Goal: Task Accomplishment & Management: Manage account settings

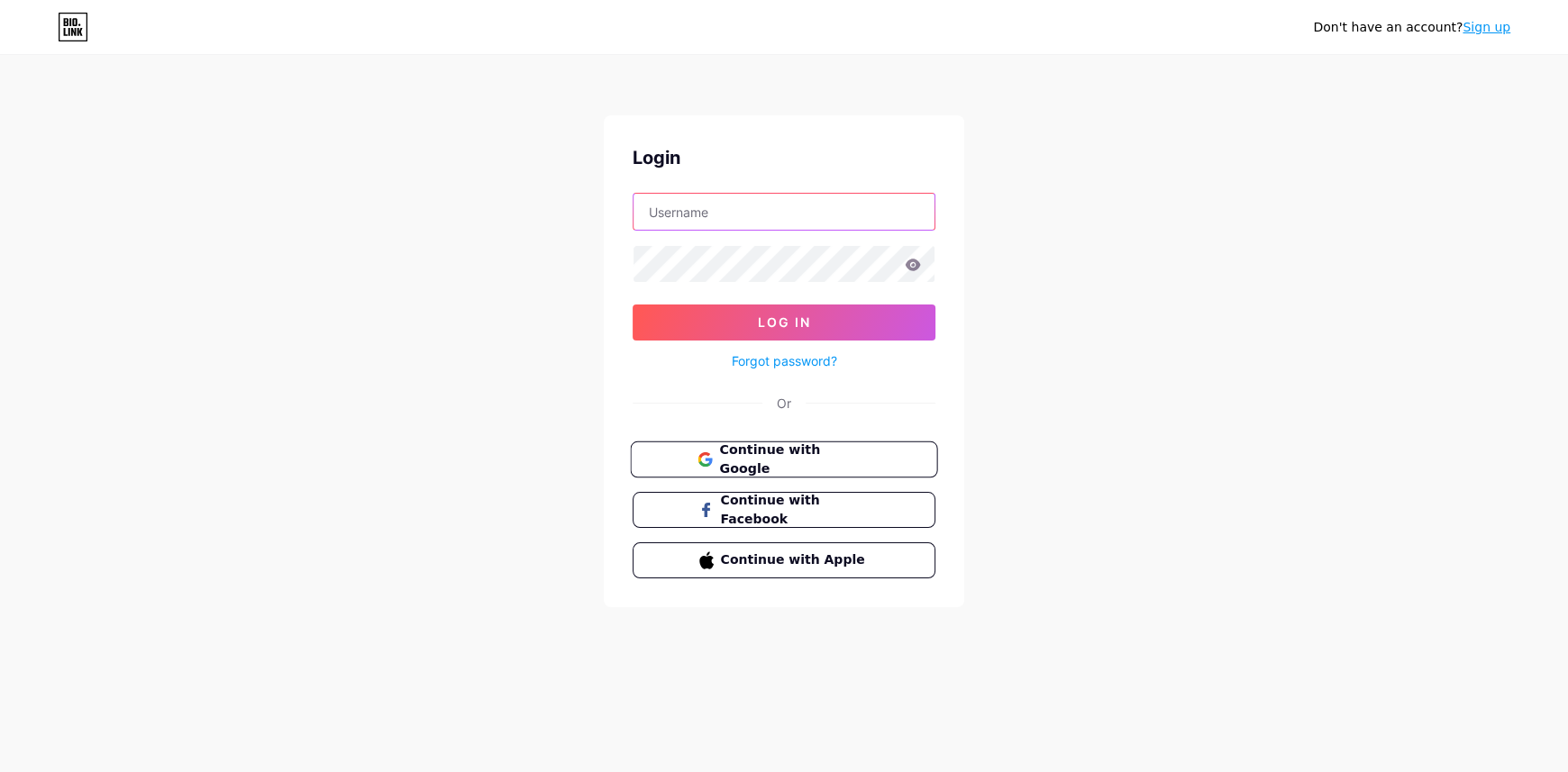
type input "fokol50386@brinkc.com"
click at [841, 463] on span "Continue with Google" at bounding box center [794, 460] width 151 height 38
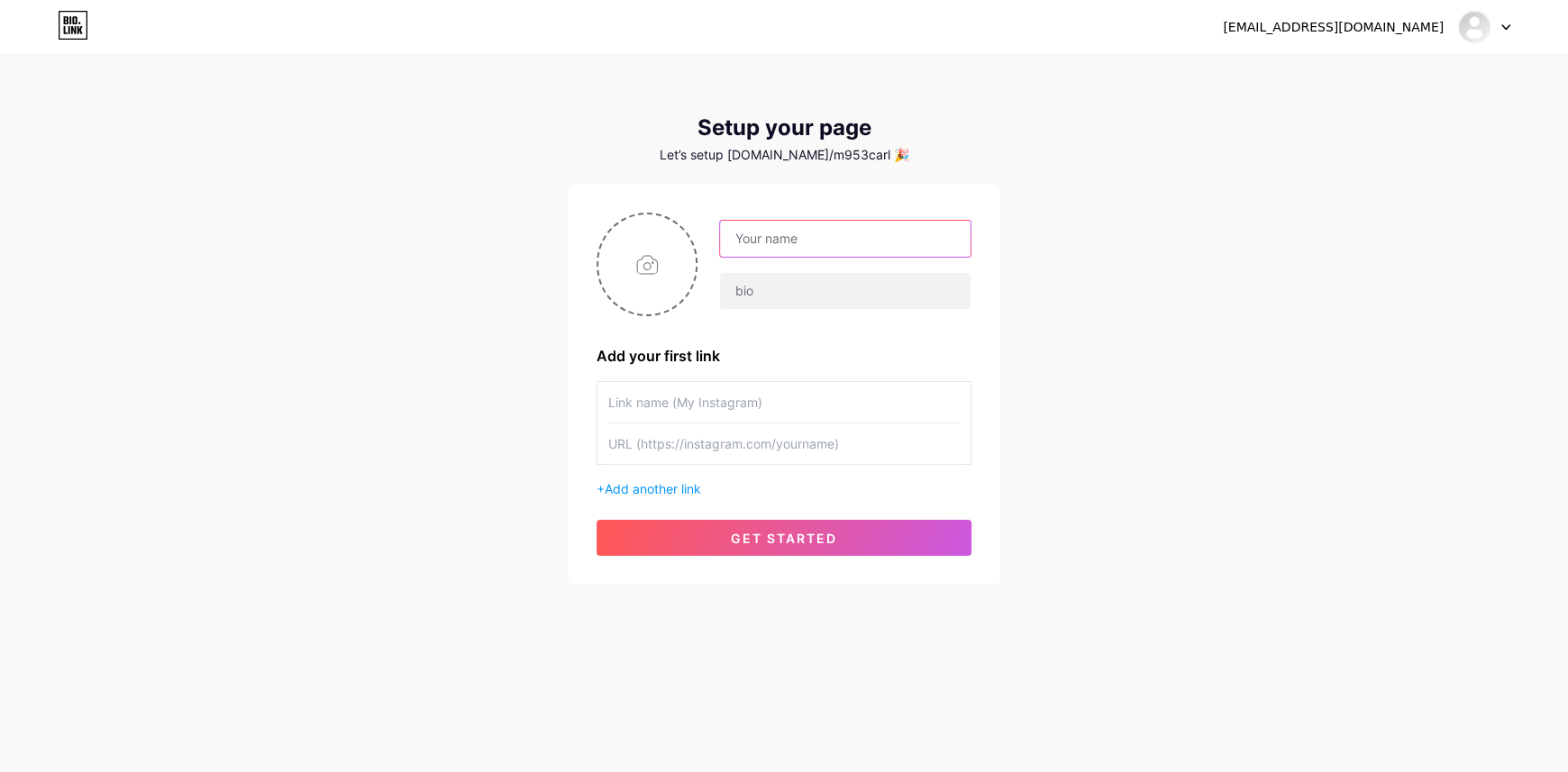
click at [767, 249] on input "text" at bounding box center [845, 239] width 251 height 36
click at [822, 237] on input "text" at bounding box center [845, 239] width 251 height 36
type input "Asesor Miguel Silva"
click at [766, 294] on input "text" at bounding box center [845, 291] width 251 height 36
click at [774, 292] on input "text" at bounding box center [845, 291] width 251 height 36
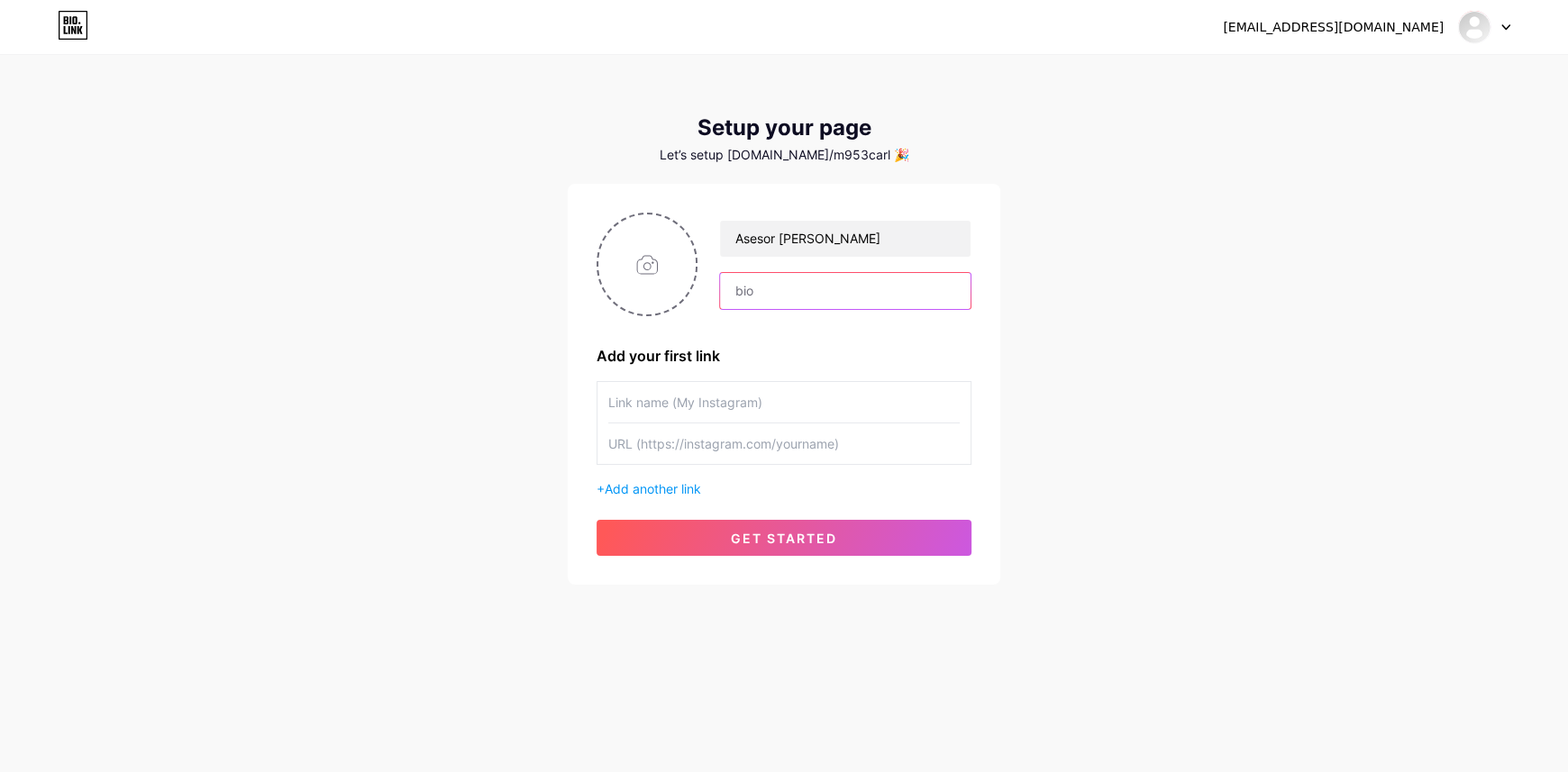
paste input "Tu asesor inmobiliario de confianza: promoción, colocación y gestión de propied…"
type input "Tu asesor inmobiliario de confianza: promoción, colocación y gestión de propied…"
click at [1174, 362] on div "m953carladesing@gmail.com Dashboard Logout Setup your page Let’s setup bio.link…" at bounding box center [784, 321] width 1568 height 642
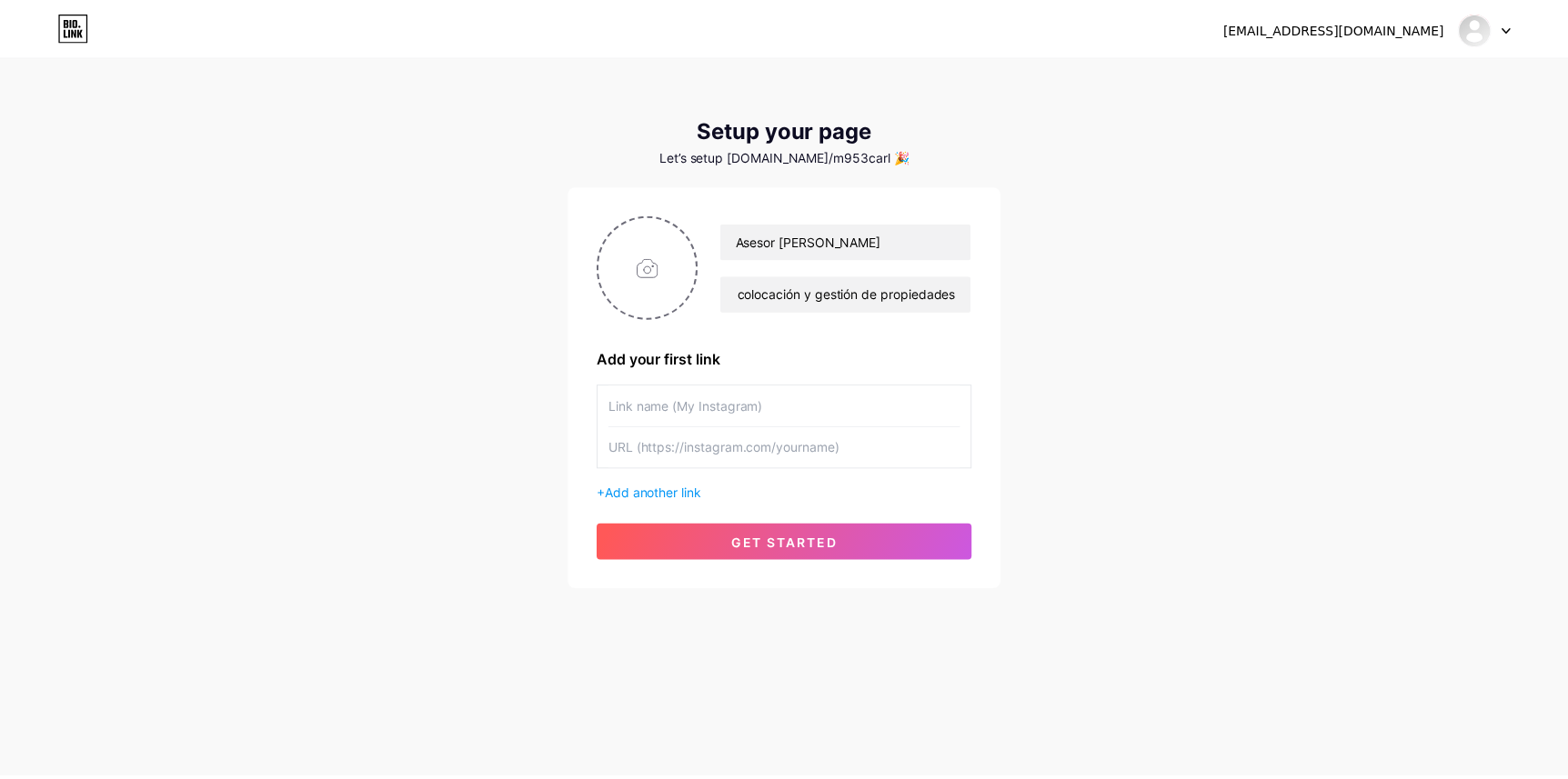
scroll to position [0, 0]
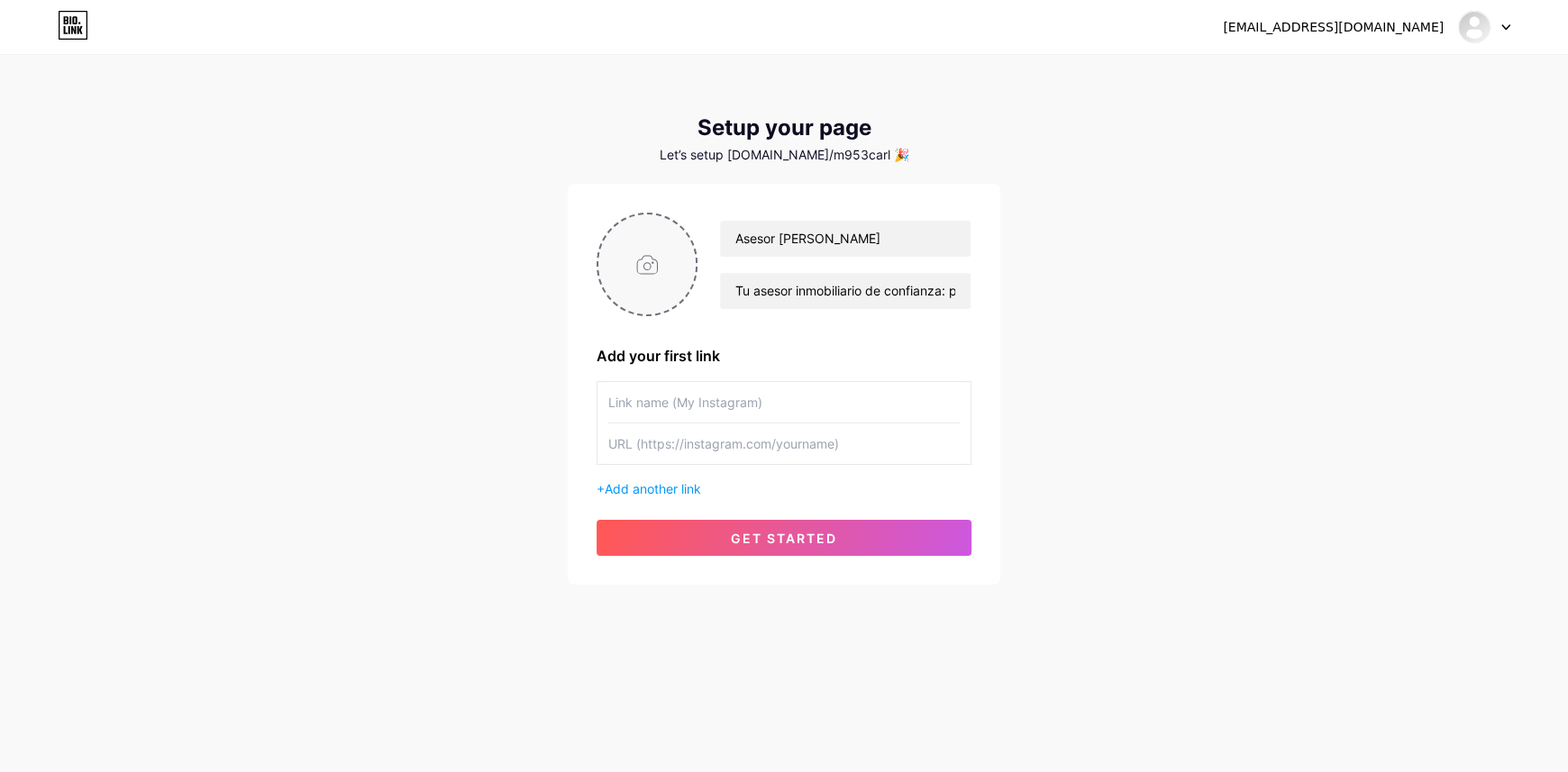
click at [651, 287] on input "file" at bounding box center [646, 264] width 97 height 100
type input "C:\fakepath\logo texto blanco.png"
click at [694, 401] on input "text" at bounding box center [784, 402] width 351 height 40
click at [704, 434] on input "text" at bounding box center [784, 444] width 351 height 40
click at [664, 489] on span "Add another link" at bounding box center [653, 489] width 96 height 15
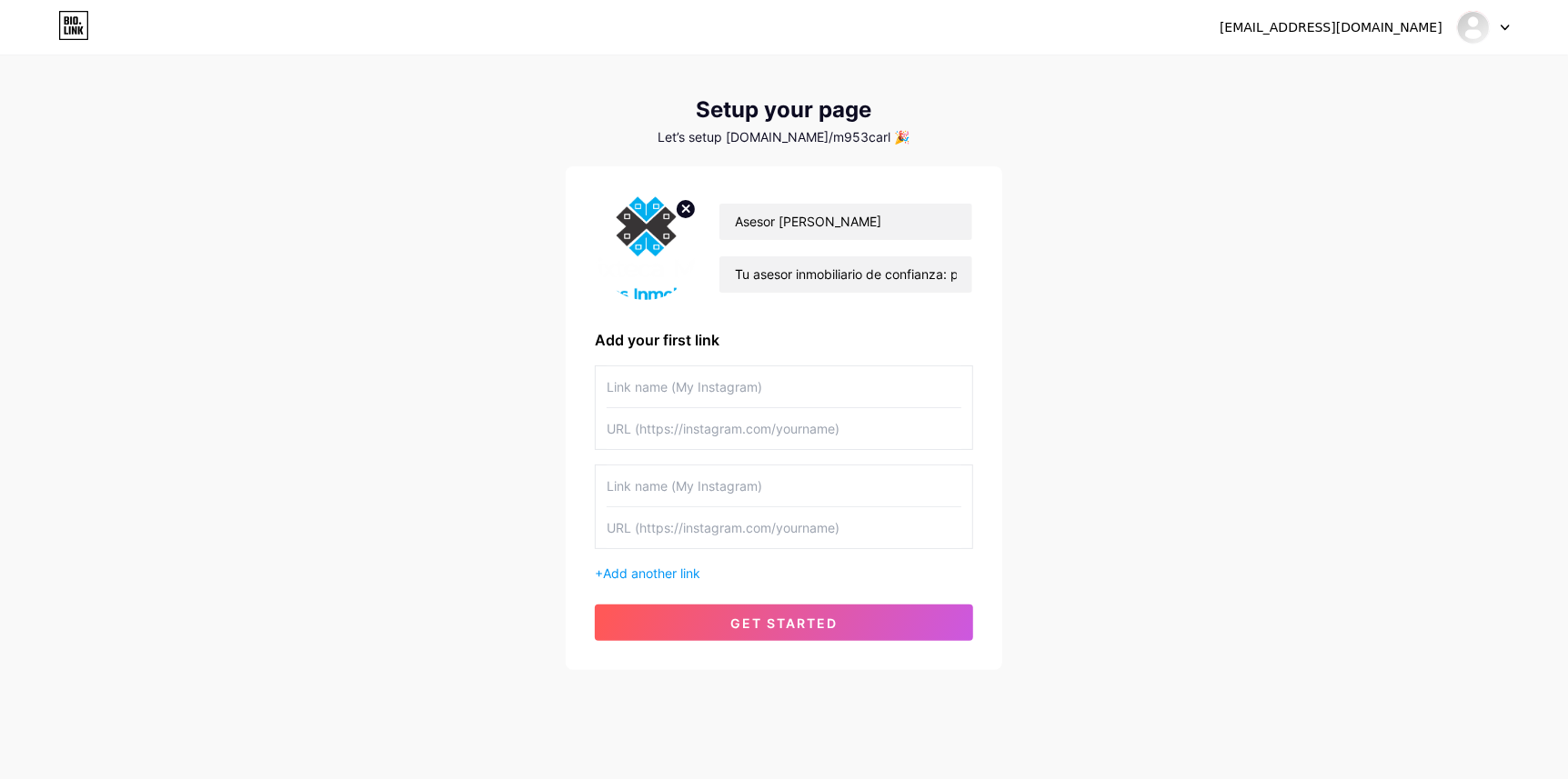
scroll to position [40, 0]
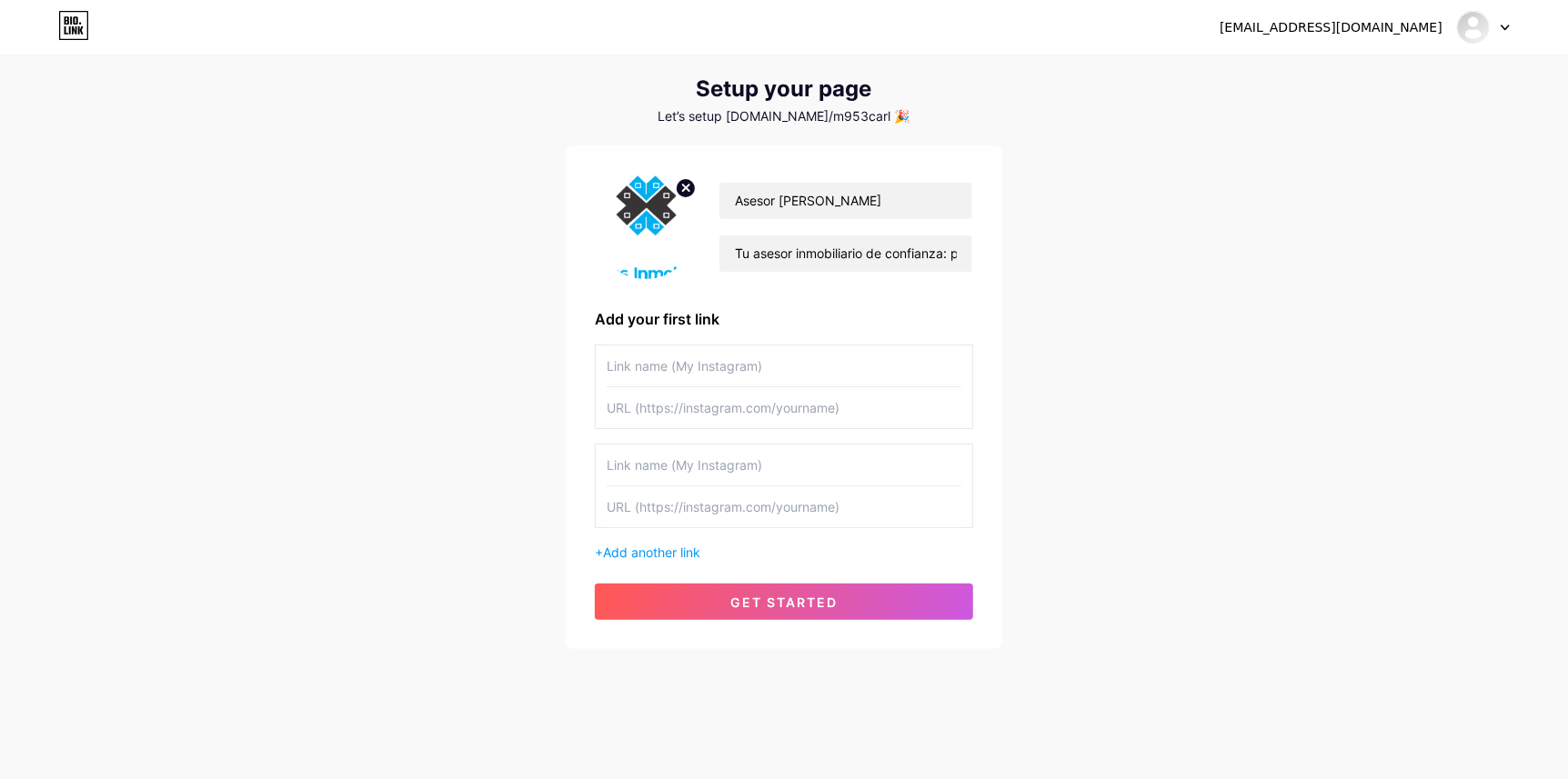
click at [714, 375] on input "text" at bounding box center [784, 366] width 355 height 41
click at [680, 373] on input "text" at bounding box center [784, 366] width 355 height 41
click at [681, 356] on input "text" at bounding box center [784, 366] width 355 height 41
paste input "https://www.facebook.com/profile.php?id=61577701833557"
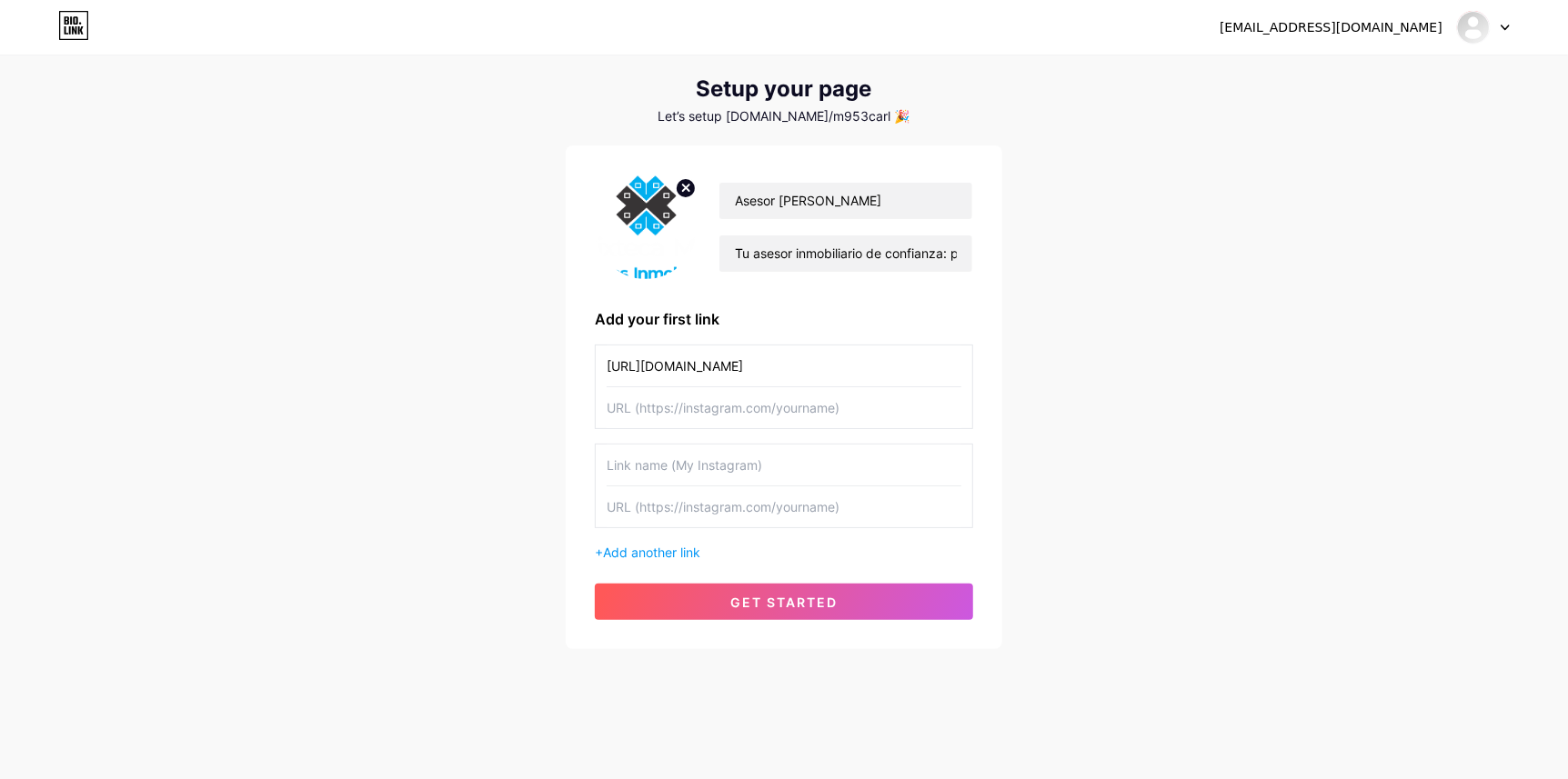
type input "https://www.facebook.com/profile.php?id=61577701833557"
click at [689, 414] on input "text" at bounding box center [784, 408] width 355 height 41
click at [672, 367] on input "https://www.facebook.com/profile.php?id=61577701833557" at bounding box center [784, 366] width 355 height 41
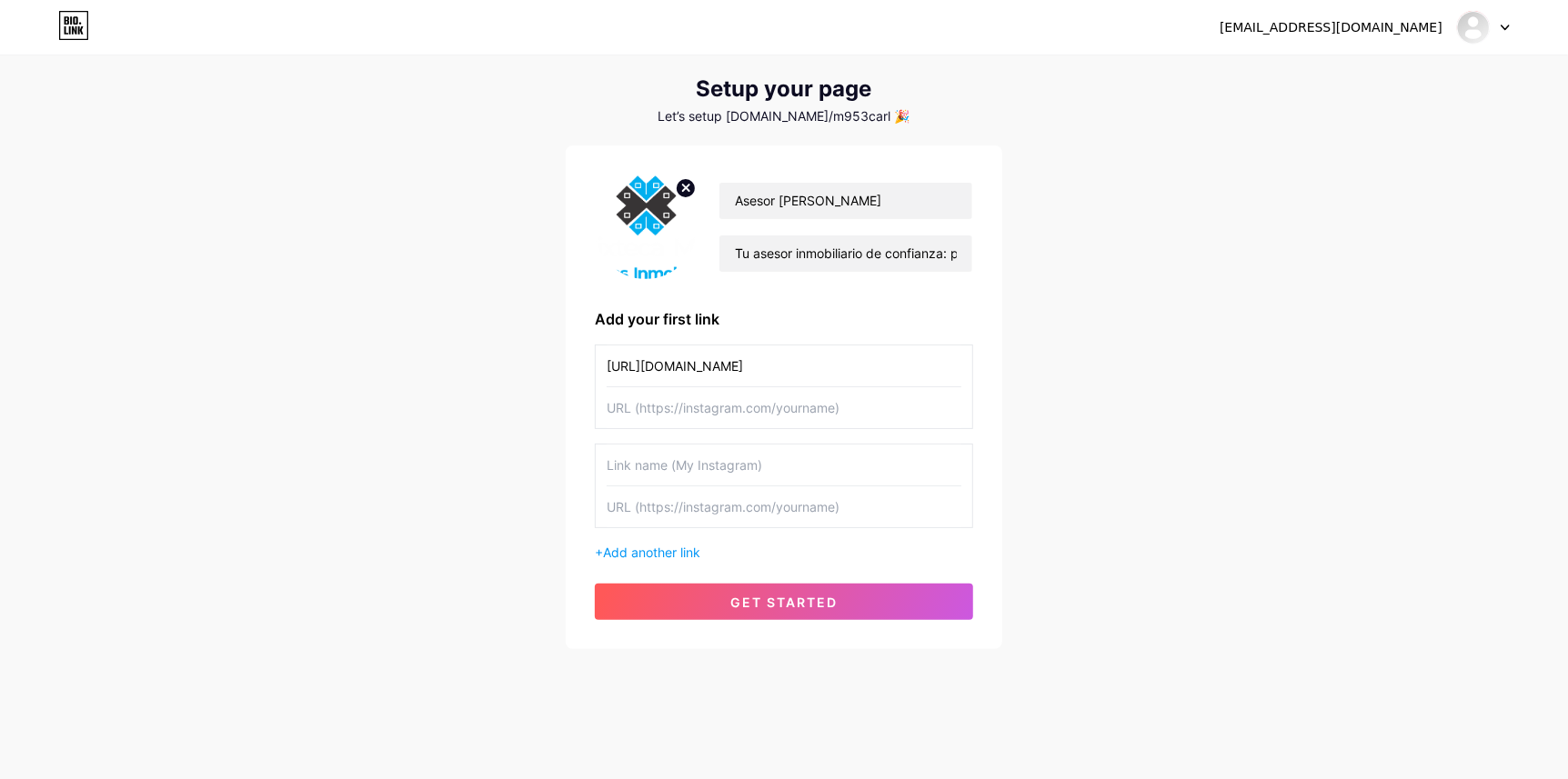
click at [672, 367] on input "https://www.facebook.com/profile.php?id=61577701833557" at bounding box center [784, 366] width 355 height 41
click at [700, 407] on input "text" at bounding box center [784, 408] width 355 height 41
paste input "https://www.facebook.com/profile.php?id=61577701833557"
type input "https://www.facebook.com/profile.php?id=61577701833557"
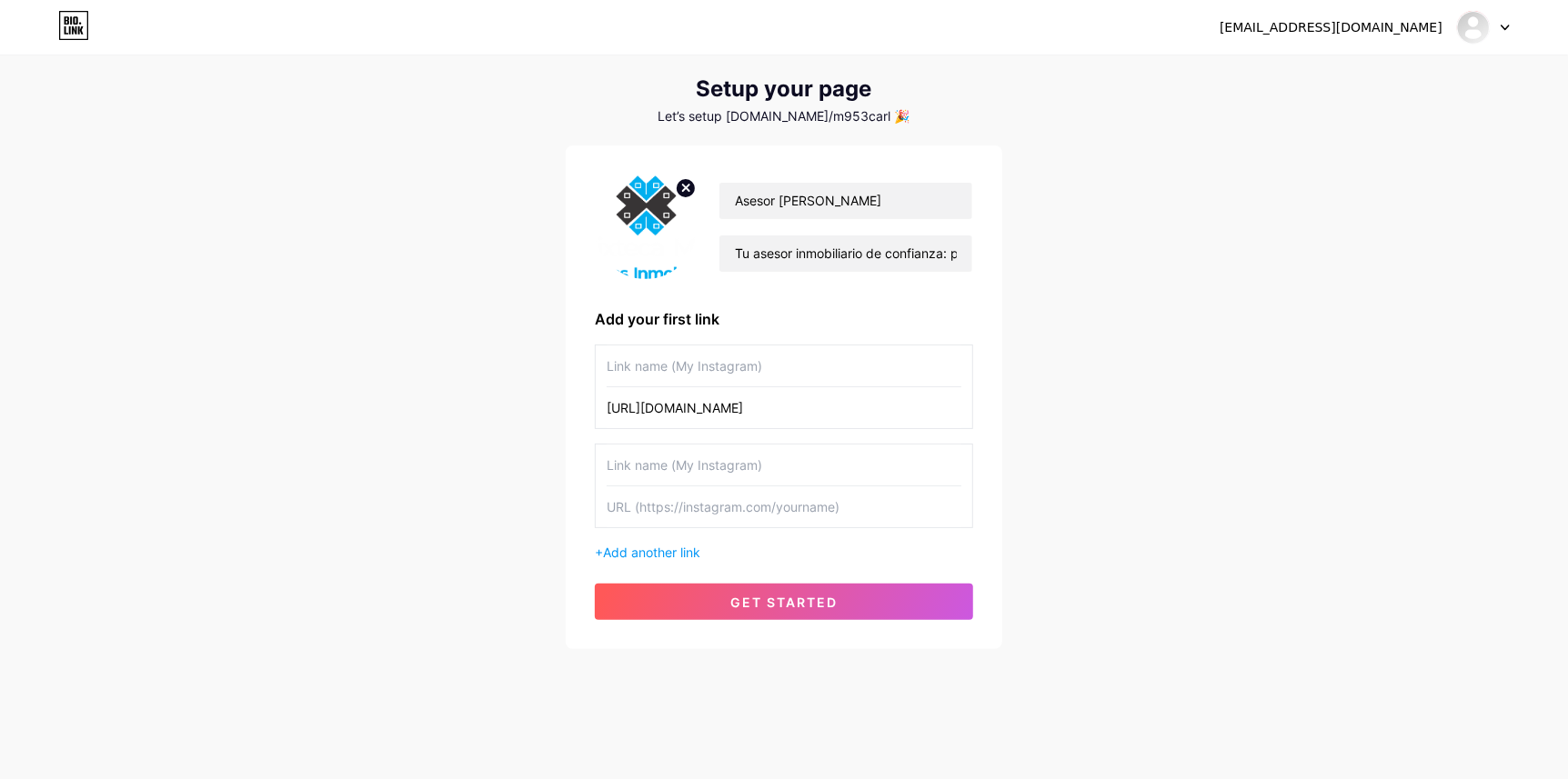
scroll to position [0, 0]
click at [681, 370] on input "text" at bounding box center [784, 366] width 355 height 41
type input "Facebook"
click at [1236, 332] on div "m953carladesing@gmail.com Dashboard Logout Setup your page Let’s setup bio.link…" at bounding box center [784, 333] width 1568 height 747
click at [690, 197] on circle at bounding box center [685, 188] width 20 height 20
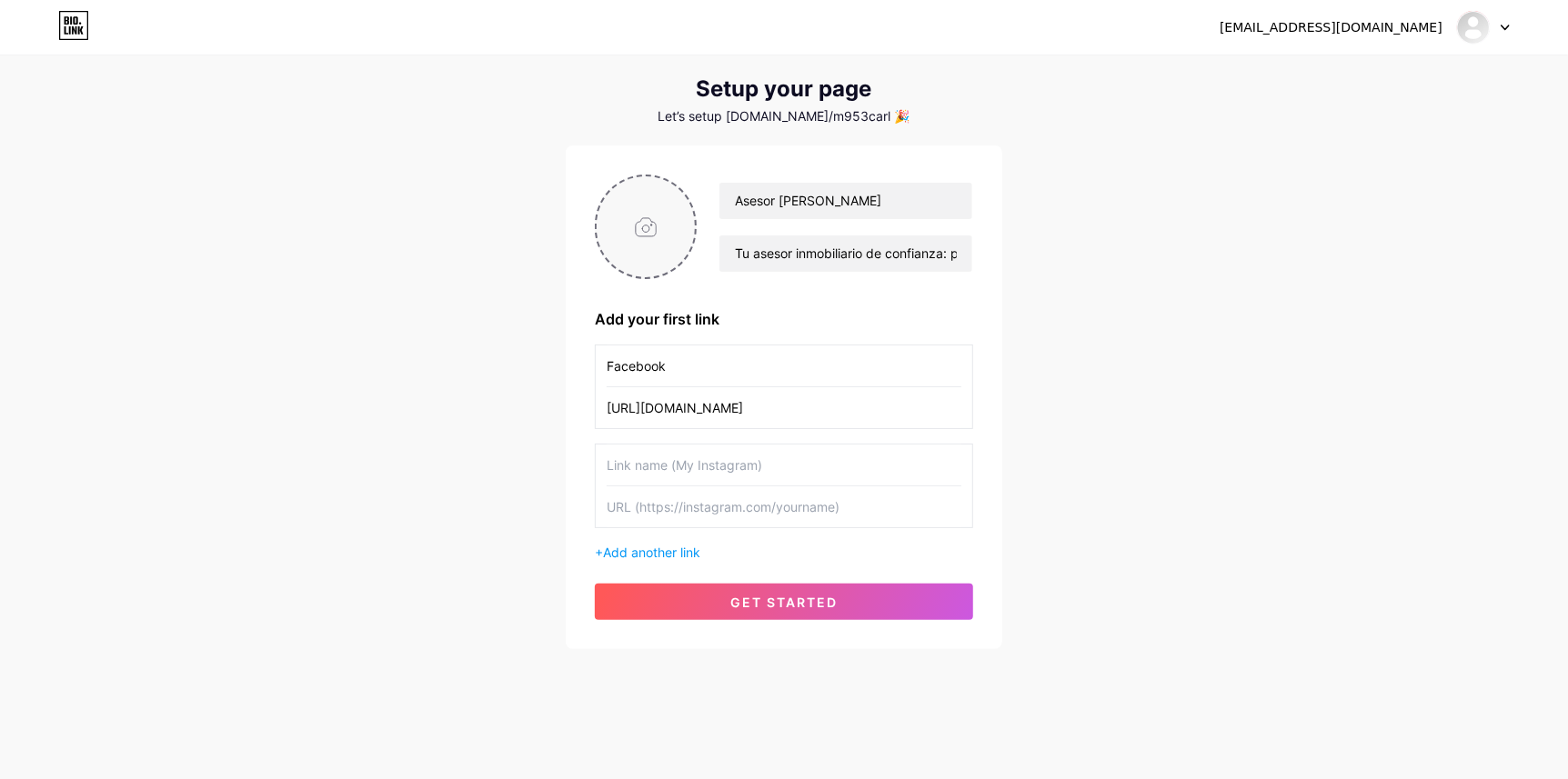
click at [666, 239] on input "file" at bounding box center [645, 227] width 98 height 101
type input "C:\fakepath\534553445_122127191822923394_8082090961164101922_n.jpg"
click at [1115, 335] on div "m953carladesing@gmail.com Dashboard Logout Setup your page Let’s setup bio.link…" at bounding box center [784, 333] width 1568 height 747
click at [707, 465] on input "text" at bounding box center [784, 465] width 355 height 41
type input "Whatsapp"
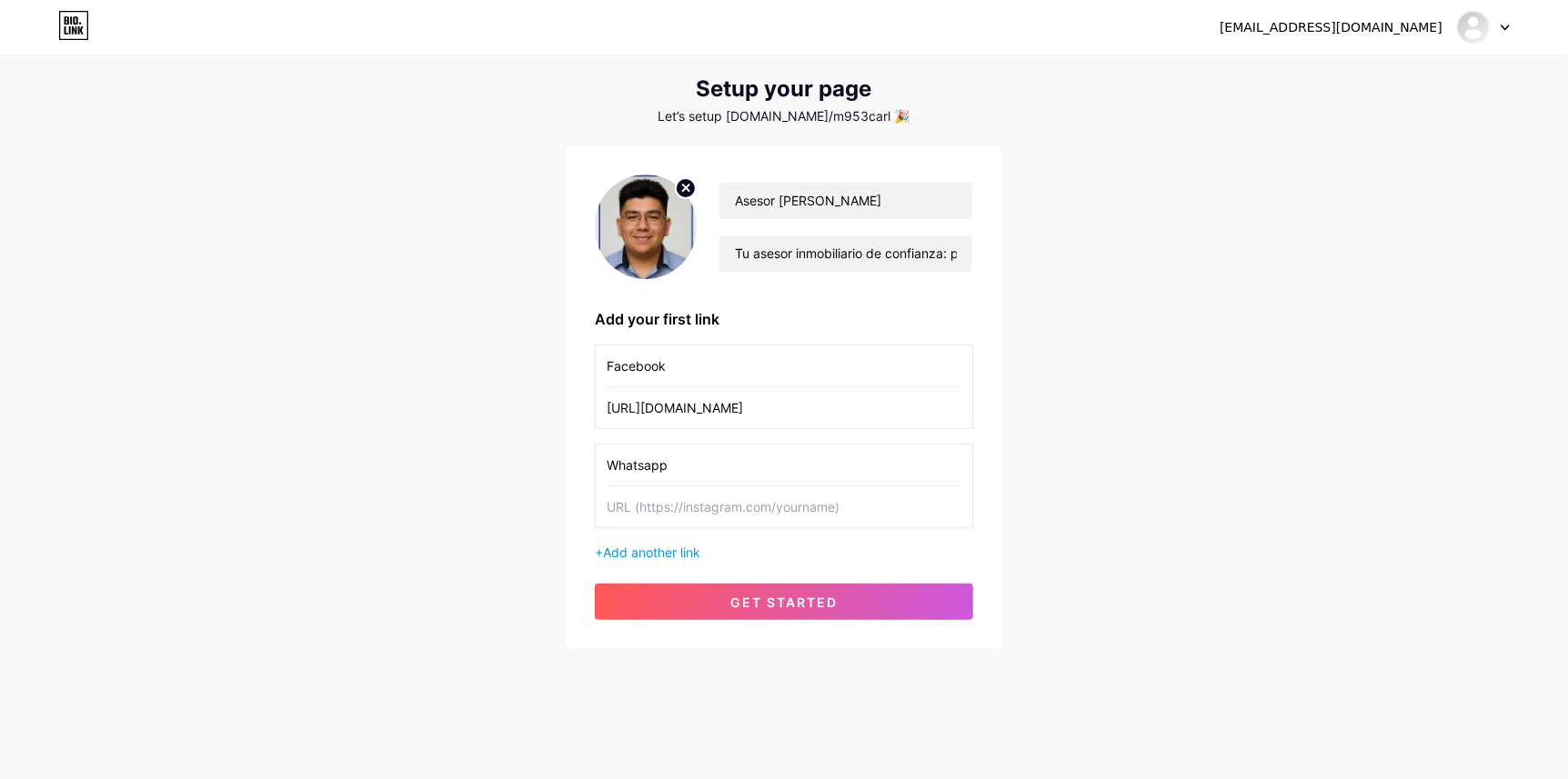
click at [680, 502] on input "text" at bounding box center [784, 507] width 355 height 41
paste input "https://wa.link/btm6ij"
type input "https://wa.link/btm6ij"
click at [462, 581] on div "m953carladesing@gmail.com Dashboard Logout Setup your page Let’s setup bio.link…" at bounding box center [784, 333] width 1568 height 747
click at [657, 554] on span "Add another link" at bounding box center [651, 552] width 97 height 16
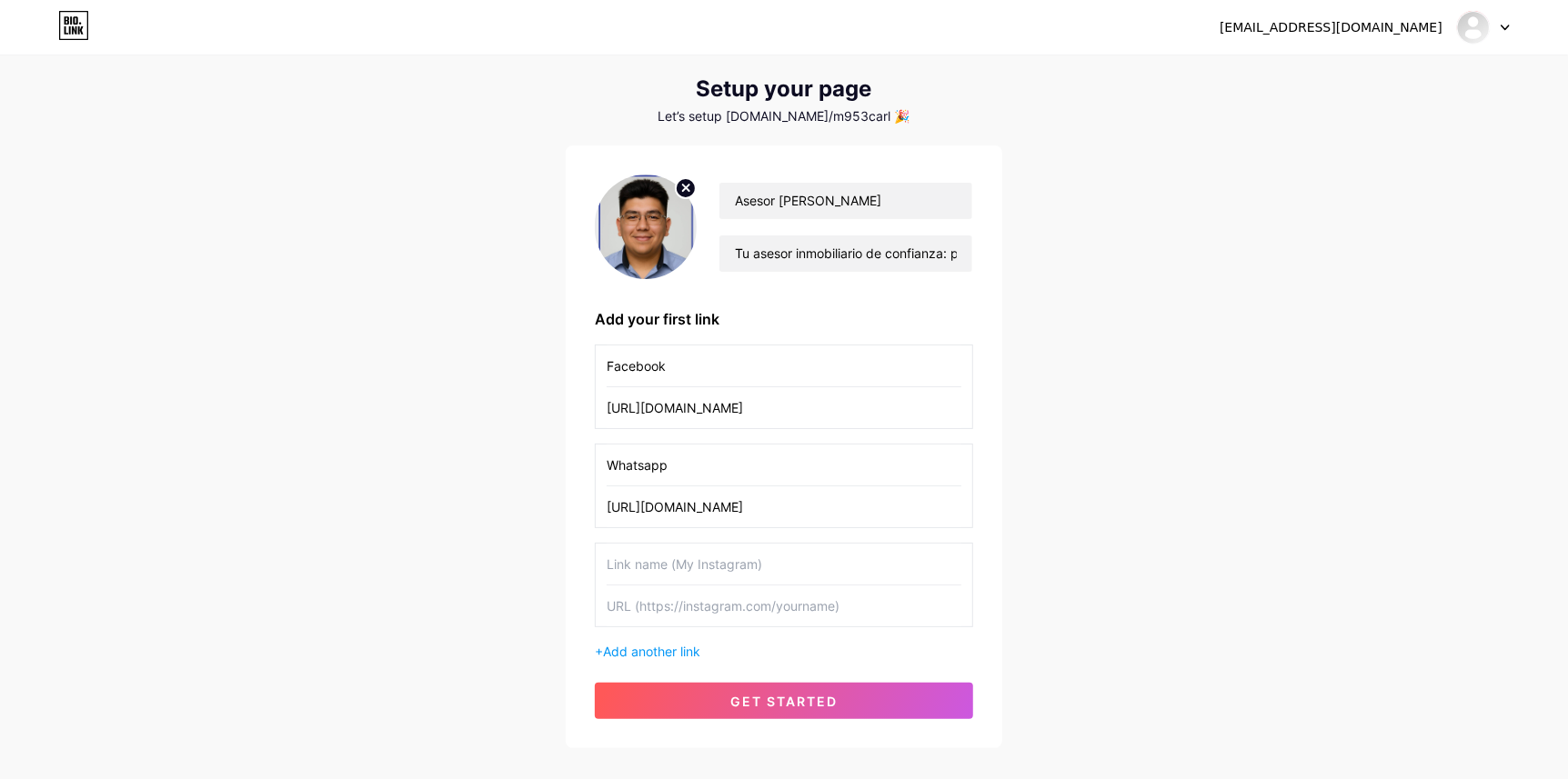
click at [655, 561] on input "text" at bounding box center [784, 564] width 355 height 41
type input "Catalogo Digital"
click at [680, 609] on input "text" at bounding box center [784, 606] width 355 height 41
paste input "https://sites.google.com/u/0/d/1pxLDc6-lNkSEqc46EJPFAb2IL8fR7r5W/preview"
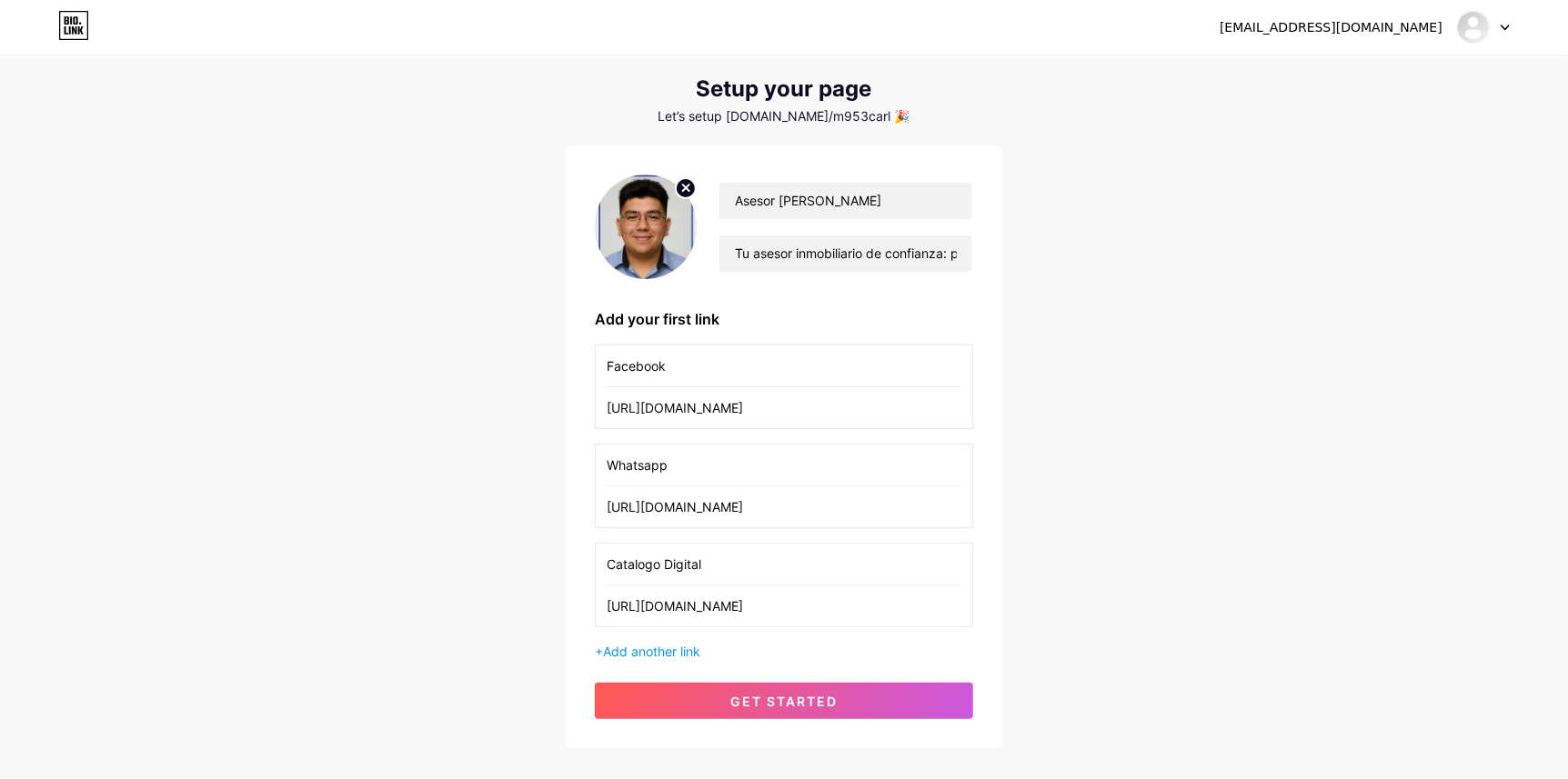
type input "https://sites.google.com/u/0/d/1pxLDc6-lNkSEqc46EJPFAb2IL8fR7r5W/preview"
click at [402, 613] on div "m953carladesing@gmail.com Dashboard Logout Setup your page Let’s setup bio.link…" at bounding box center [784, 384] width 1568 height 847
click at [720, 706] on button "get started" at bounding box center [784, 701] width 378 height 37
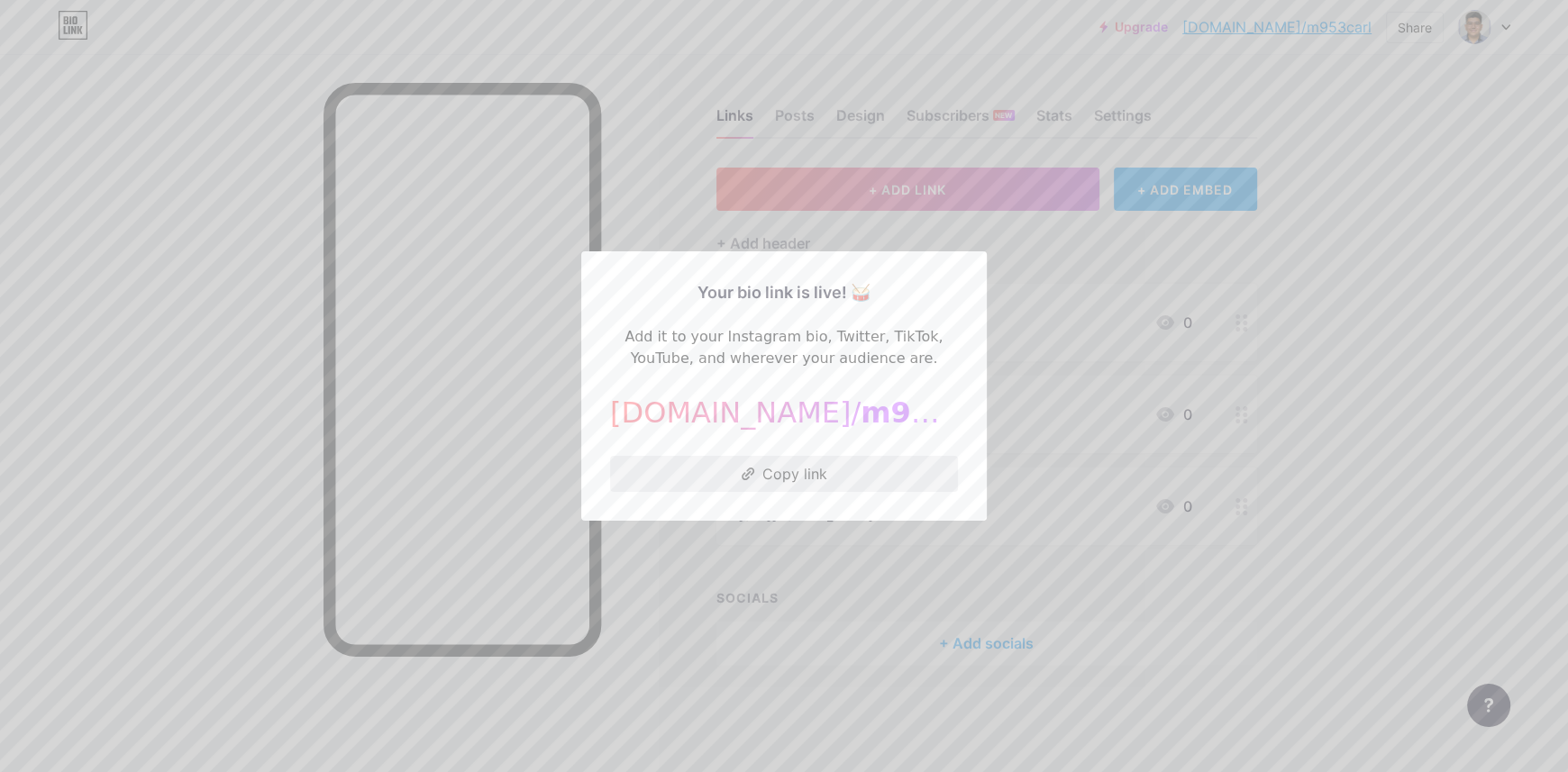
click at [753, 474] on button "Copy link" at bounding box center [784, 474] width 348 height 36
click at [638, 663] on div at bounding box center [784, 386] width 1568 height 772
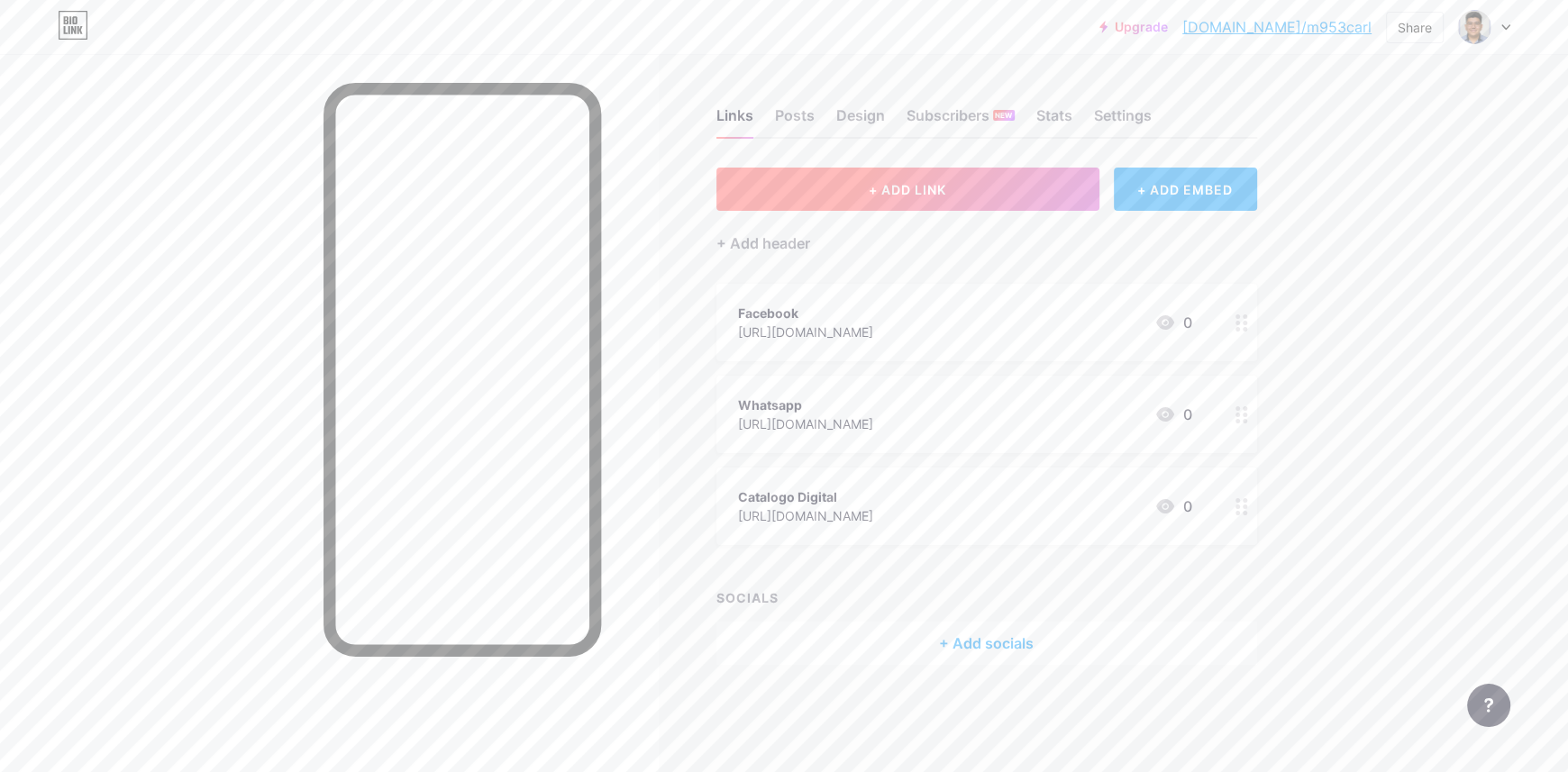
click at [972, 184] on button "+ ADD LINK" at bounding box center [907, 189] width 383 height 43
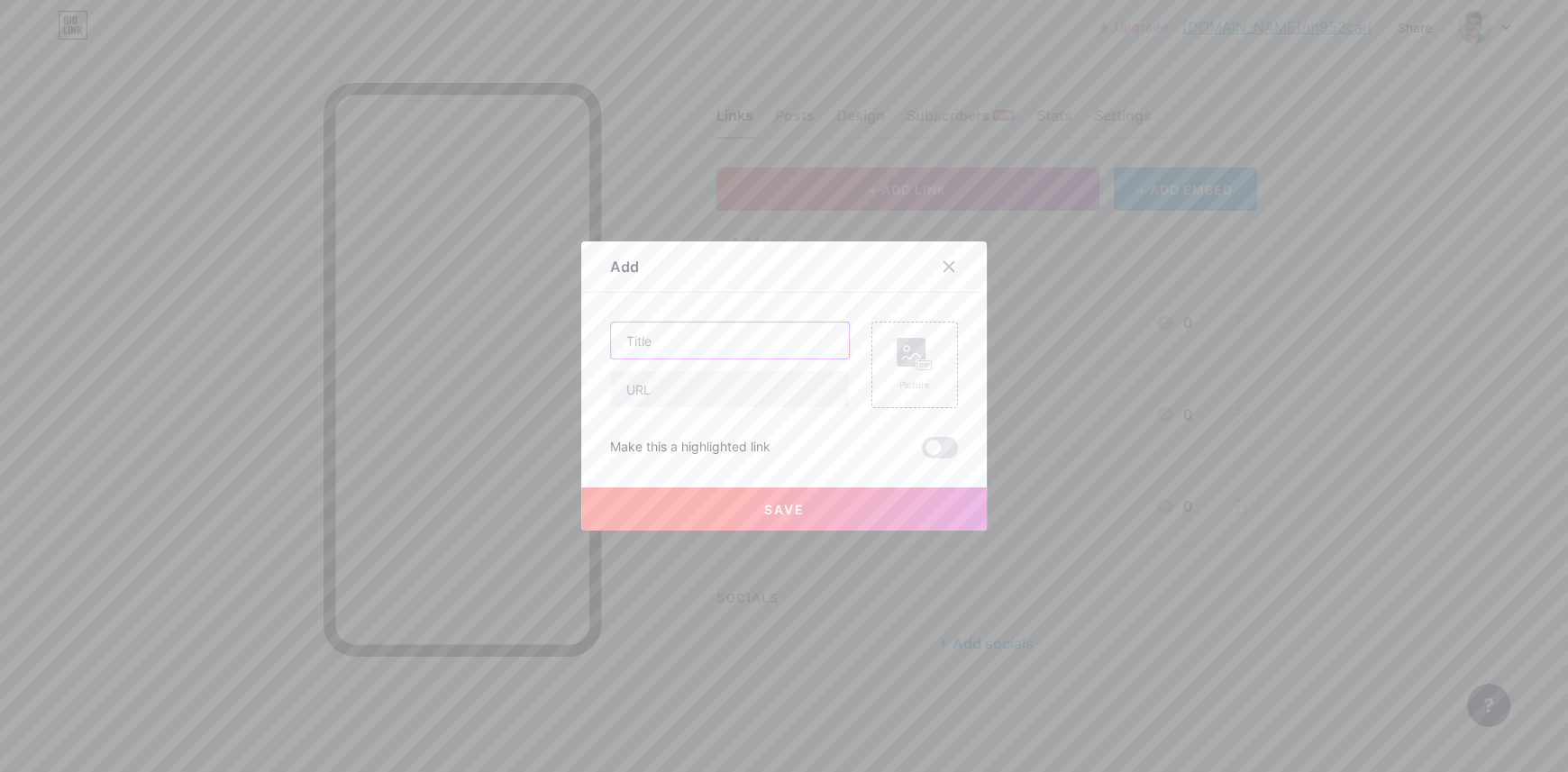
click at [692, 346] on input "text" at bounding box center [730, 341] width 238 height 36
type input "Guardar Contacto"
click at [797, 395] on input "text" at bounding box center [730, 390] width 238 height 36
click at [601, 417] on div "Add Content YouTube Play YouTube video without leaving your page. ADD Vimeo Pla…" at bounding box center [784, 385] width 405 height 289
click at [619, 389] on input "text" at bounding box center [730, 390] width 238 height 36
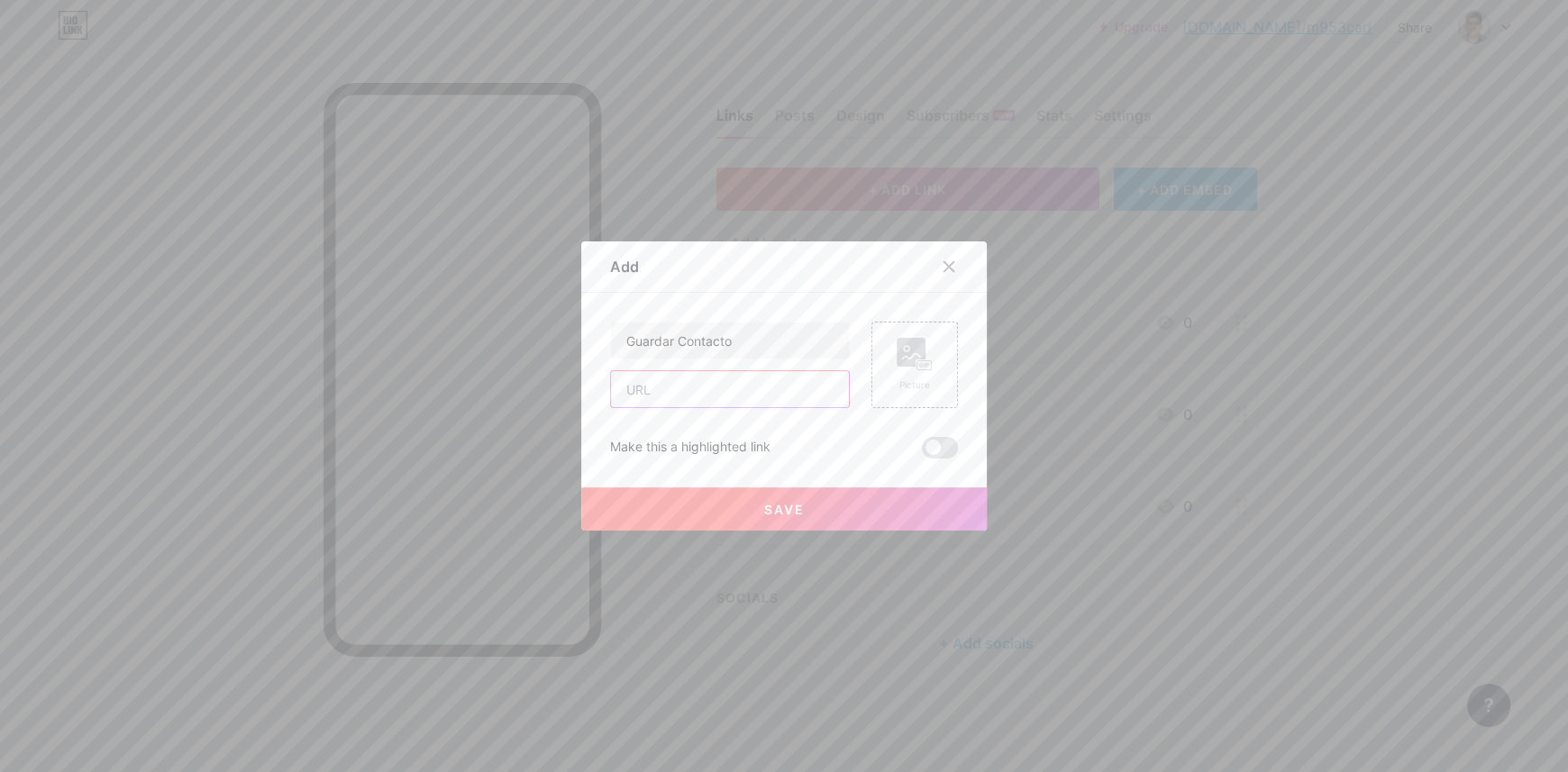
click at [654, 397] on input "text" at bounding box center [730, 390] width 238 height 36
paste input "https://drive.google.com/file/d/1Hgoi92-hlC7HaYMjthBQw2zpgVhcey-Z/view?usp=shar…"
type input "https://drive.google.com/file/d/1Hgoi92-hlC7HaYMjthBQw2zpgVhcey-Z/view?usp=shar…"
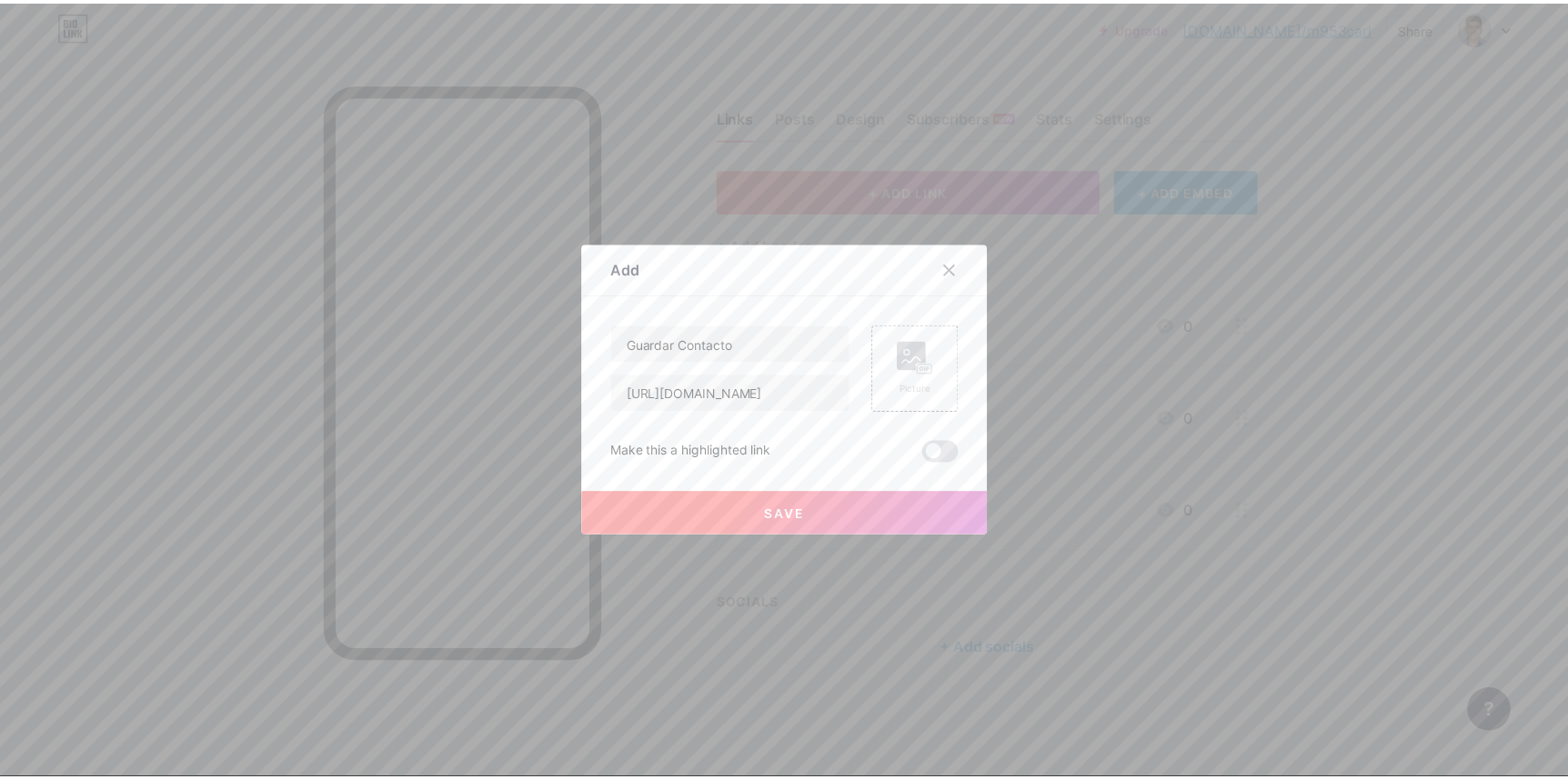
scroll to position [0, 0]
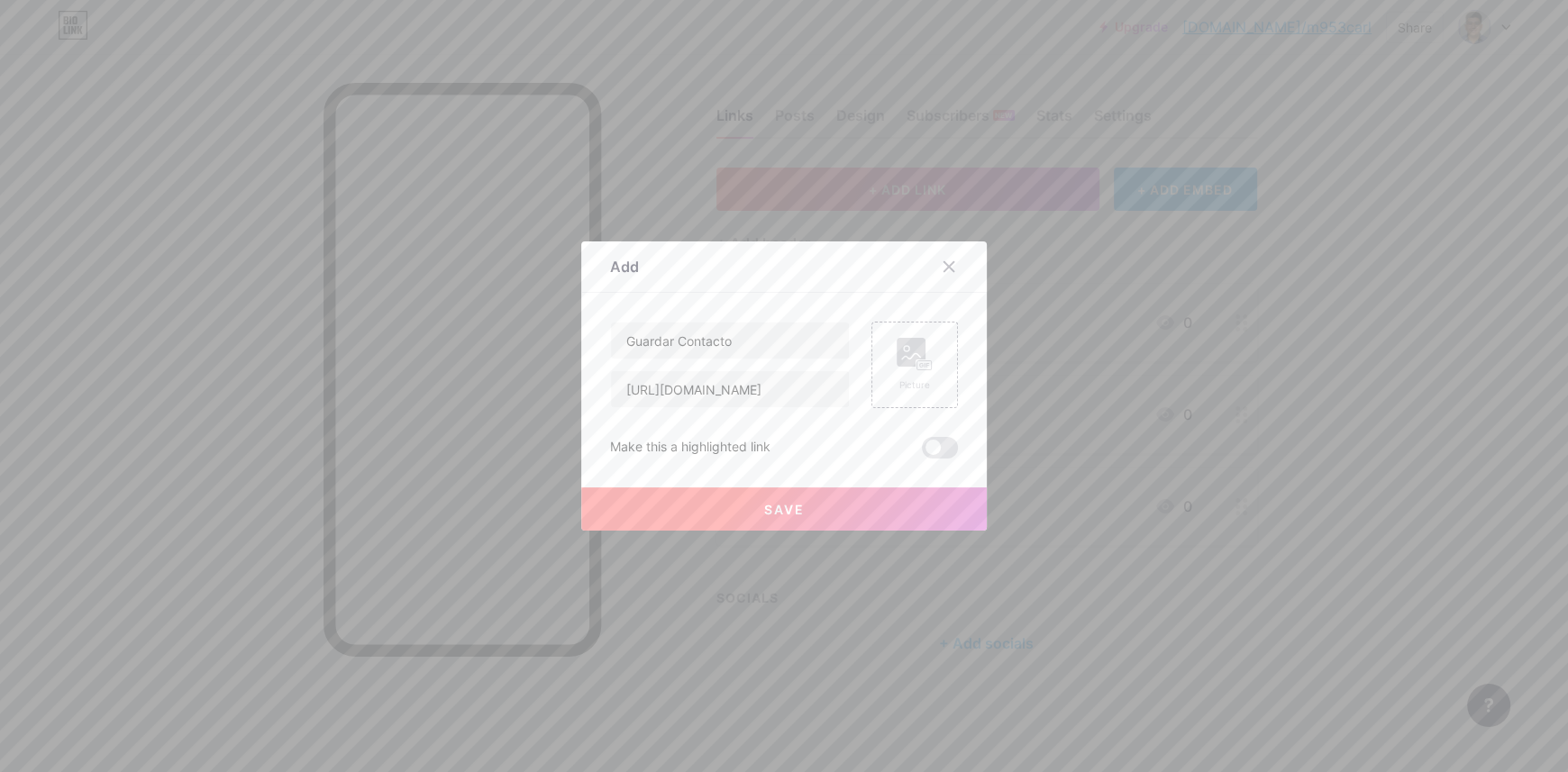
click at [728, 509] on button "Save" at bounding box center [784, 509] width 405 height 43
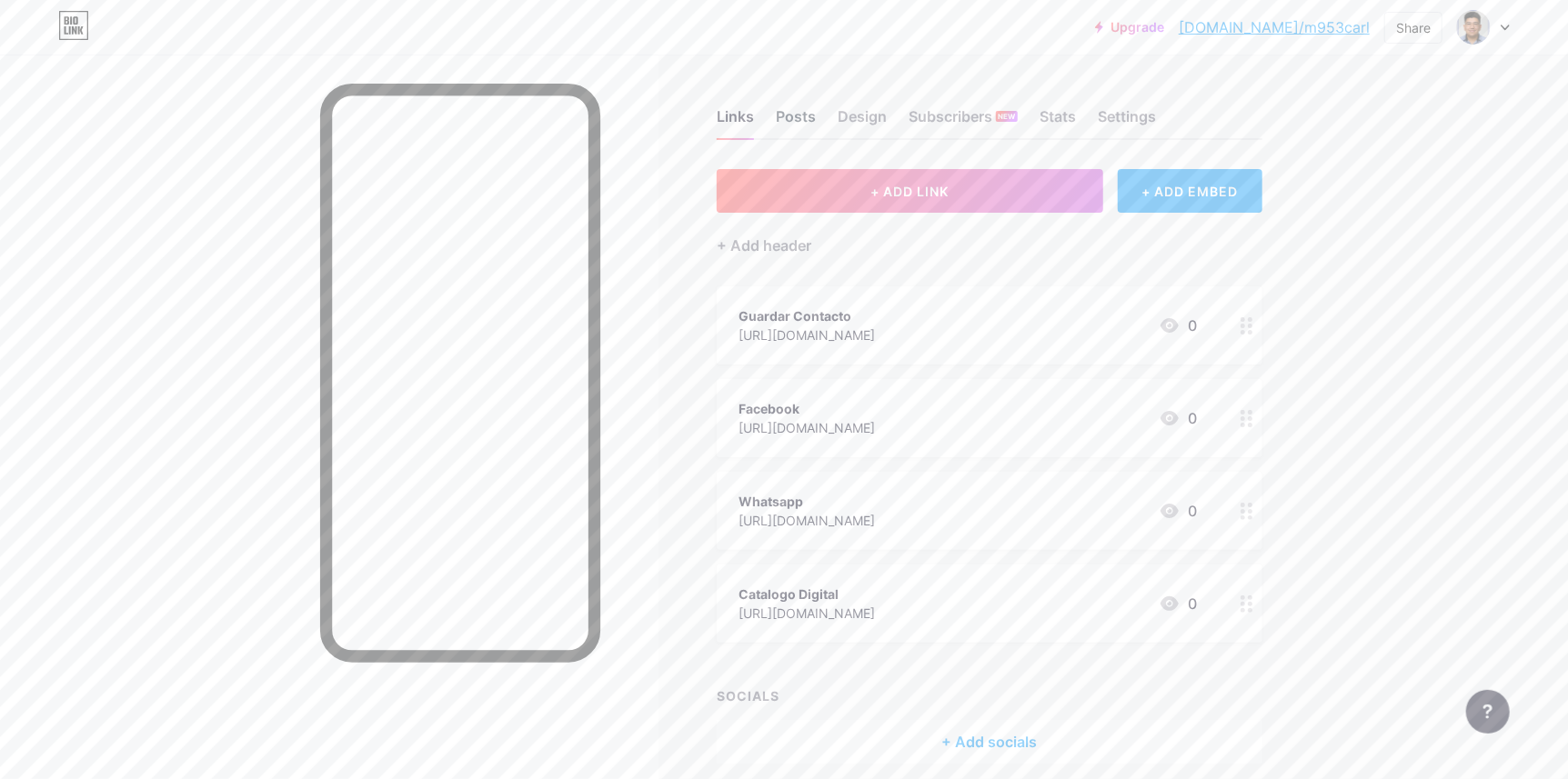
click at [812, 106] on div "Posts" at bounding box center [795, 122] width 40 height 33
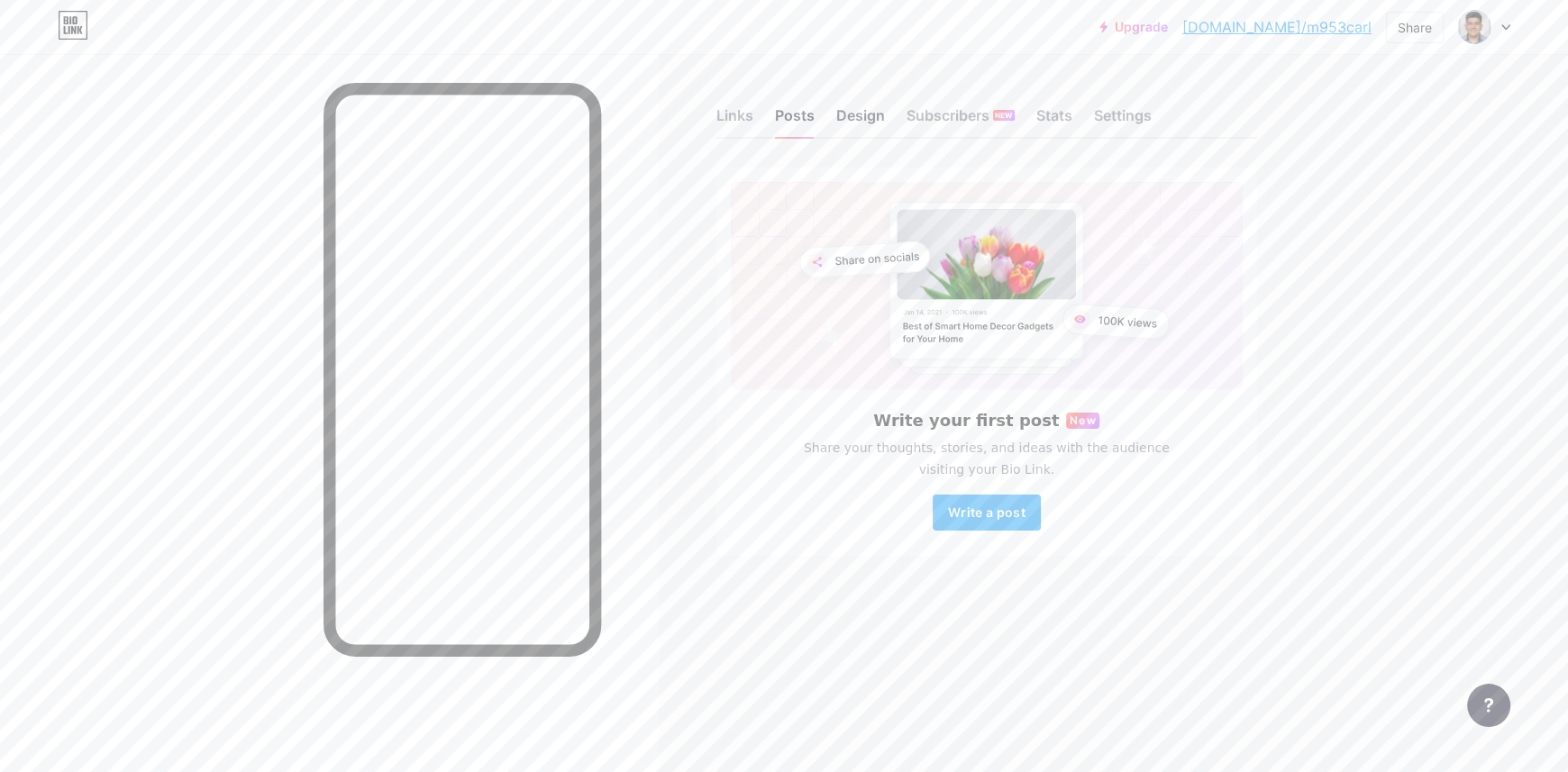
click at [846, 115] on div "Design" at bounding box center [860, 121] width 49 height 33
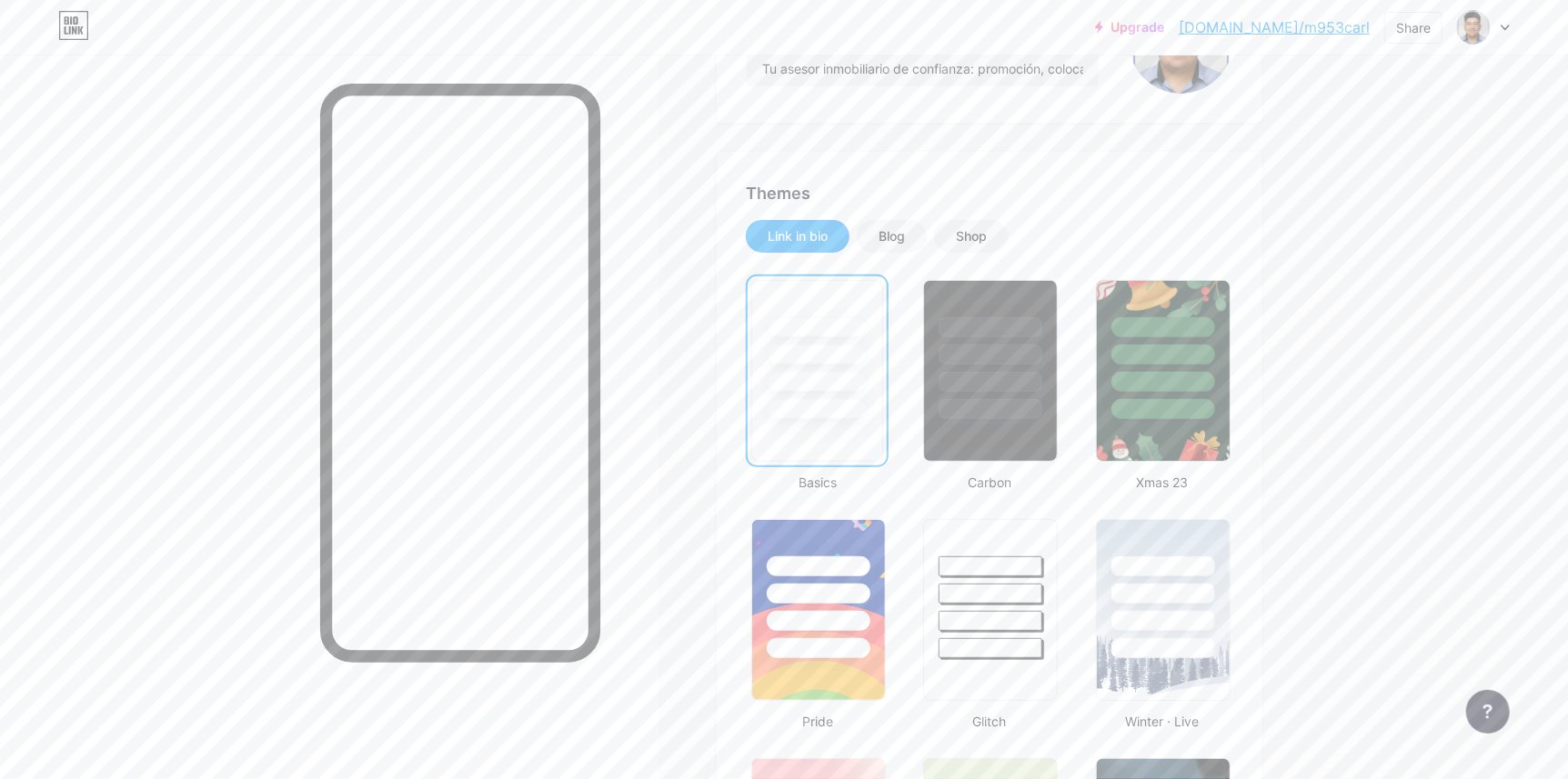
scroll to position [272, 0]
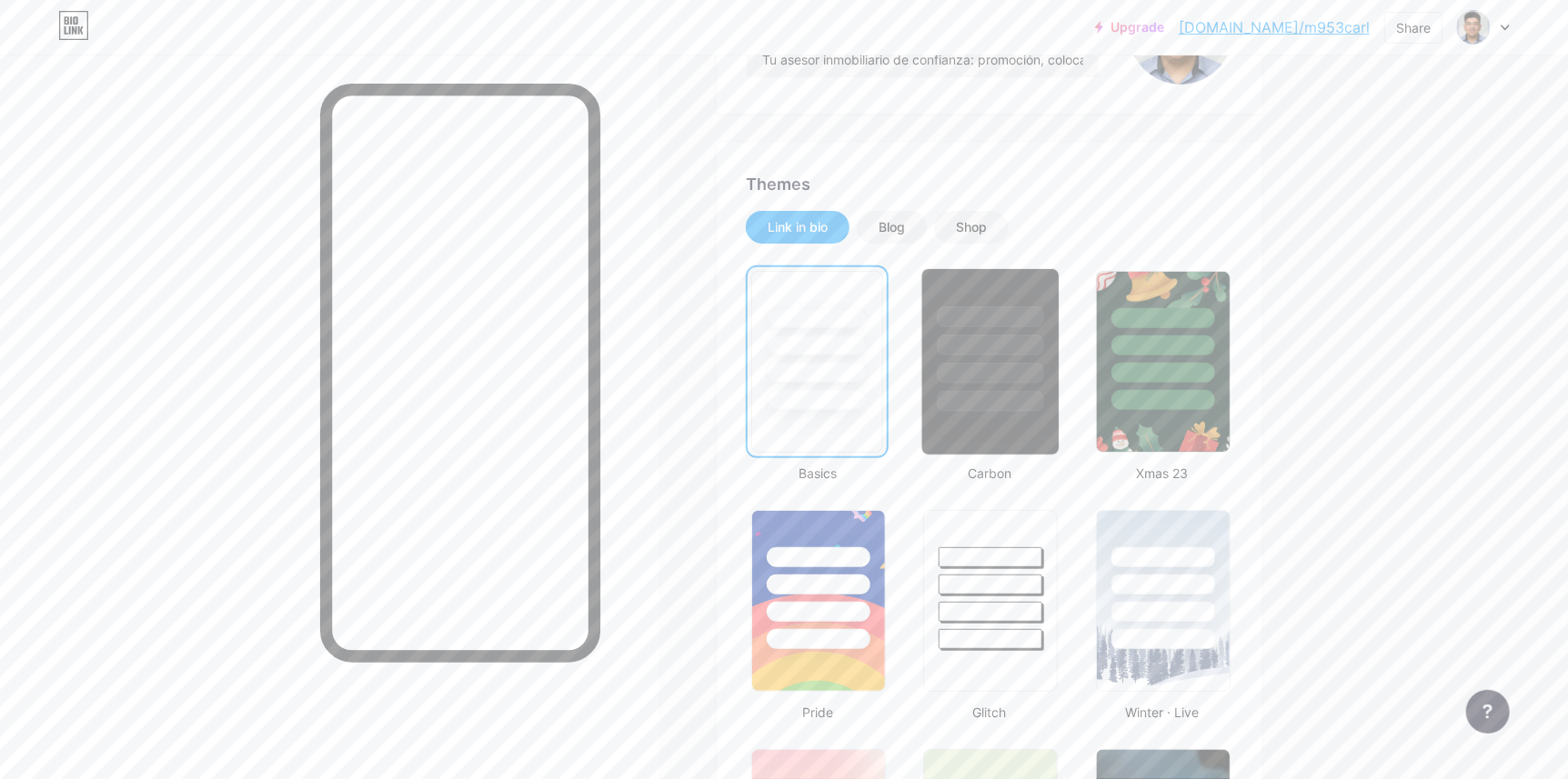
click at [1032, 330] on div at bounding box center [990, 340] width 137 height 142
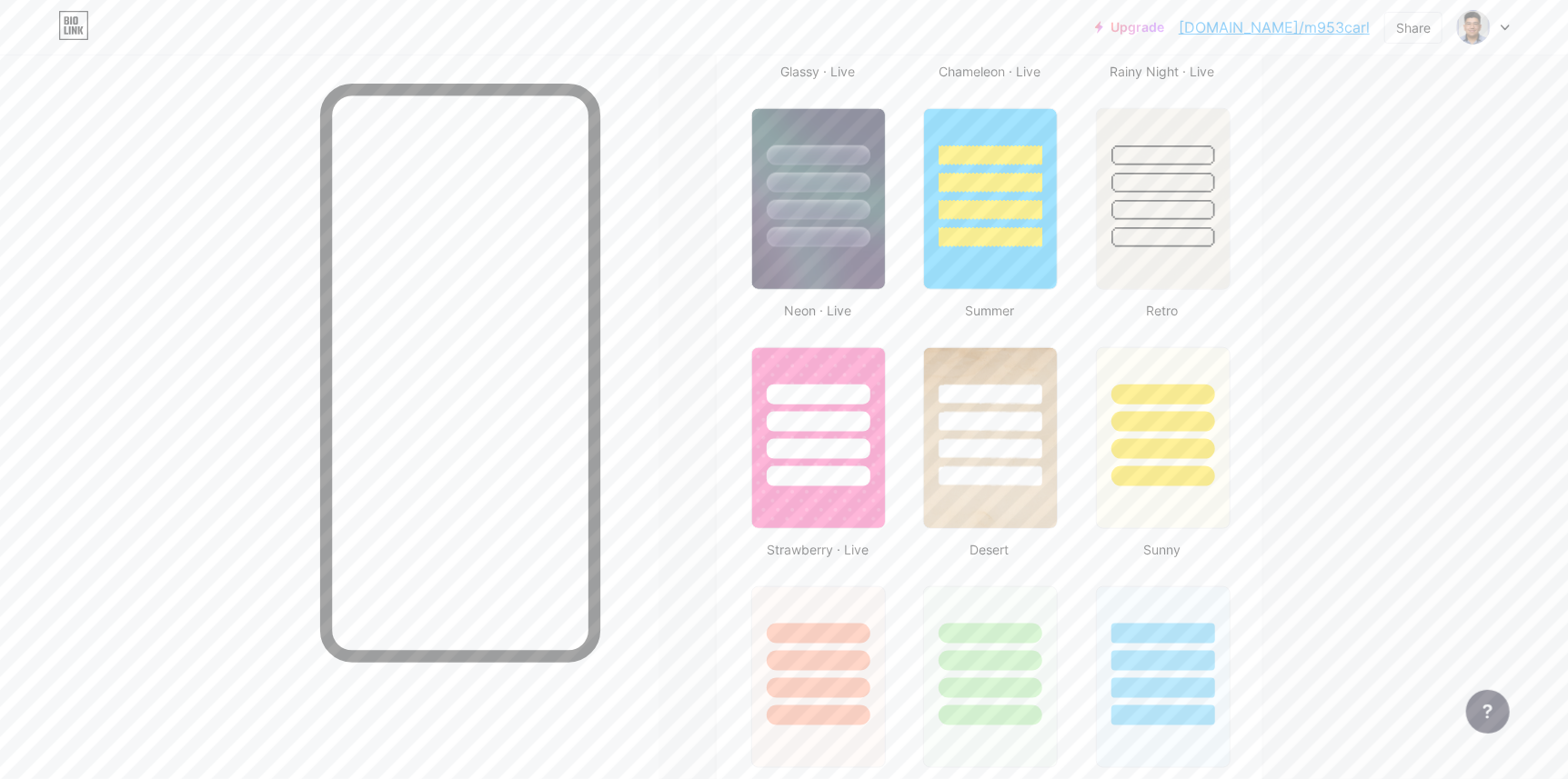
scroll to position [1333, 0]
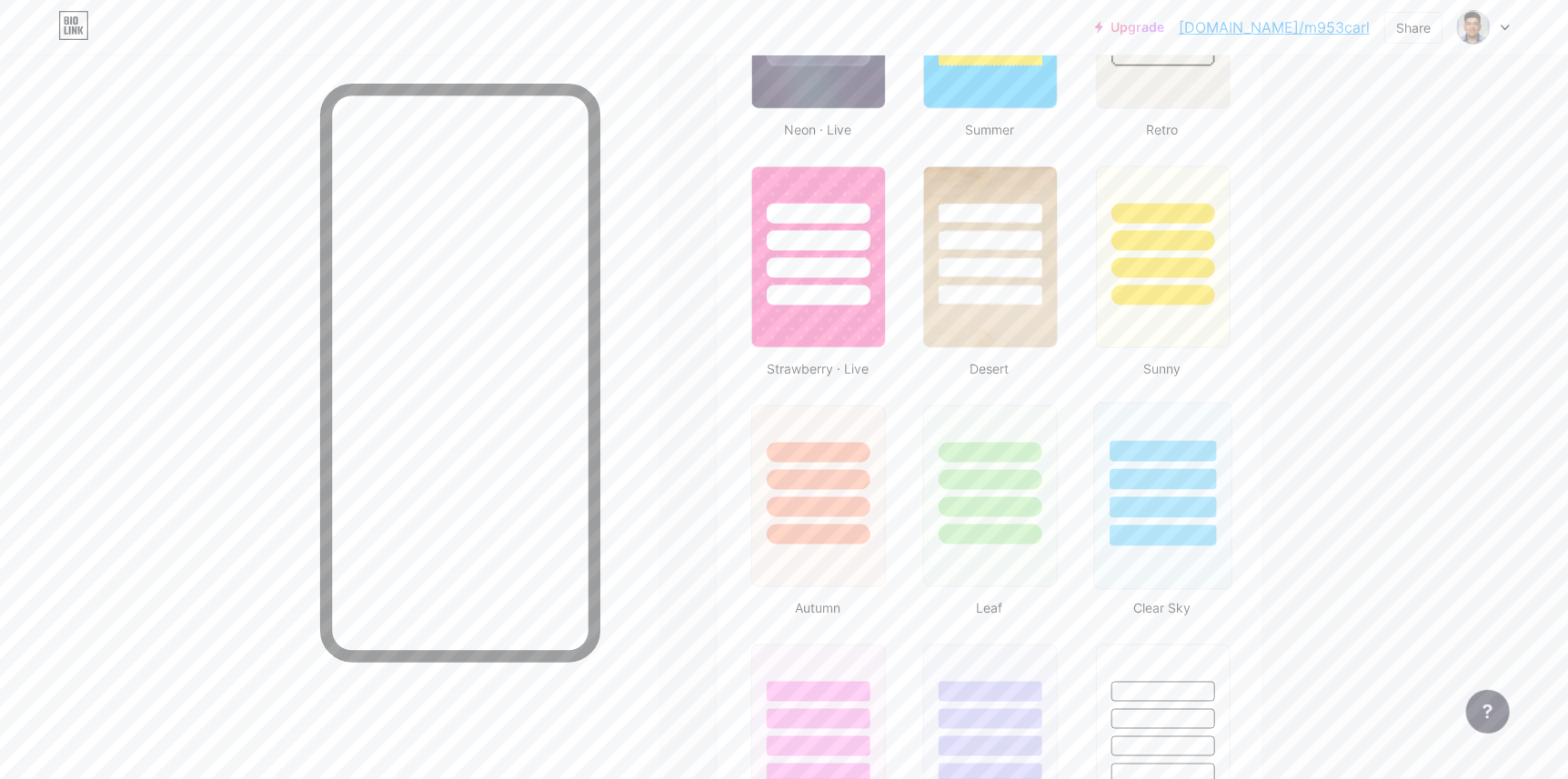
click at [1142, 462] on div at bounding box center [1163, 475] width 137 height 142
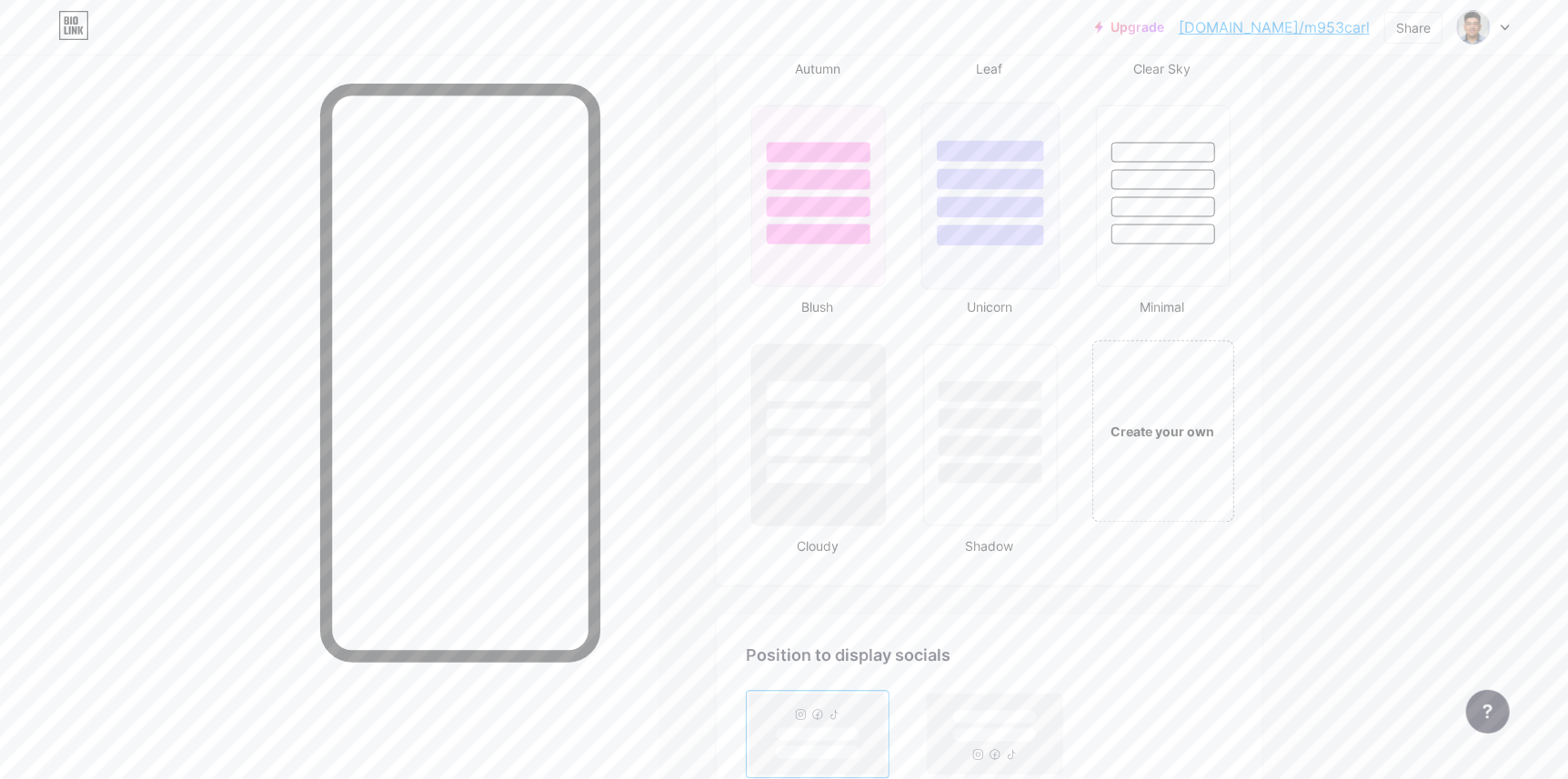
scroll to position [1879, 0]
click at [1203, 442] on div "Create your own" at bounding box center [1162, 424] width 146 height 187
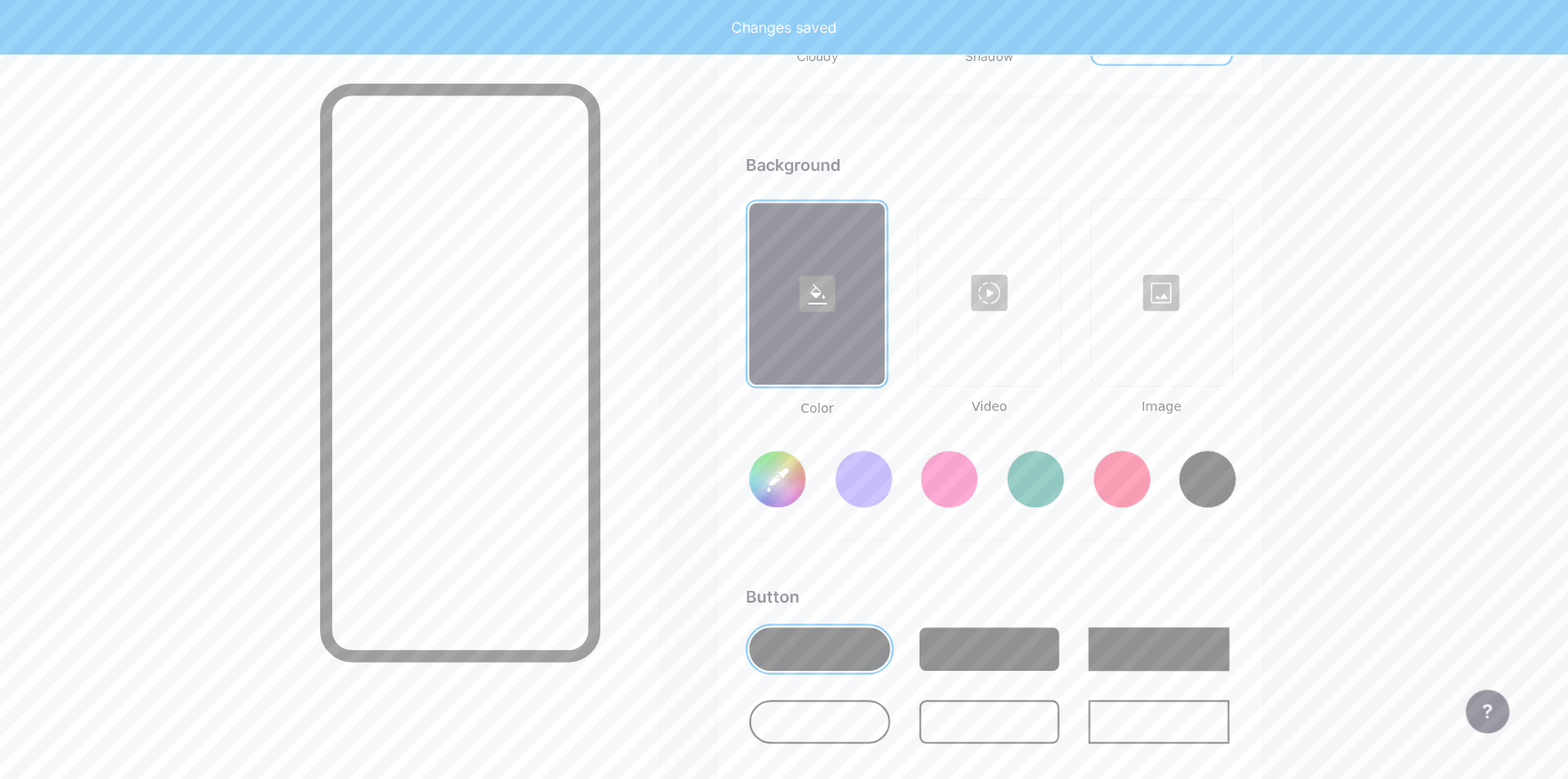
type input "#ffffff"
type input "#000000"
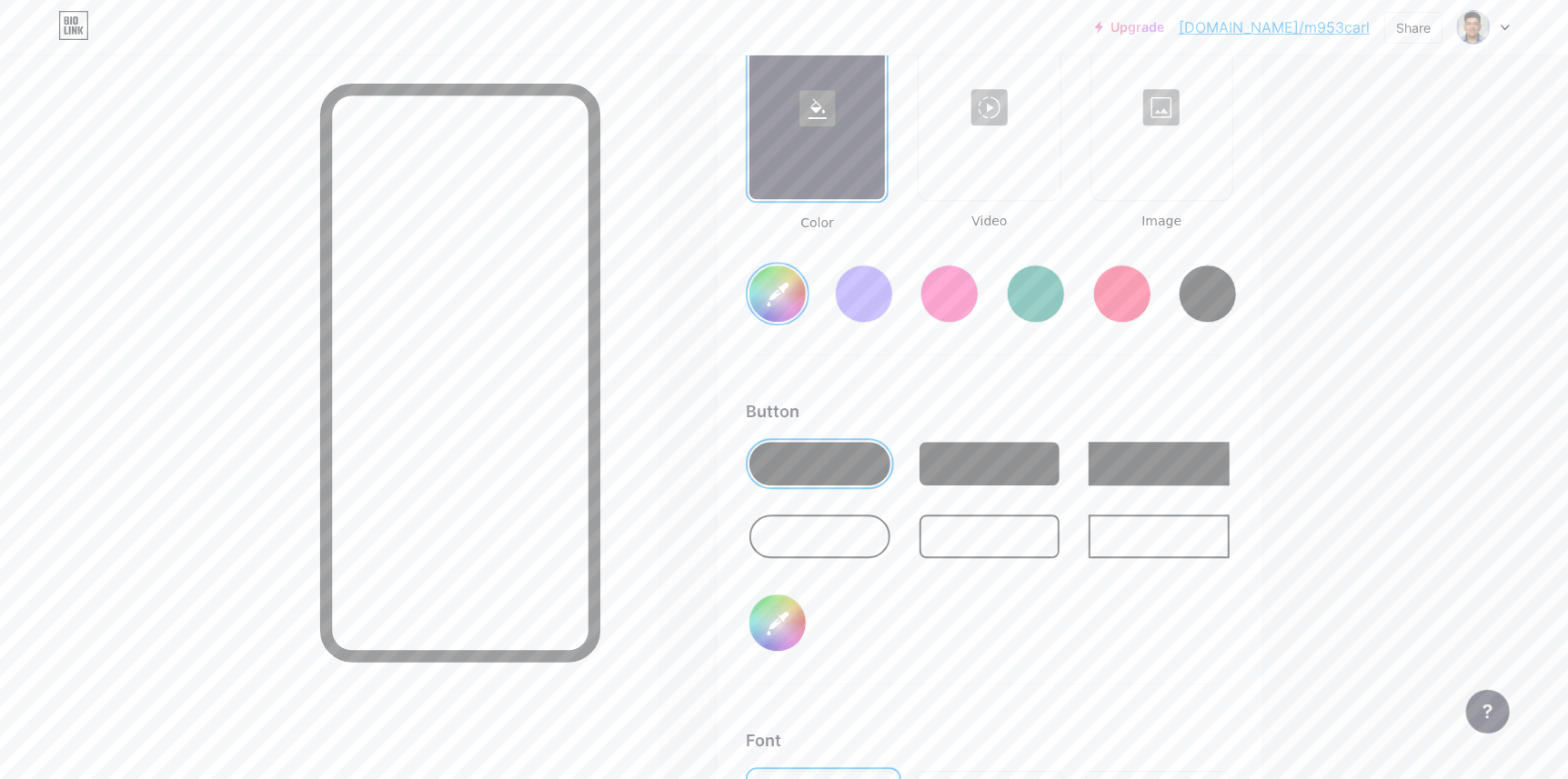
scroll to position [2561, 0]
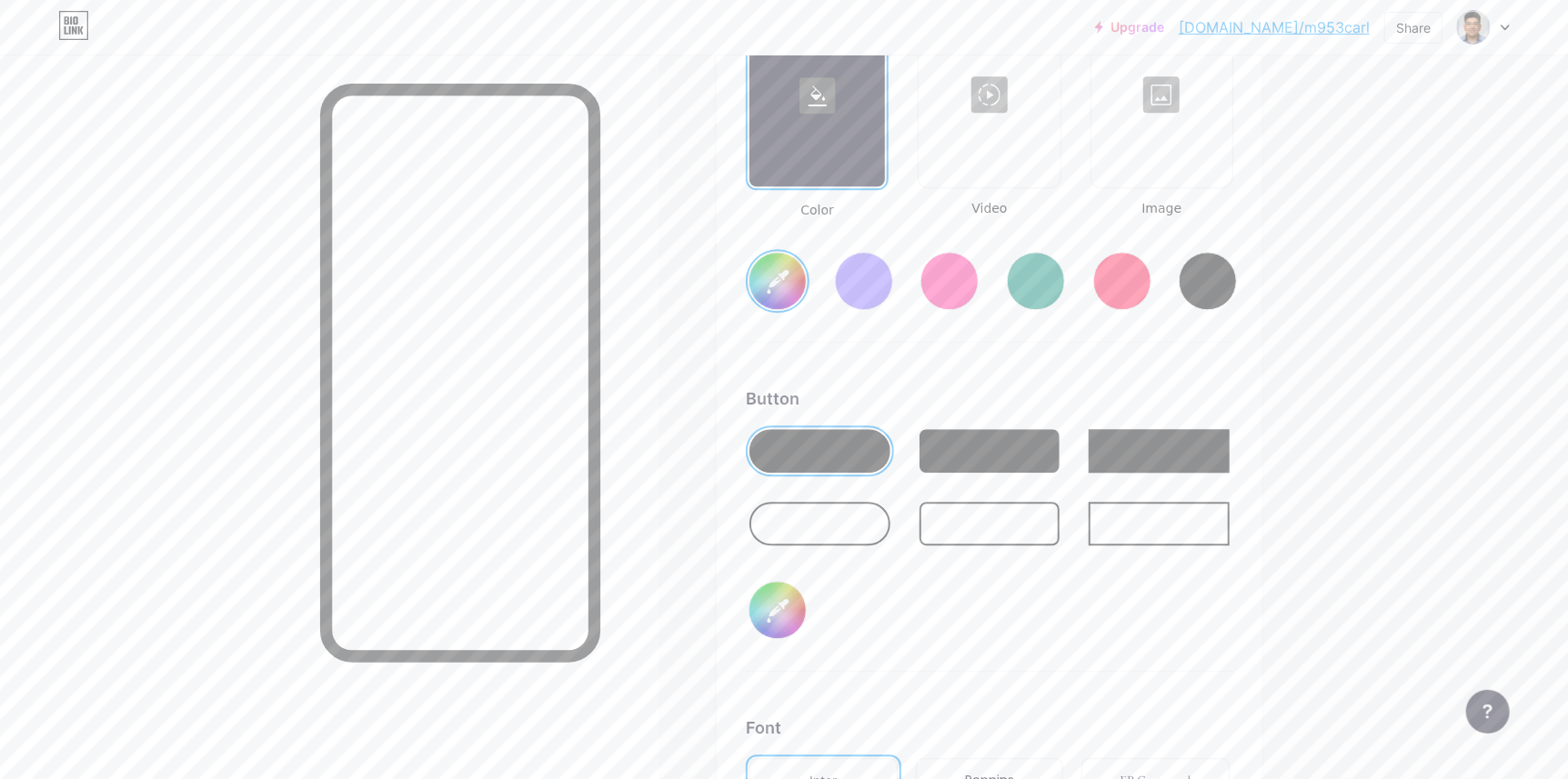
click at [847, 128] on div at bounding box center [817, 96] width 136 height 182
click at [817, 101] on icon at bounding box center [817, 96] width 18 height 21
click at [778, 266] on input "#ffffff" at bounding box center [777, 281] width 56 height 56
click at [848, 455] on div at bounding box center [819, 451] width 141 height 44
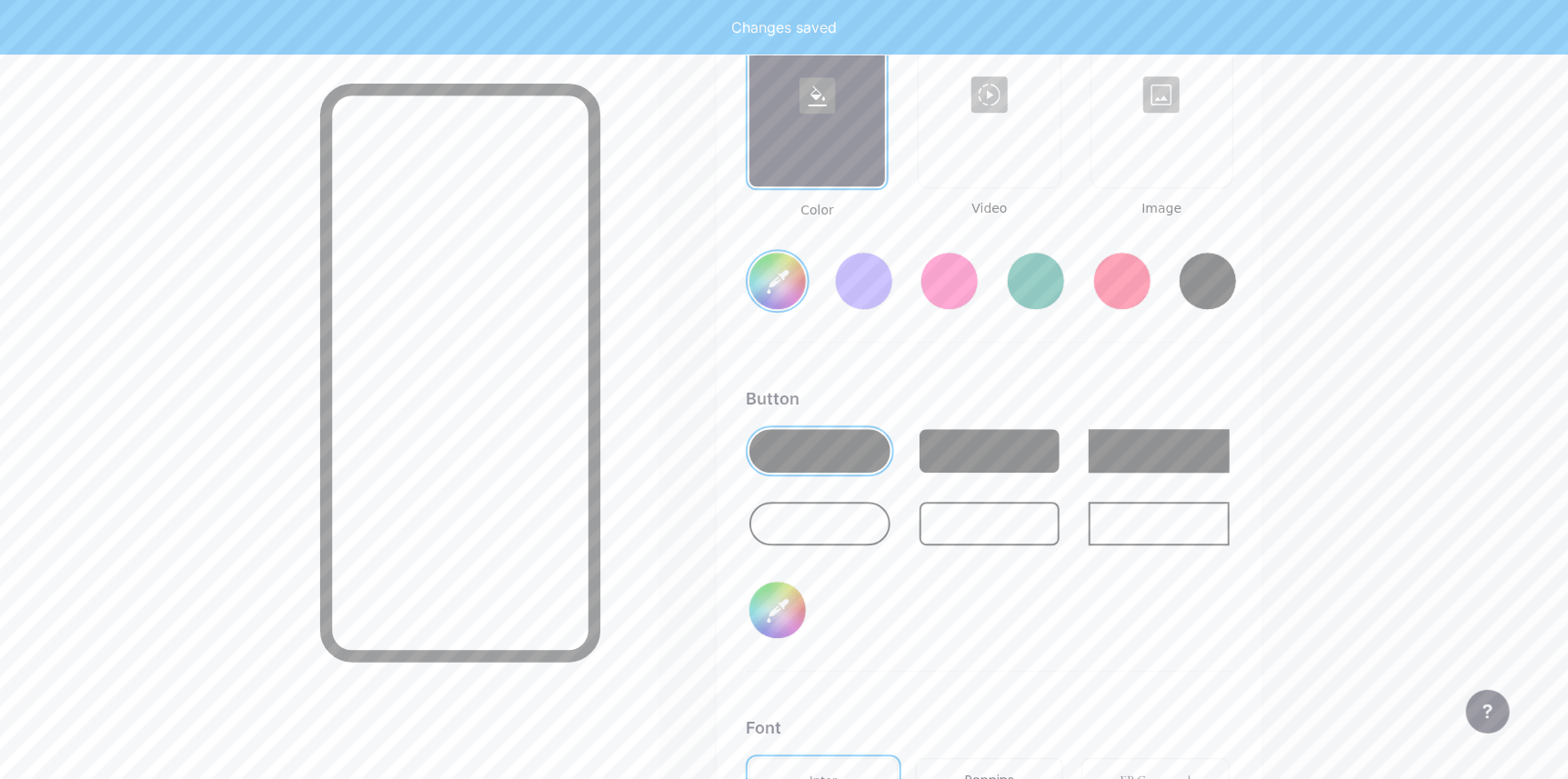
click at [1013, 451] on div at bounding box center [989, 451] width 141 height 44
click at [1142, 451] on div at bounding box center [1158, 451] width 141 height 44
click at [811, 451] on div at bounding box center [819, 451] width 141 height 44
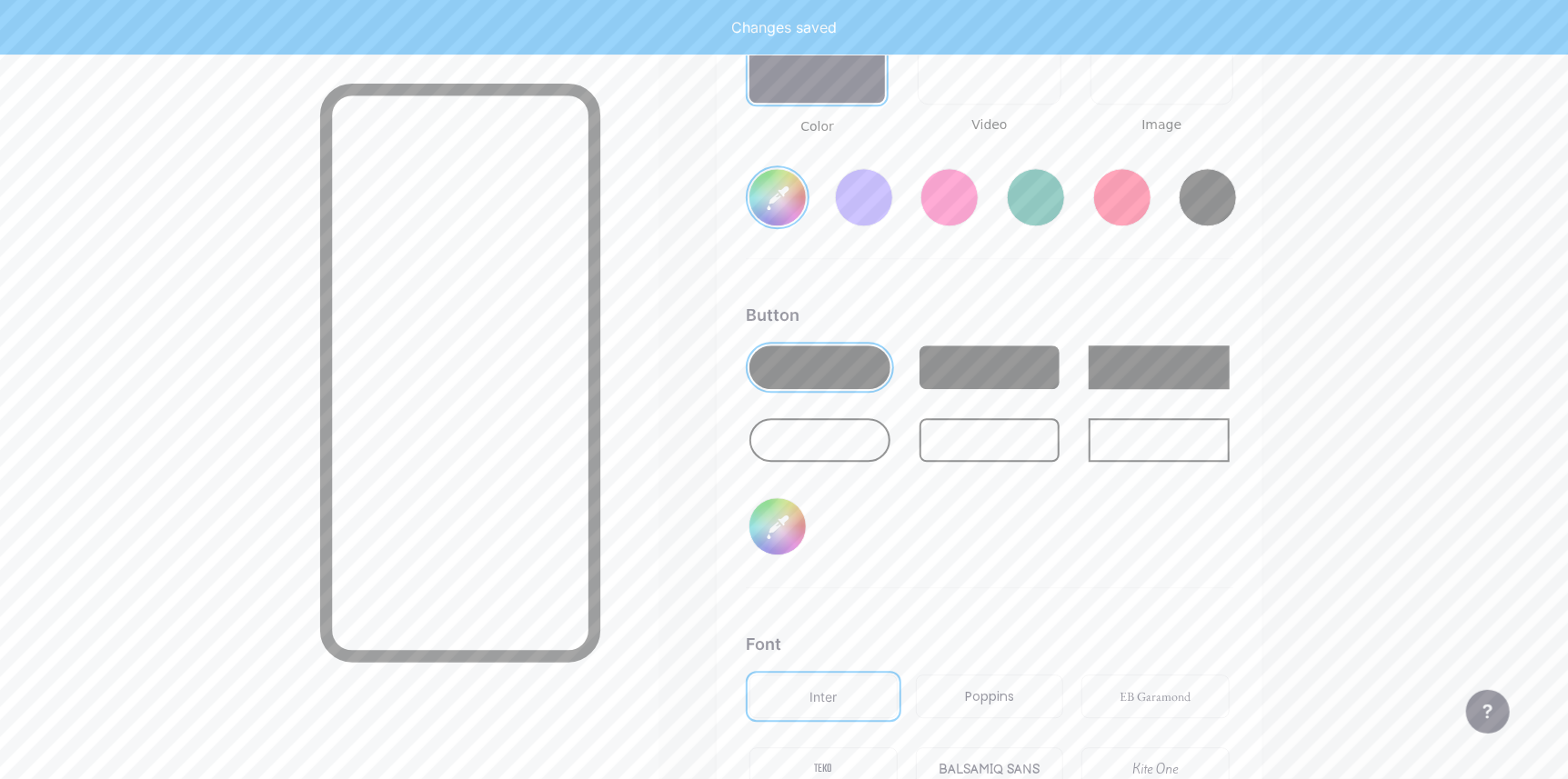
scroll to position [2652, 0]
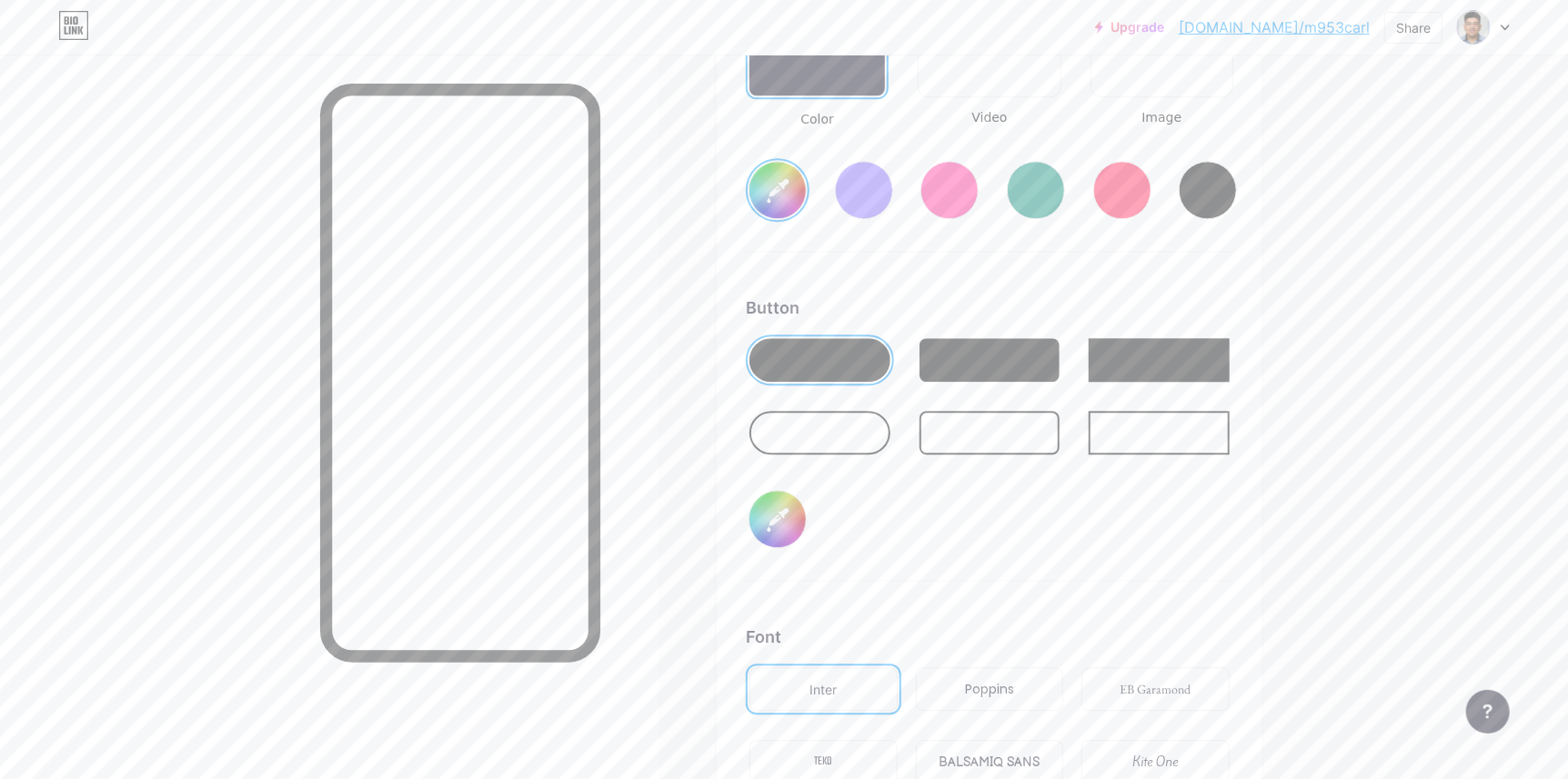
click at [851, 432] on div at bounding box center [819, 432] width 141 height 44
click at [834, 358] on div at bounding box center [819, 359] width 141 height 44
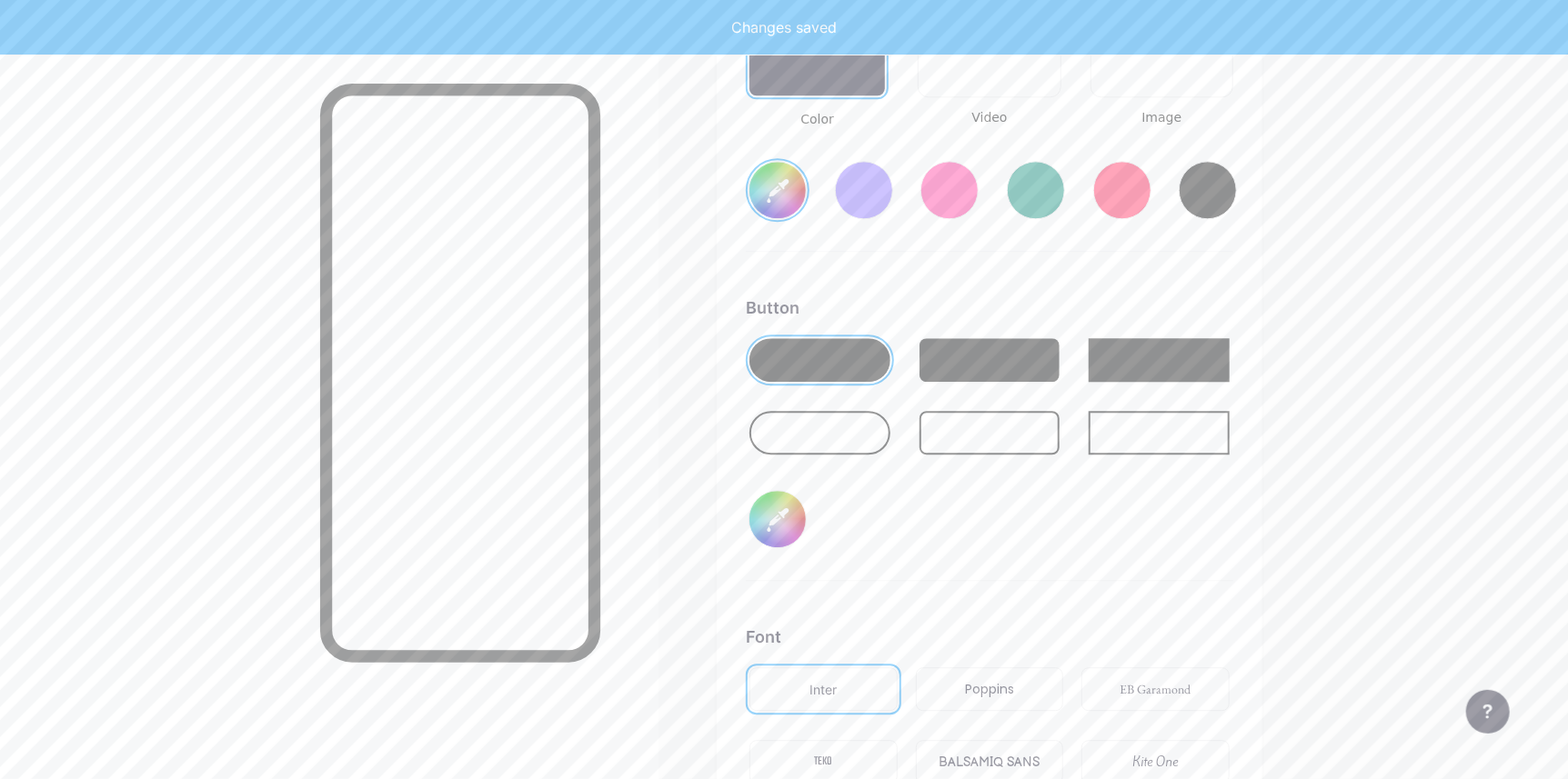
click at [781, 512] on input "#000000" at bounding box center [777, 519] width 56 height 56
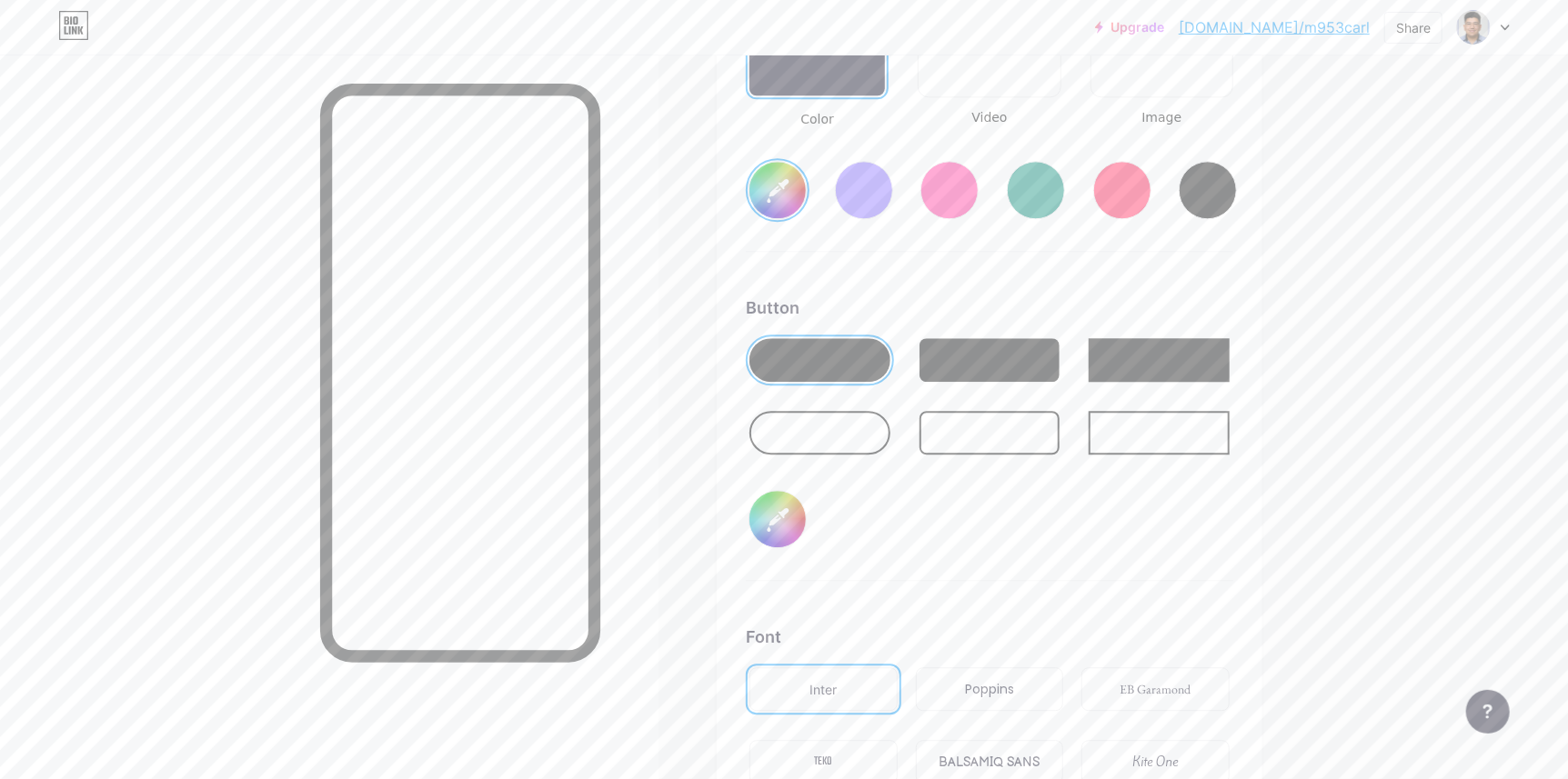
type input "#ffffff"
type input "#1479b8"
type input "#ffffff"
type input "#157cbc"
type input "#ffffff"
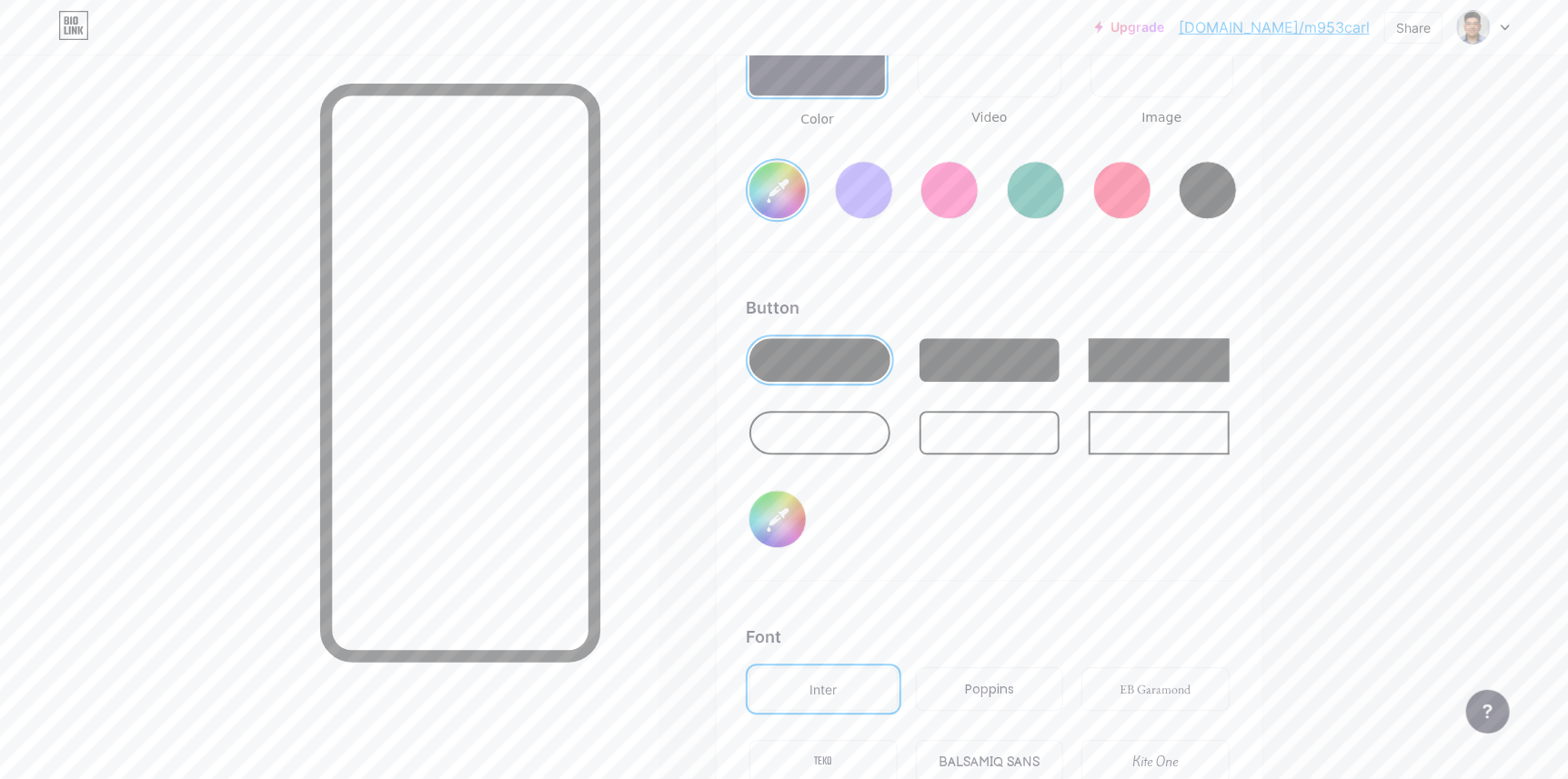
type input "#117dc0"
type input "#ffffff"
type input "#0f84cc"
type input "#ffffff"
type input "#0b88d5"
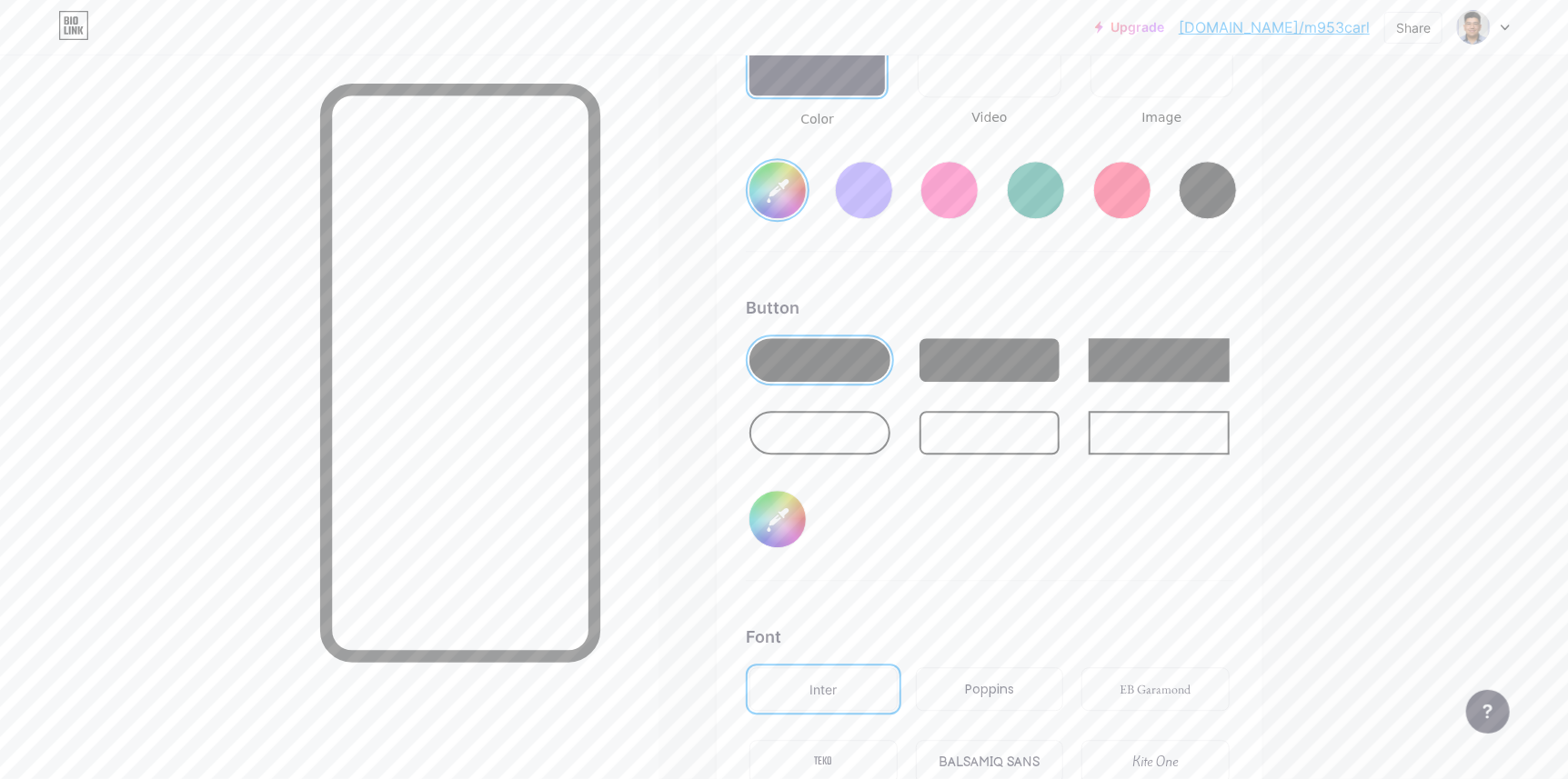
type input "#ffffff"
type input "#078cdf"
type input "#ffffff"
type input "#0290e8"
type input "#ffffff"
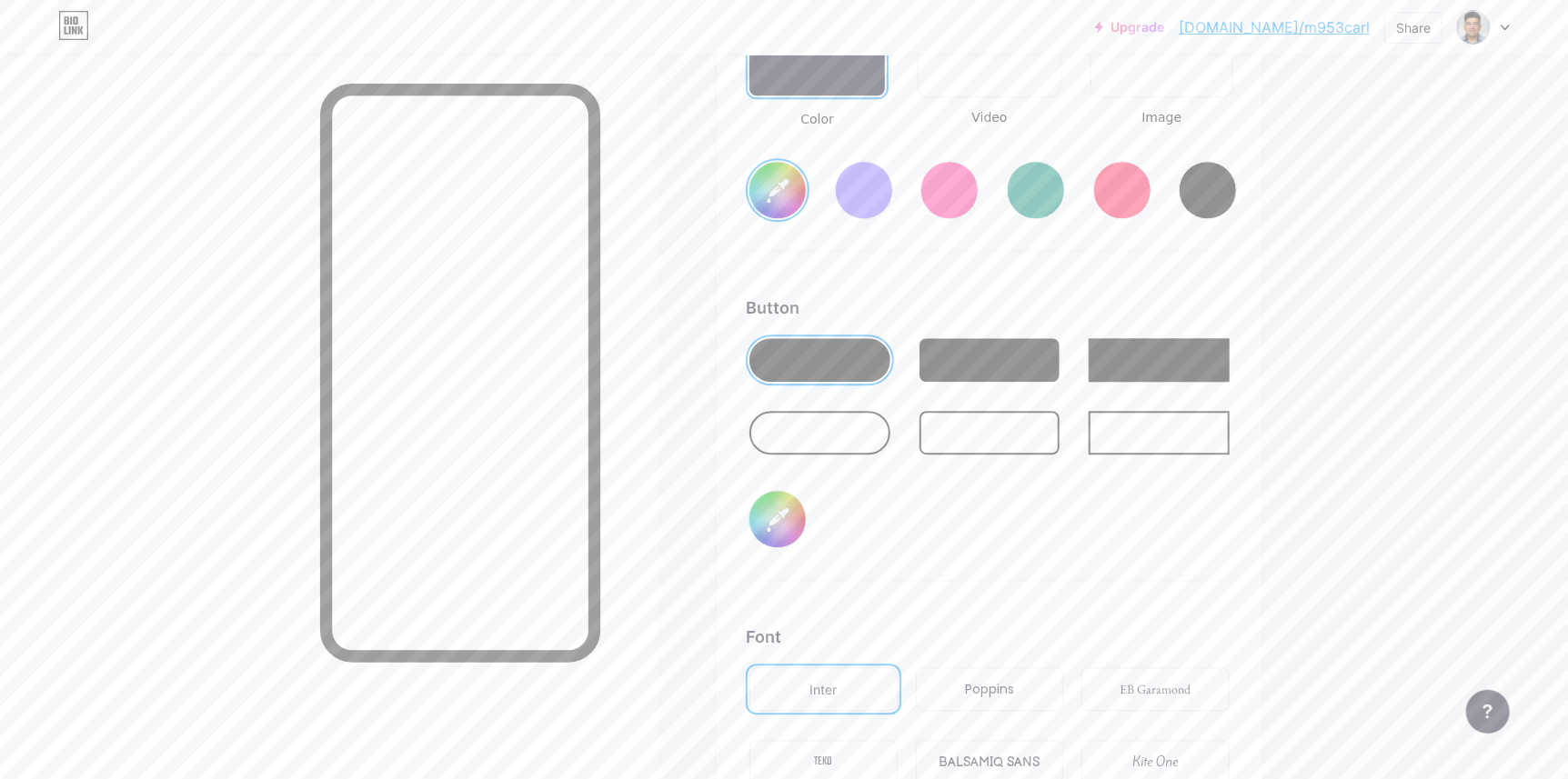
type input "#0097f5"
type input "#ffffff"
type input "#009dff"
type input "#ffffff"
type input "#00fbff"
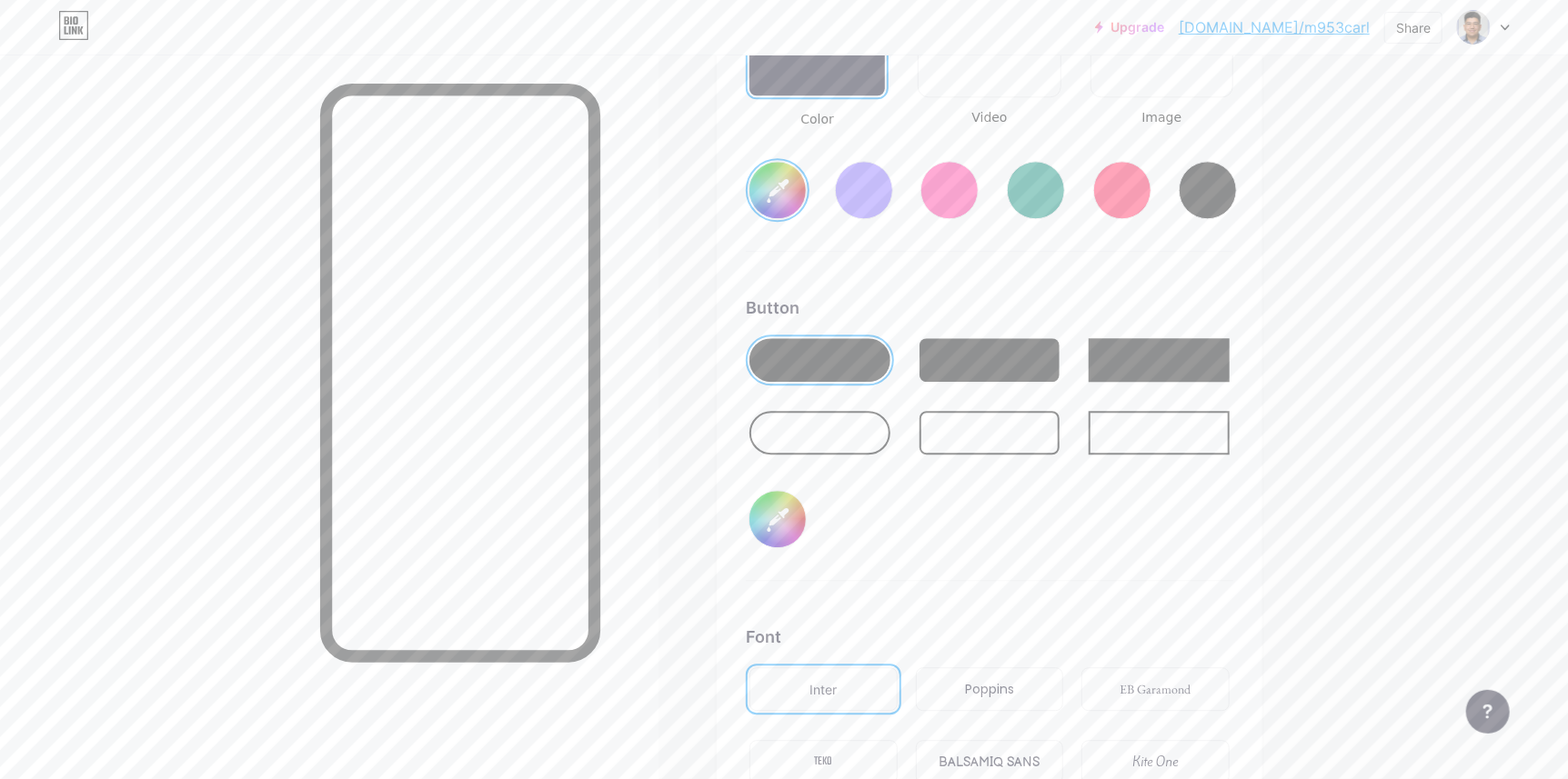
type input "#ffffff"
type input "#009dff"
type input "#ffffff"
type input "#0084ff"
type input "#ffffff"
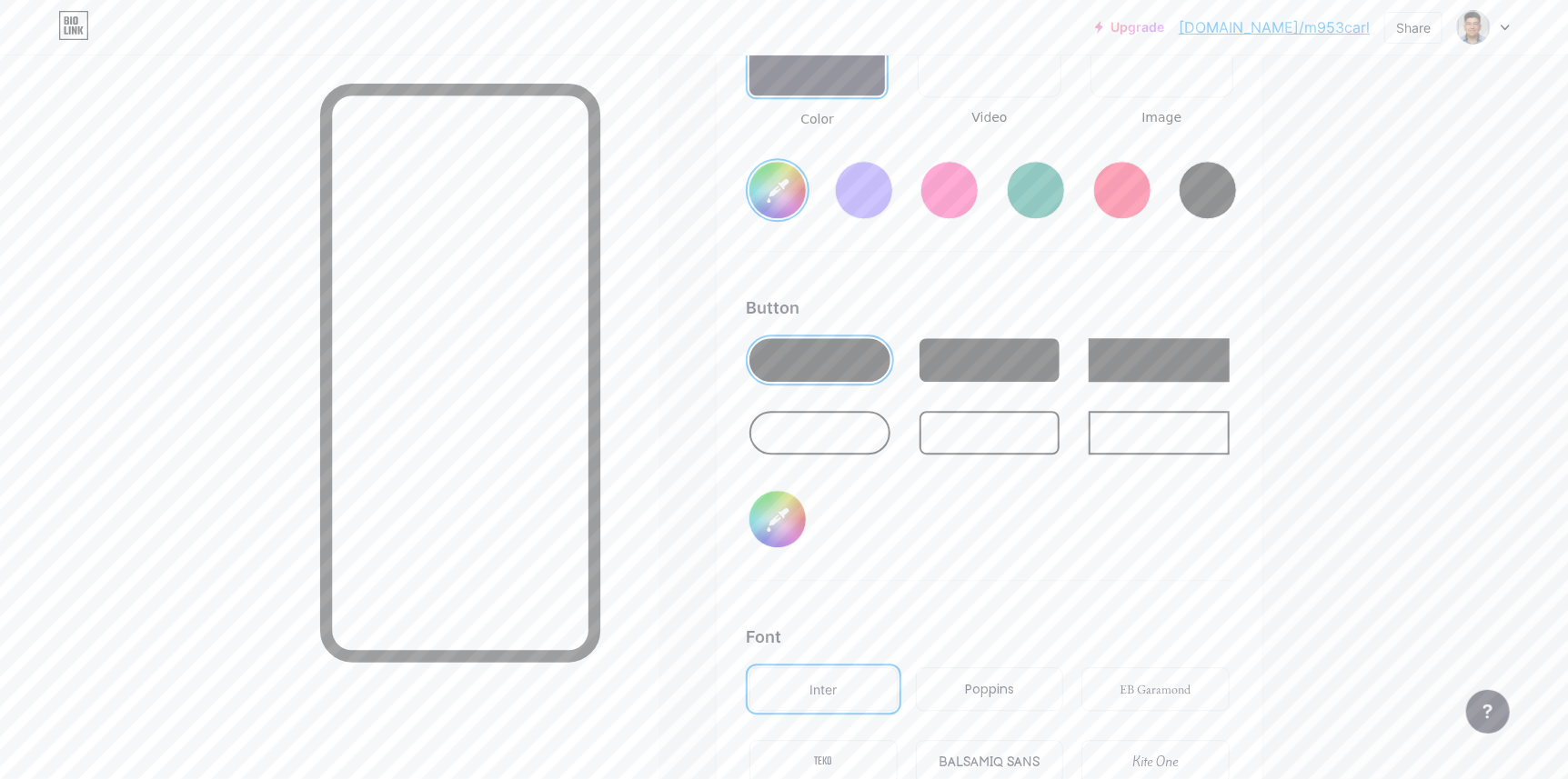
type input "#007bff"
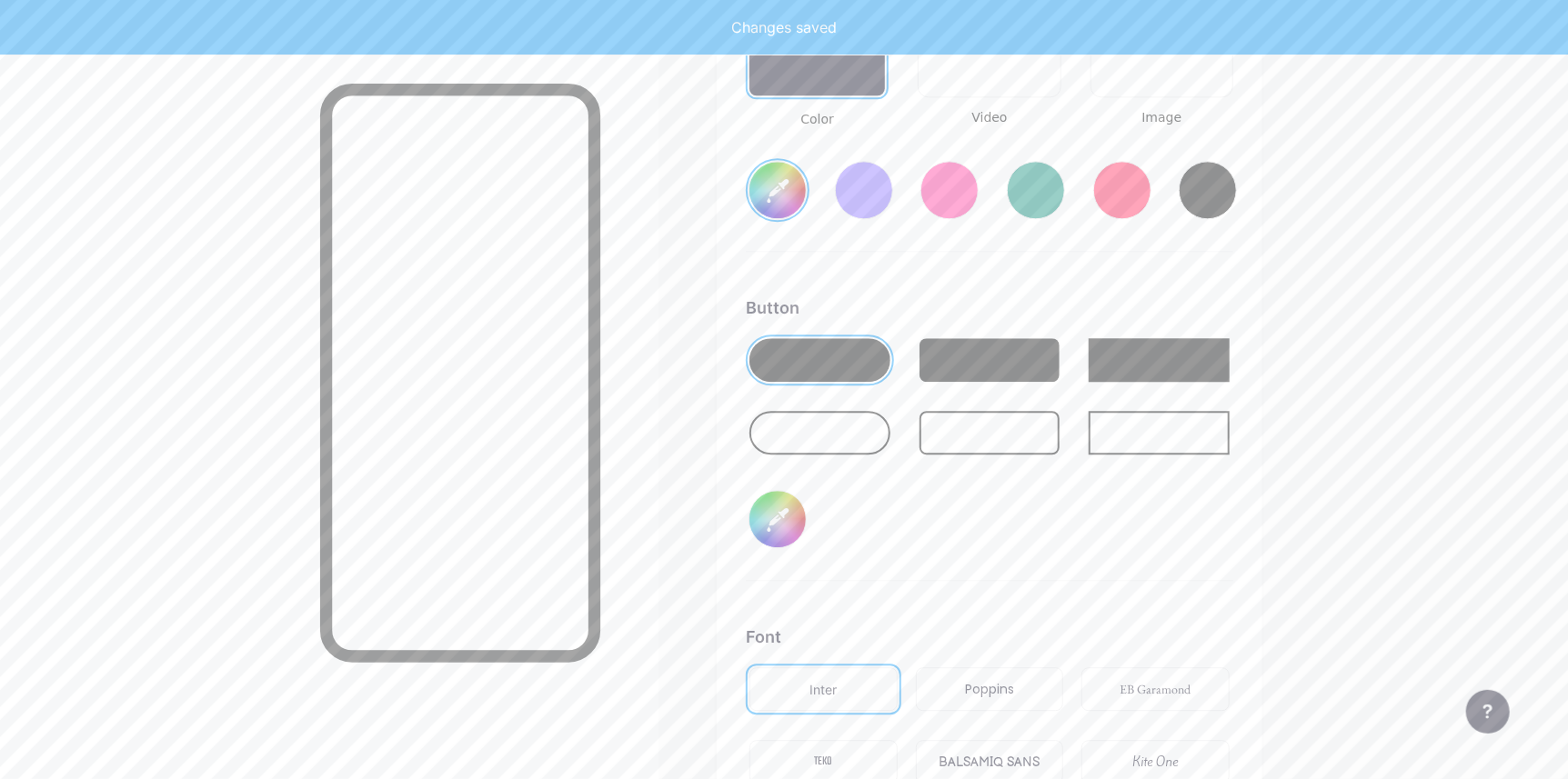
type input "#ffffff"
type input "#0084ff"
type input "#ffffff"
type input "#0091ff"
type input "#ffffff"
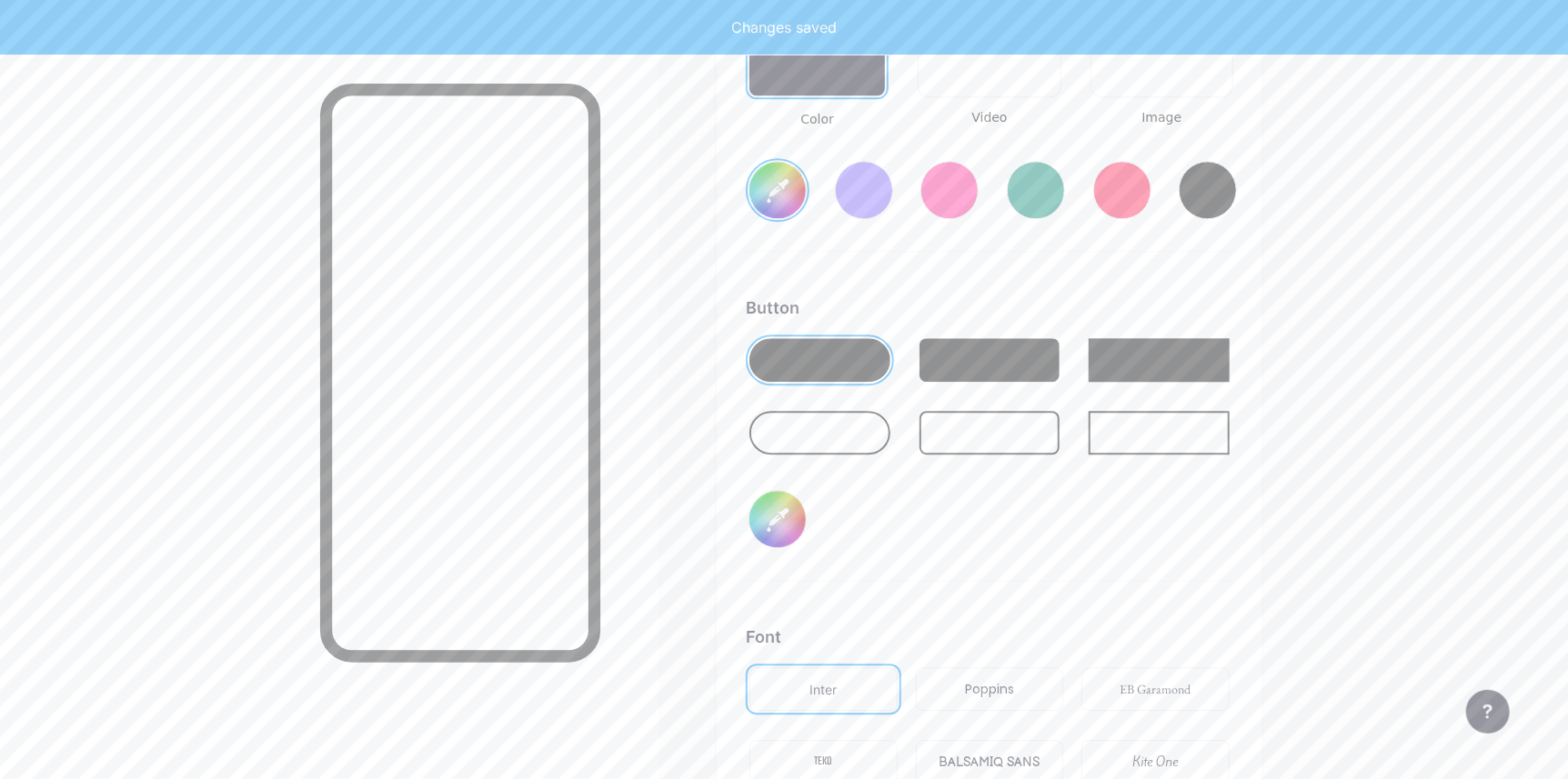
type input "#009dff"
type input "#ffffff"
type input "#00aaff"
type input "#ffffff"
type input "#00b3ff"
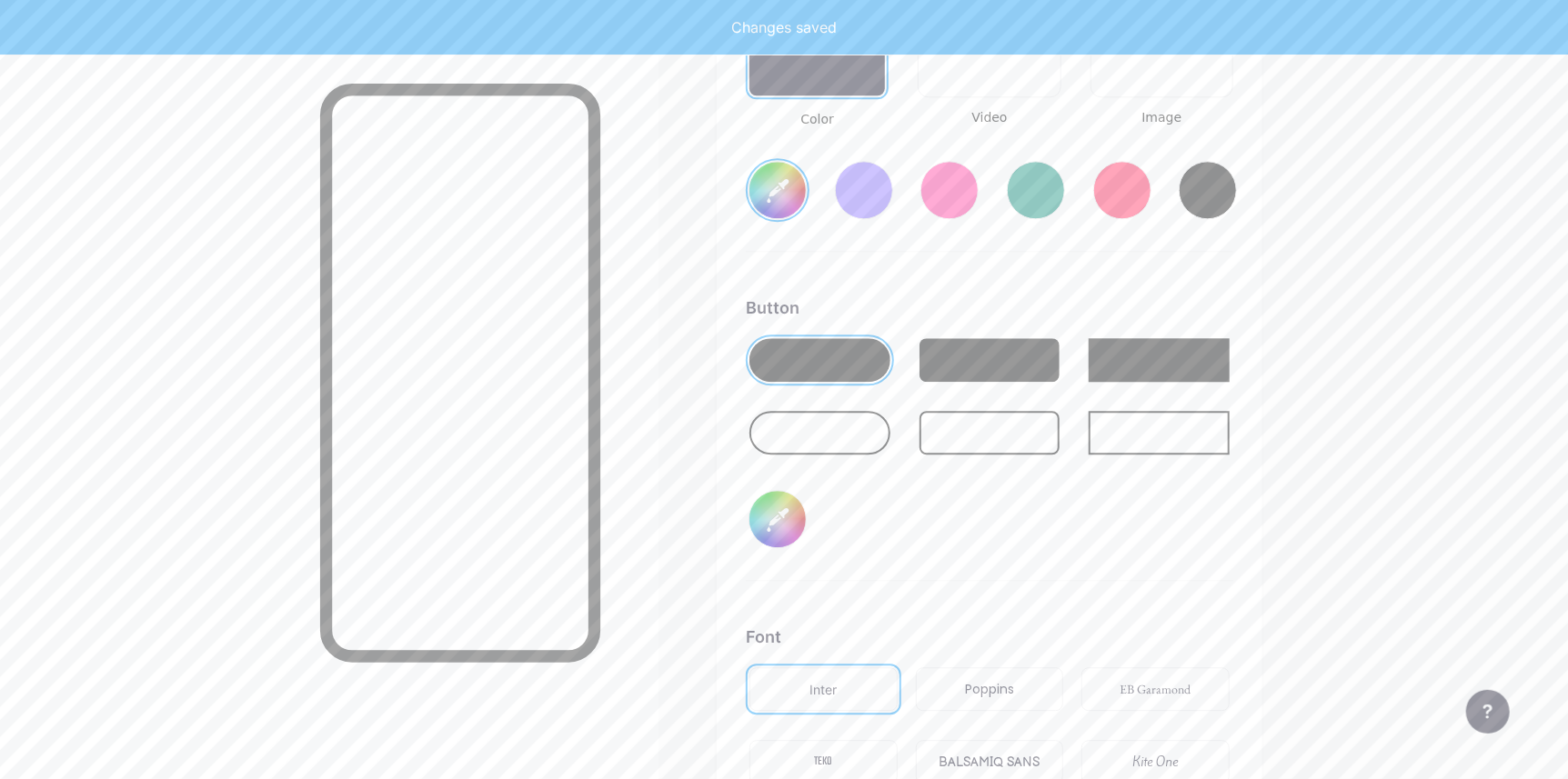
type input "#ffffff"
type input "#00bfff"
type input "#ffffff"
type input "#00ccff"
type input "#ffffff"
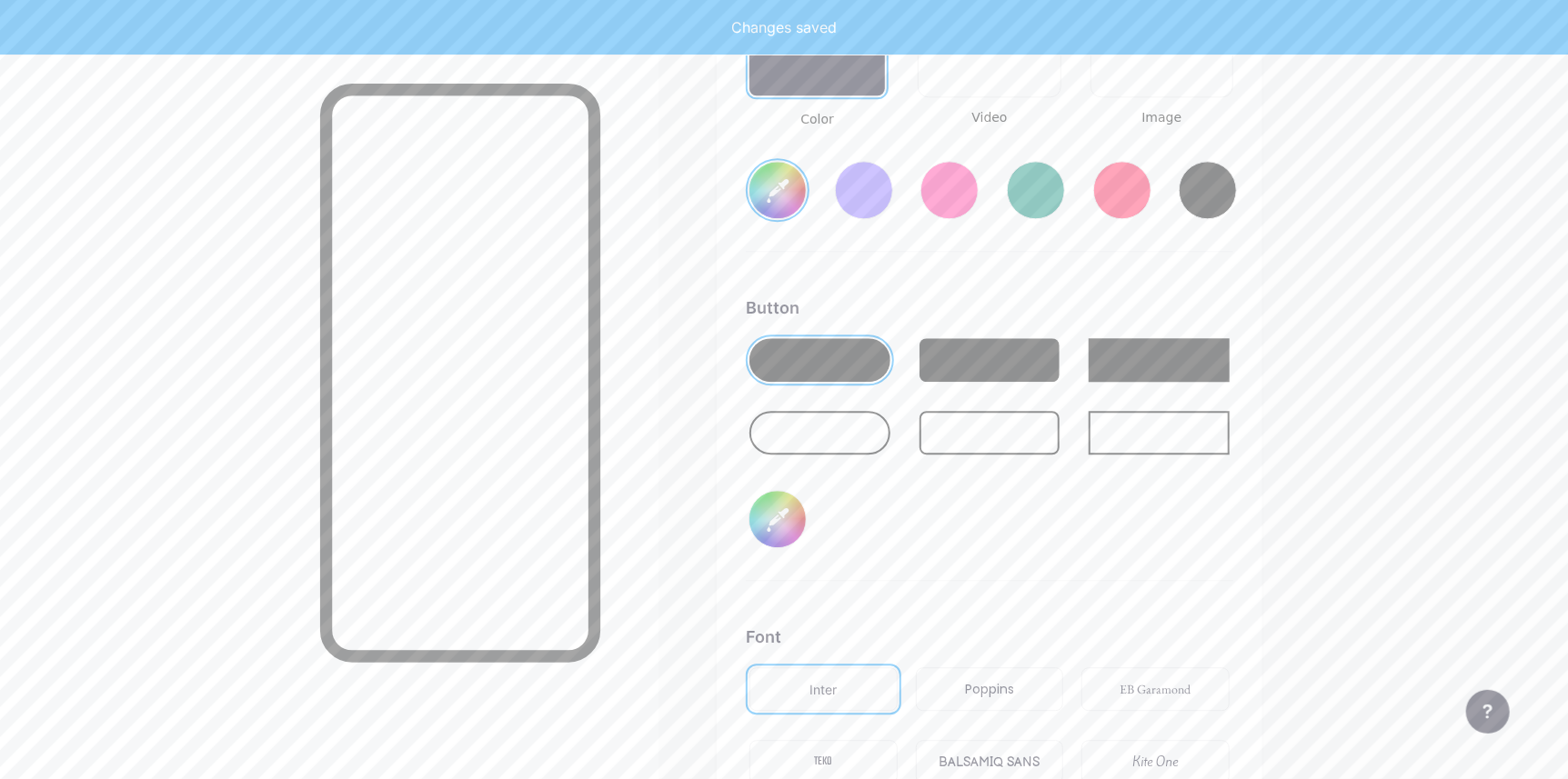
type input "#00d5ff"
type input "#ffffff"
type input "#00e1ff"
type input "#ffffff"
type input "#00eeff"
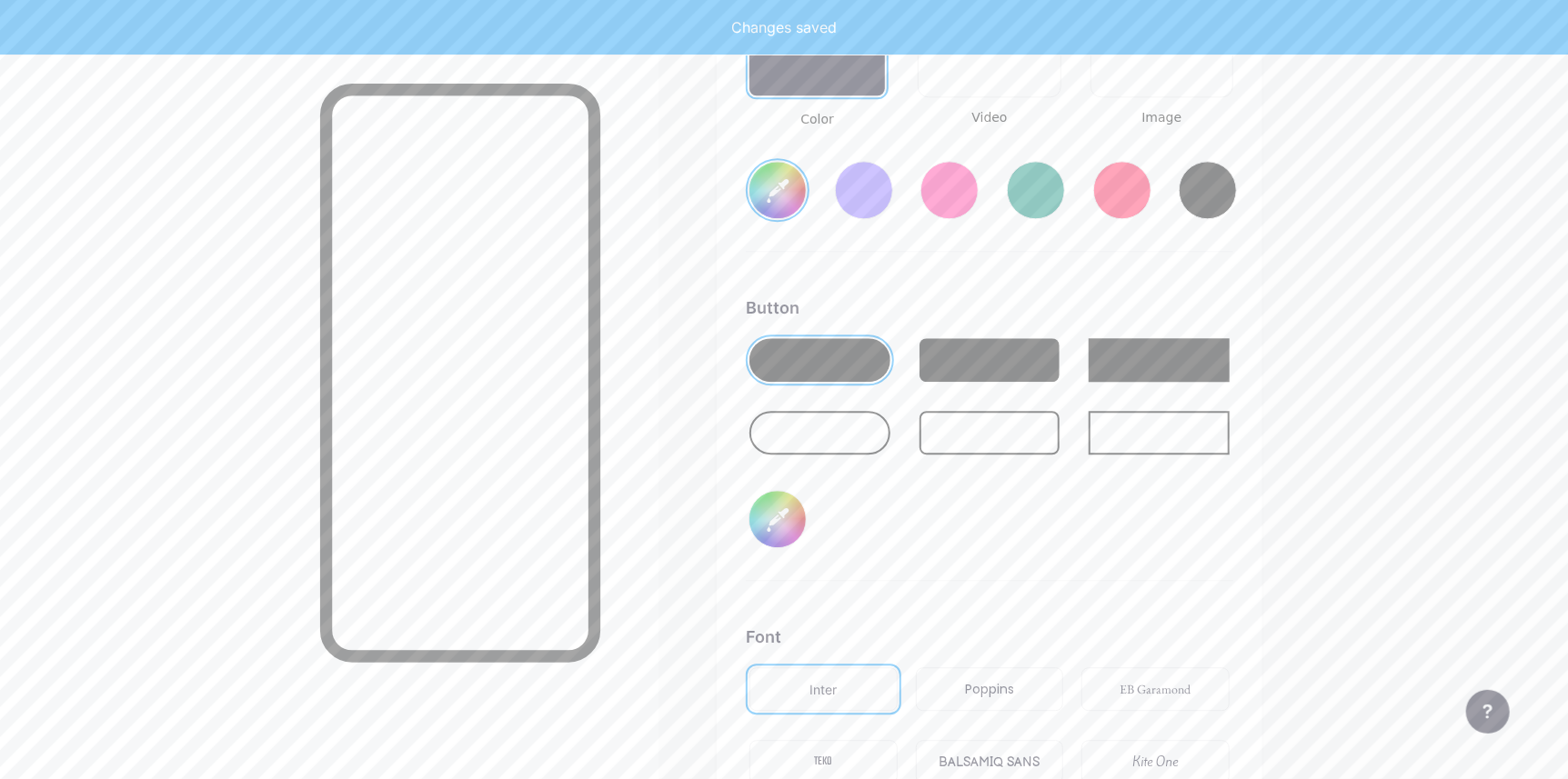
type input "#ffffff"
type input "#00fffb"
type input "#ffffff"
type input "#00fbff"
type input "#ffffff"
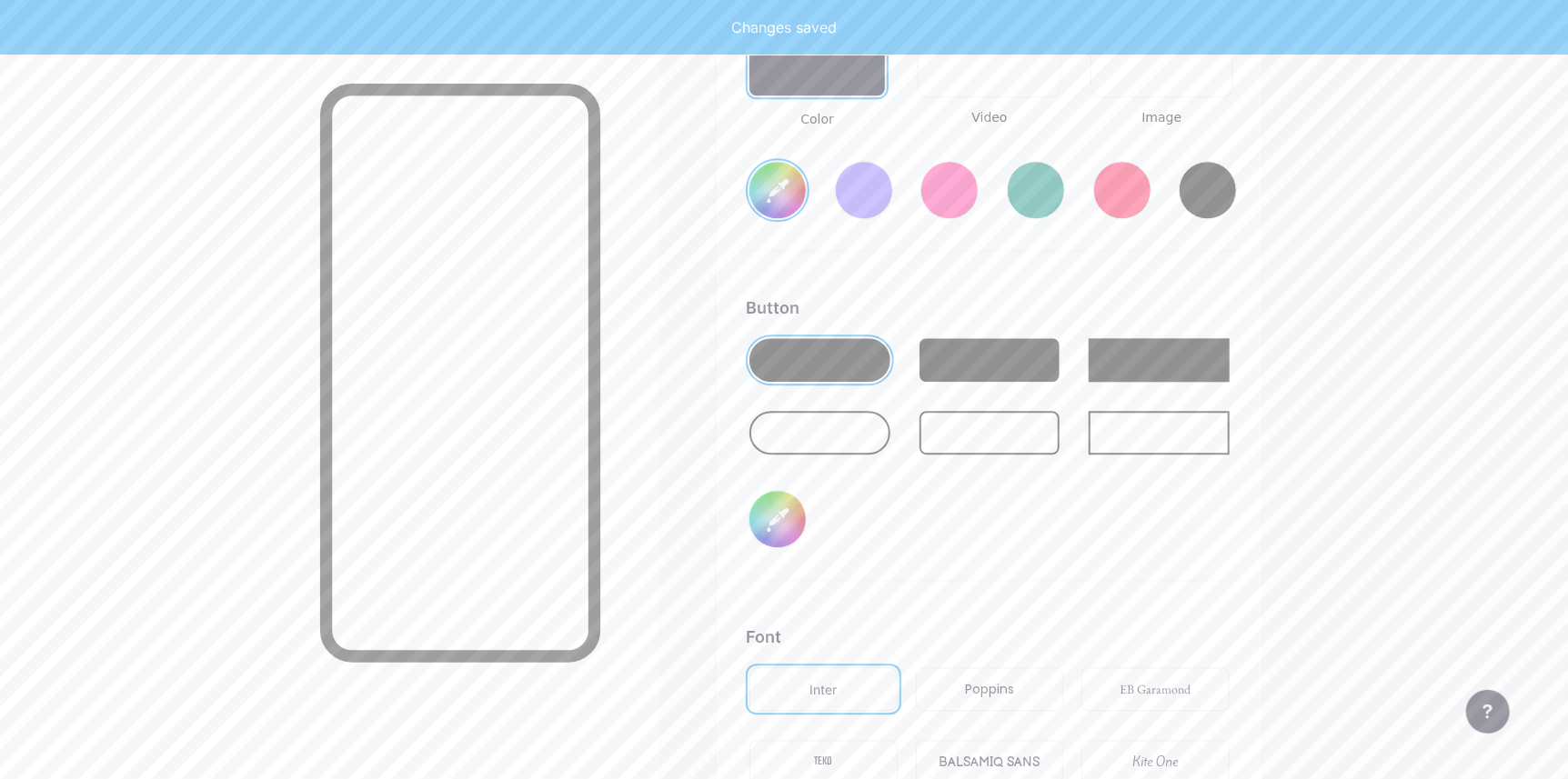
type input "#00eeff"
type input "#ffffff"
type input "#00e1ff"
type input "#ffffff"
type input "#00d5ff"
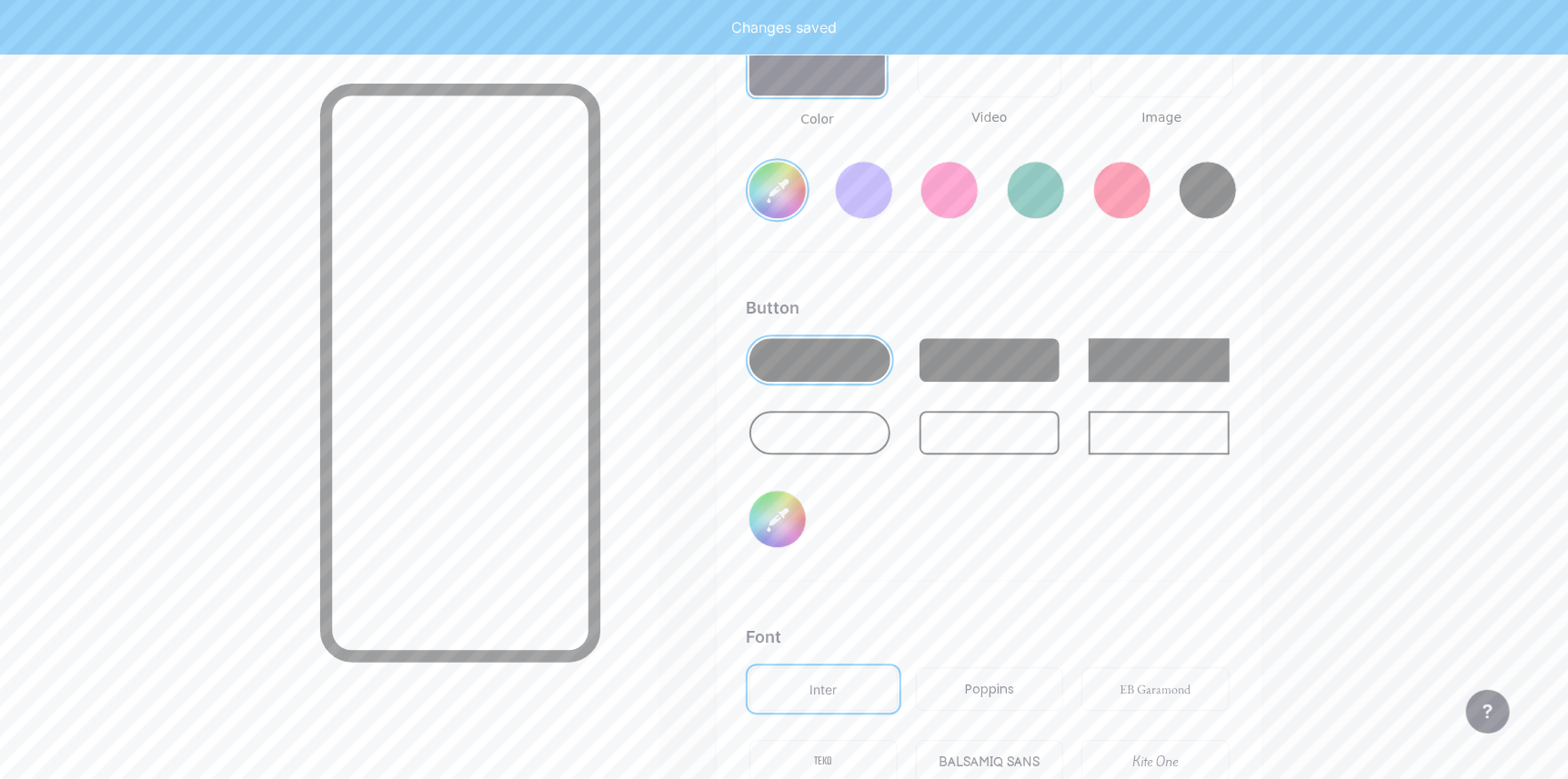
type input "#ffffff"
type input "#00ccff"
type input "#ffffff"
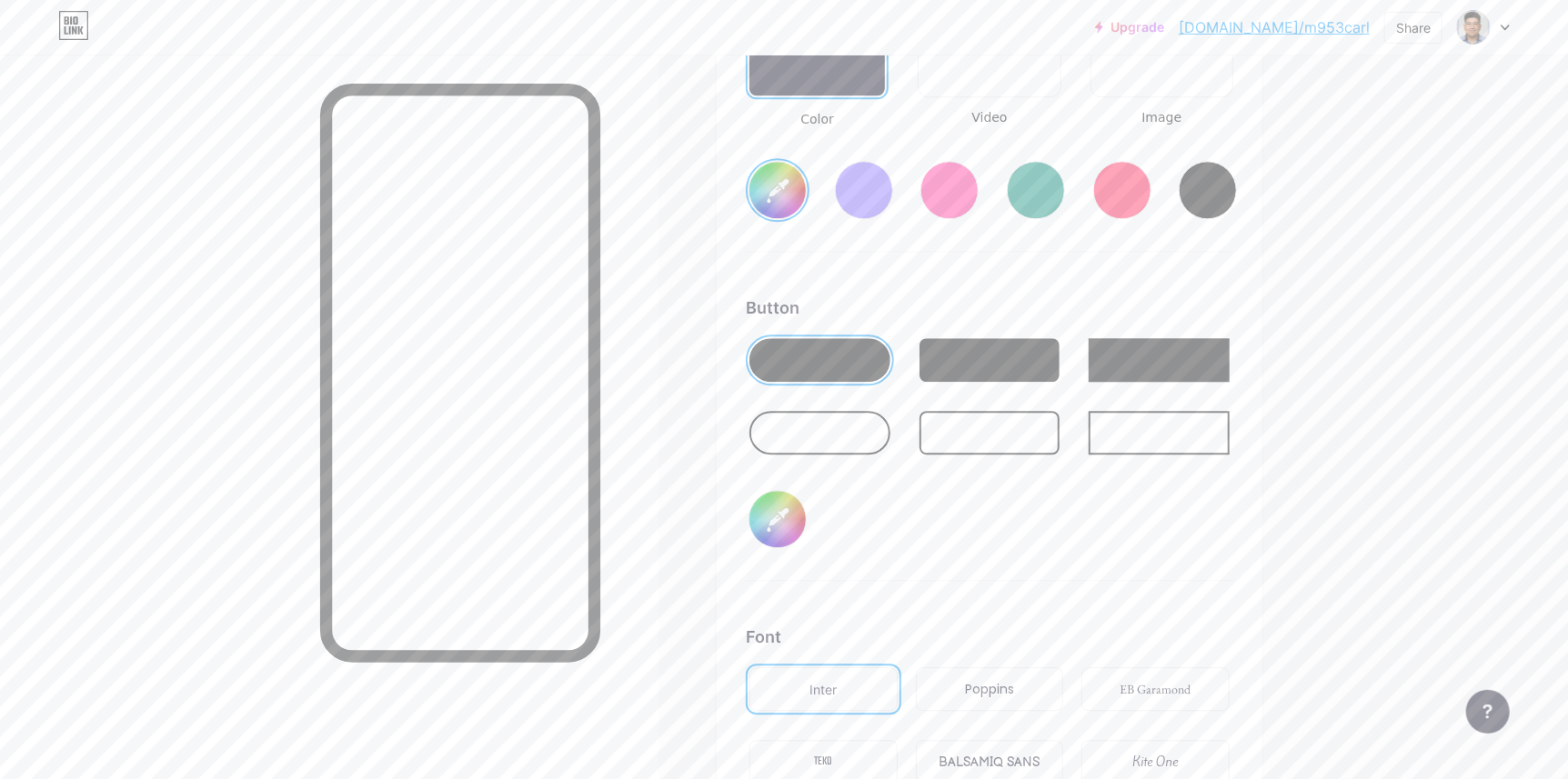
type input "#00ccff"
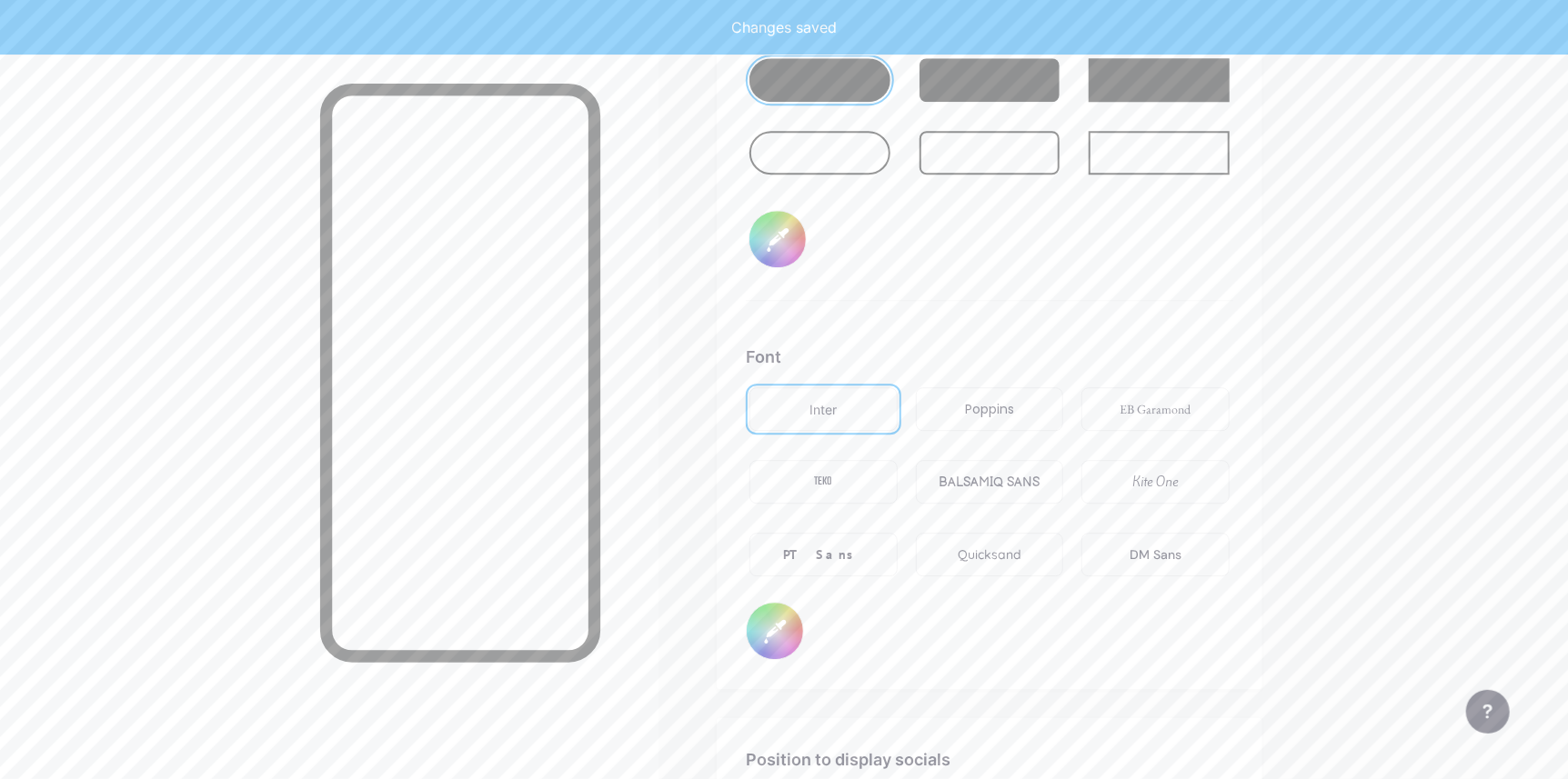
scroll to position [2956, 0]
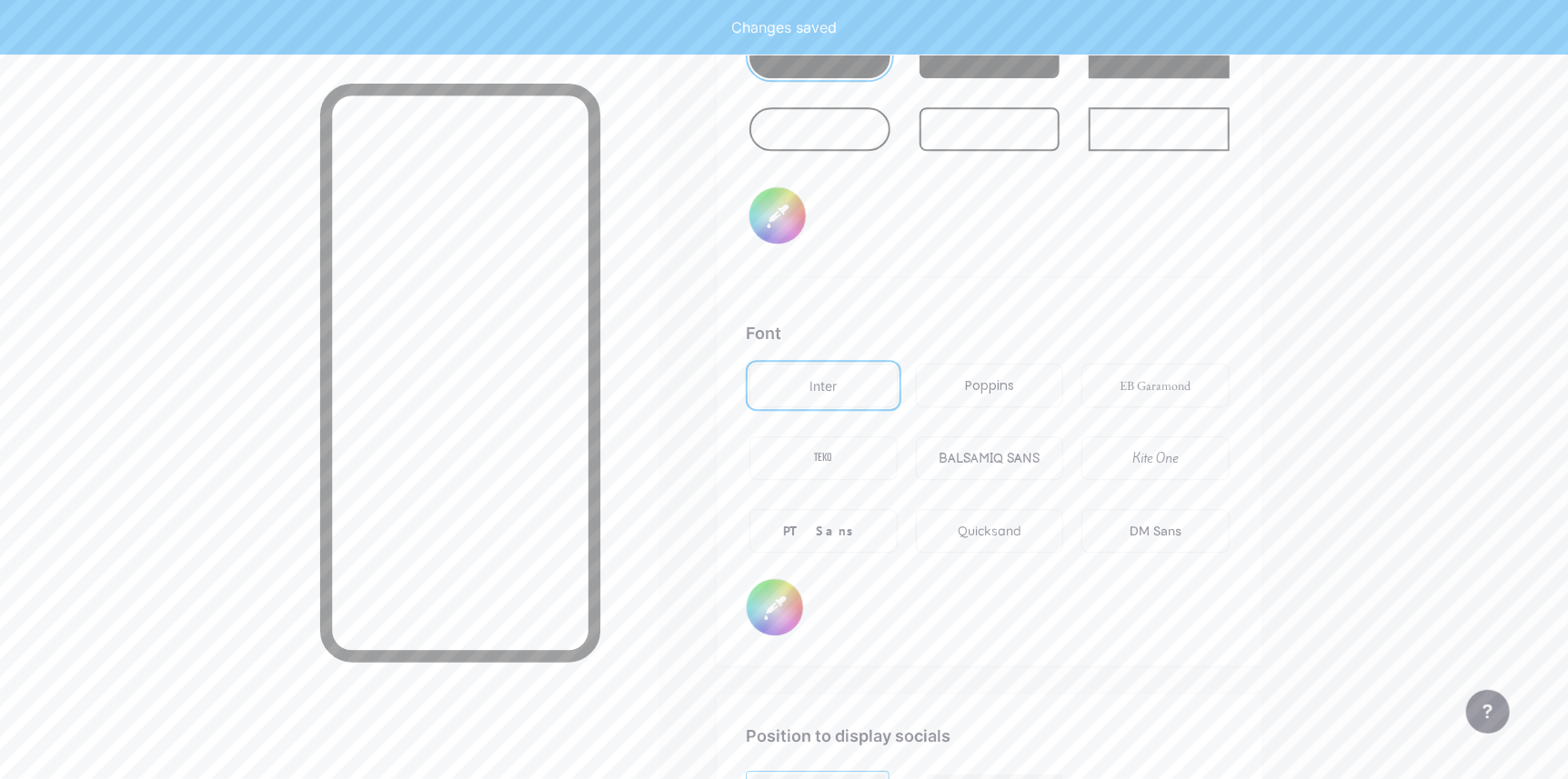
click at [1033, 387] on div "Poppins" at bounding box center [989, 385] width 148 height 44
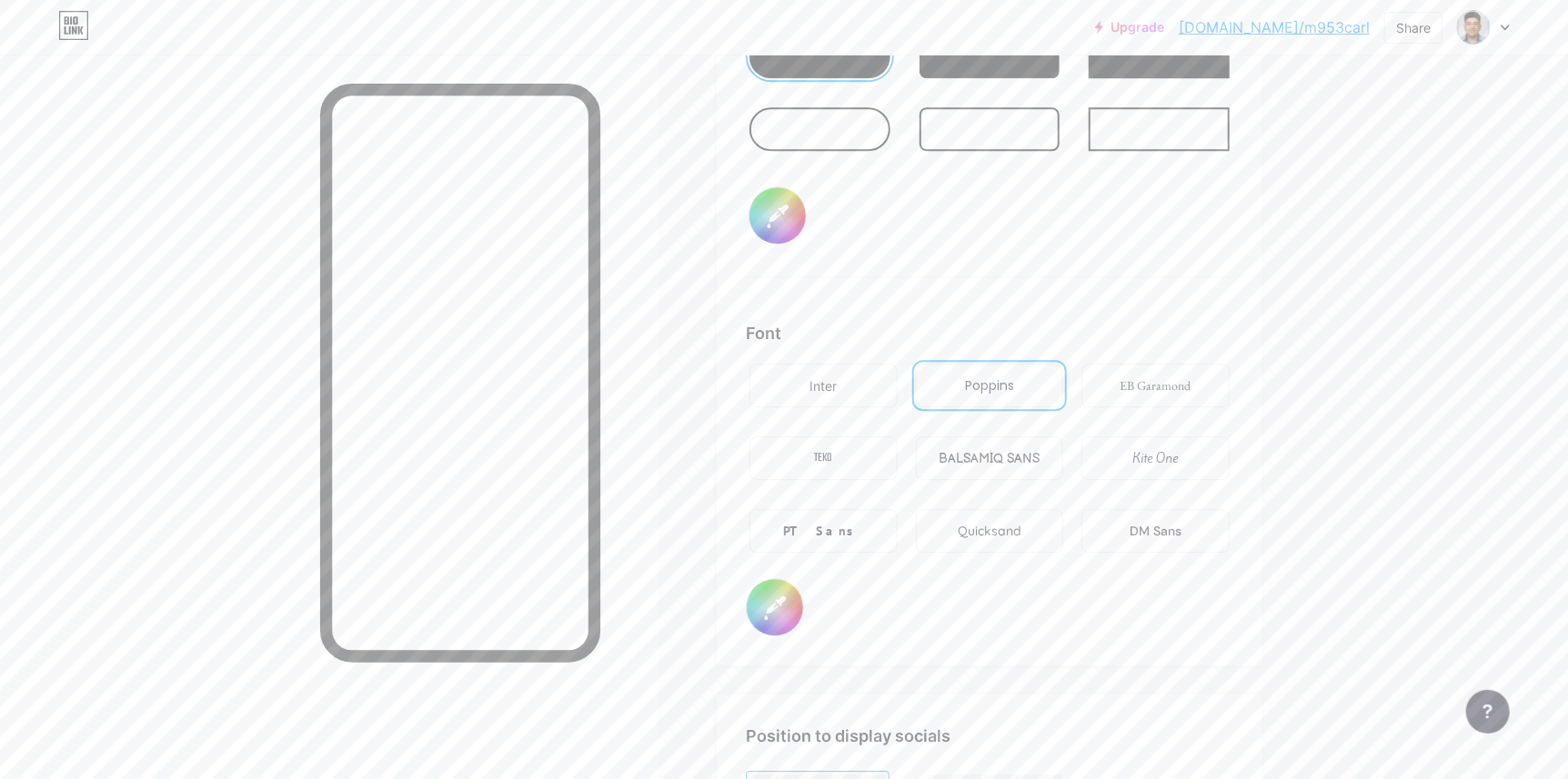
click at [777, 612] on input "#000000" at bounding box center [774, 608] width 56 height 56
type input "#ffffff"
type input "#583232"
type input "#ffffff"
type input "#5b3333"
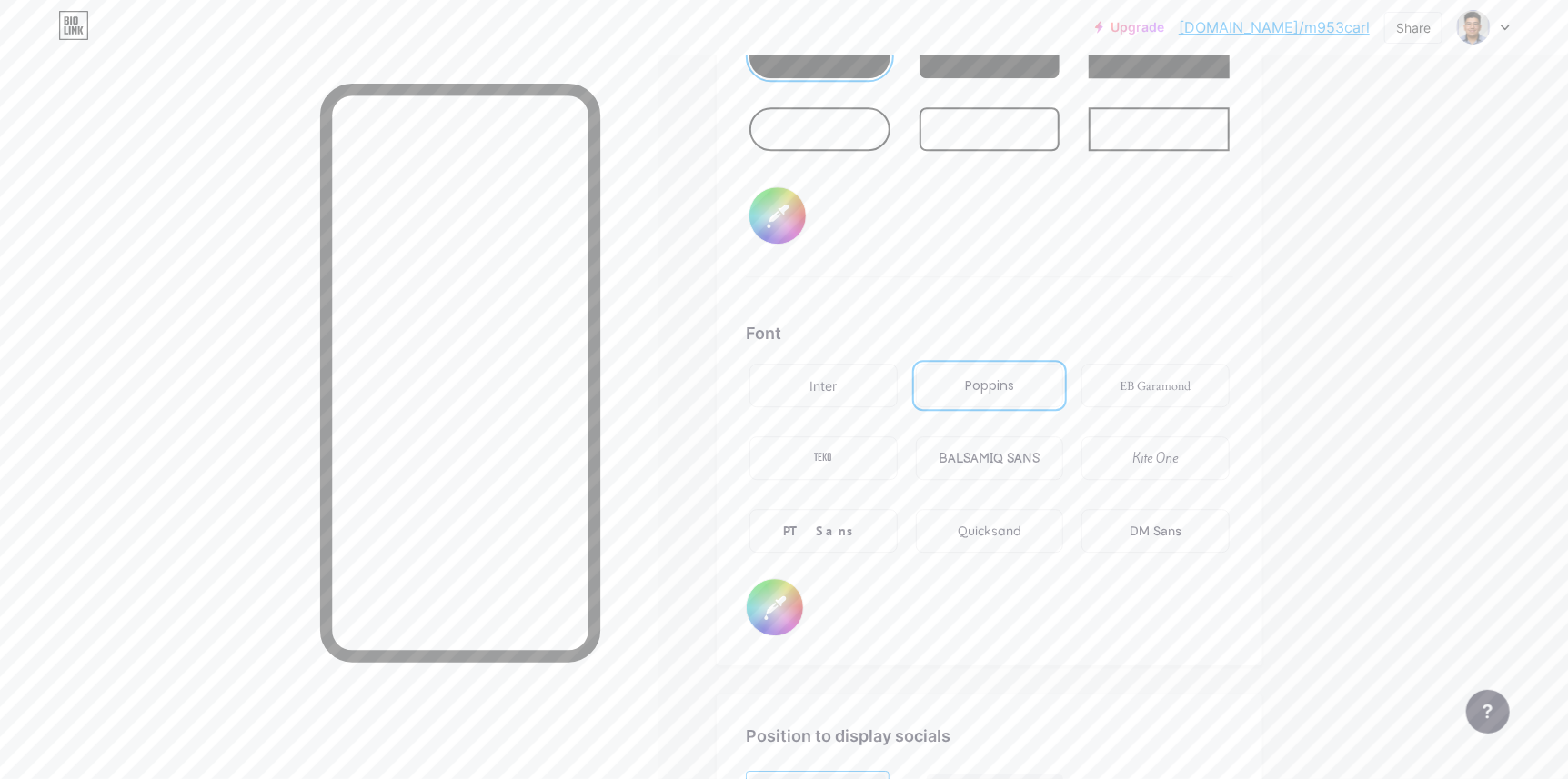
type input "#ffffff"
type input "#5b3434"
type input "#ffffff"
type input "#5e3636"
type input "#ffffff"
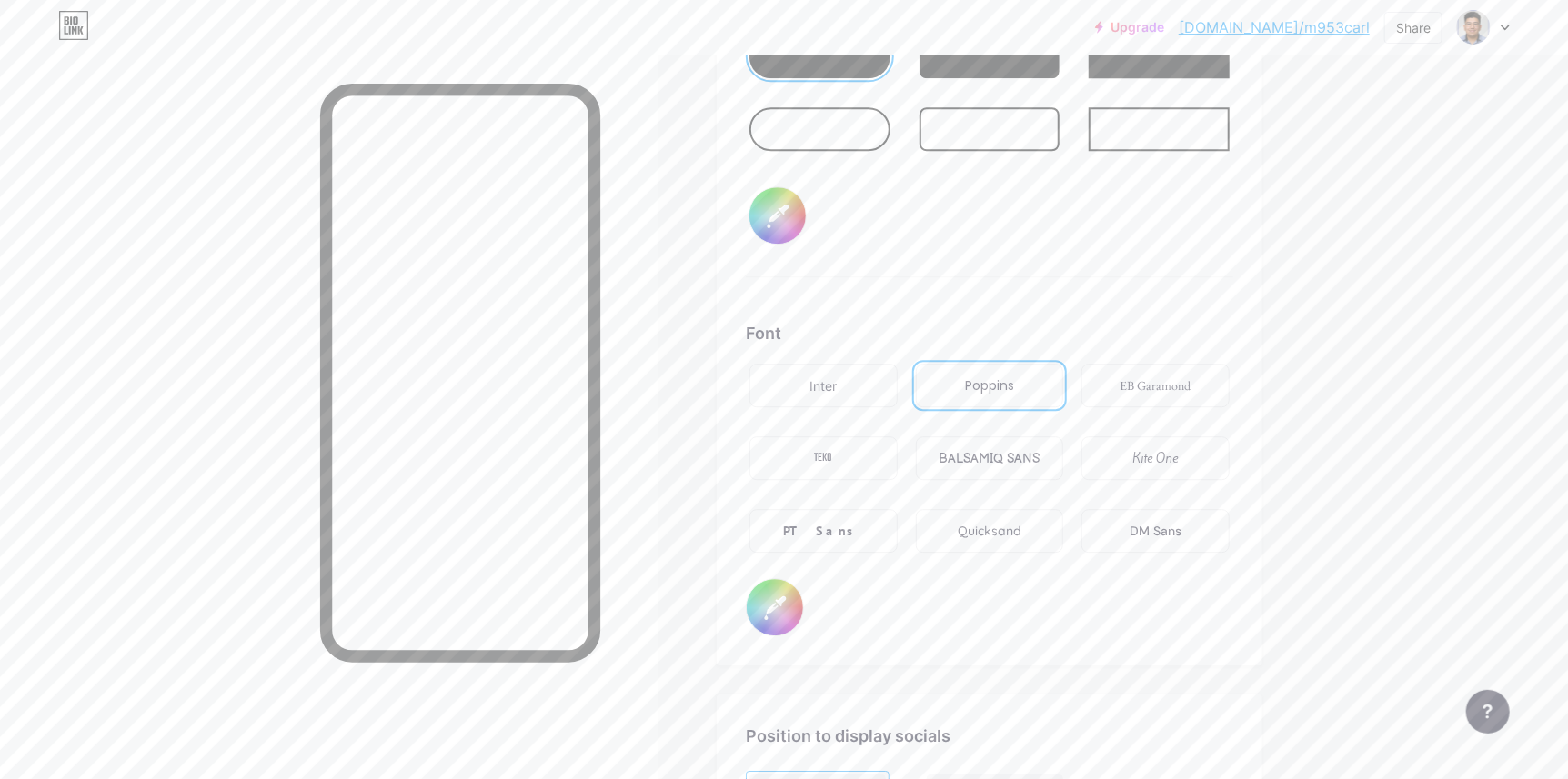
type input "#603939"
type input "#ffffff"
type input "#613d3d"
type input "#ffffff"
type input "#6d4a4a"
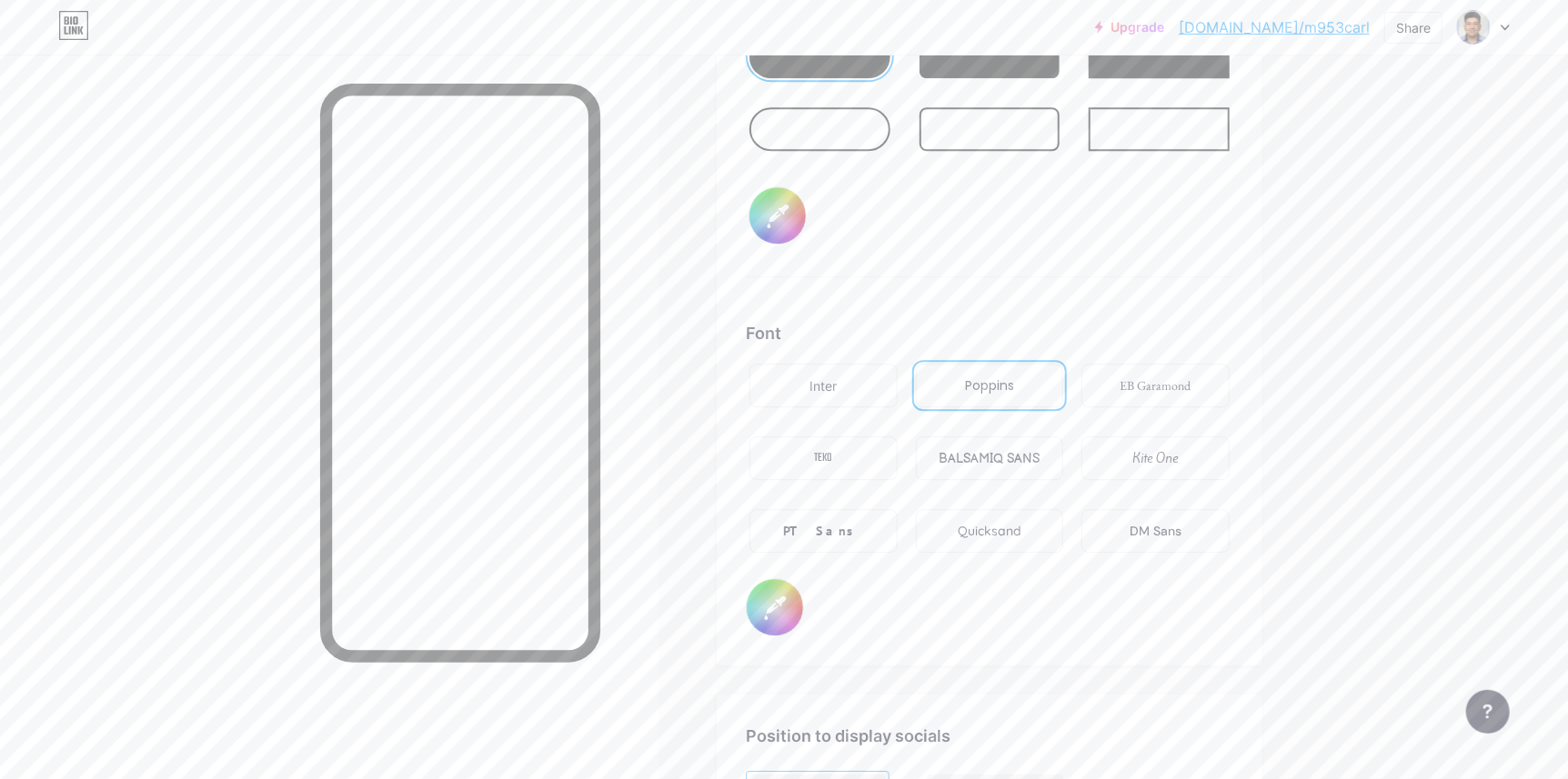
type input "#ffffff"
type input "#765656"
type input "#ffffff"
type input "#826464"
type input "#ffffff"
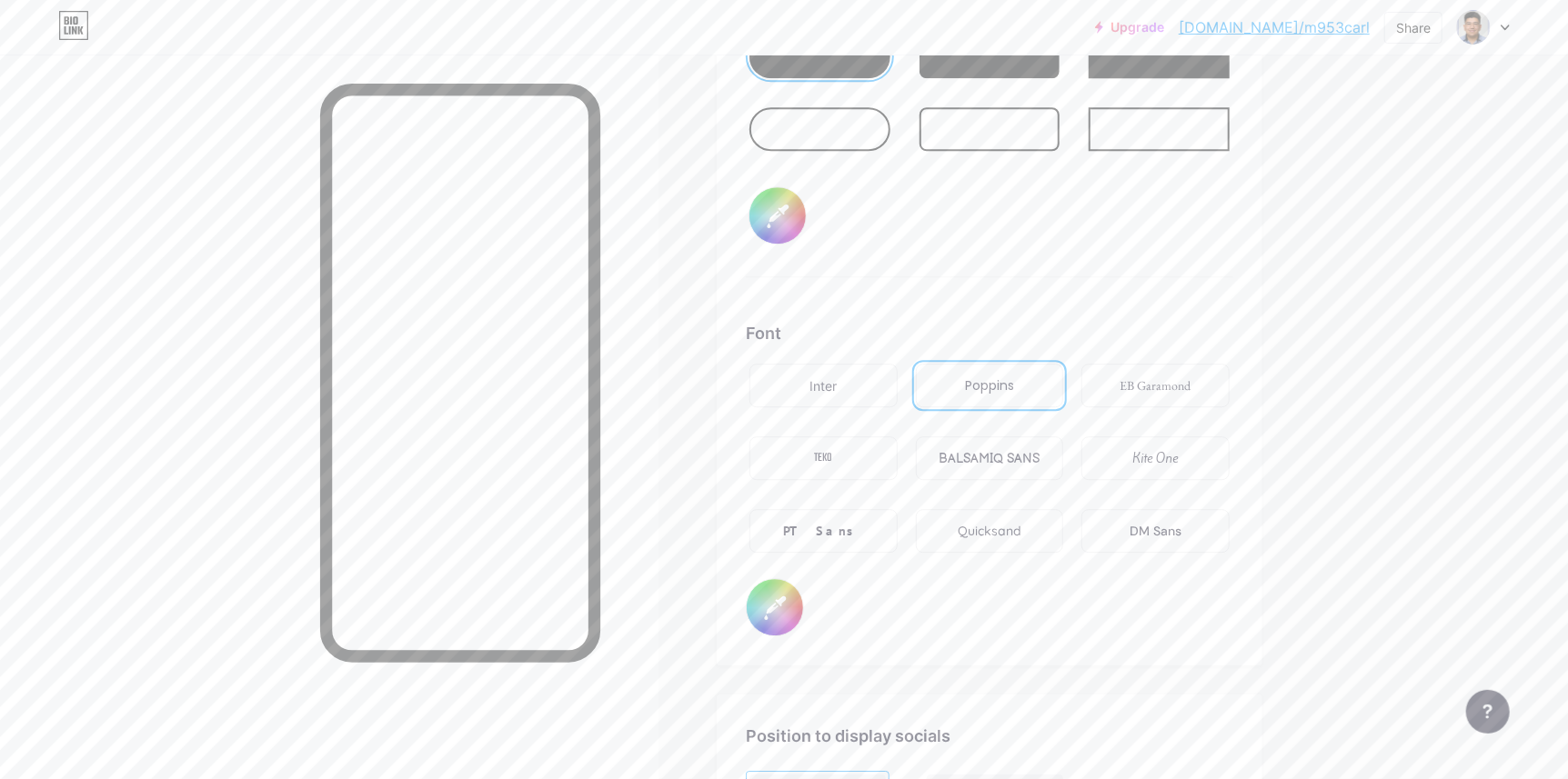
type input "#897070"
type input "#ffffff"
type input "#978282"
type input "#ffffff"
type input "#a19191"
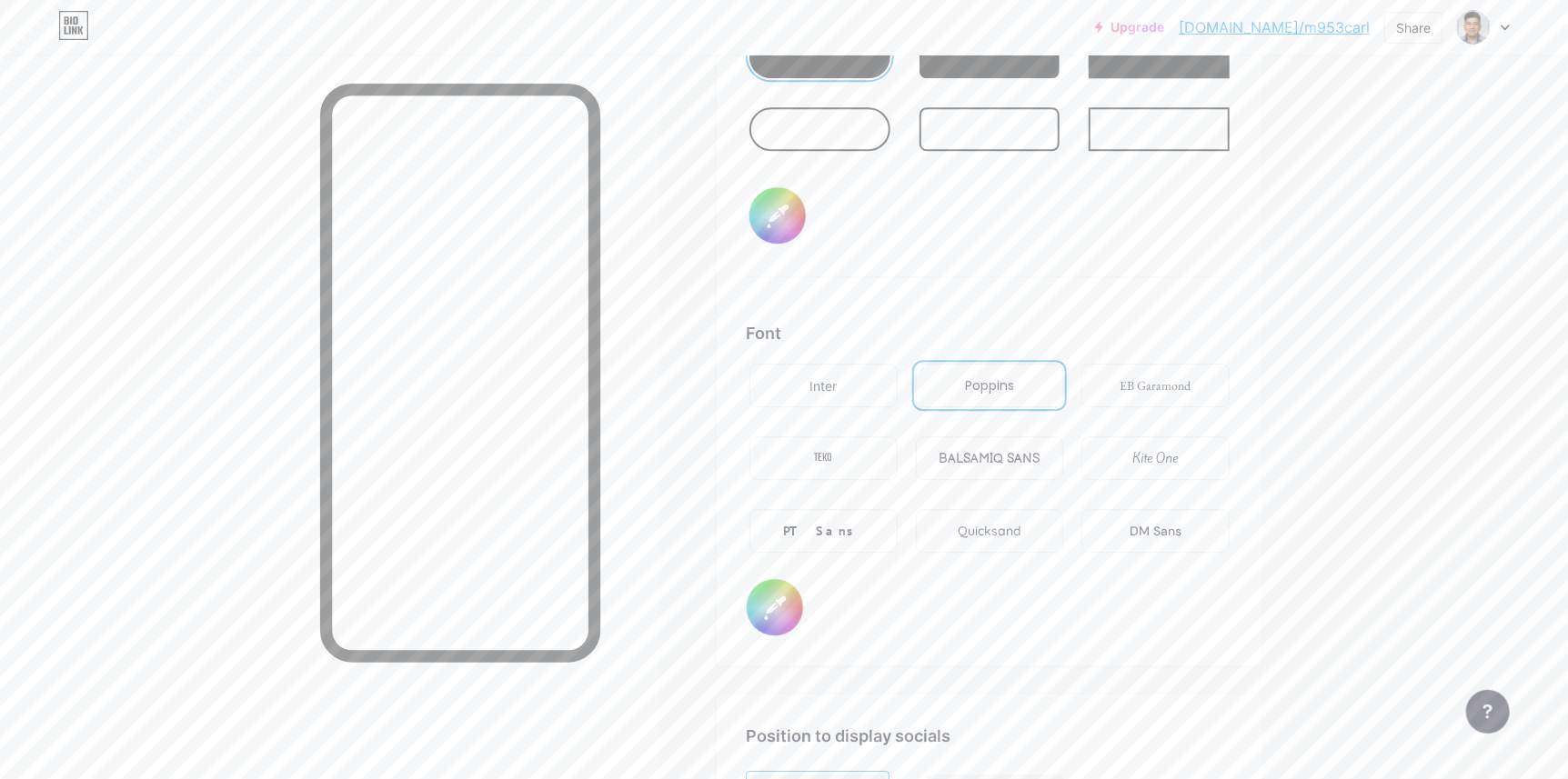
type input "#ffffff"
type input "#aba0a0"
type input "#ffffff"
type input "#b9b1b1"
type input "#ffffff"
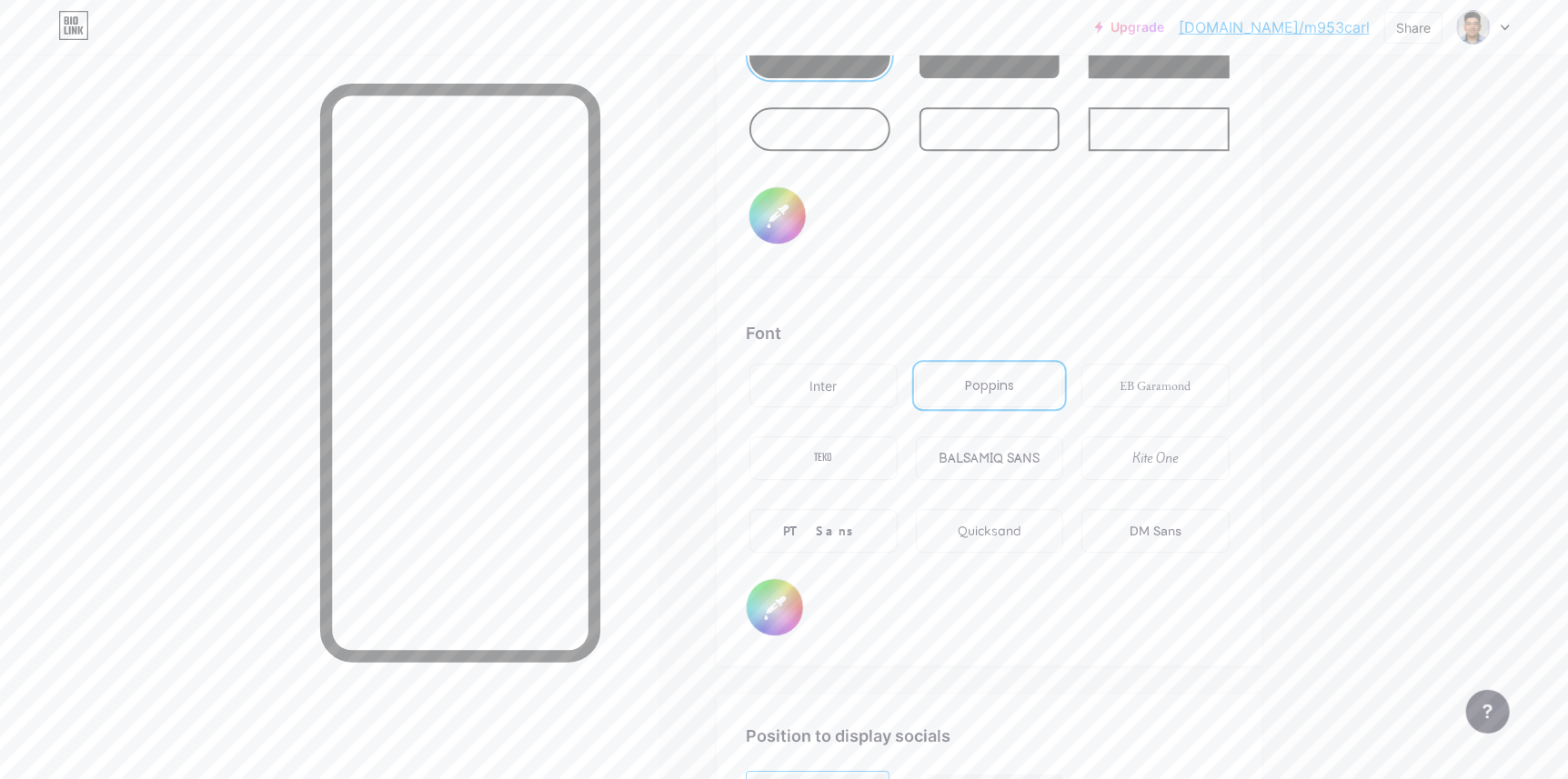
type input "#bebbbb"
type input "#ffffff"
type input "#c7c7c7"
type input "#ffffff"
type input "#cfcfcf"
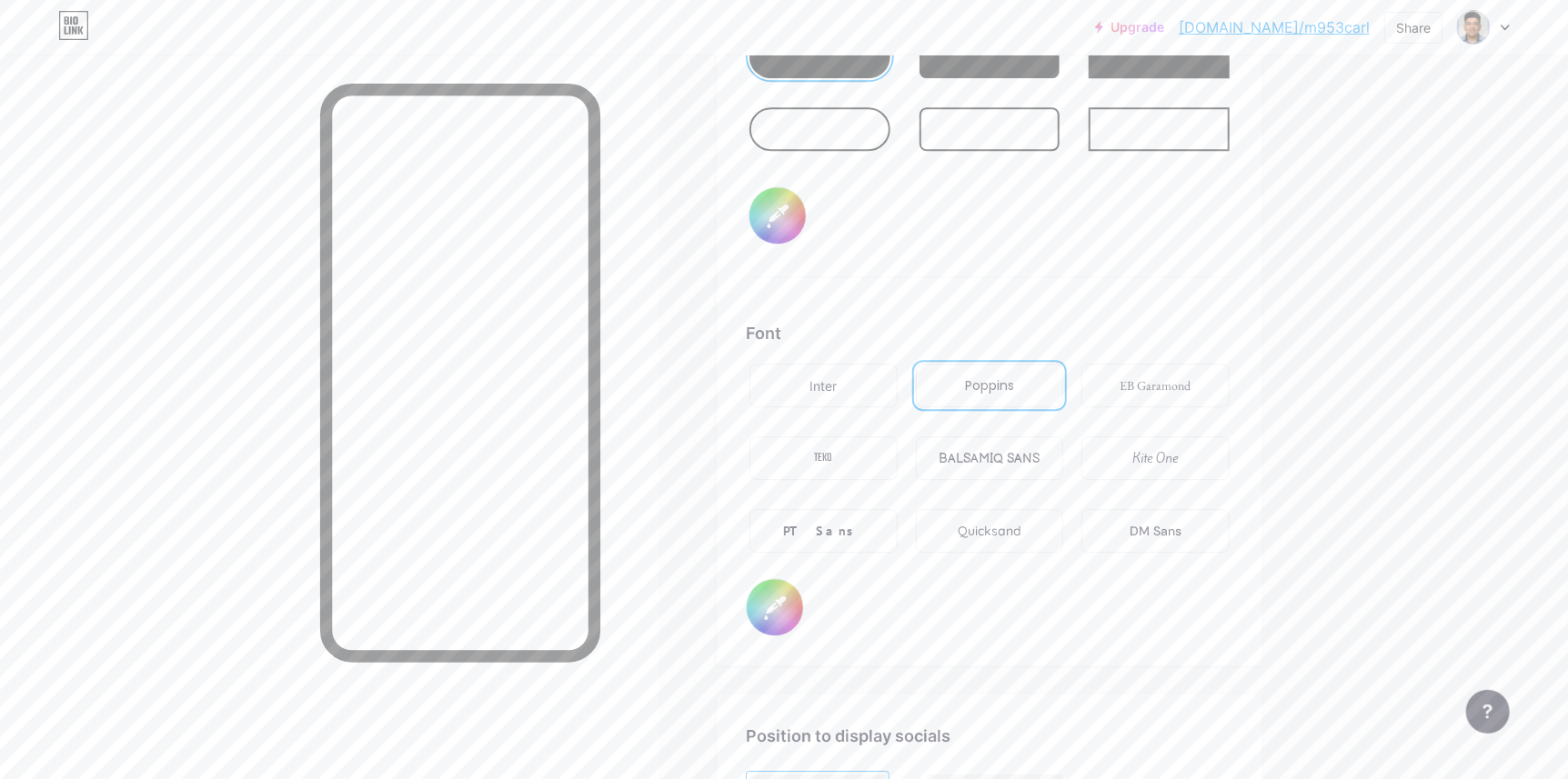
type input "#ffffff"
type input "#d1d1d1"
type input "#ffffff"
type input "#dbdbdb"
type input "#ffffff"
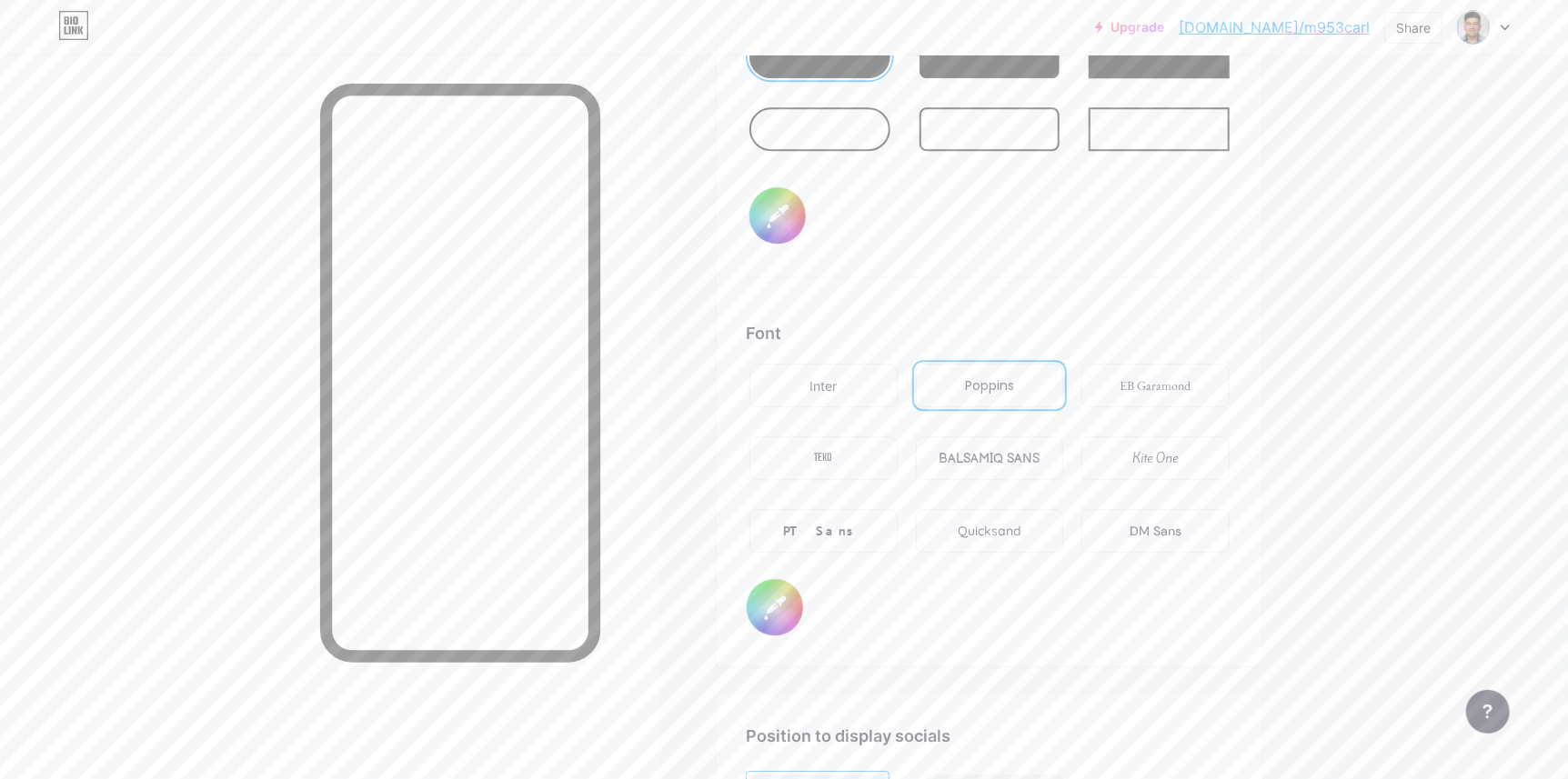
type input "#e3e3e3"
type input "#ffffff"
type input "#ededed"
type input "#ffffff"
type input "#f7f7f7"
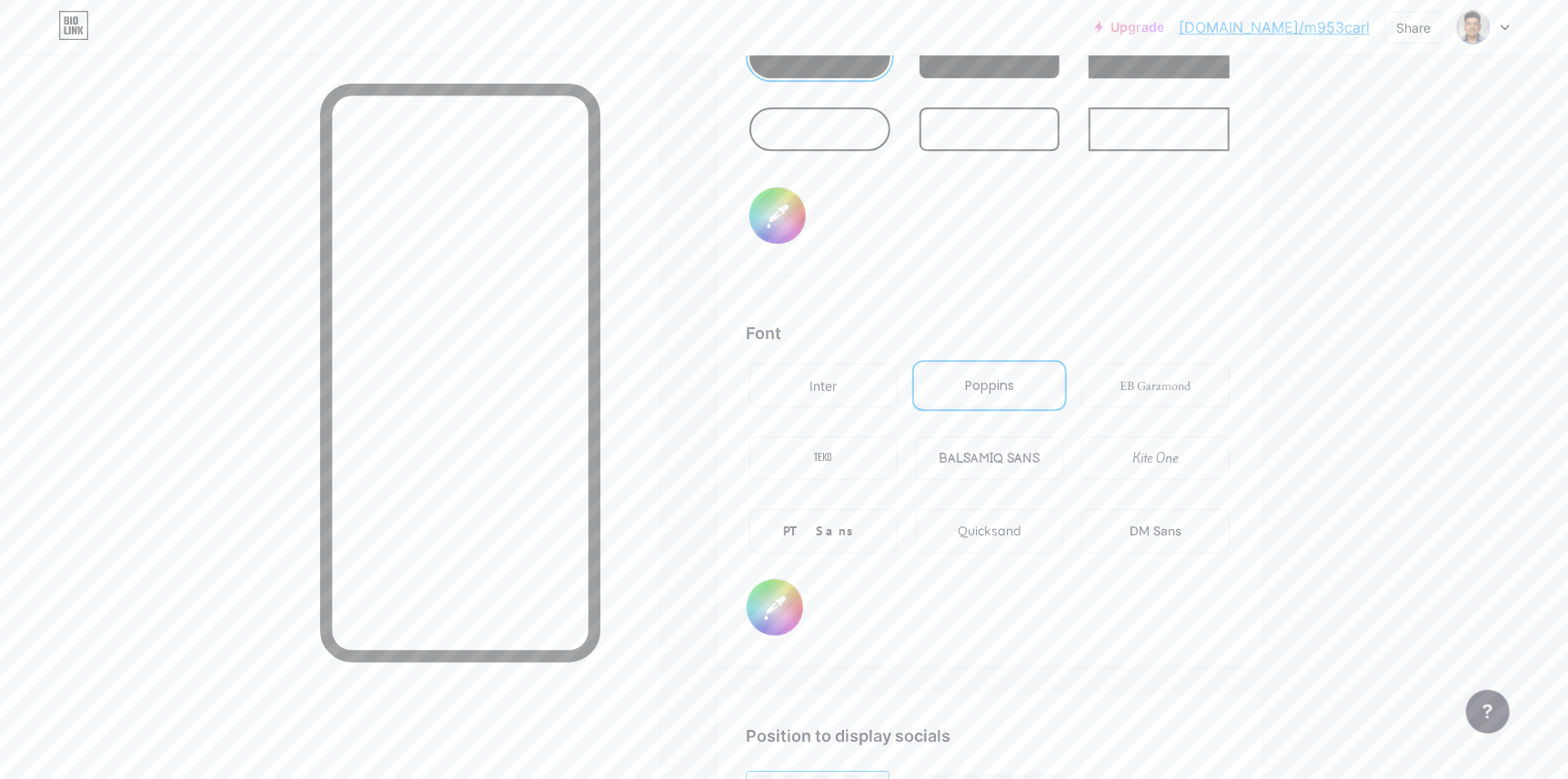
type input "#ffffff"
type input "#624b4b"
type input "#ffffff"
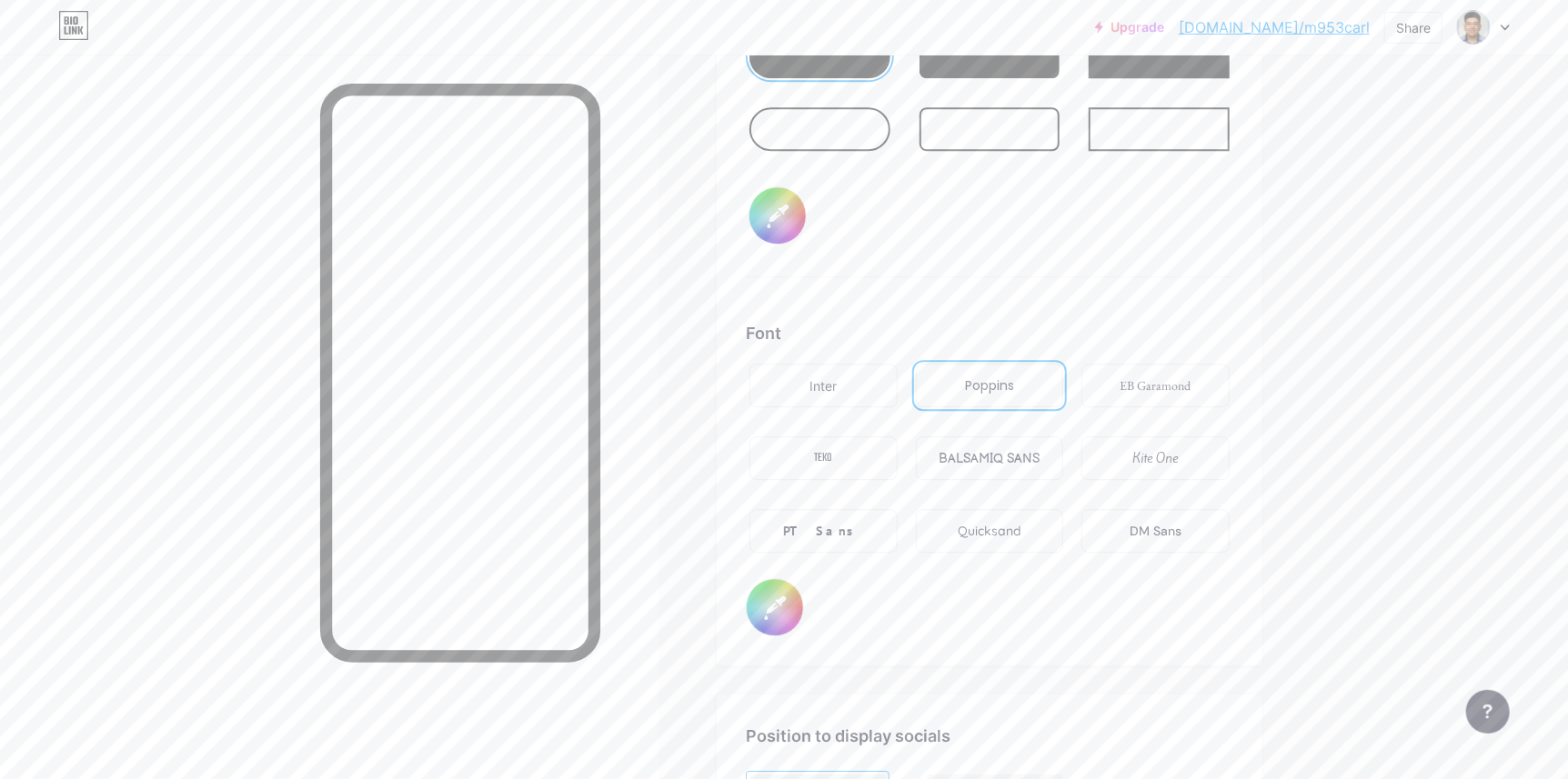
type input "#614c4c"
type input "#ffffff"
type input "#5e4a4a"
type input "#ffffff"
type input "#524242"
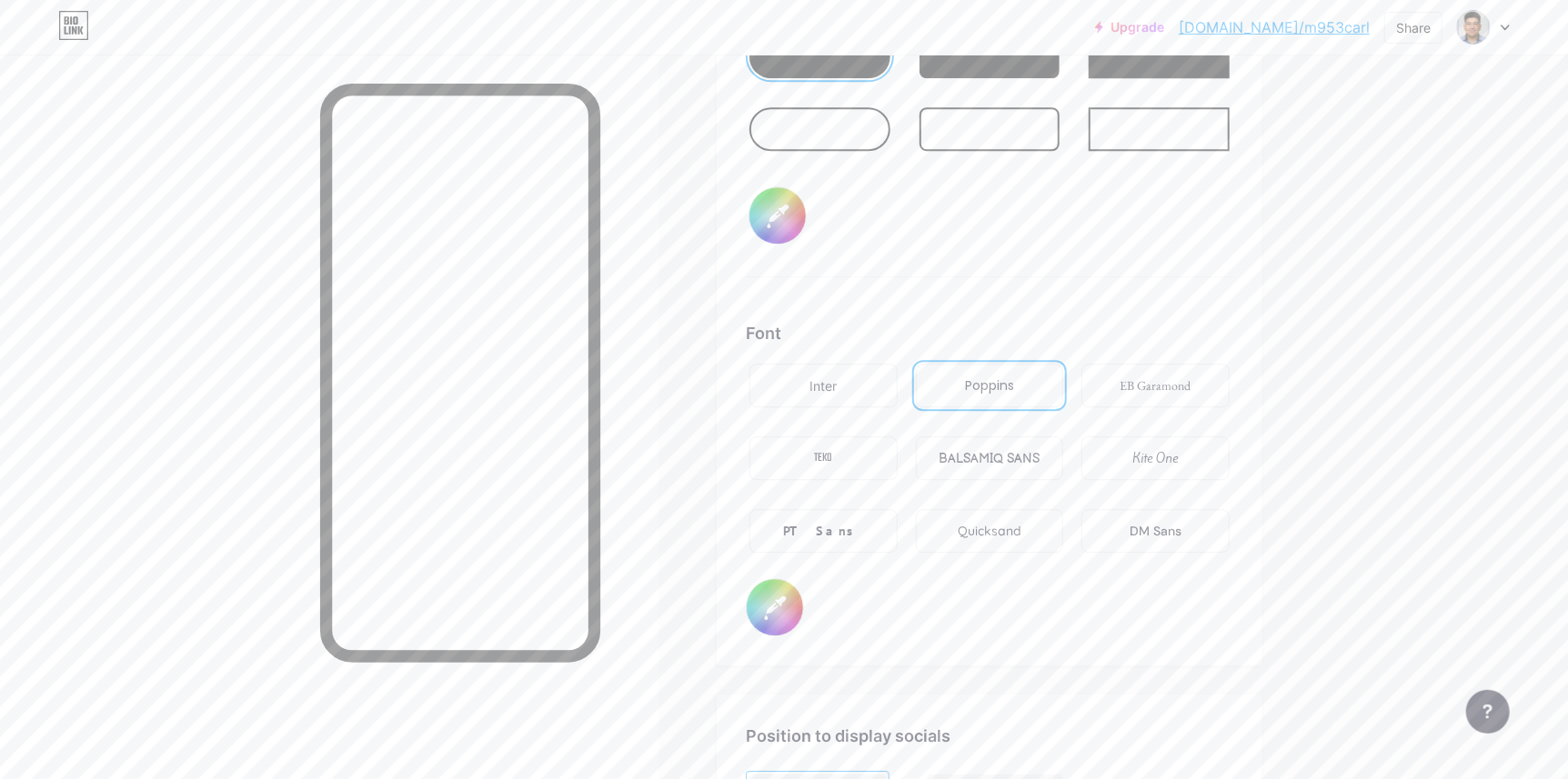
type input "#ffffff"
type input "#493c3c"
type input "#ffffff"
type input "#3a3131"
type input "#ffffff"
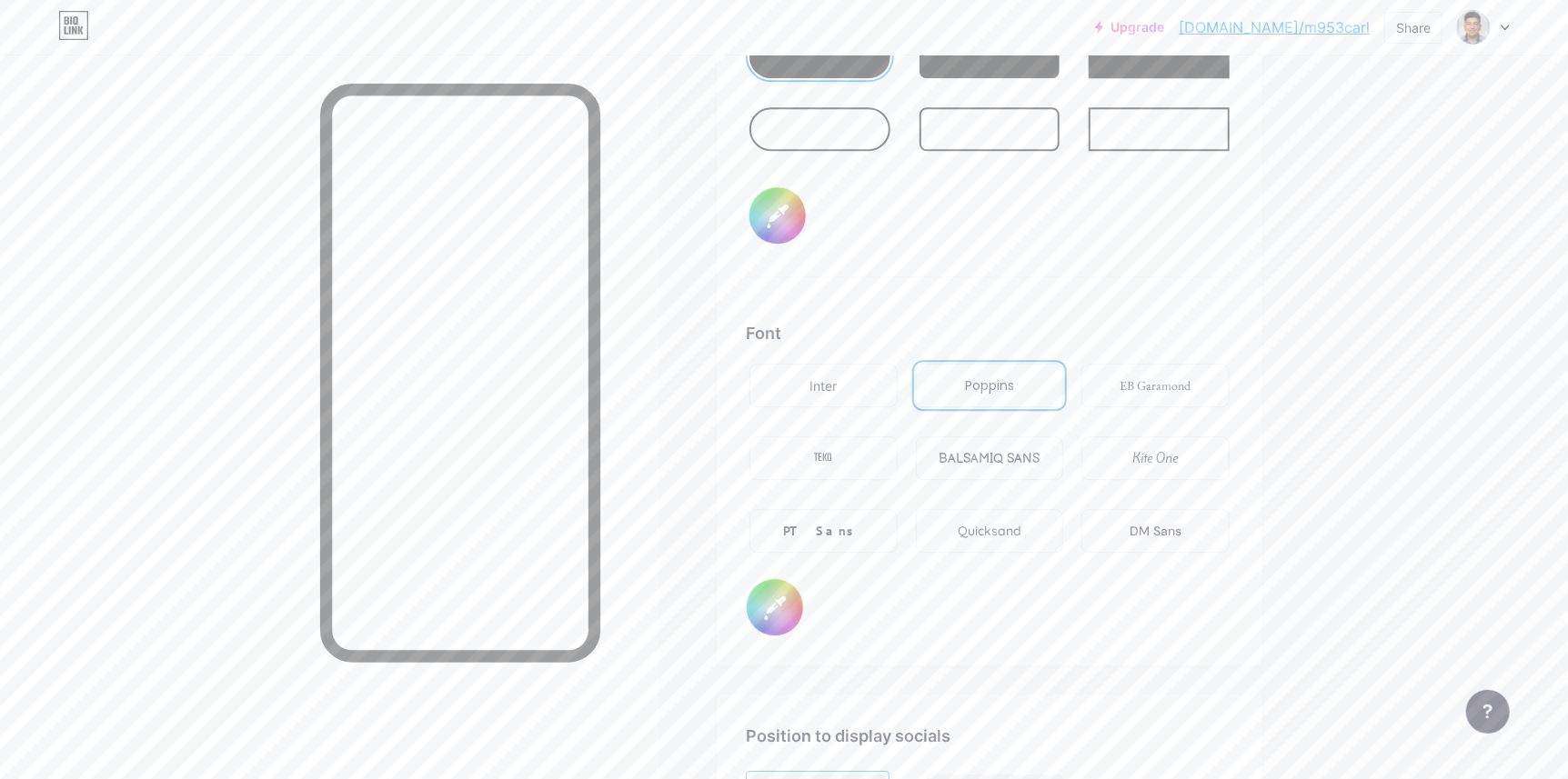
type input "#2c2626"
type input "#ffffff"
type input "#231f1f"
type input "#ffffff"
type input "#181616"
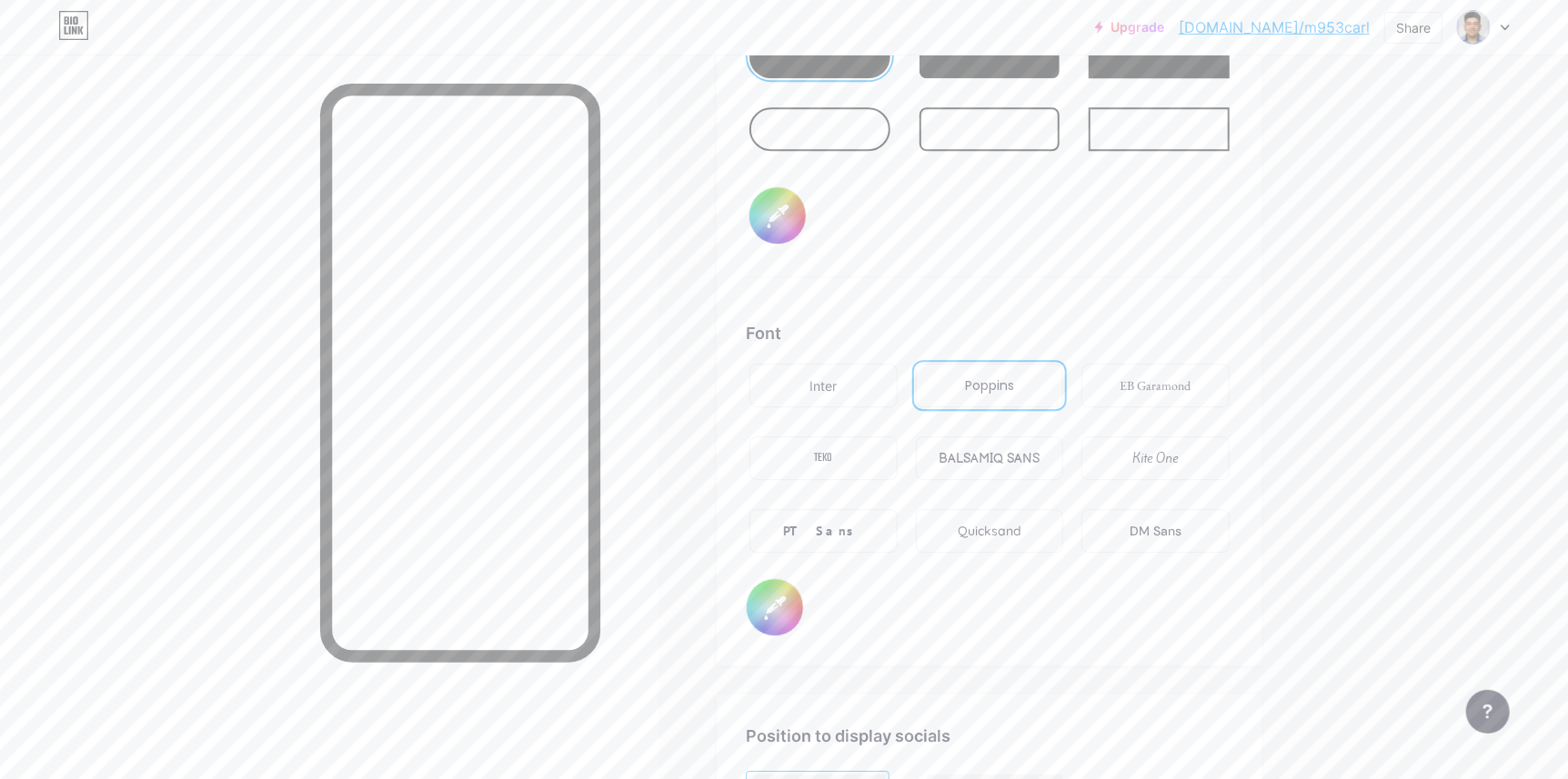
type input "#ffffff"
type input "#100f0f"
type input "#ffffff"
type input "#080707"
type input "#ffffff"
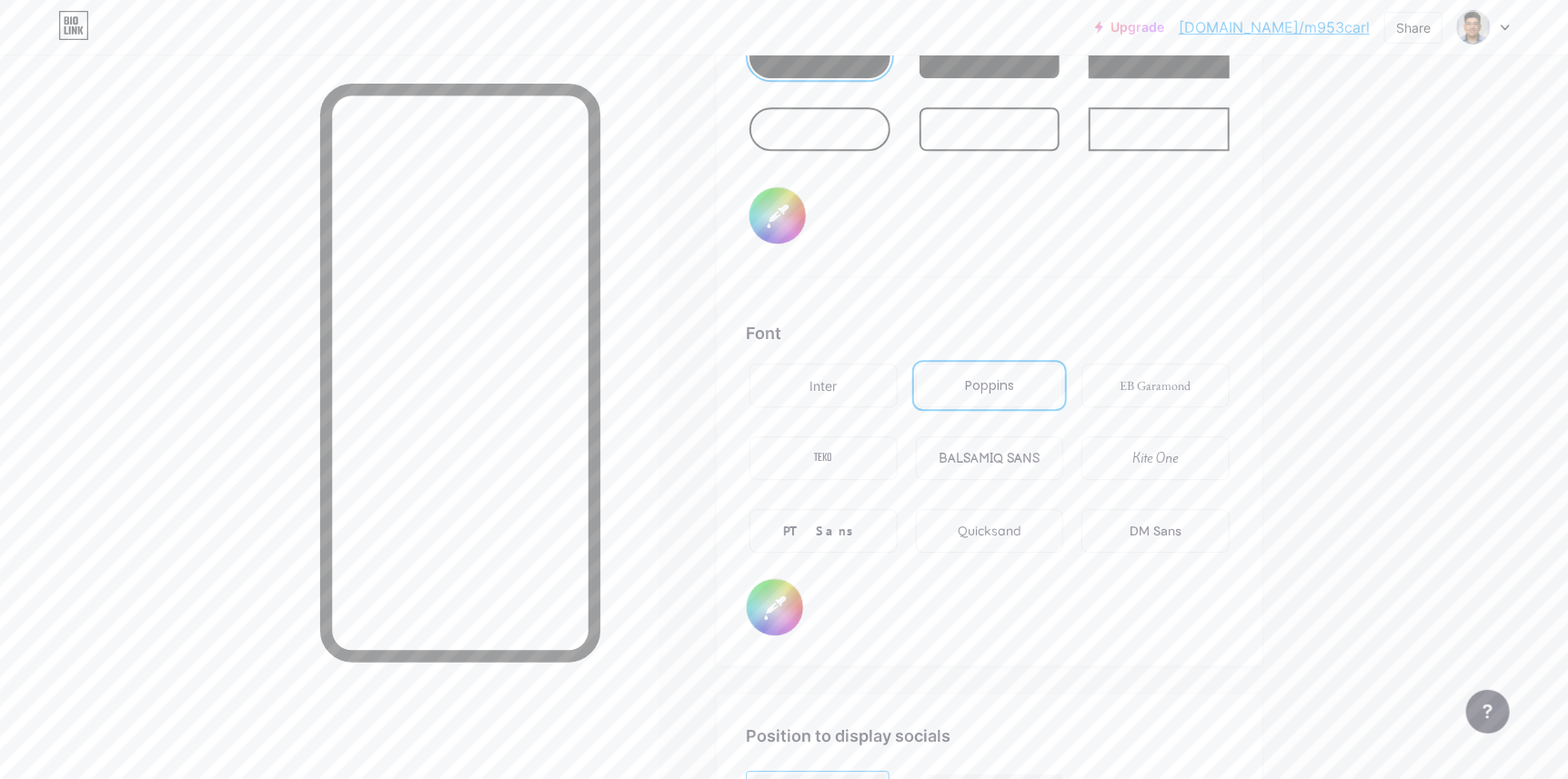
type input "#050505"
type input "#ffffff"
type input "#000000"
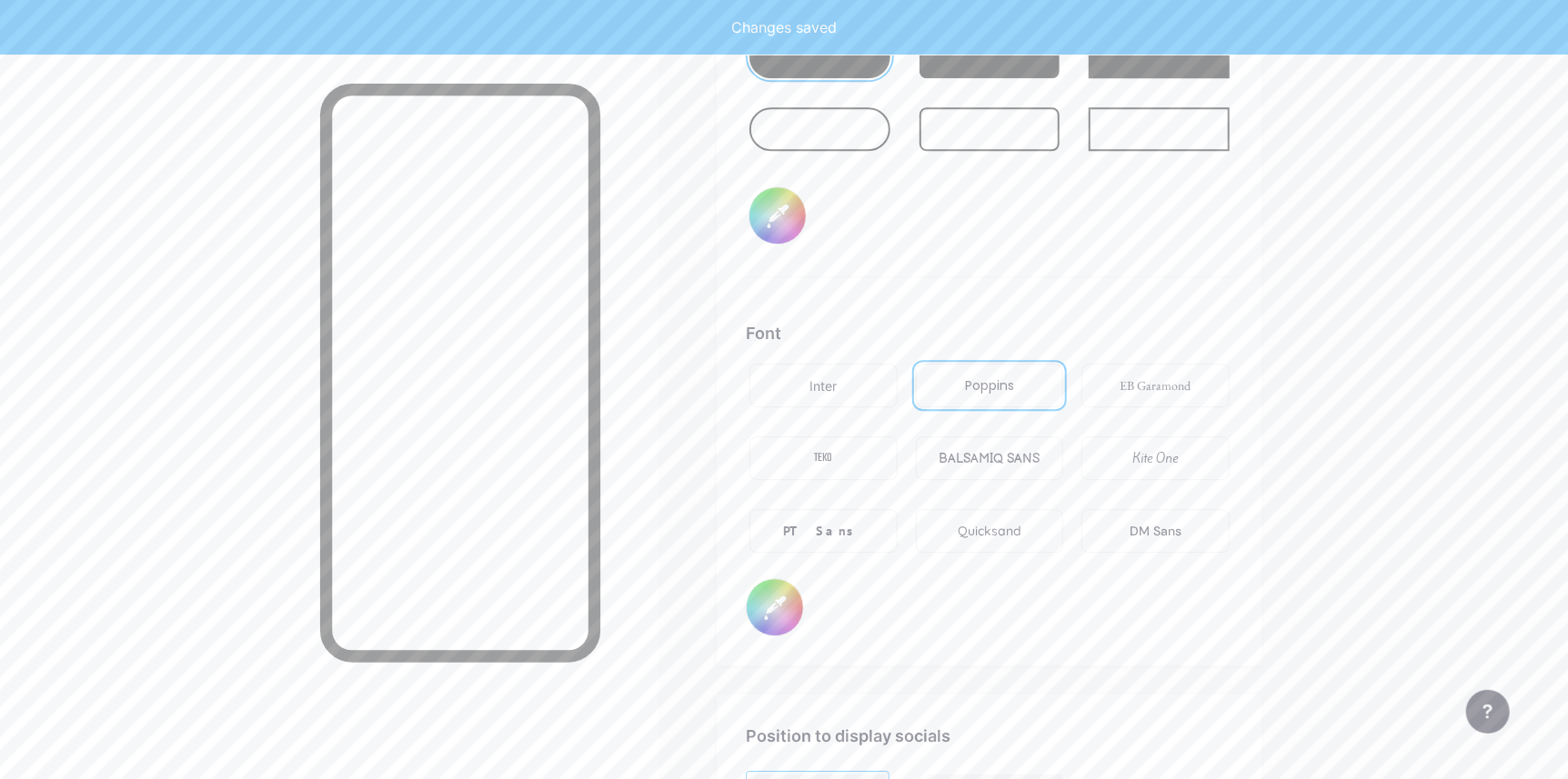
type input "#ffffff"
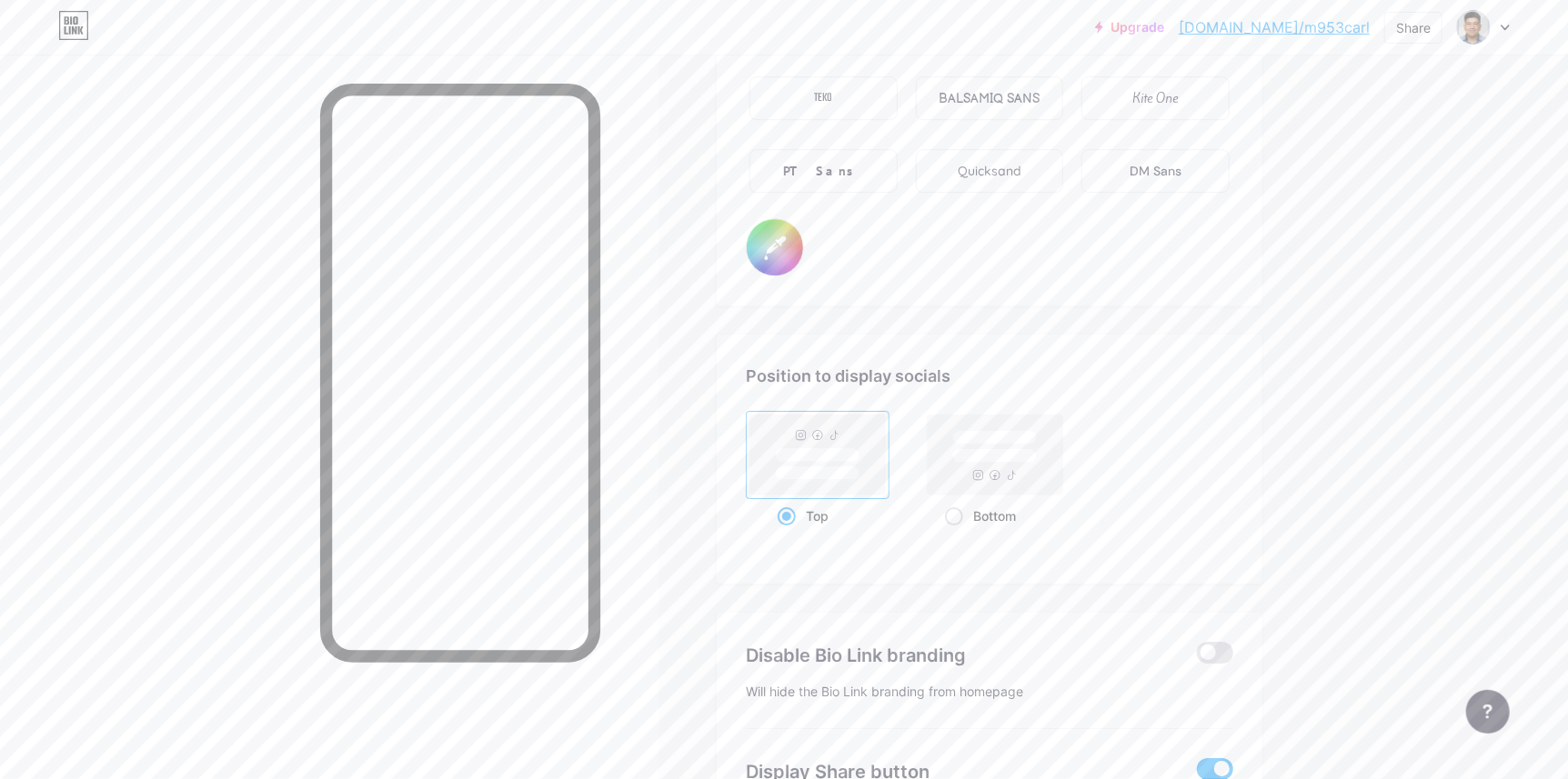
scroll to position [3319, 0]
click at [964, 517] on div "Bottom" at bounding box center [995, 513] width 101 height 34
click at [956, 530] on input "Bottom" at bounding box center [951, 536] width 12 height 12
radio input "true"
type input "#ffffff"
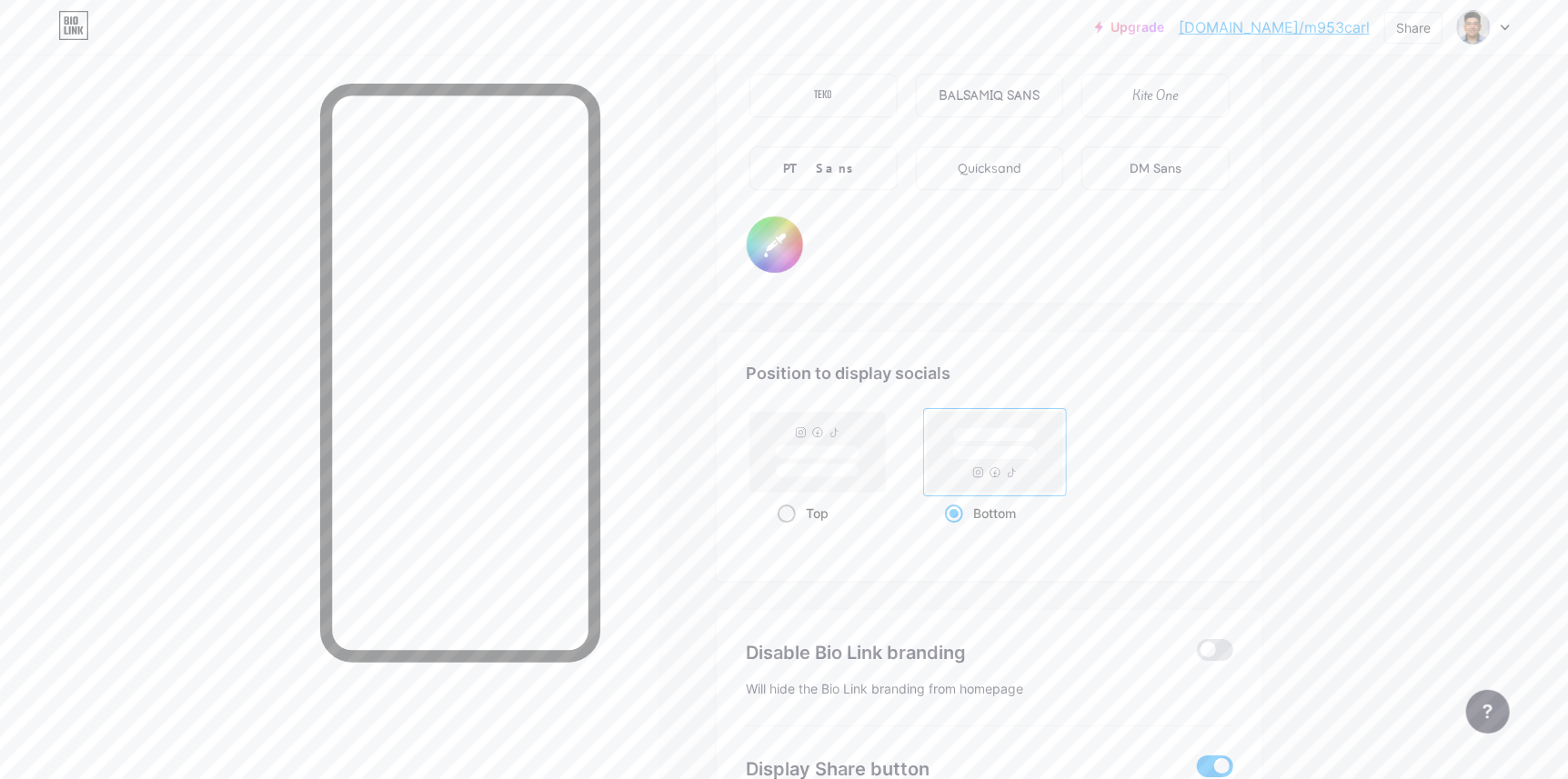
click at [784, 524] on div "Top" at bounding box center [818, 513] width 81 height 34
click at [784, 530] on input "Top" at bounding box center [783, 536] width 12 height 12
radio input "true"
type input "#ffffff"
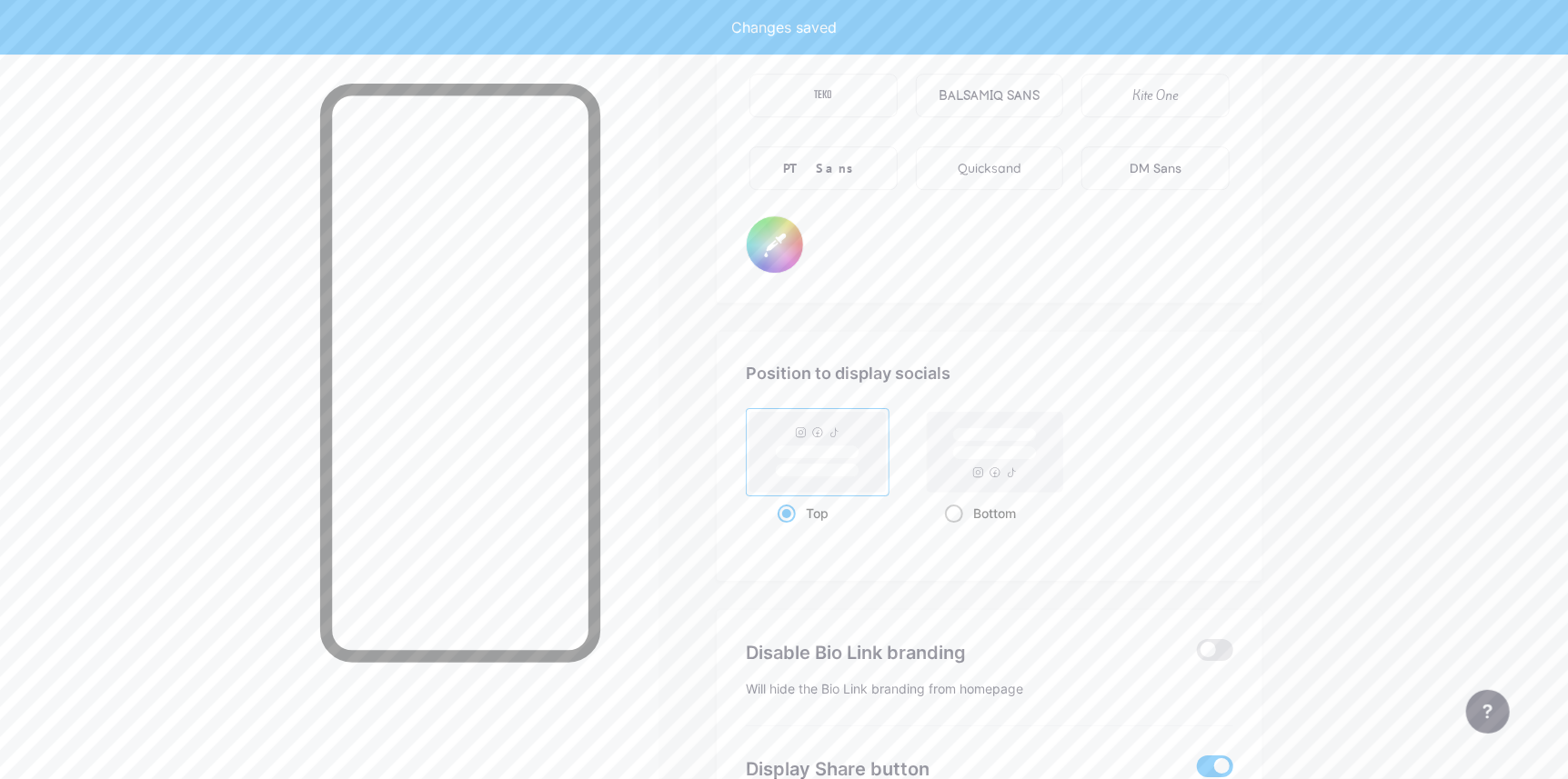
click at [968, 518] on div "Bottom" at bounding box center [995, 513] width 101 height 34
click at [956, 530] on input "Bottom" at bounding box center [951, 536] width 12 height 12
radio input "true"
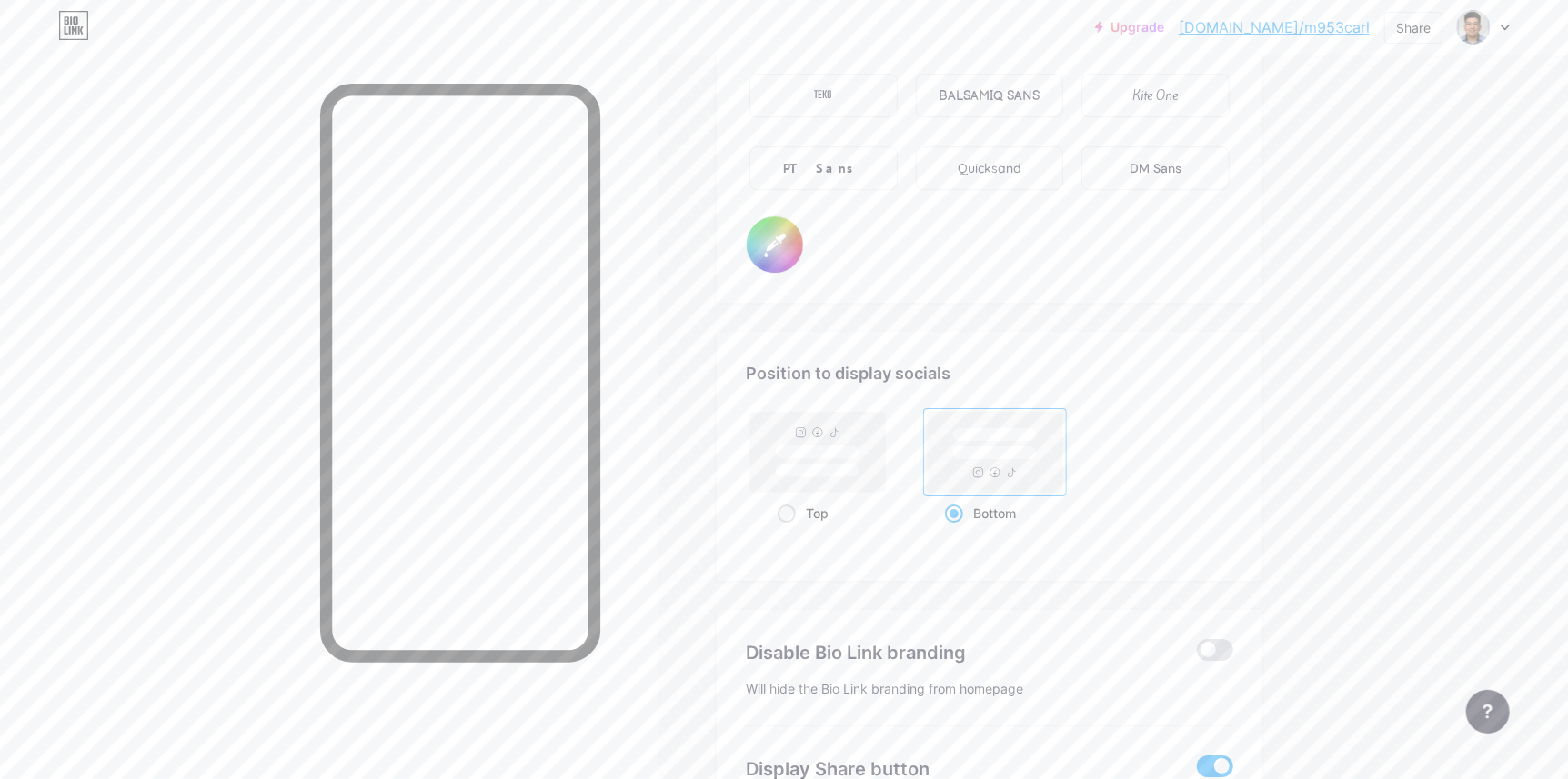
type input "#ffffff"
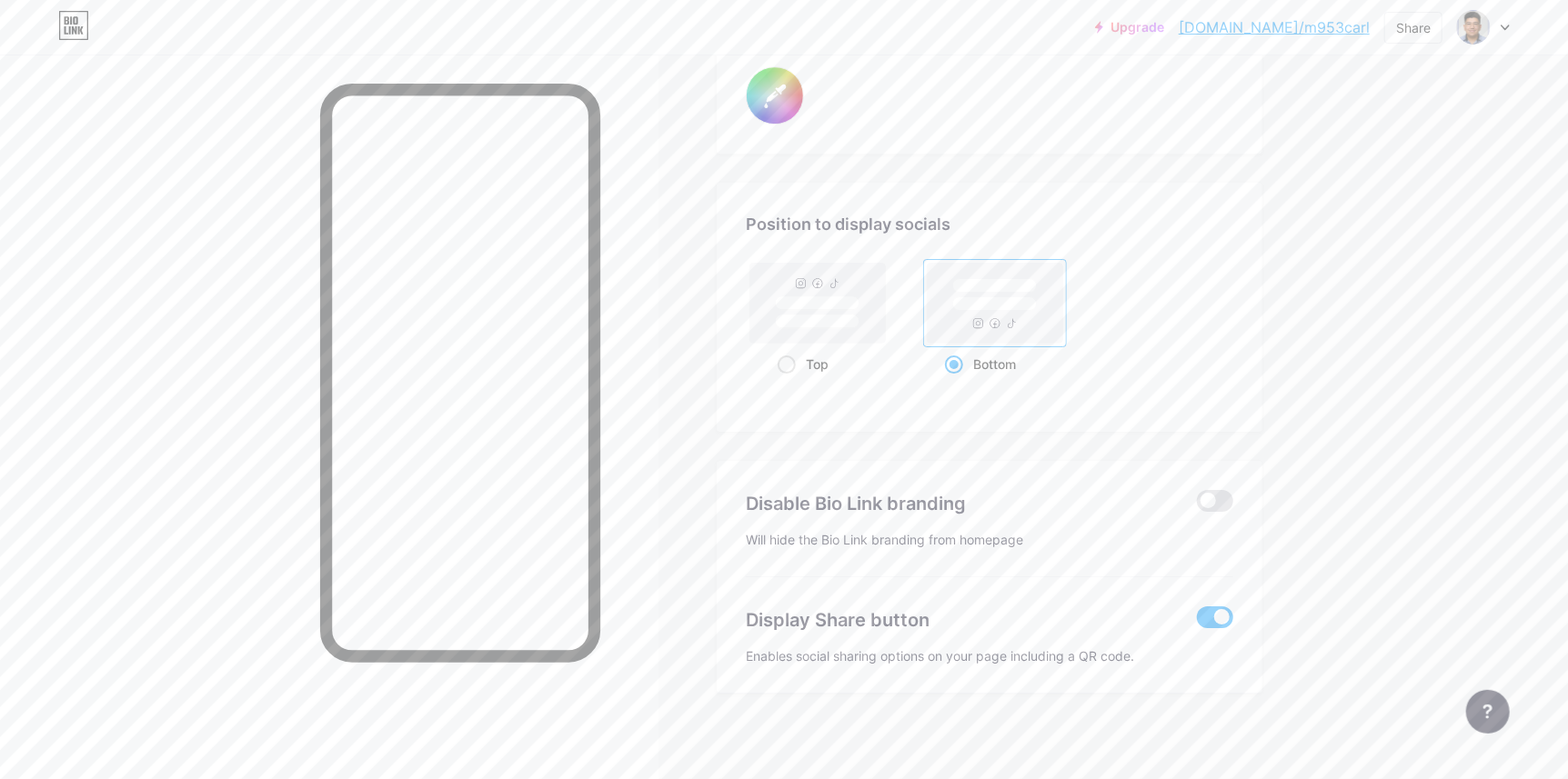
scroll to position [3469, 0]
click at [1222, 490] on span at bounding box center [1215, 500] width 37 height 22
click at [1197, 505] on input "checkbox" at bounding box center [1197, 505] width 0 height 0
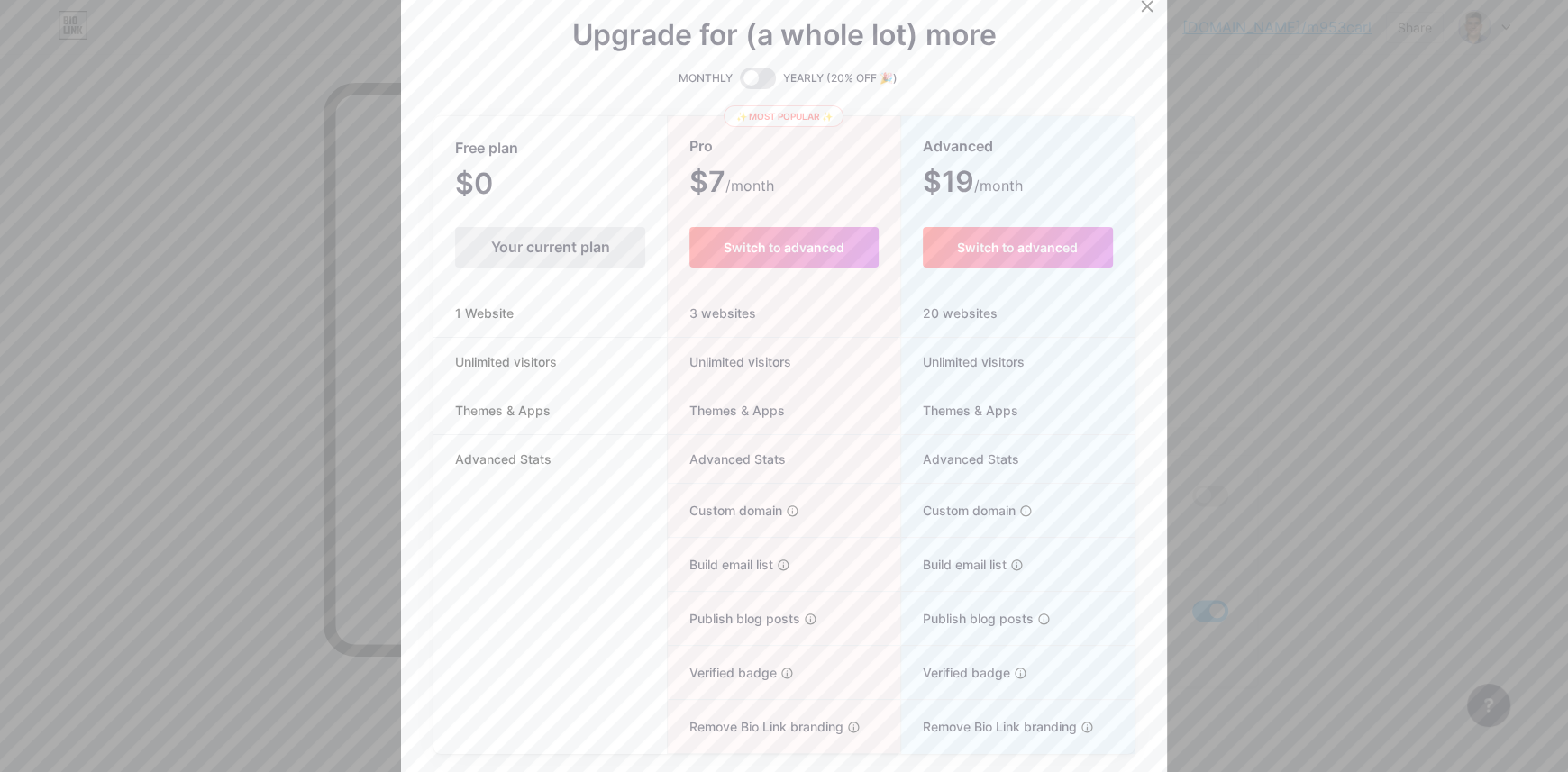
click at [1315, 327] on div at bounding box center [784, 386] width 1568 height 772
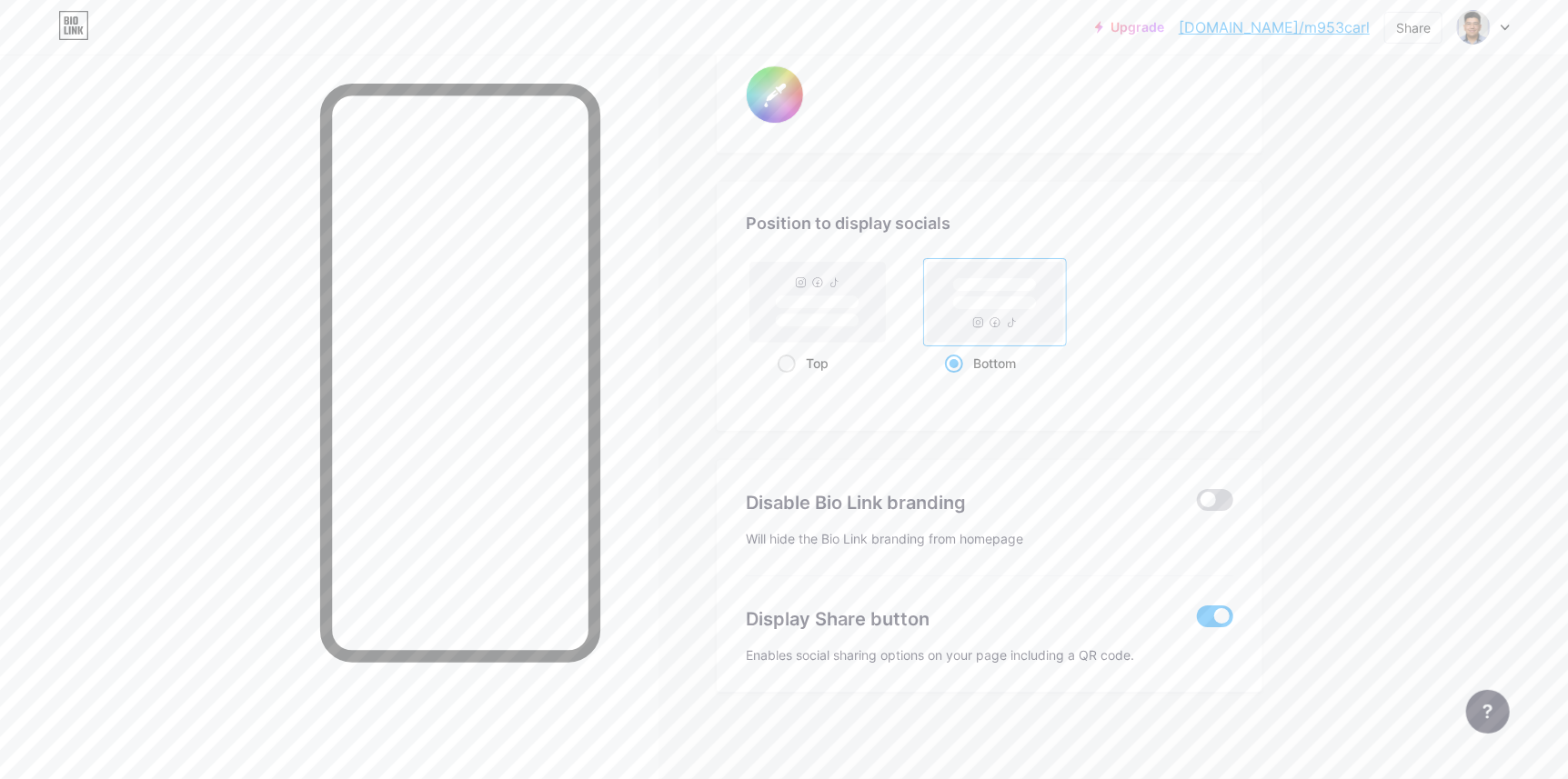
click at [1215, 494] on span at bounding box center [1215, 500] width 37 height 22
click at [1197, 505] on input "checkbox" at bounding box center [1197, 505] width 0 height 0
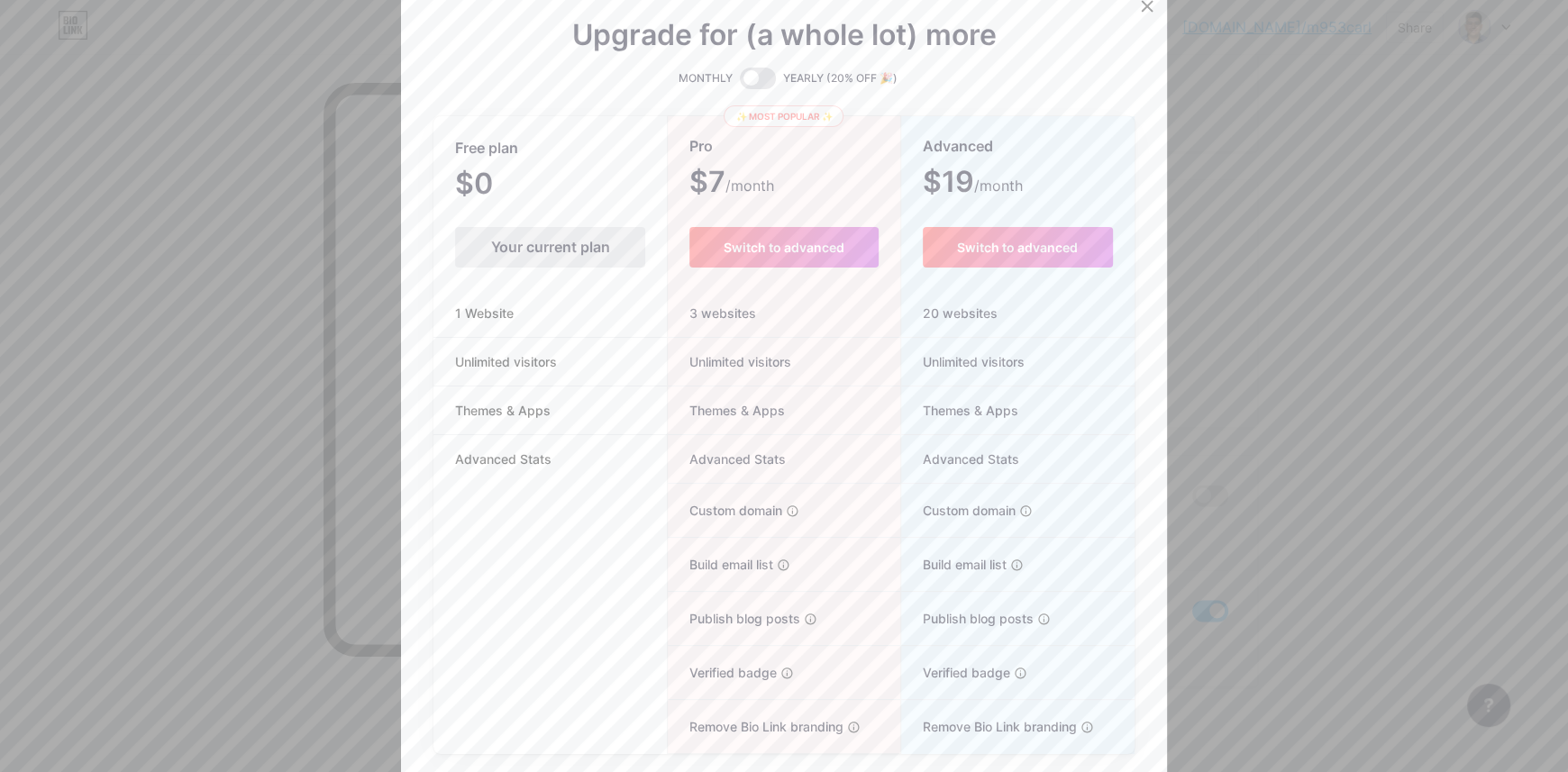
click at [1223, 490] on div at bounding box center [784, 386] width 1568 height 772
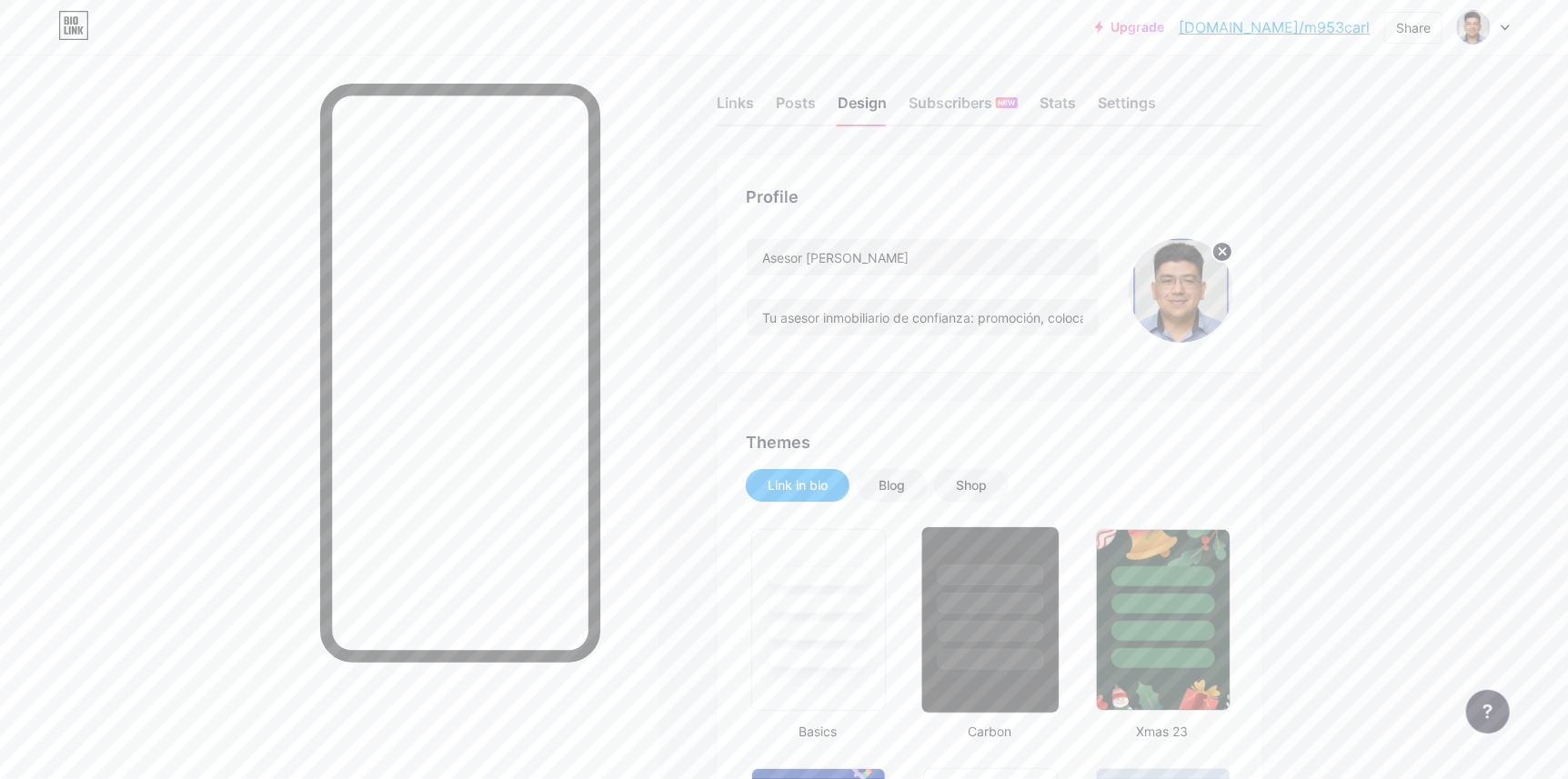
scroll to position [0, 0]
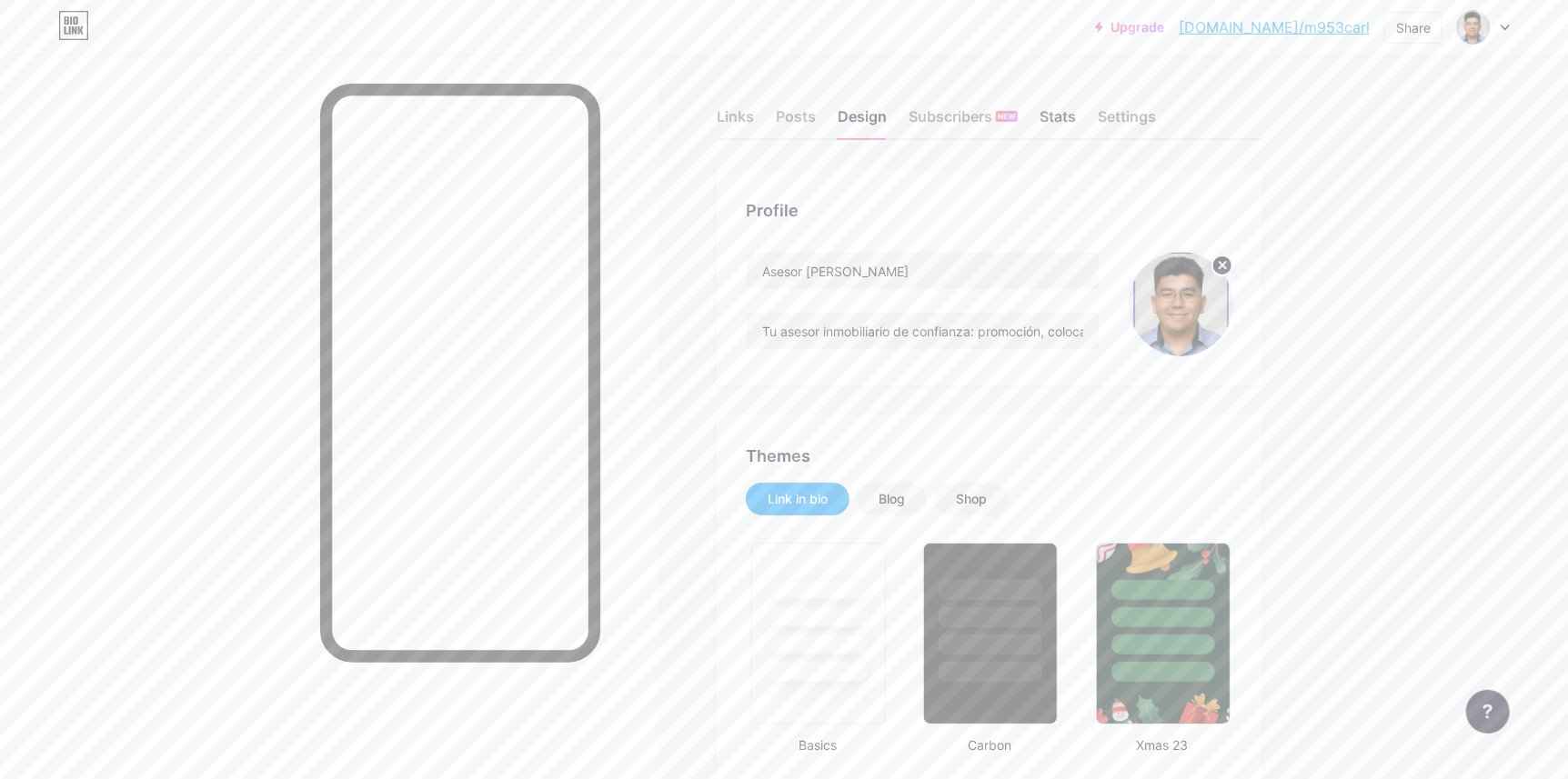
click at [1073, 109] on div "Stats" at bounding box center [1058, 122] width 37 height 33
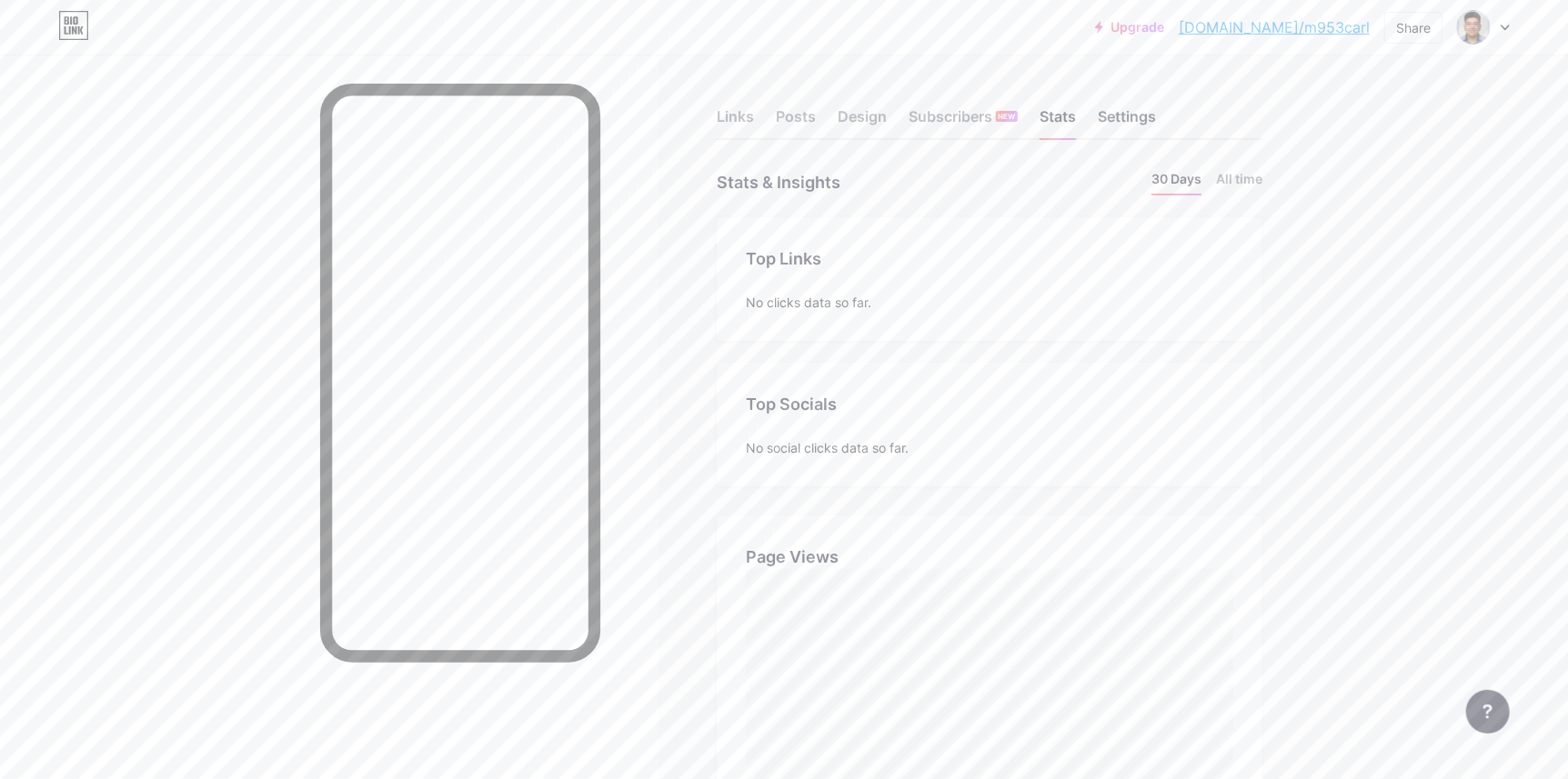
scroll to position [778, 1568]
click at [828, 452] on div "No social clicks data so far." at bounding box center [988, 448] width 487 height 19
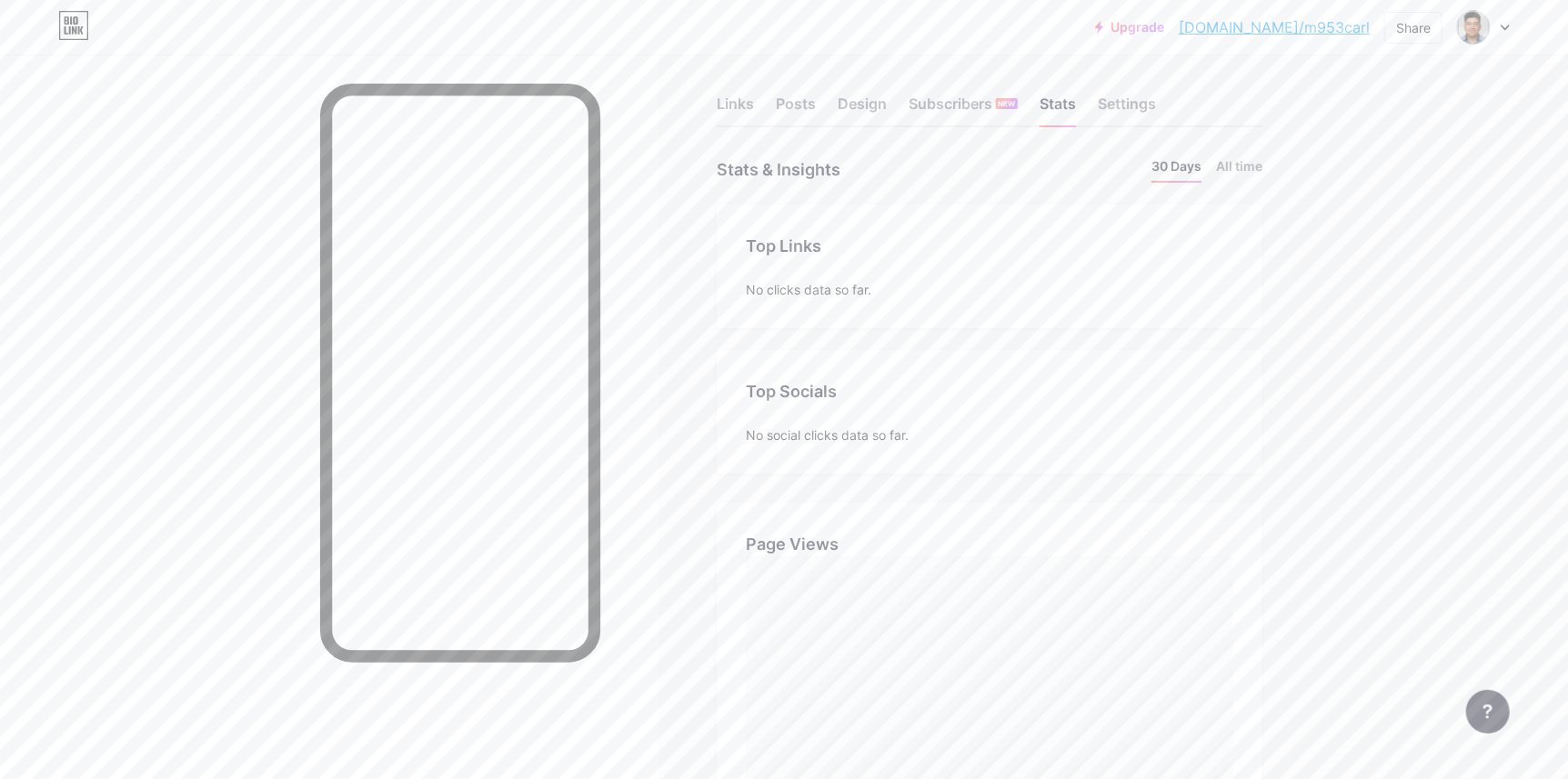
scroll to position [0, 0]
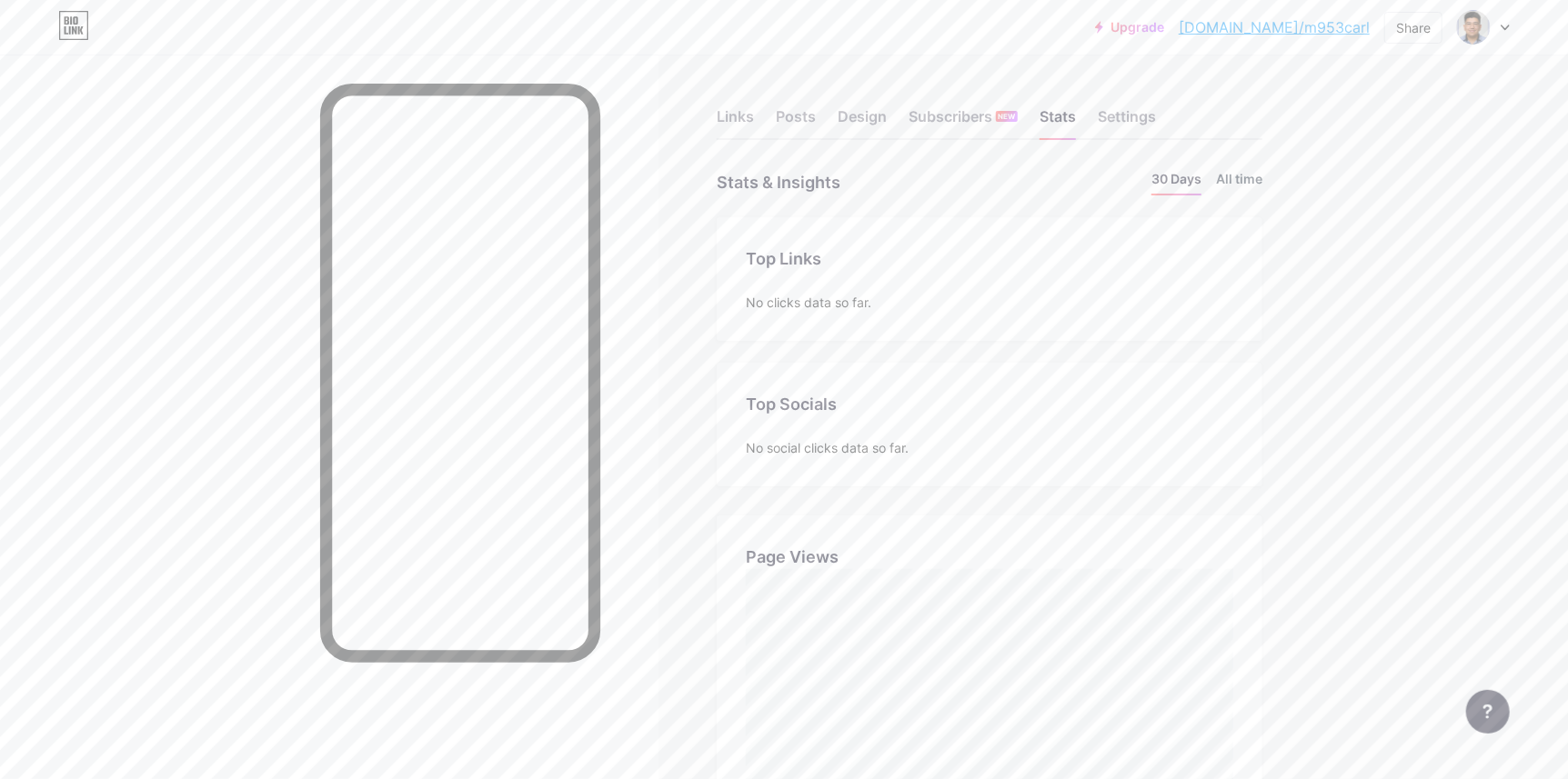
click at [1262, 179] on li "All time" at bounding box center [1239, 182] width 47 height 26
click at [1114, 115] on div "Settings" at bounding box center [1127, 122] width 58 height 33
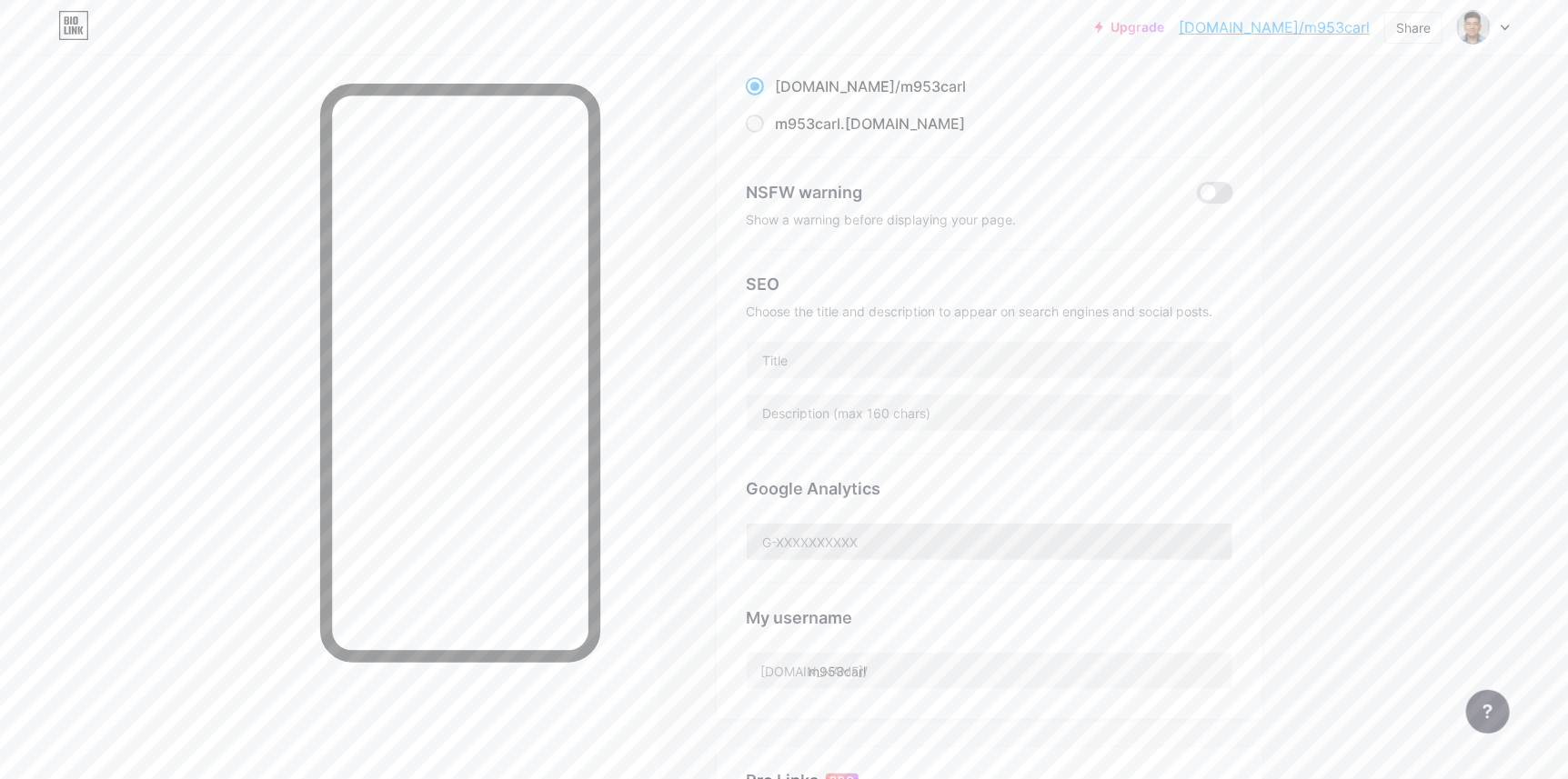
scroll to position [302, 0]
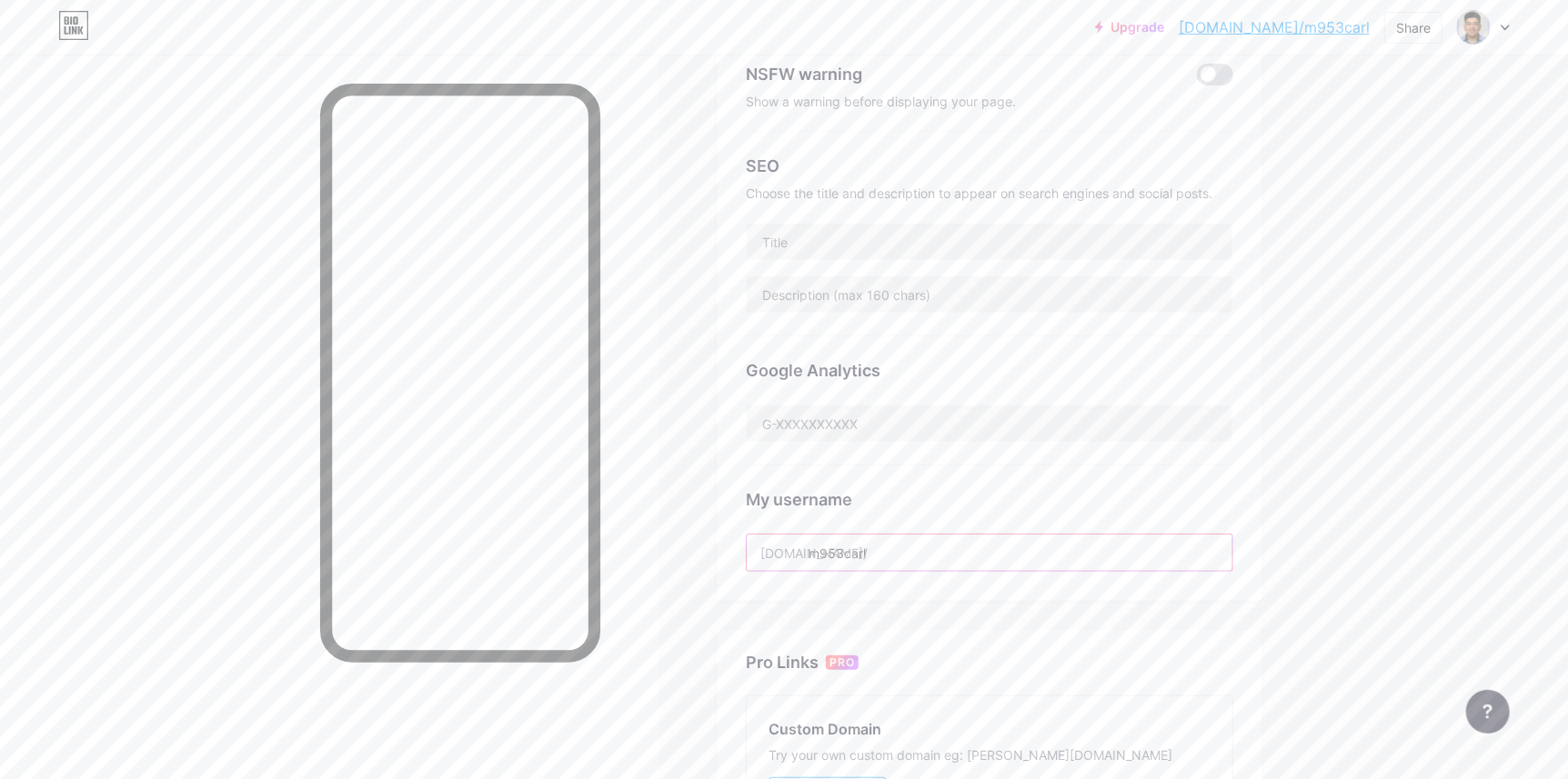
click at [866, 563] on input "m953carl" at bounding box center [988, 553] width 486 height 37
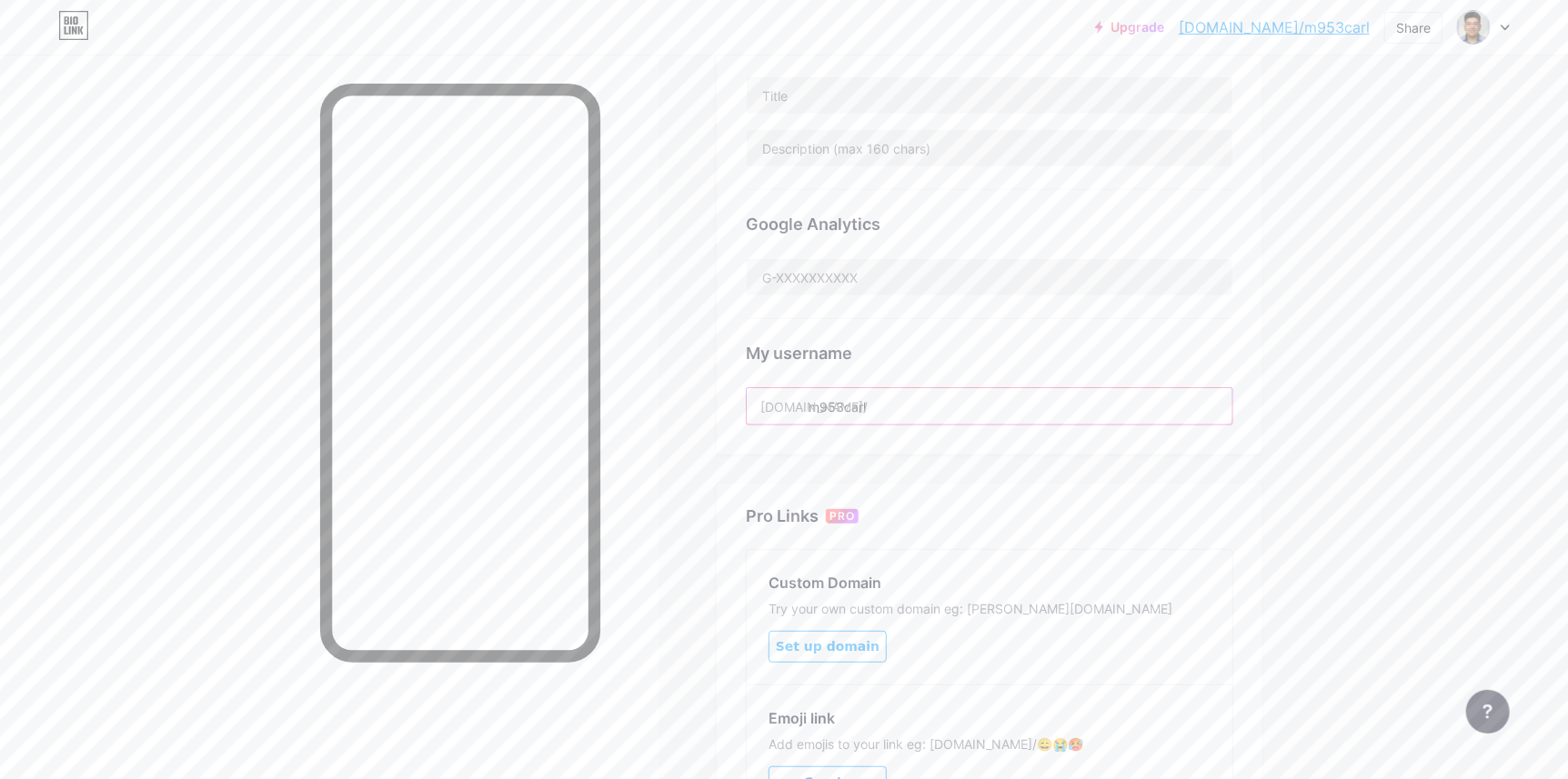
scroll to position [453, 0]
click at [918, 401] on input "m953carl" at bounding box center [988, 402] width 486 height 37
drag, startPoint x: 924, startPoint y: 400, endPoint x: 808, endPoint y: 422, distance: 118.1
click at [808, 422] on div "Preferred link This is an aesthetic choice. Both links are usable. bio.link/ m9…" at bounding box center [988, 82] width 546 height 734
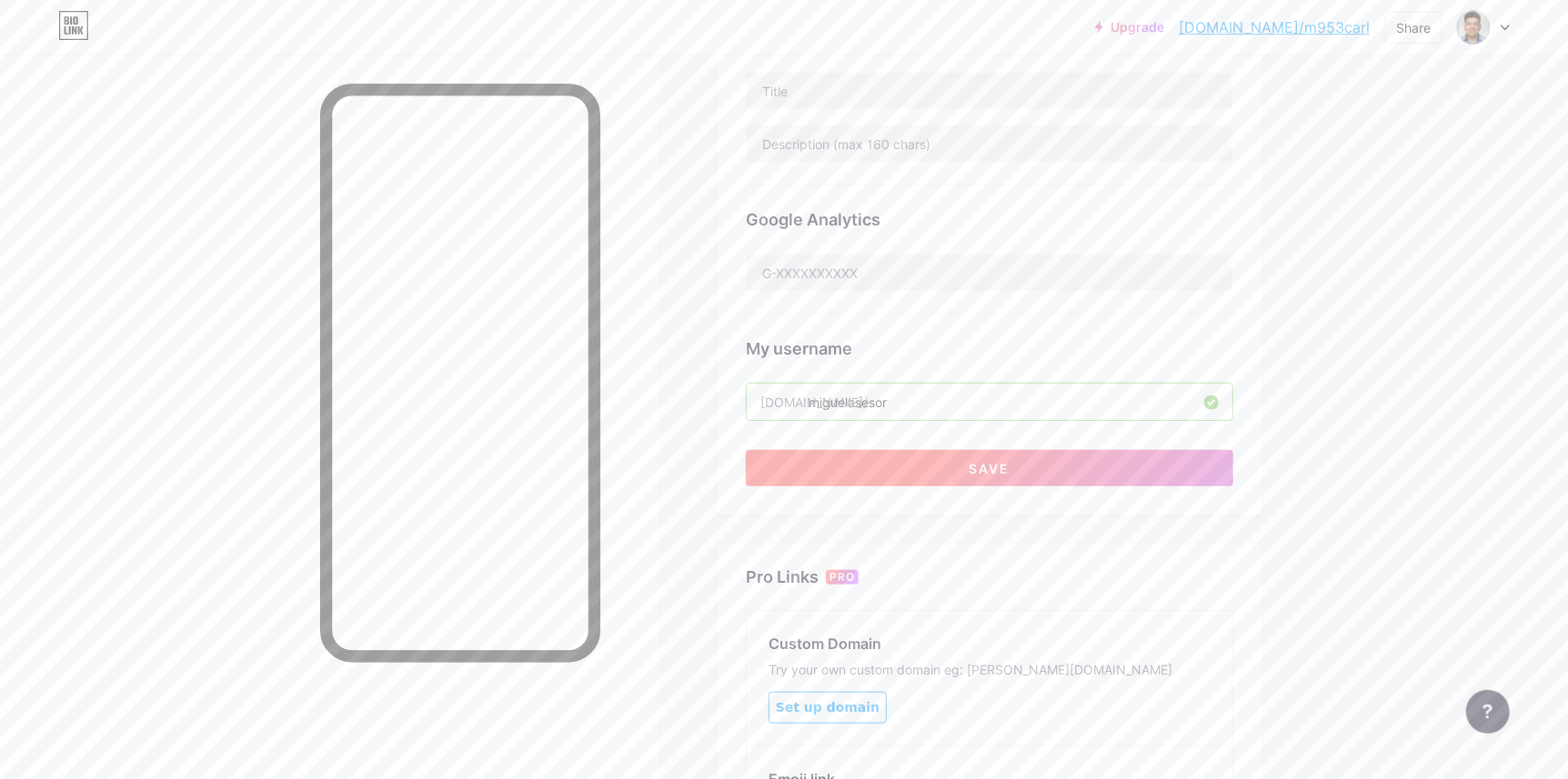
type input "miguelasesor"
click at [933, 480] on button "Save" at bounding box center [988, 469] width 487 height 37
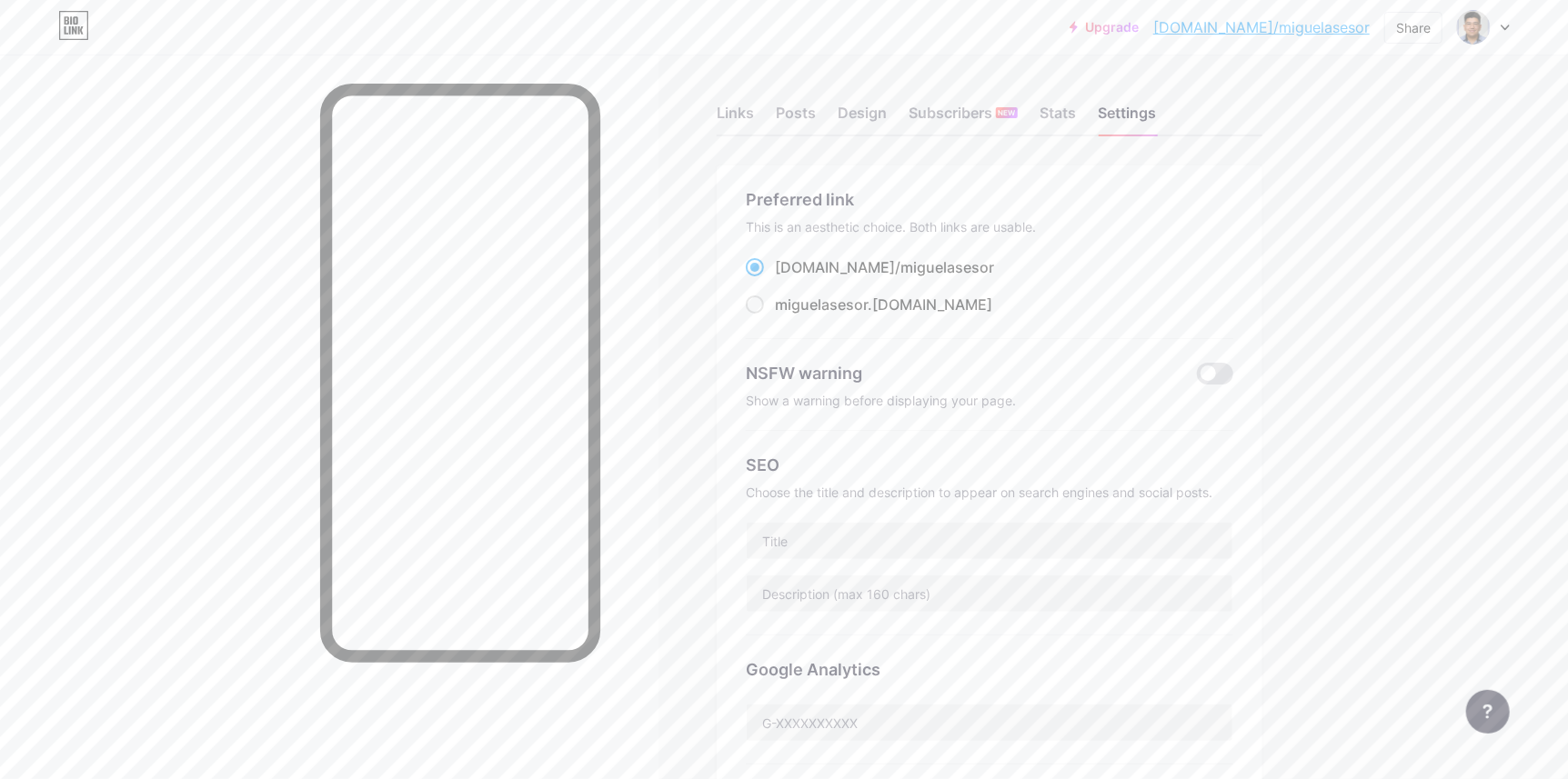
scroll to position [0, 0]
click at [737, 109] on div "Links" at bounding box center [735, 122] width 37 height 33
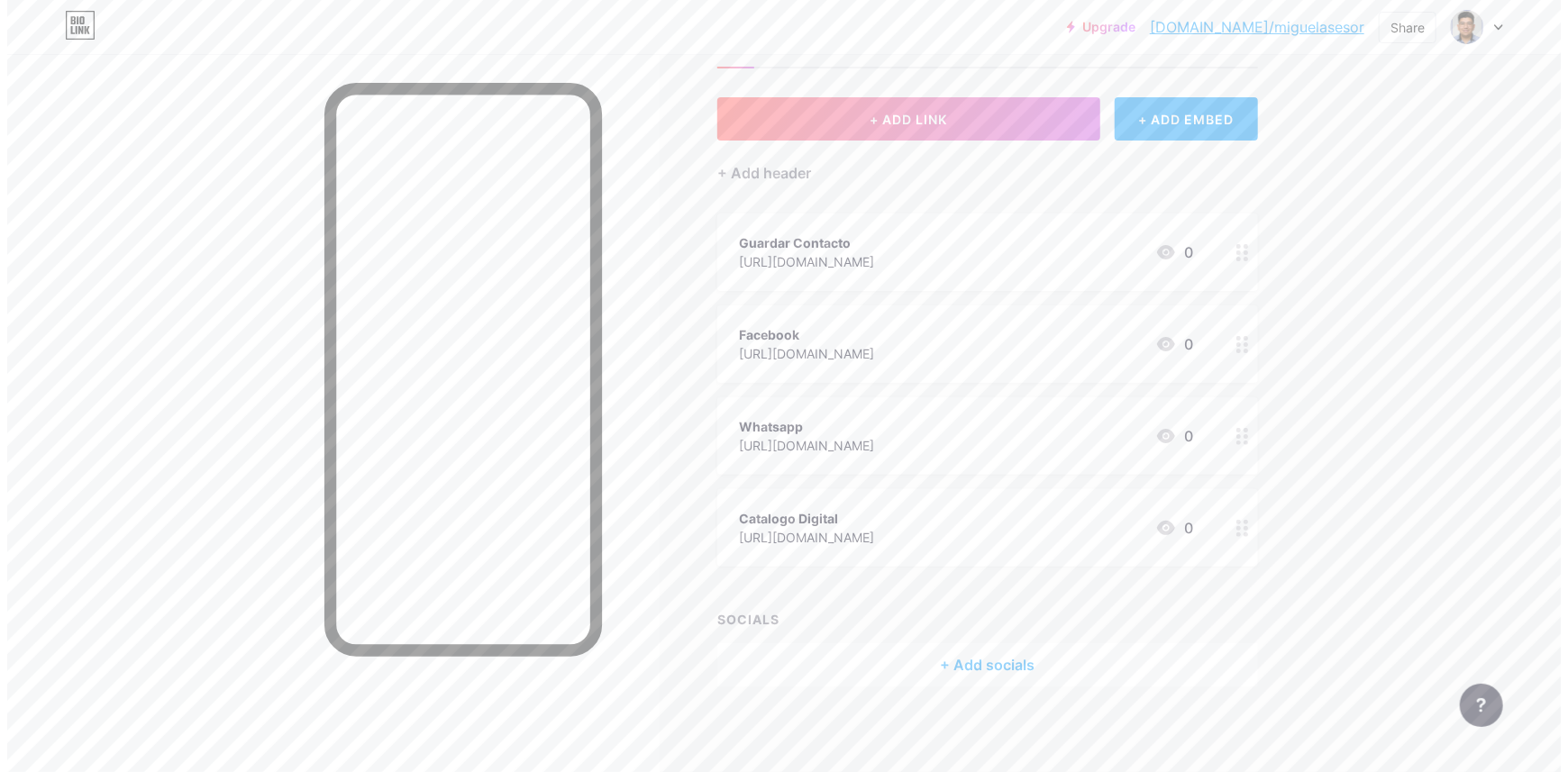
scroll to position [73, 0]
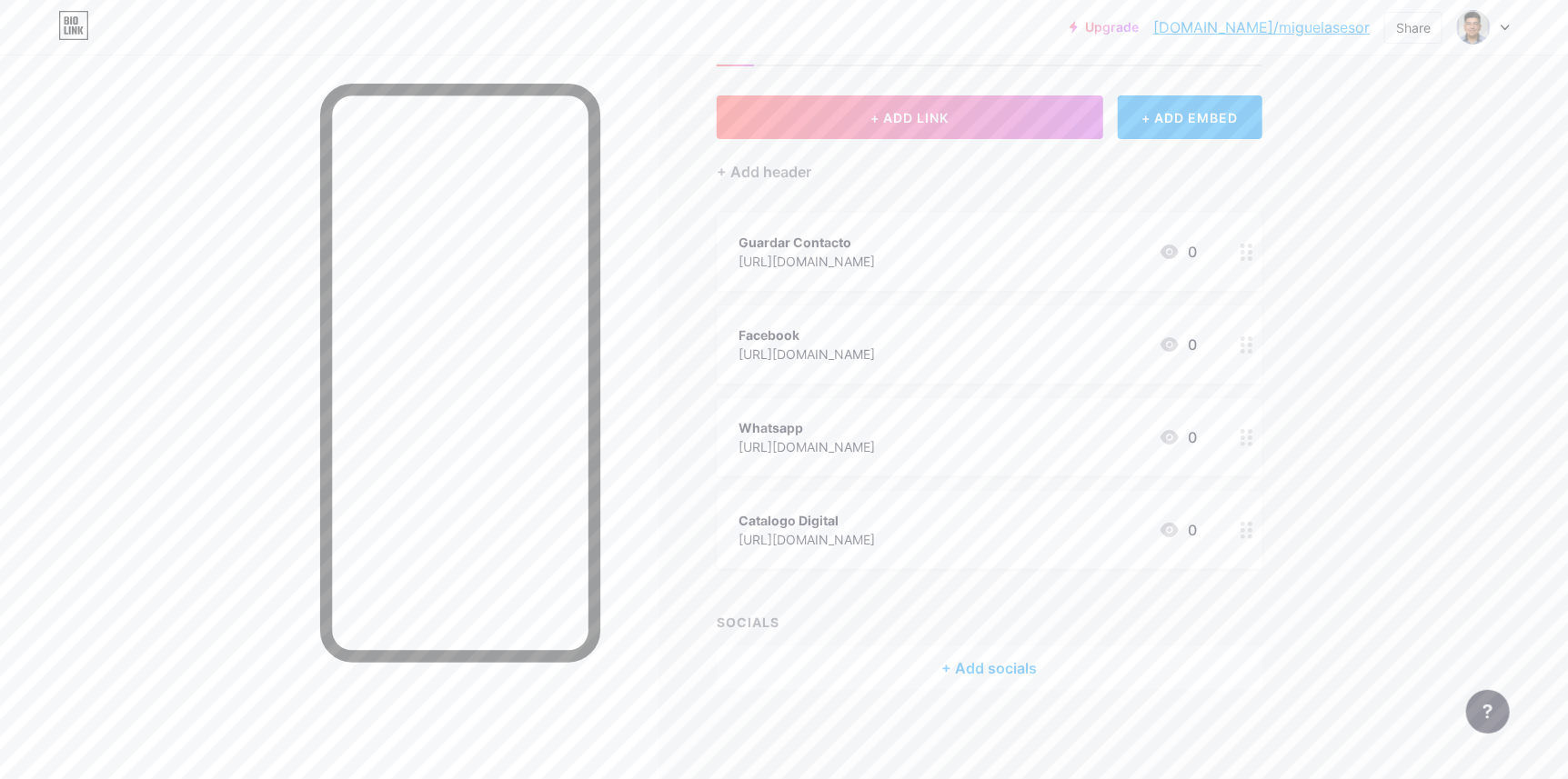
click at [981, 662] on div "+ Add socials" at bounding box center [988, 668] width 546 height 44
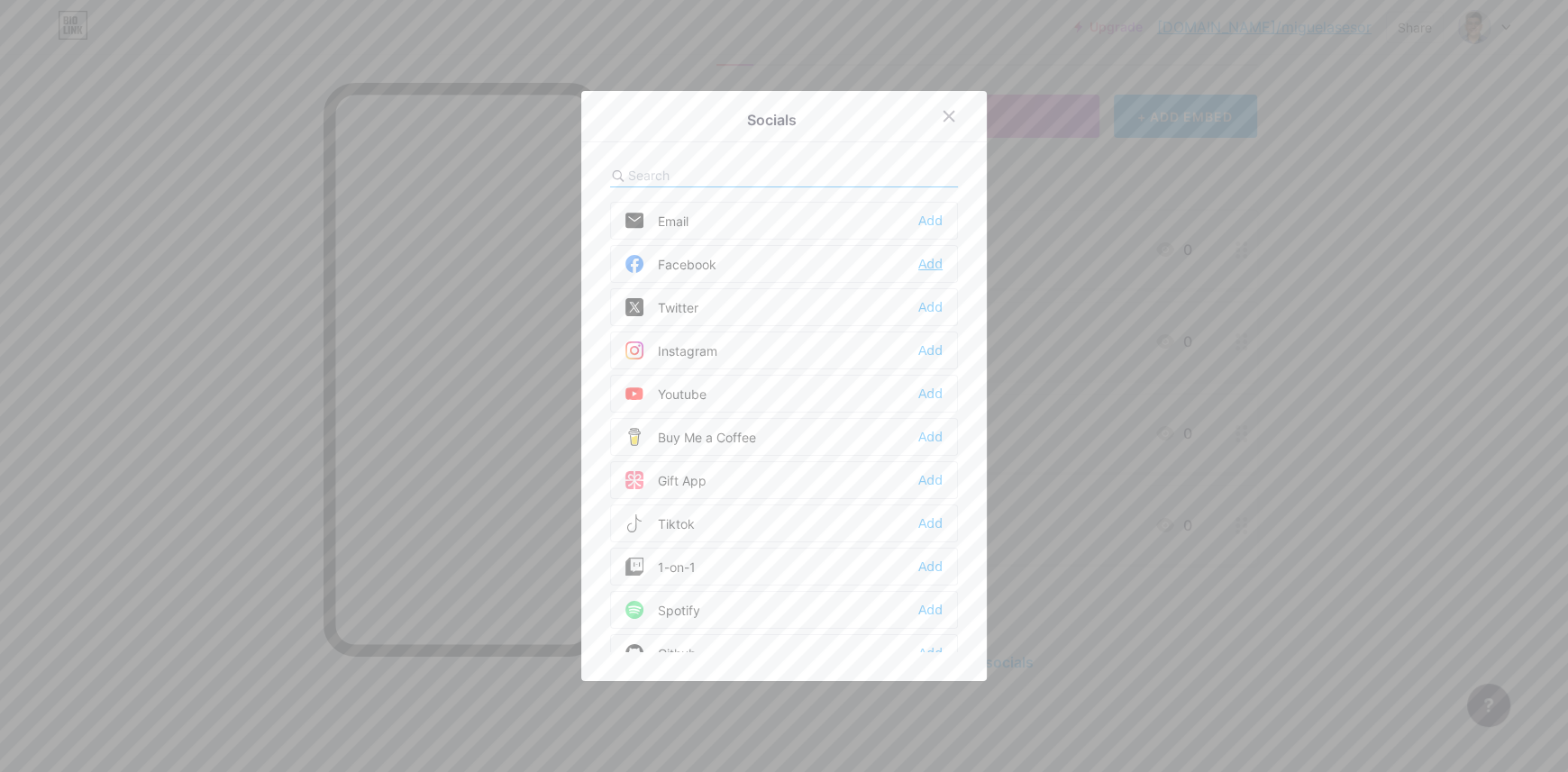
click at [926, 259] on div "Add" at bounding box center [929, 264] width 24 height 18
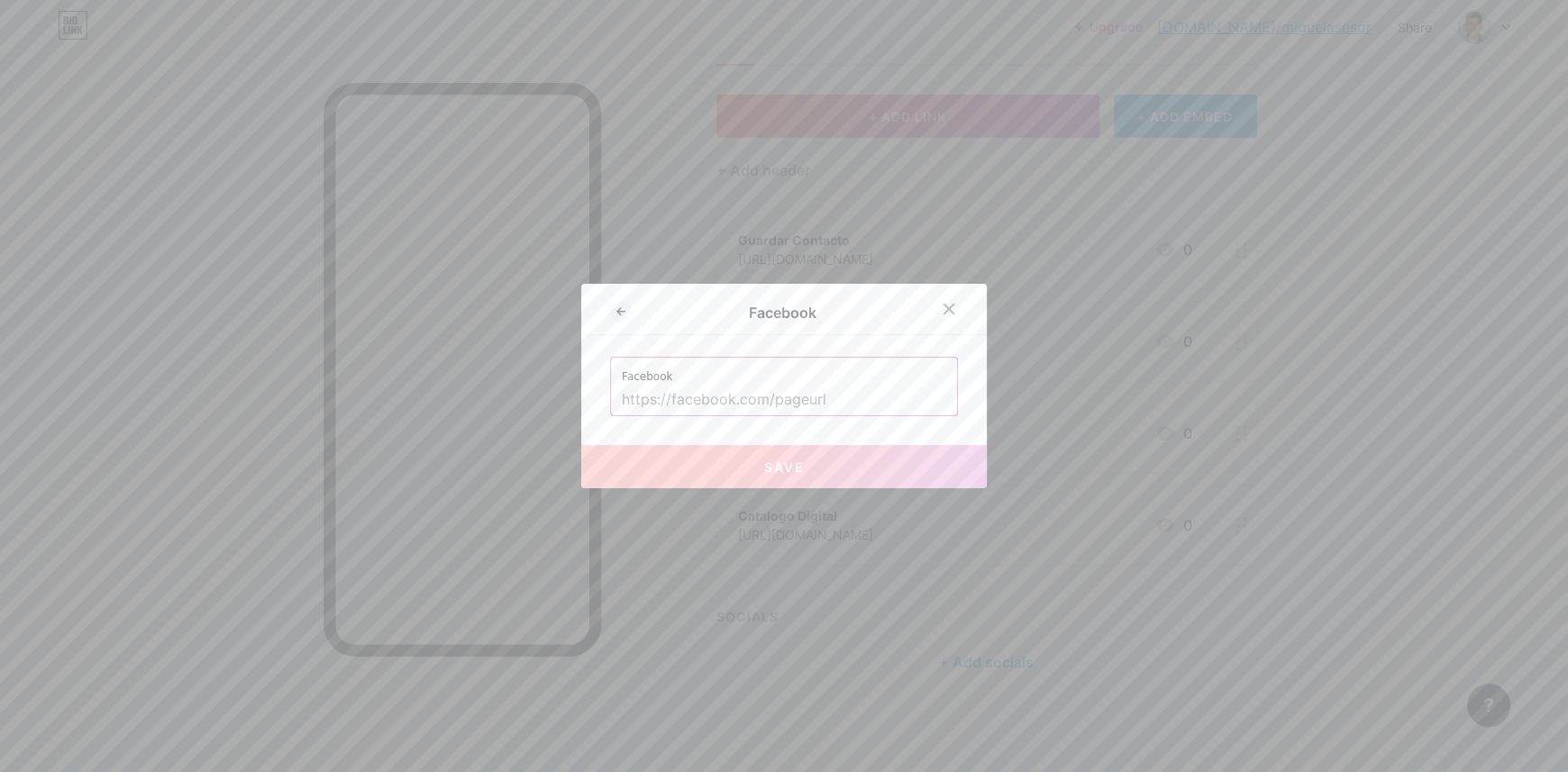
click at [840, 398] on input "text" at bounding box center [784, 400] width 325 height 31
paste input "https://www.facebook.com/profile.php?id=61577701833557"
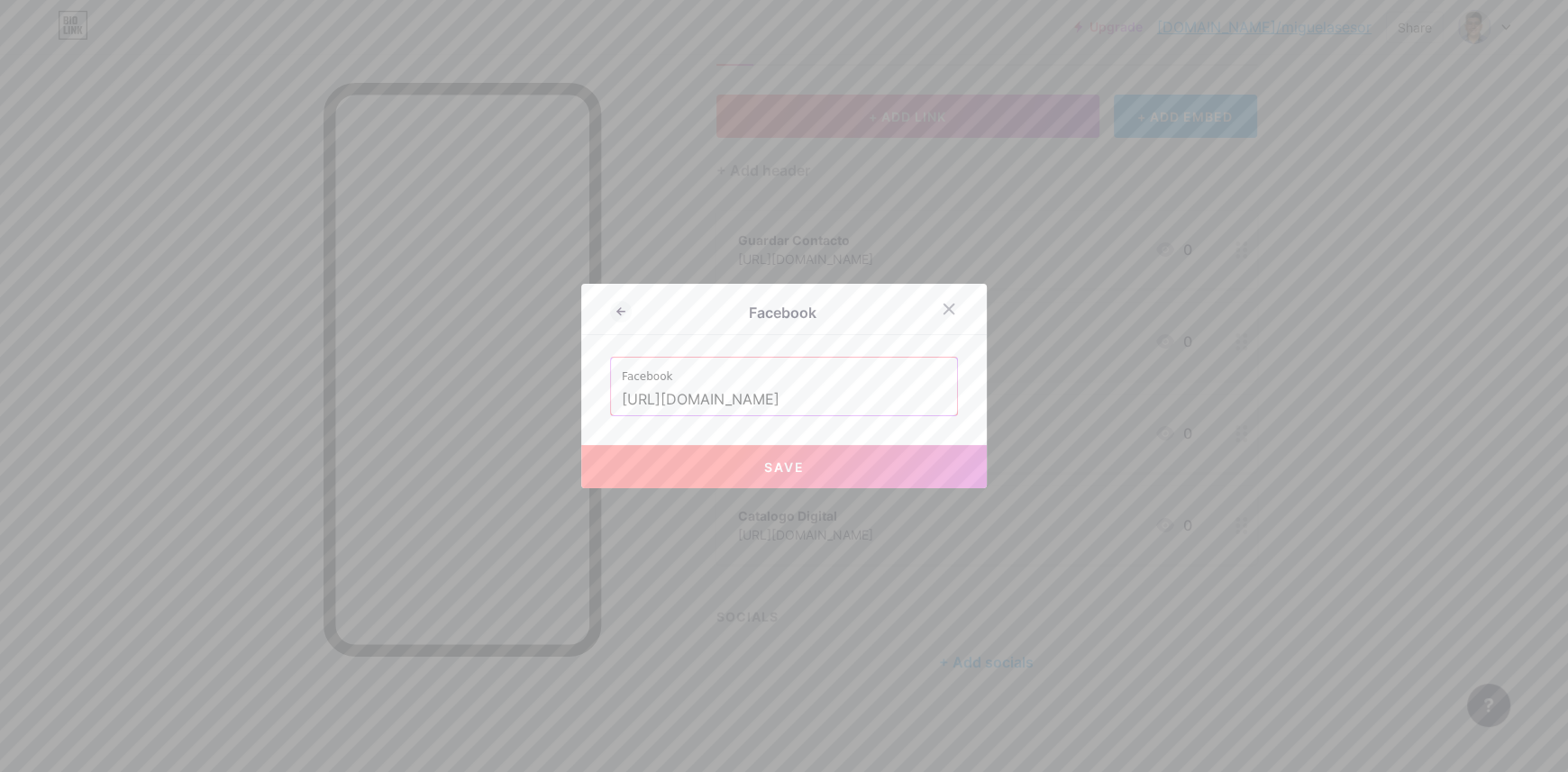
type input "https://www.facebook.com/profile.php?id=61577701833557"
click at [768, 460] on span "Save" at bounding box center [784, 468] width 40 height 15
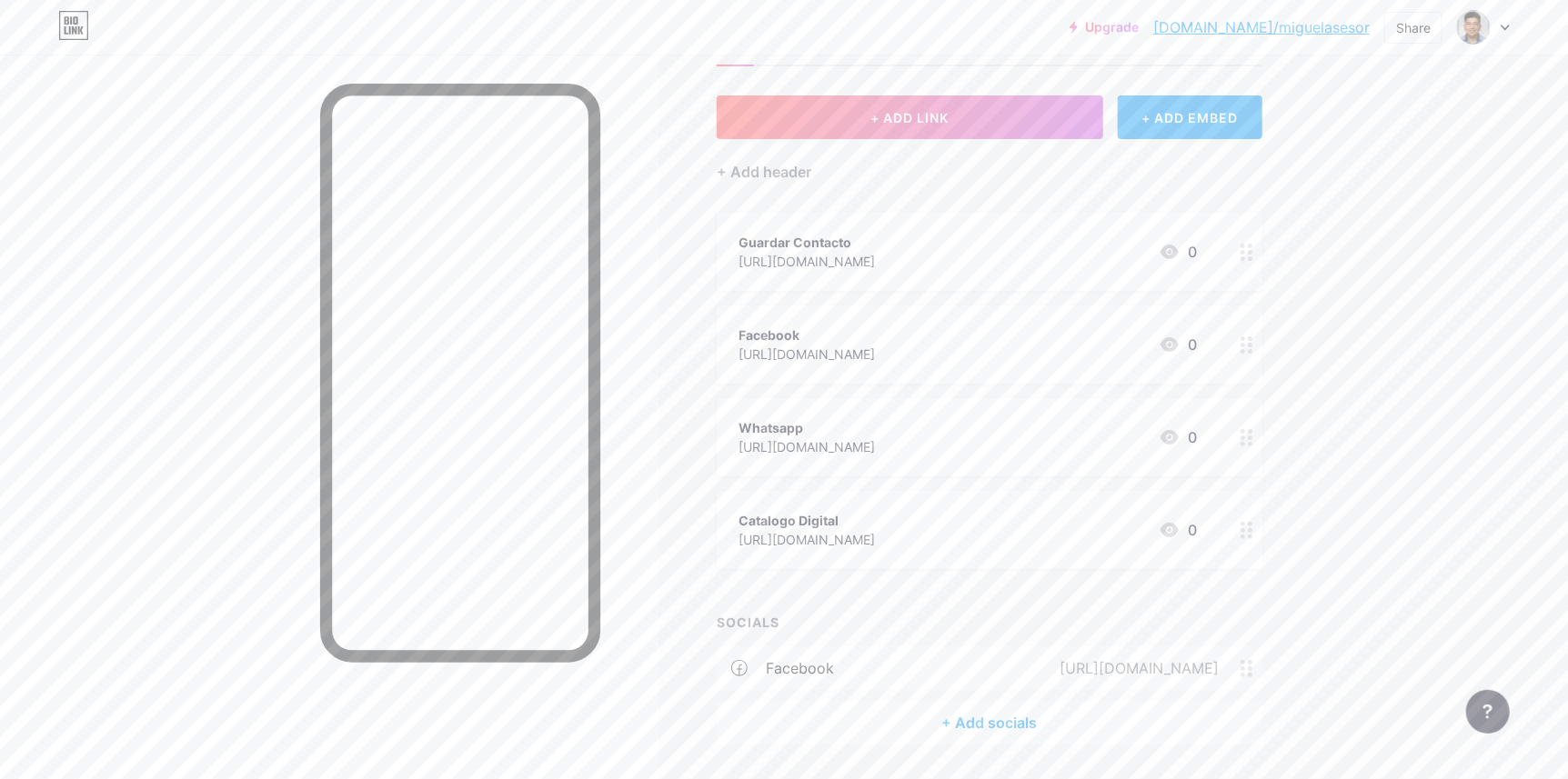
click at [987, 716] on div "+ Add socials" at bounding box center [988, 723] width 546 height 44
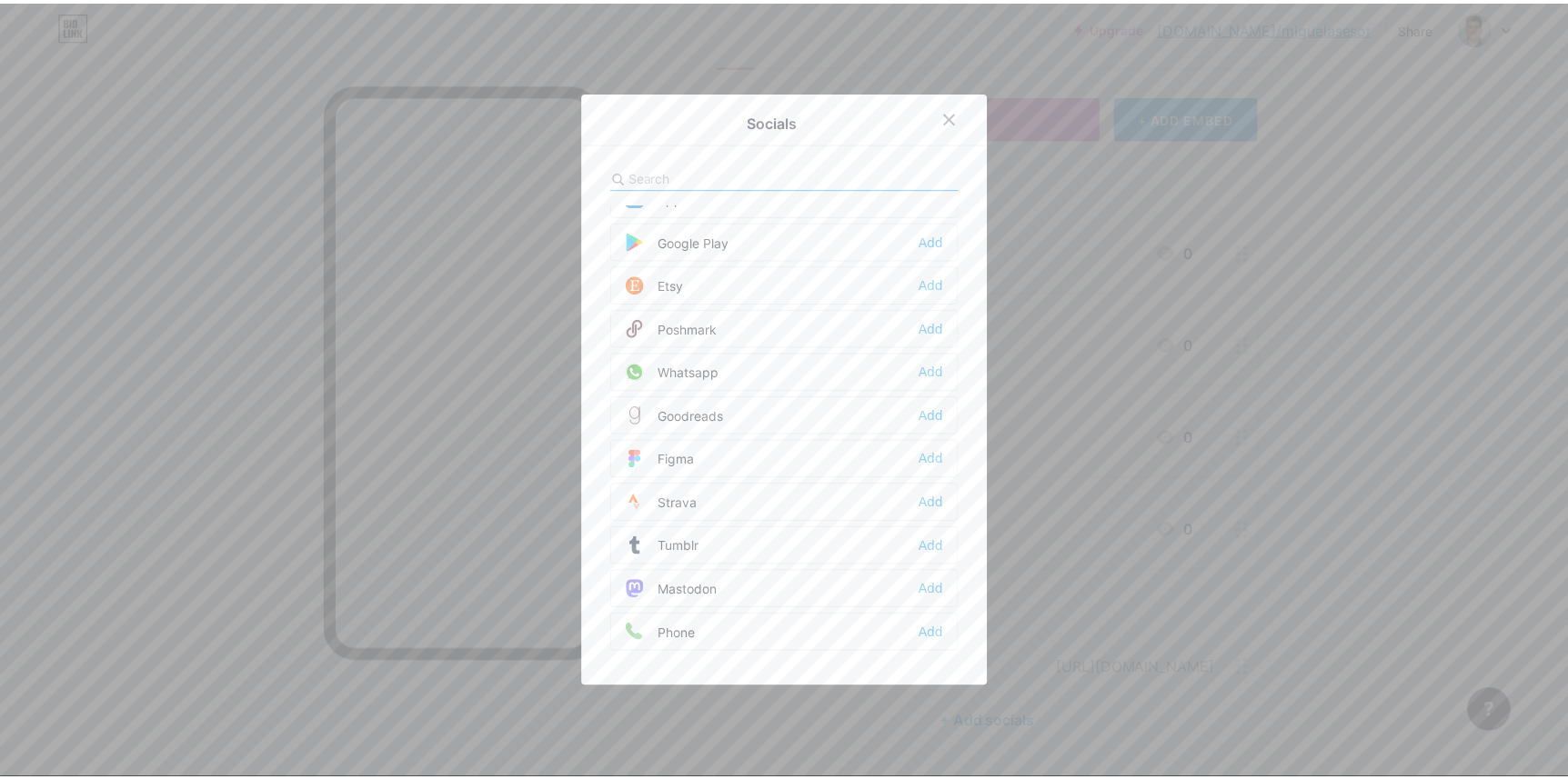
scroll to position [1424, 0]
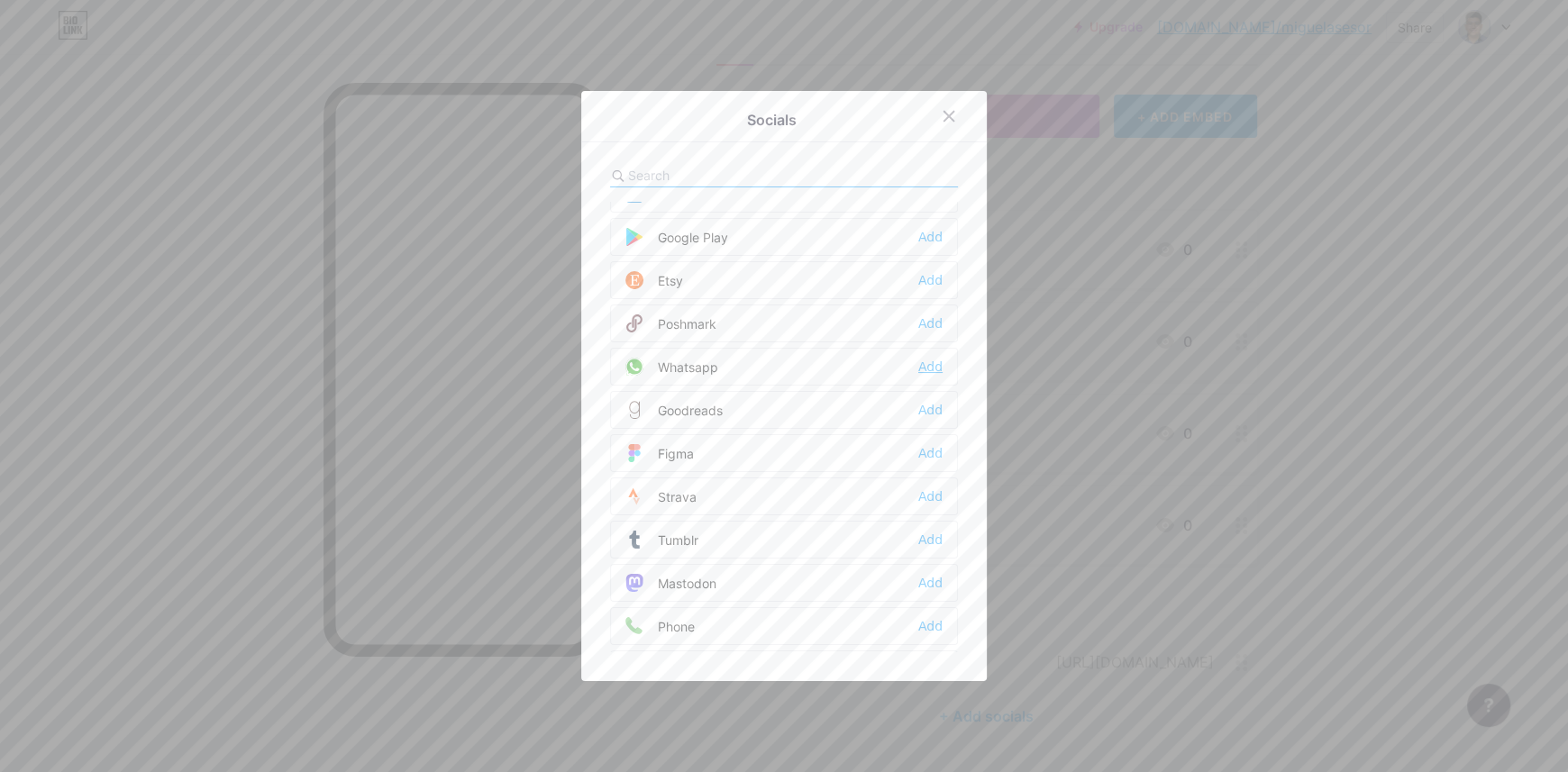
click at [927, 358] on div "Add" at bounding box center [929, 367] width 24 height 18
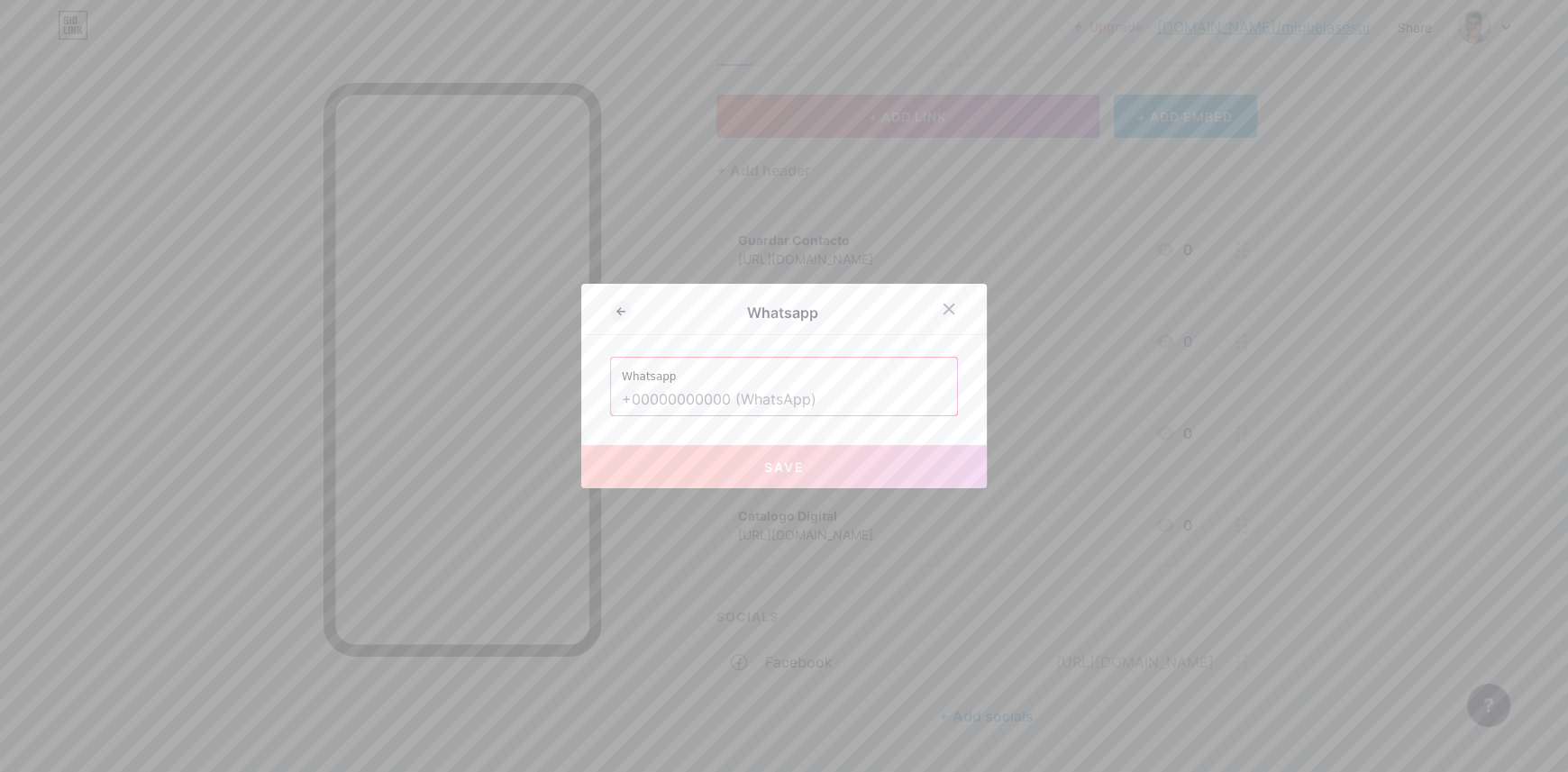
click at [864, 410] on input "text" at bounding box center [784, 400] width 325 height 31
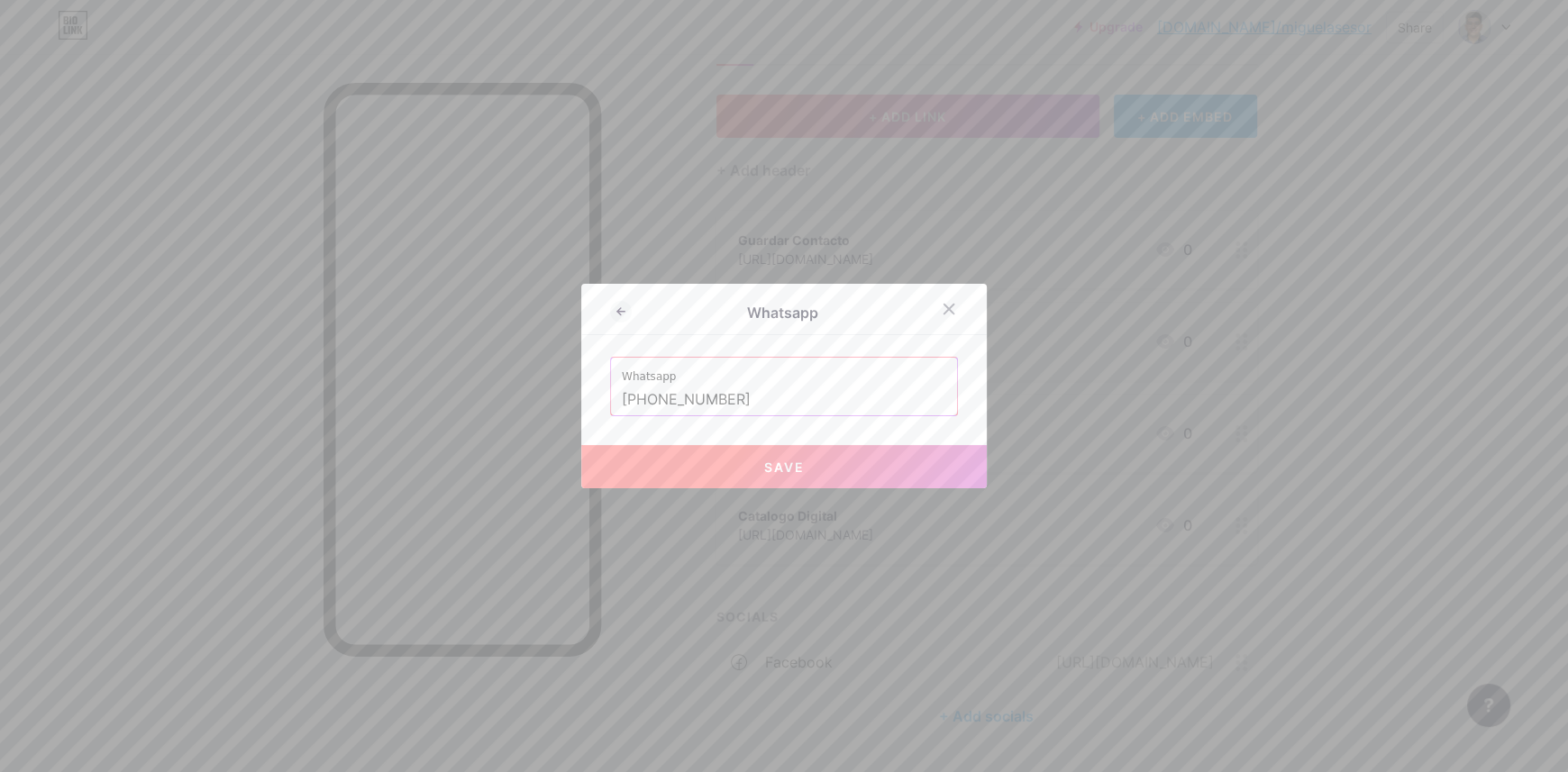
click at [805, 477] on button "Save" at bounding box center [784, 467] width 405 height 43
type input "https://wa.me/+5239531231458"
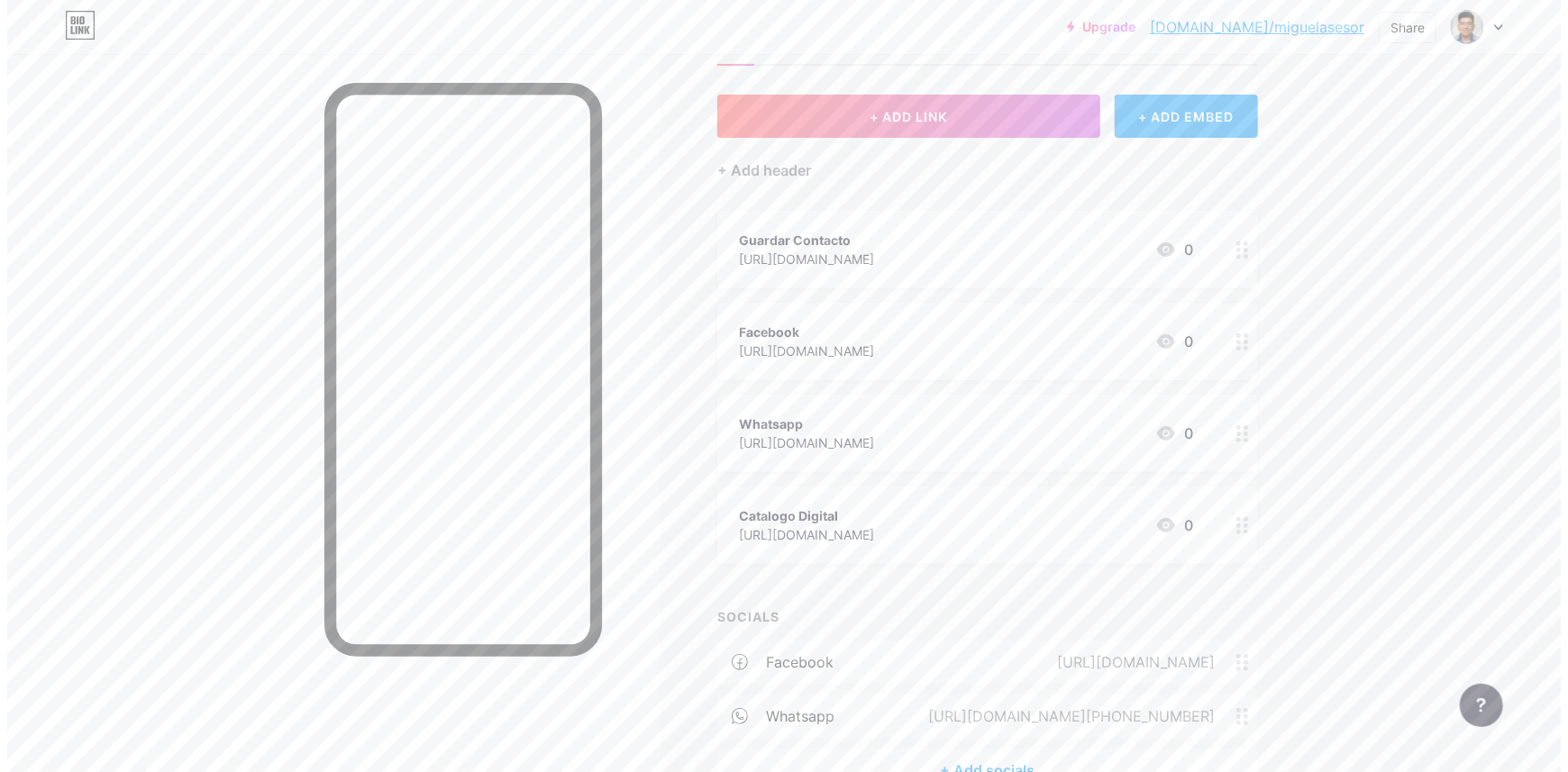
scroll to position [181, 0]
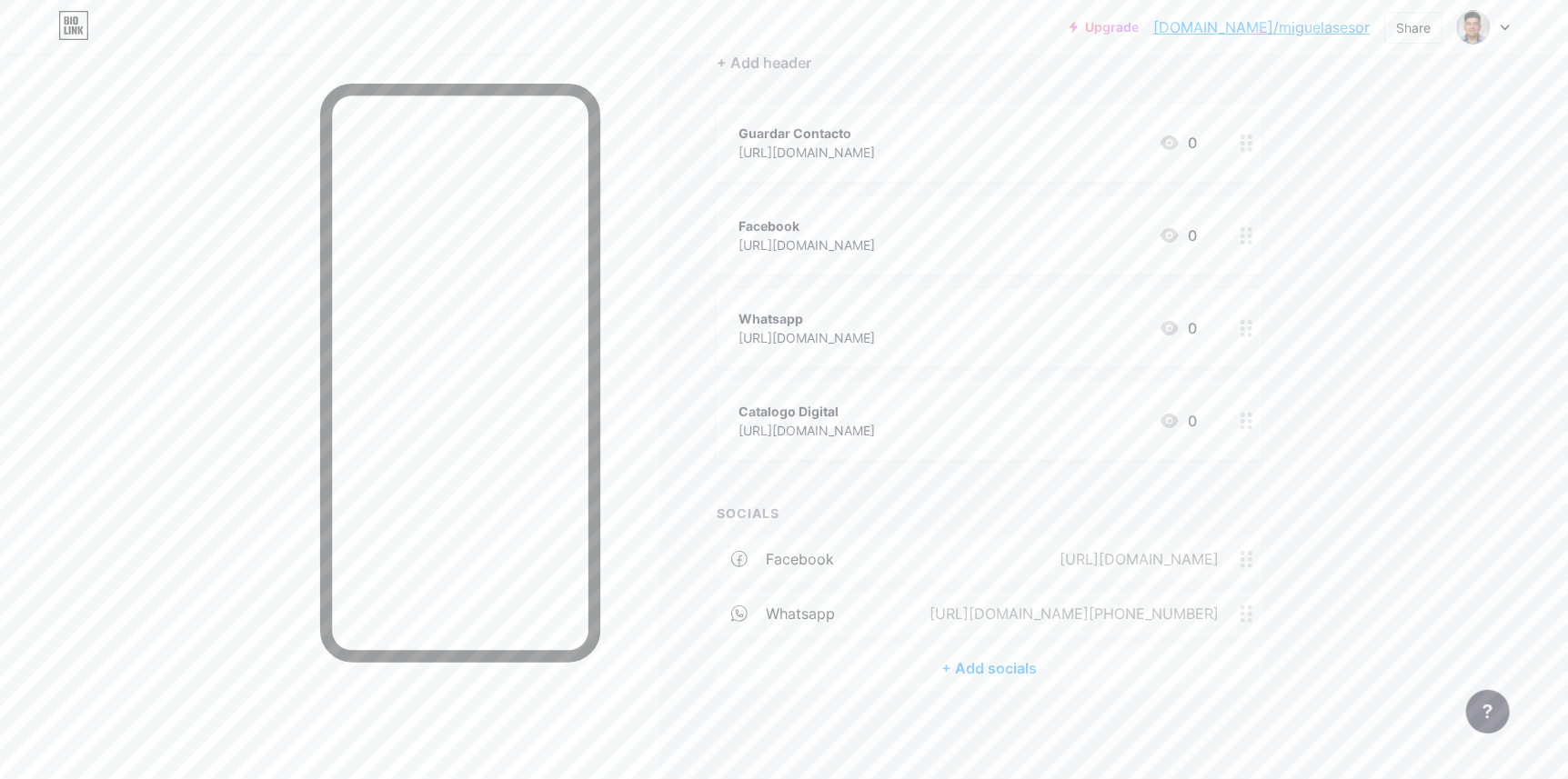
click at [1168, 622] on div "https://wa.me/+5239531231458" at bounding box center [1070, 613] width 340 height 22
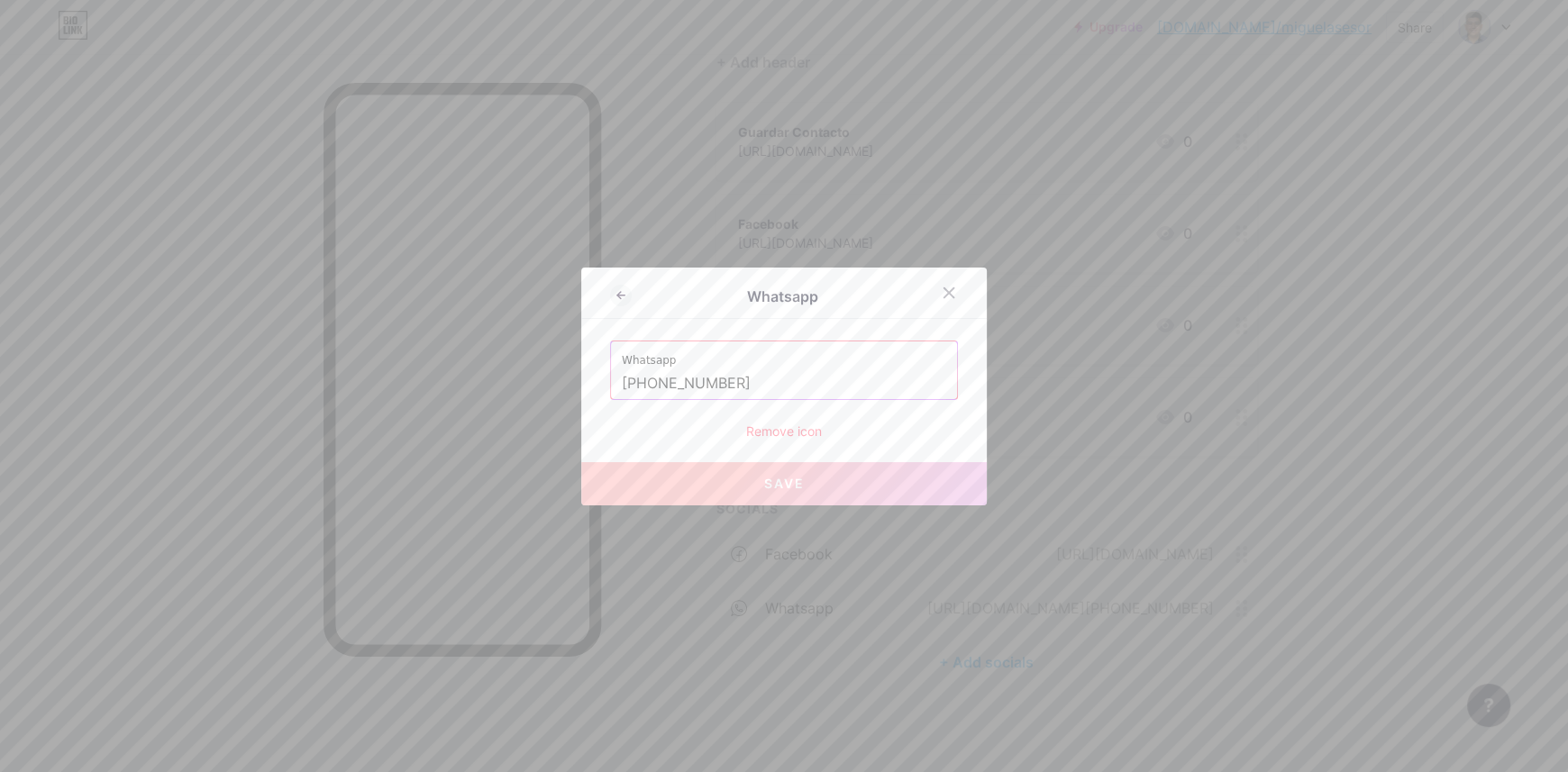
click at [648, 382] on input "+5239531231458" at bounding box center [784, 384] width 325 height 31
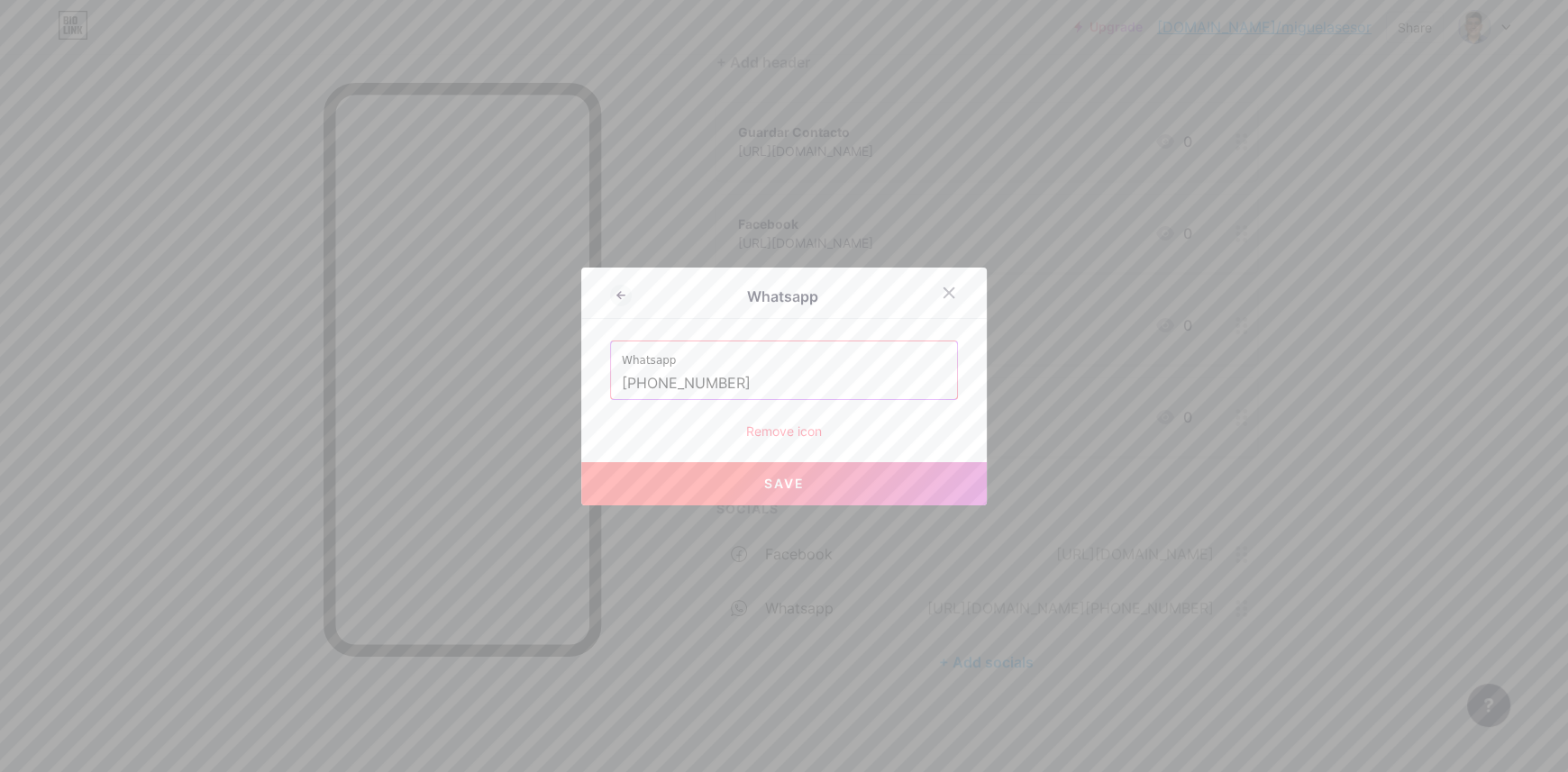
click at [753, 477] on button "Save" at bounding box center [784, 483] width 405 height 43
type input "https://wa.me/+529531231458"
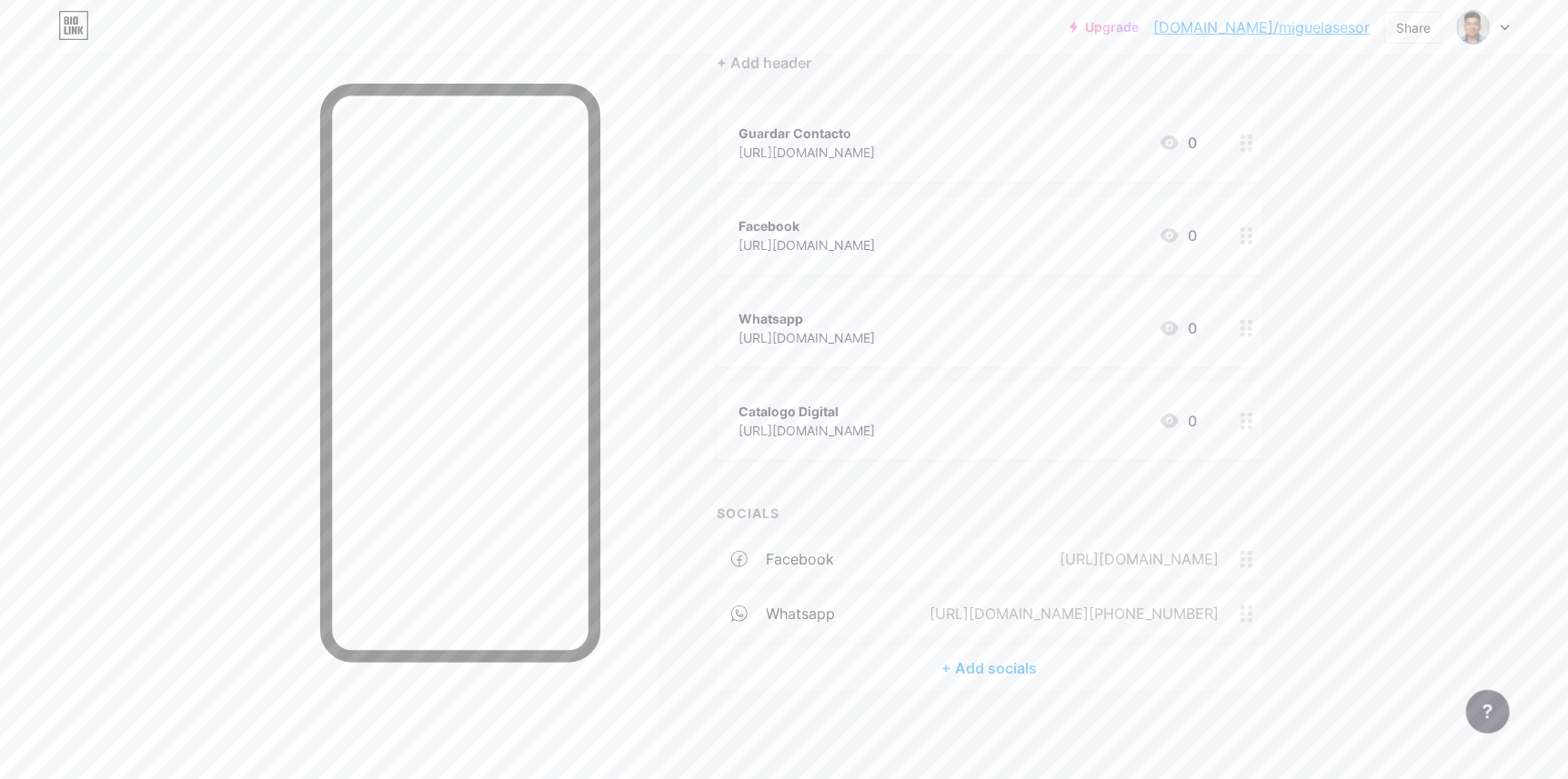
click at [972, 673] on div "+ Add socials" at bounding box center [988, 668] width 546 height 44
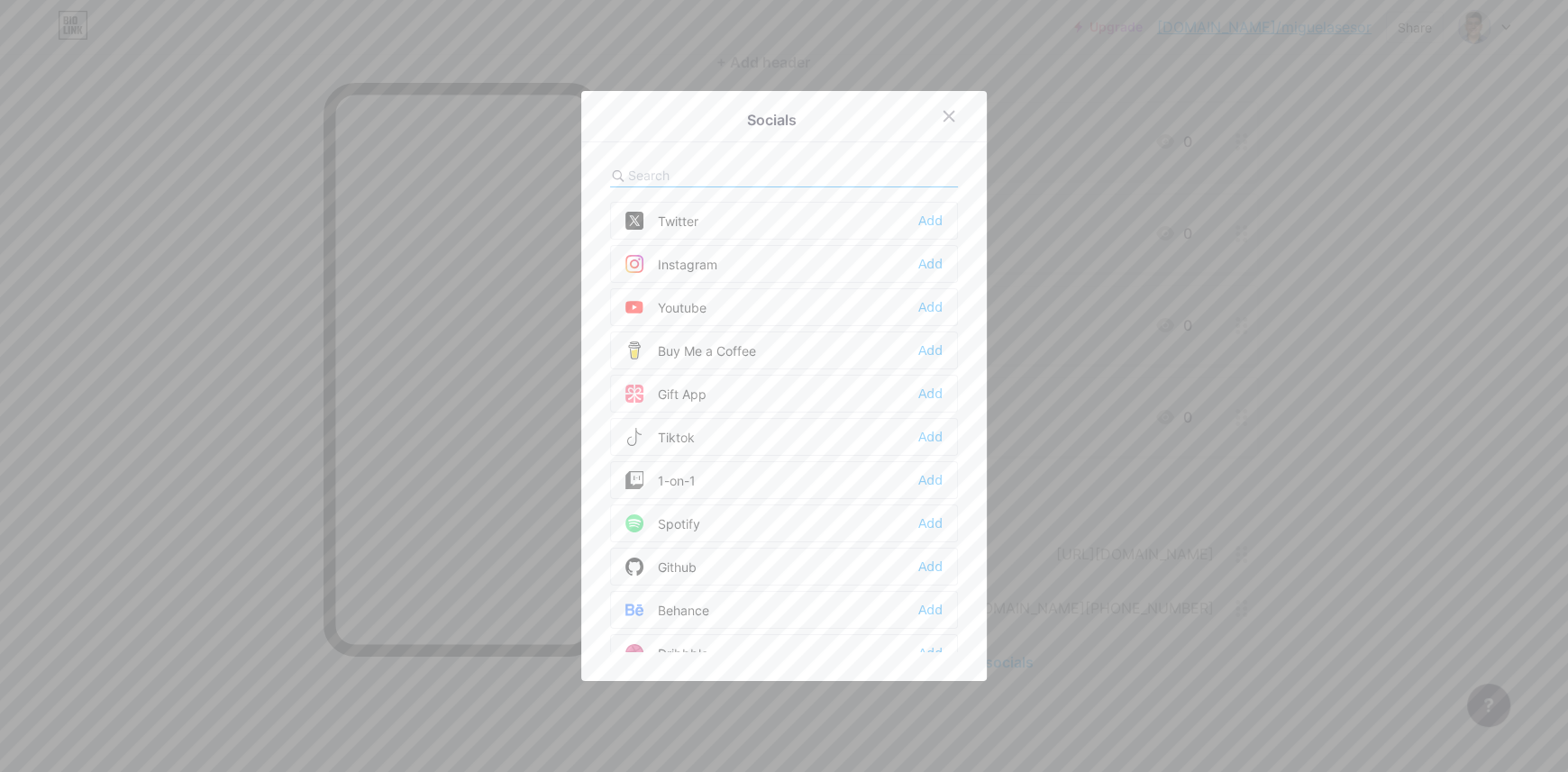
scroll to position [120, 0]
click at [902, 398] on div "Tiktok Add" at bounding box center [784, 403] width 348 height 37
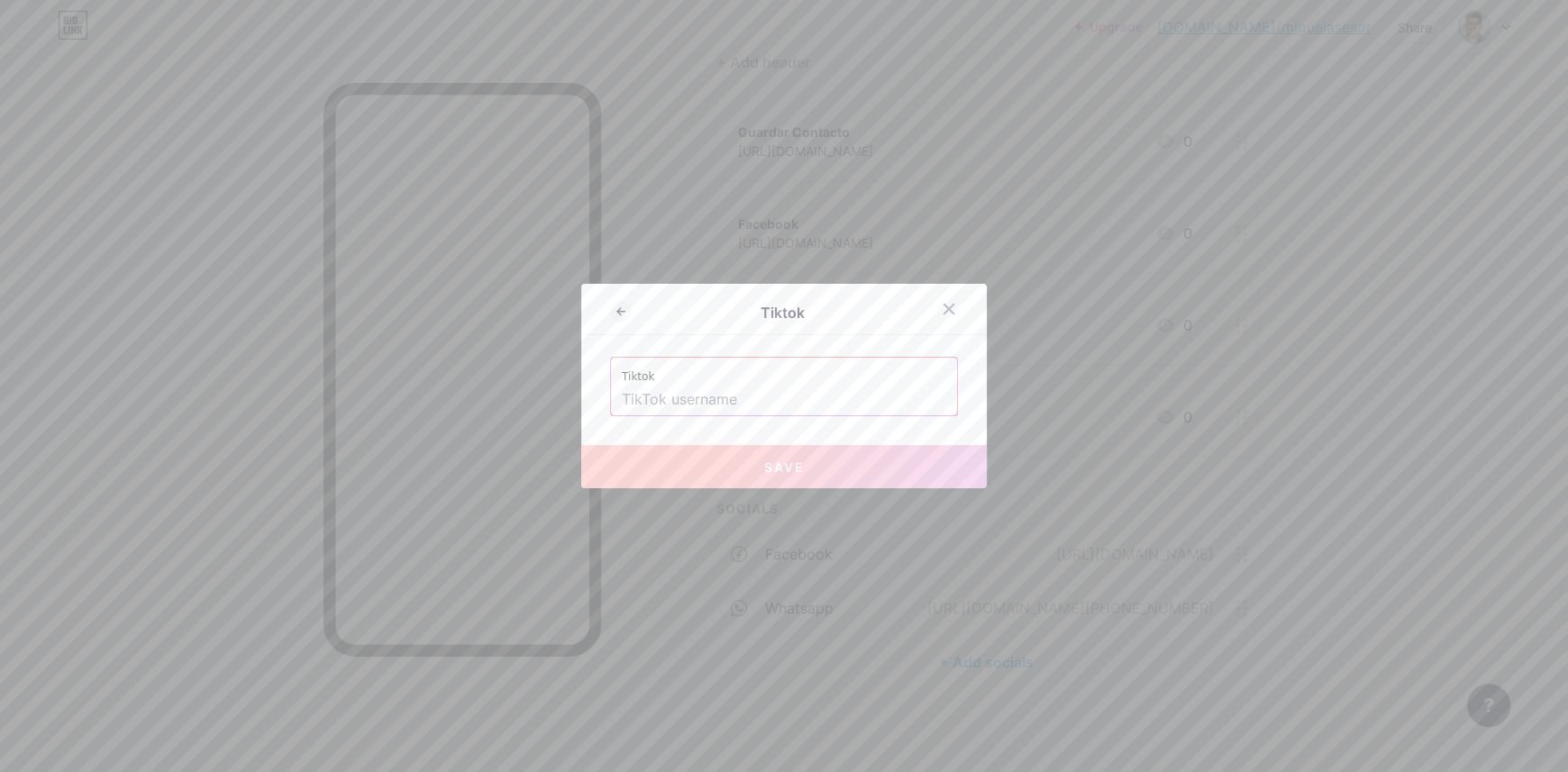
click at [783, 392] on input "text" at bounding box center [784, 400] width 325 height 31
click at [665, 399] on input "text" at bounding box center [784, 400] width 325 height 31
paste input "https://www.tiktok.com/@miguel.silva.ases?_t=ZS-8yyeSrN9yAZ&_r=1"
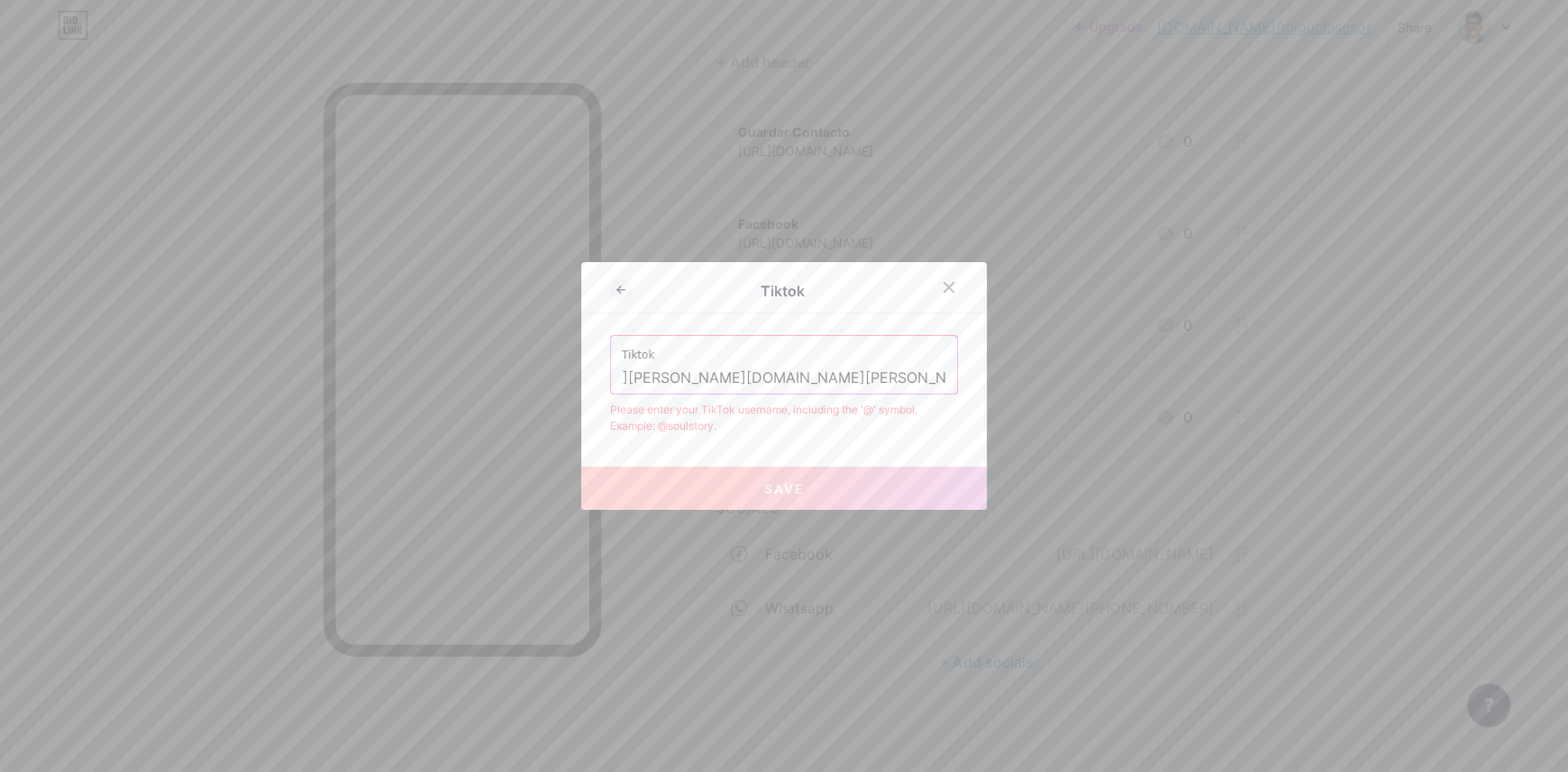
click at [826, 363] on input "https://www.tiktok.com/@miguel.silva.ases?_t=ZS-8yyeSrN9yAZ&_r=1" at bounding box center [784, 378] width 325 height 31
drag, startPoint x: 754, startPoint y: 375, endPoint x: 999, endPoint y: 385, distance: 245.2
click at [999, 385] on div "Tiktok Tiktok https://www.tiktok.com/@miguel.silva.ases?_t=ZS-8yyeSrN9yAZ&_r=1 …" at bounding box center [784, 386] width 1568 height 772
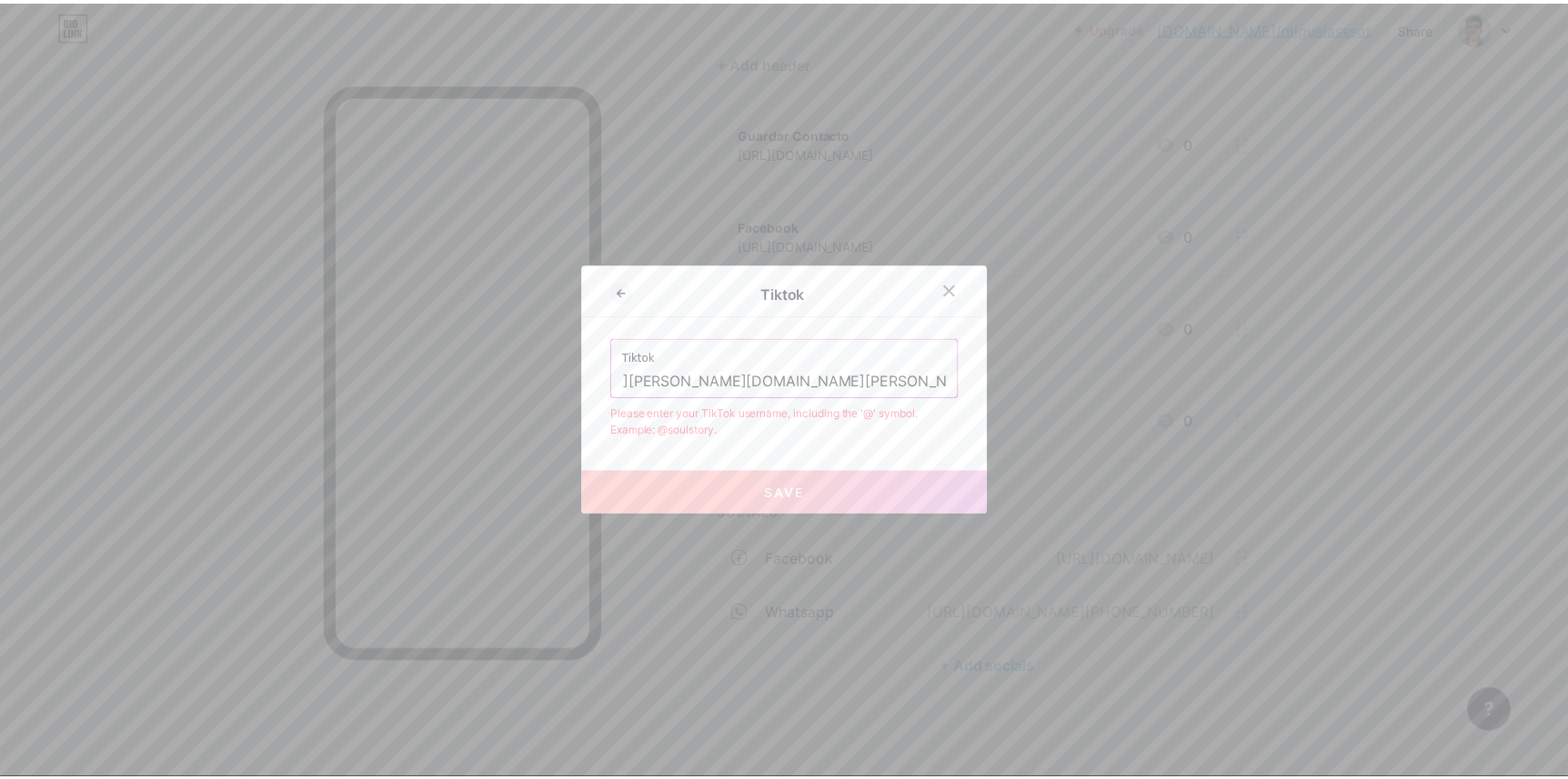
scroll to position [0, 0]
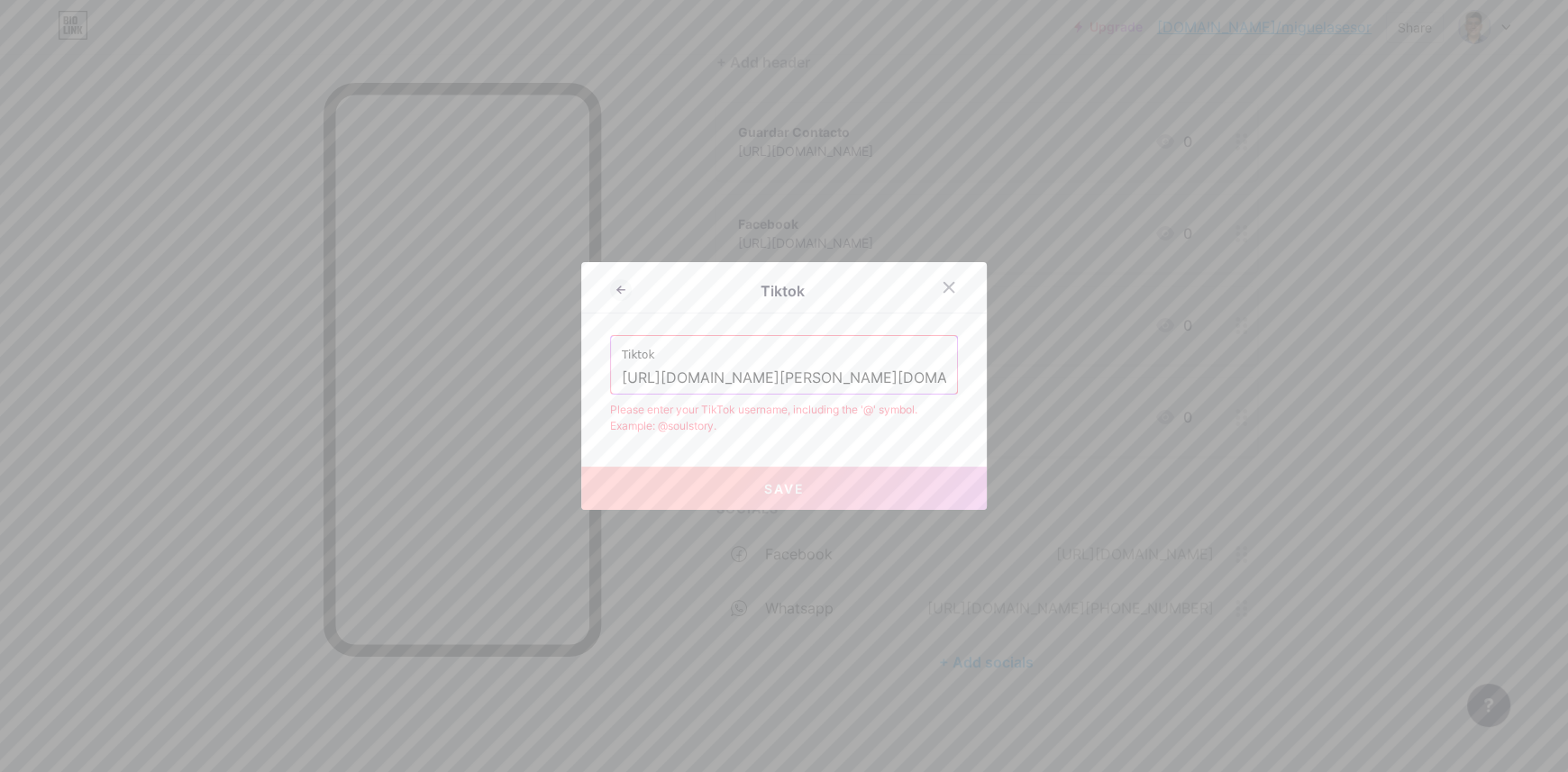
drag, startPoint x: 777, startPoint y: 374, endPoint x: 551, endPoint y: 419, distance: 230.4
click at [553, 419] on div "Tiktok Tiktok https://www.tiktok.com/@miguel.silva.ases Please enter your TikTo…" at bounding box center [784, 386] width 1568 height 772
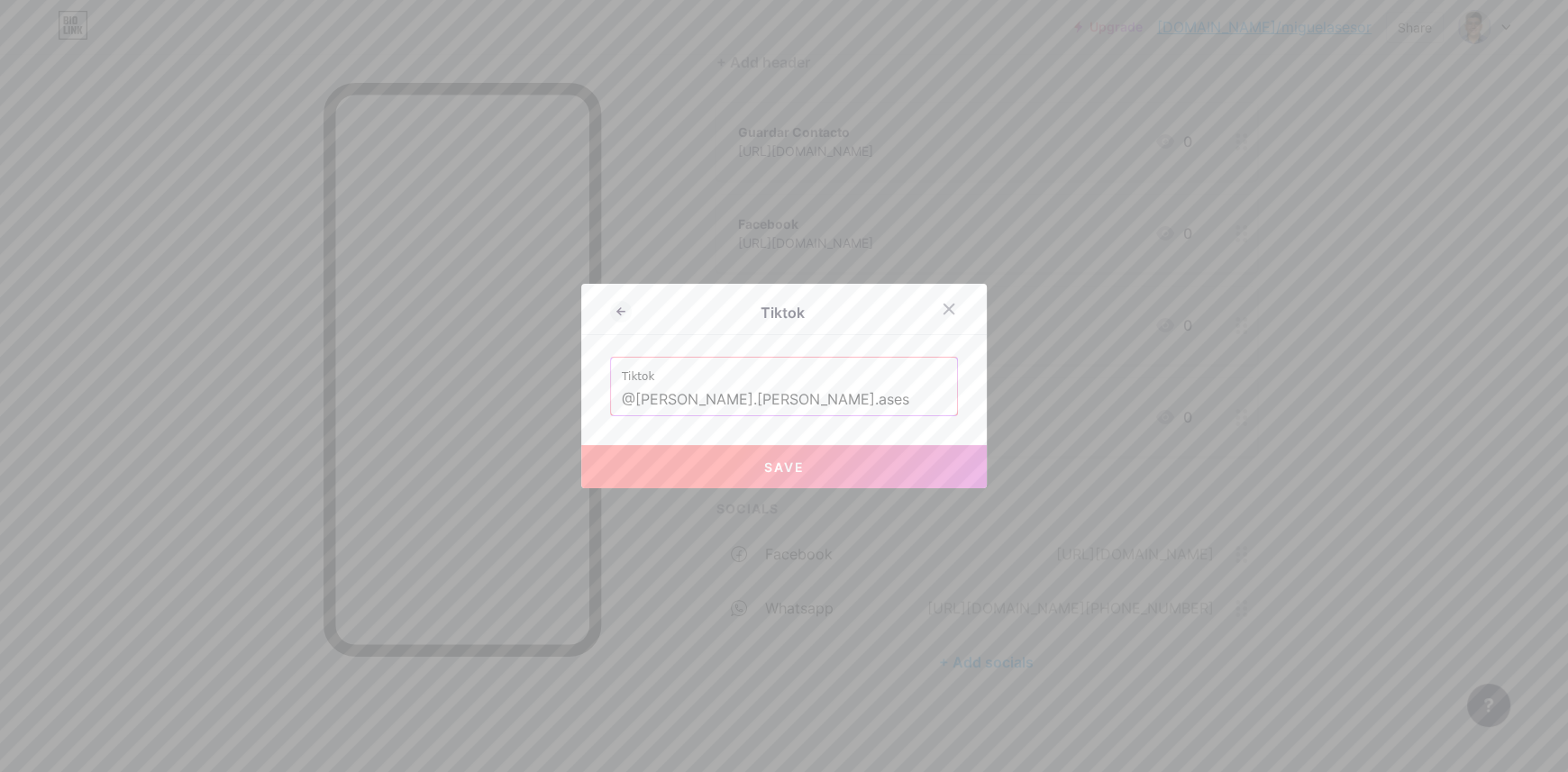
click at [692, 465] on button "Save" at bounding box center [784, 467] width 405 height 43
type input "https://tiktok.com/@miguel.silva.ases"
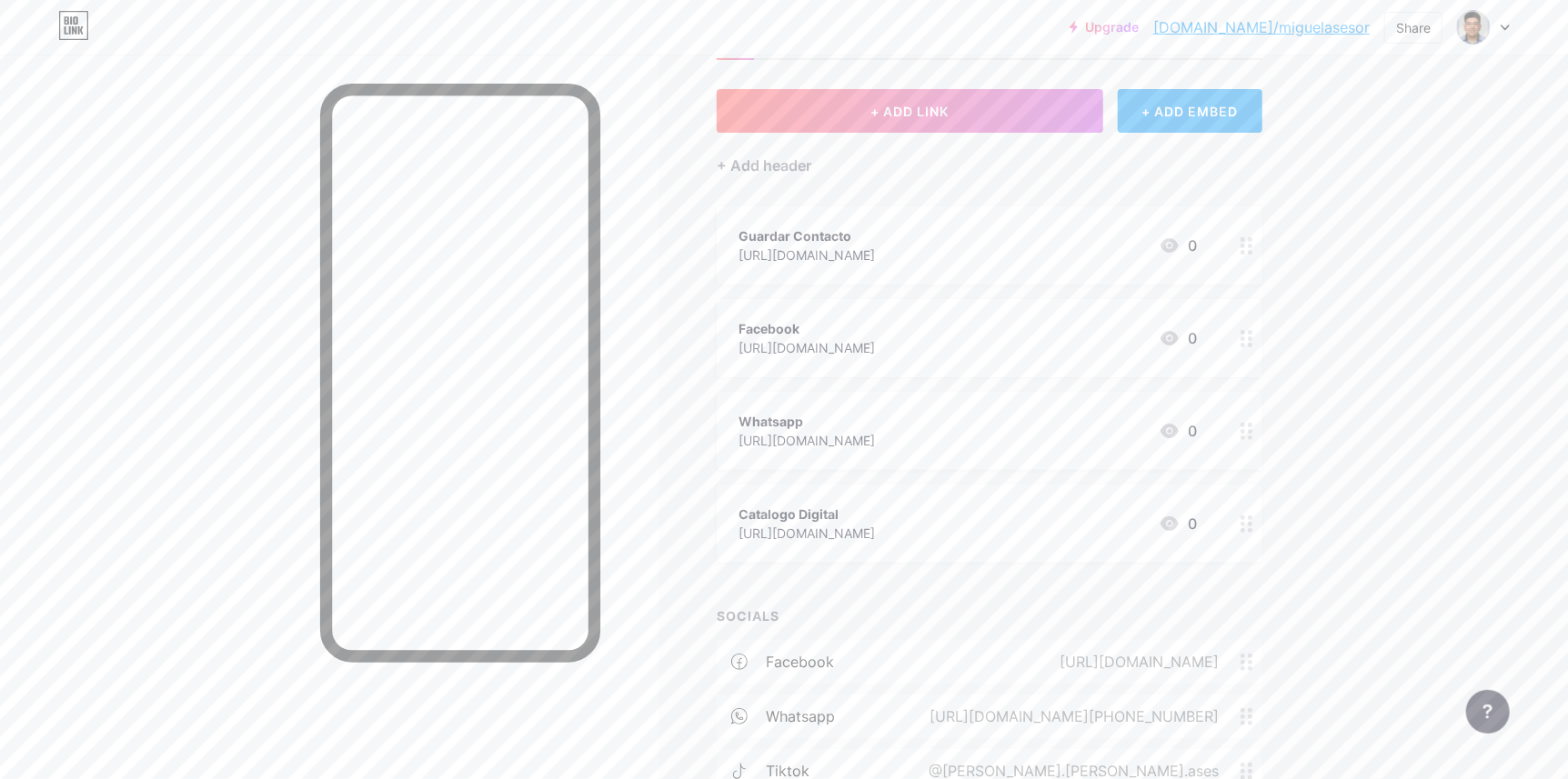
scroll to position [62, 0]
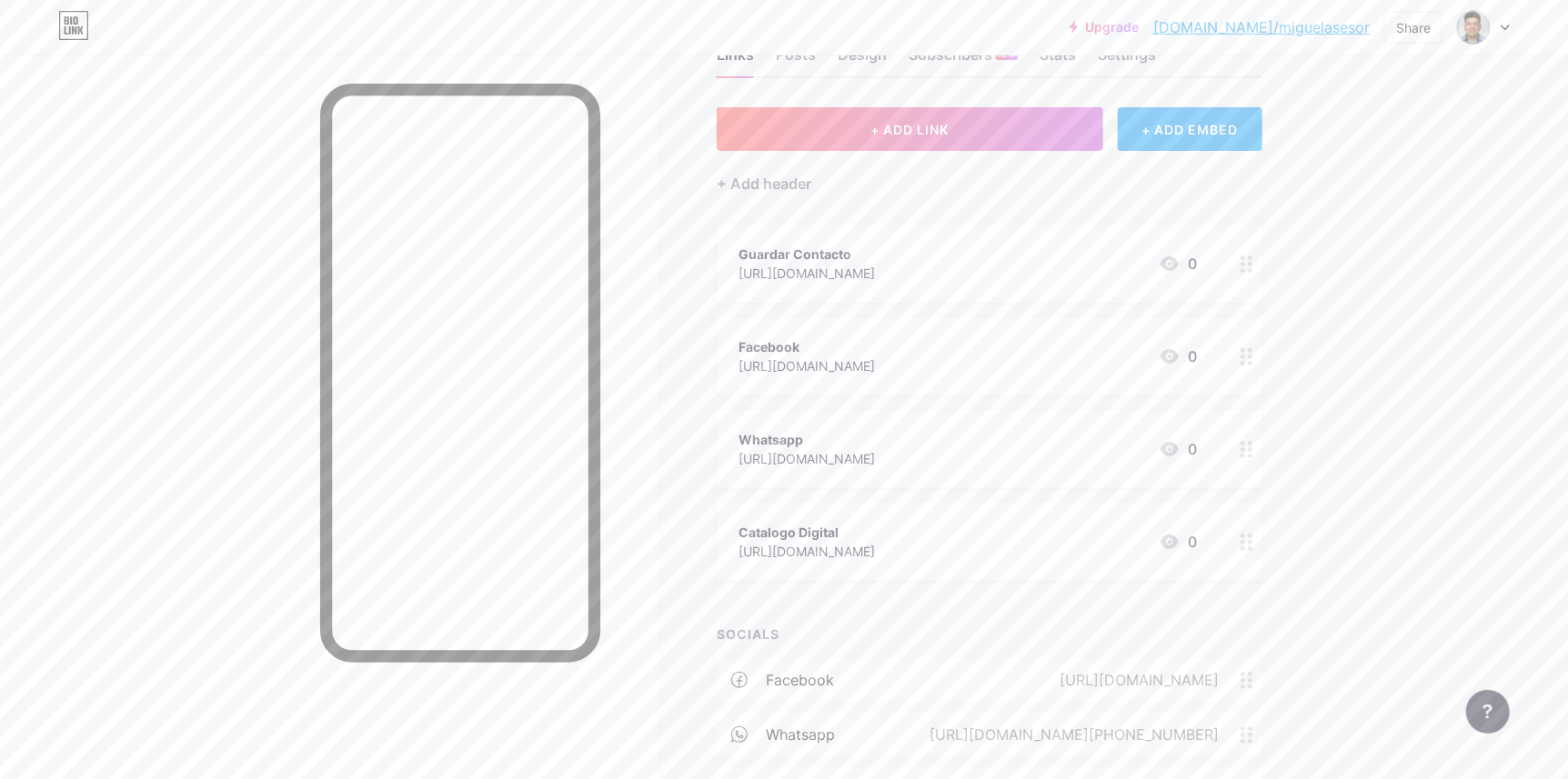
click at [1022, 434] on div "Whatsapp https://wa.link/btm6ij 0" at bounding box center [967, 449] width 458 height 42
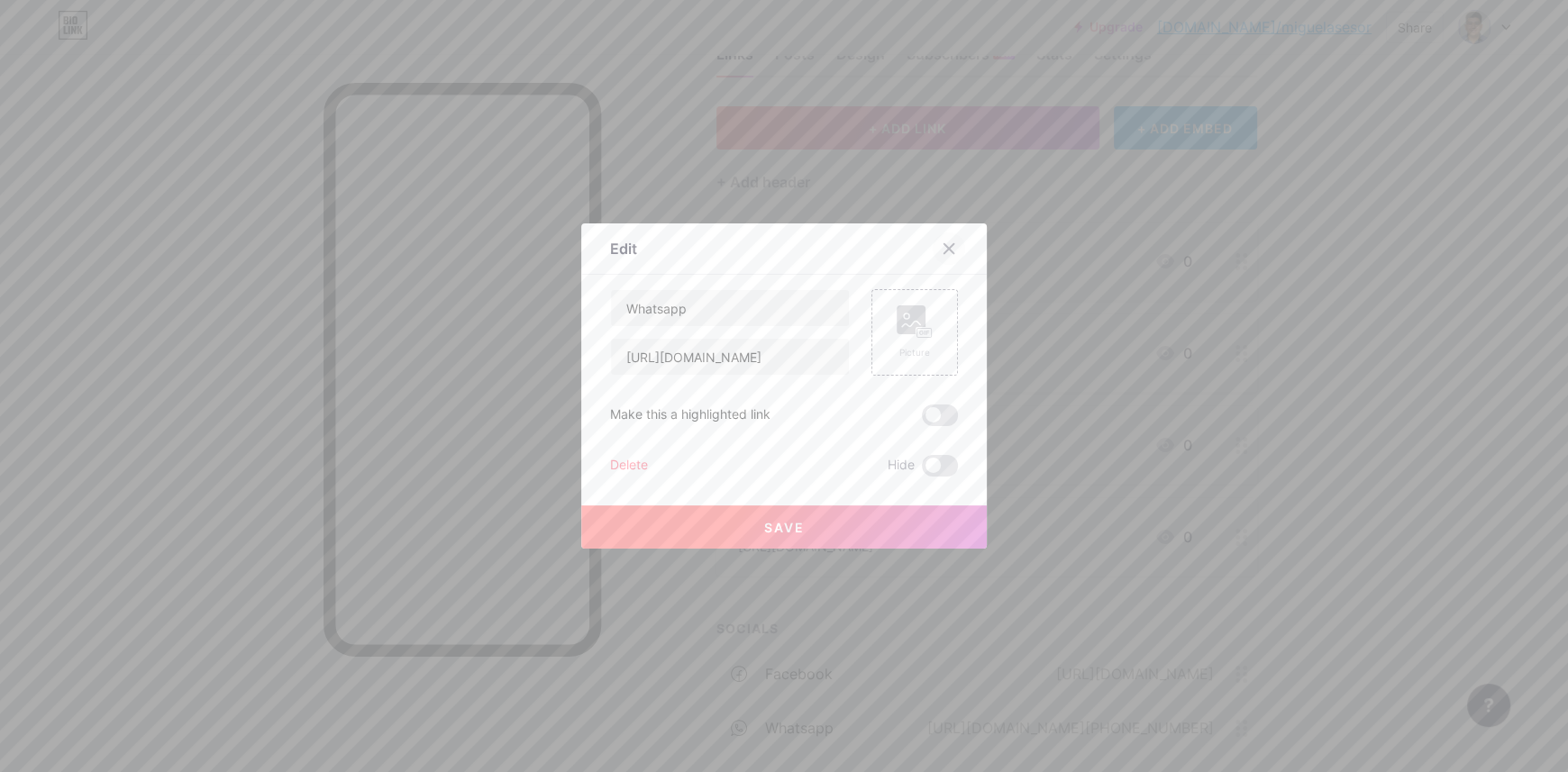
click at [946, 244] on icon at bounding box center [949, 249] width 10 height 10
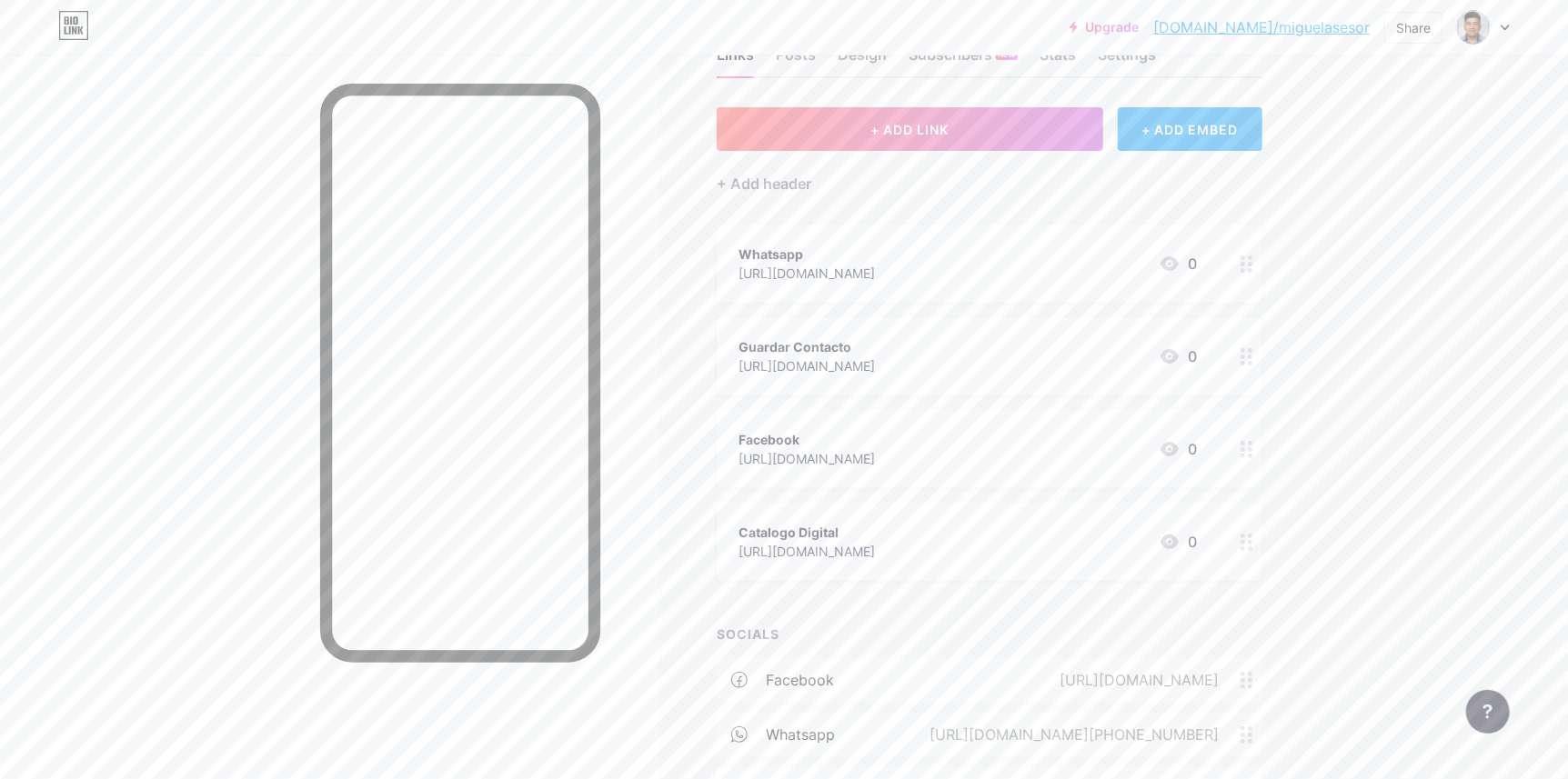
drag, startPoint x: 997, startPoint y: 269, endPoint x: 978, endPoint y: 274, distance: 19.6
click at [978, 274] on div "Whatsapp https://wa.link/btm6ij 0" at bounding box center [967, 264] width 458 height 42
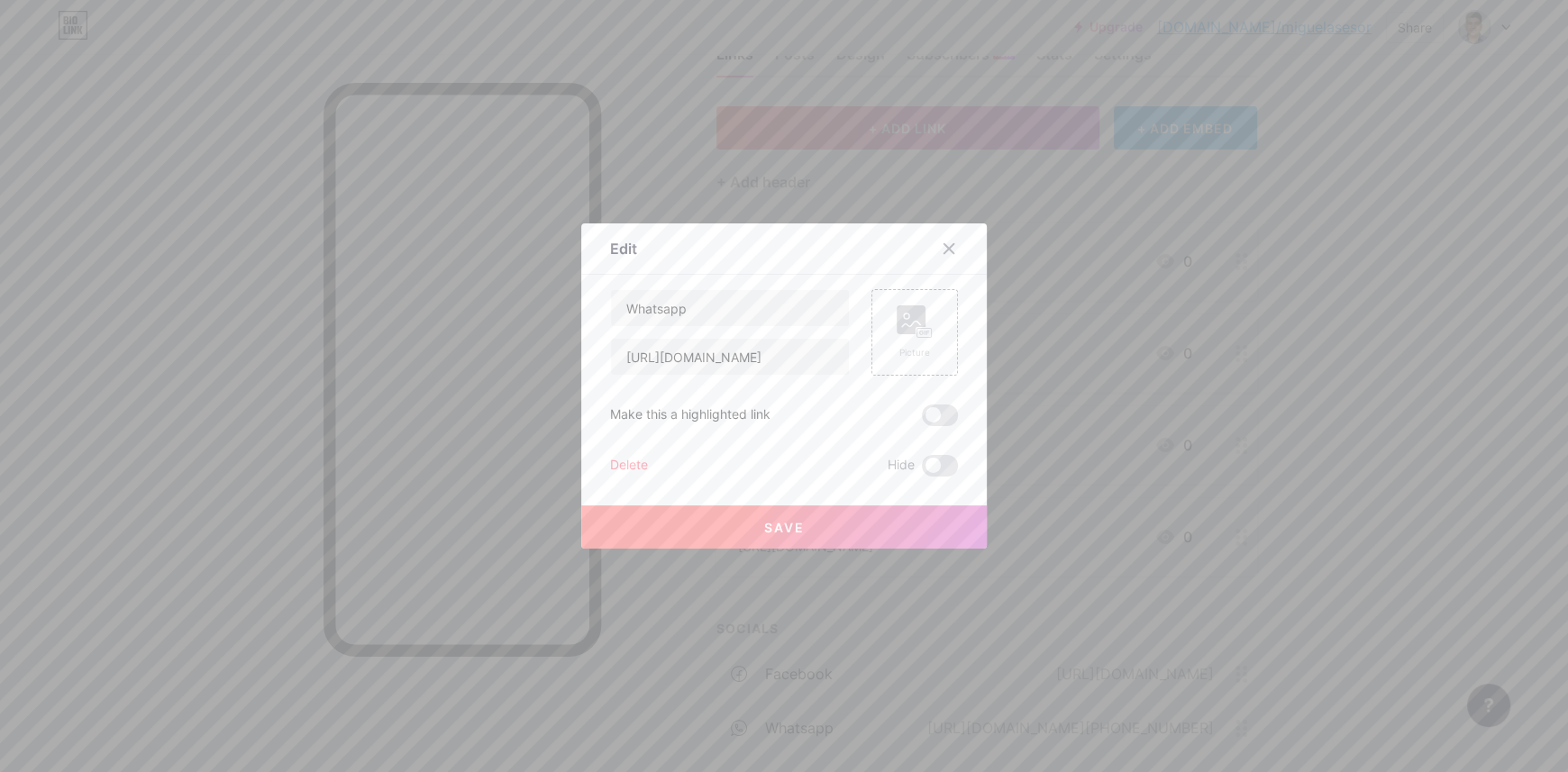
click at [635, 469] on div "Delete" at bounding box center [628, 466] width 37 height 22
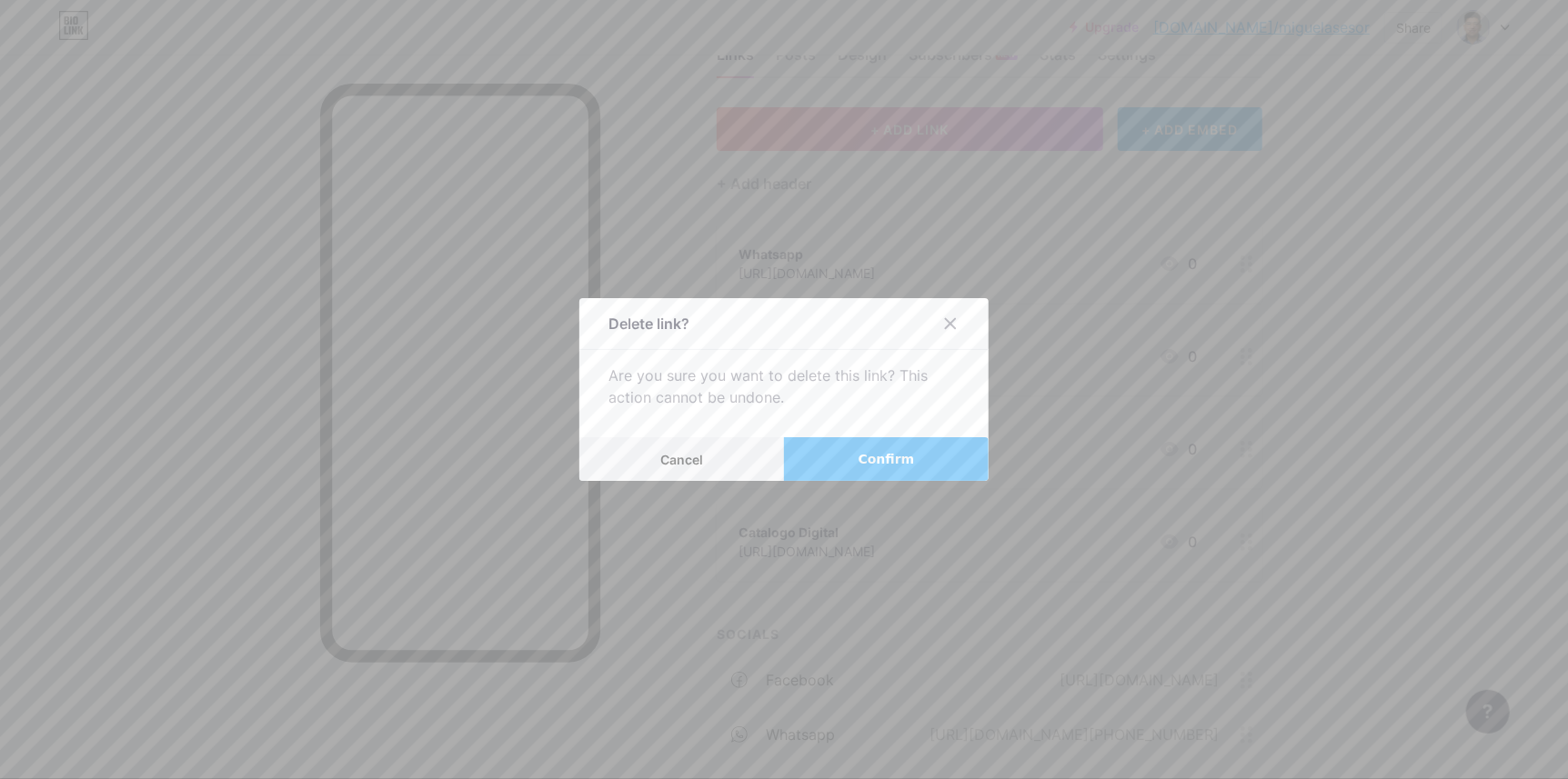
click at [891, 463] on span "Confirm" at bounding box center [887, 460] width 56 height 19
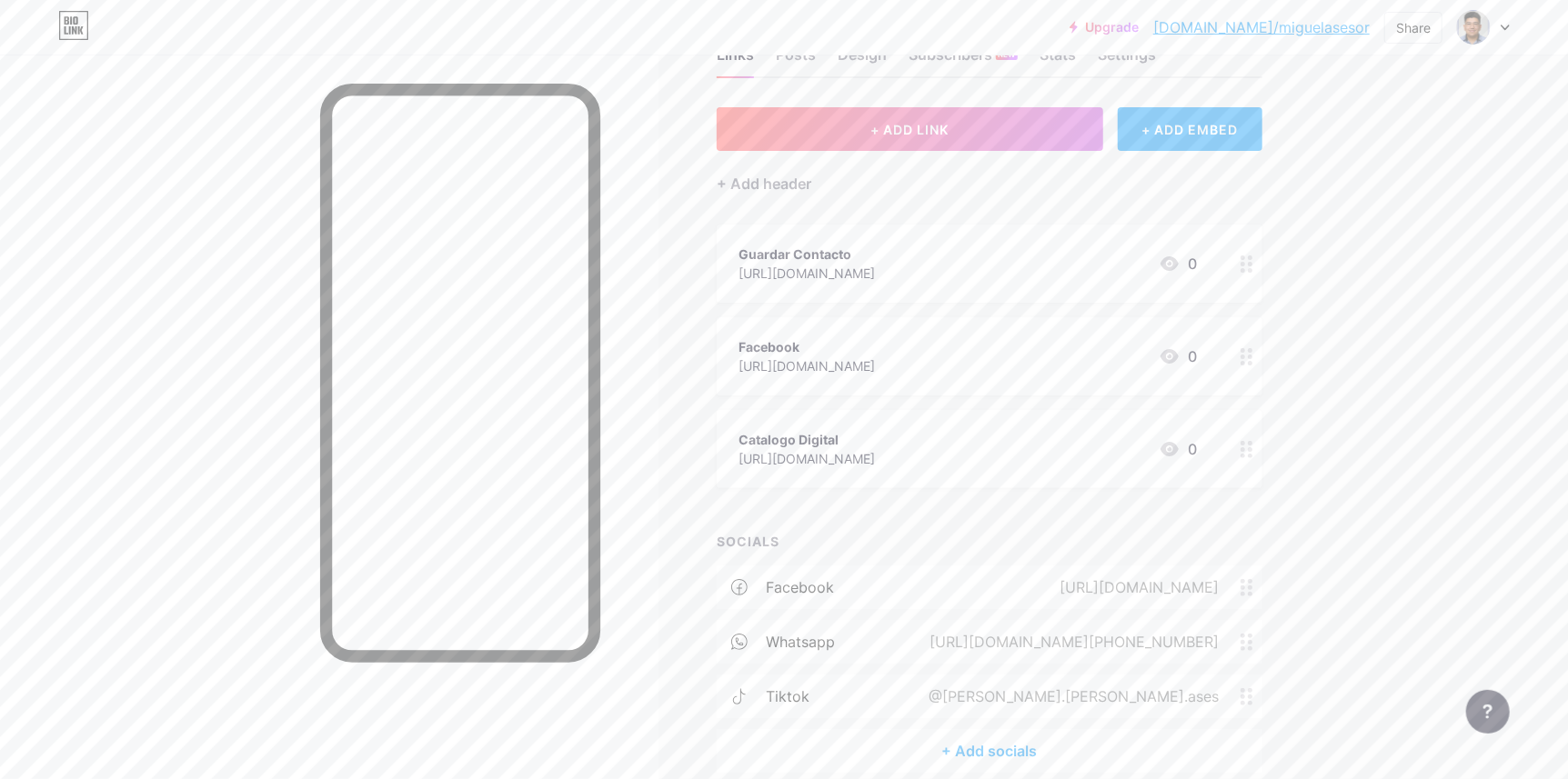
click at [866, 371] on div "https://www.facebook.com/profile.php?id=61577701833557" at bounding box center [806, 366] width 137 height 19
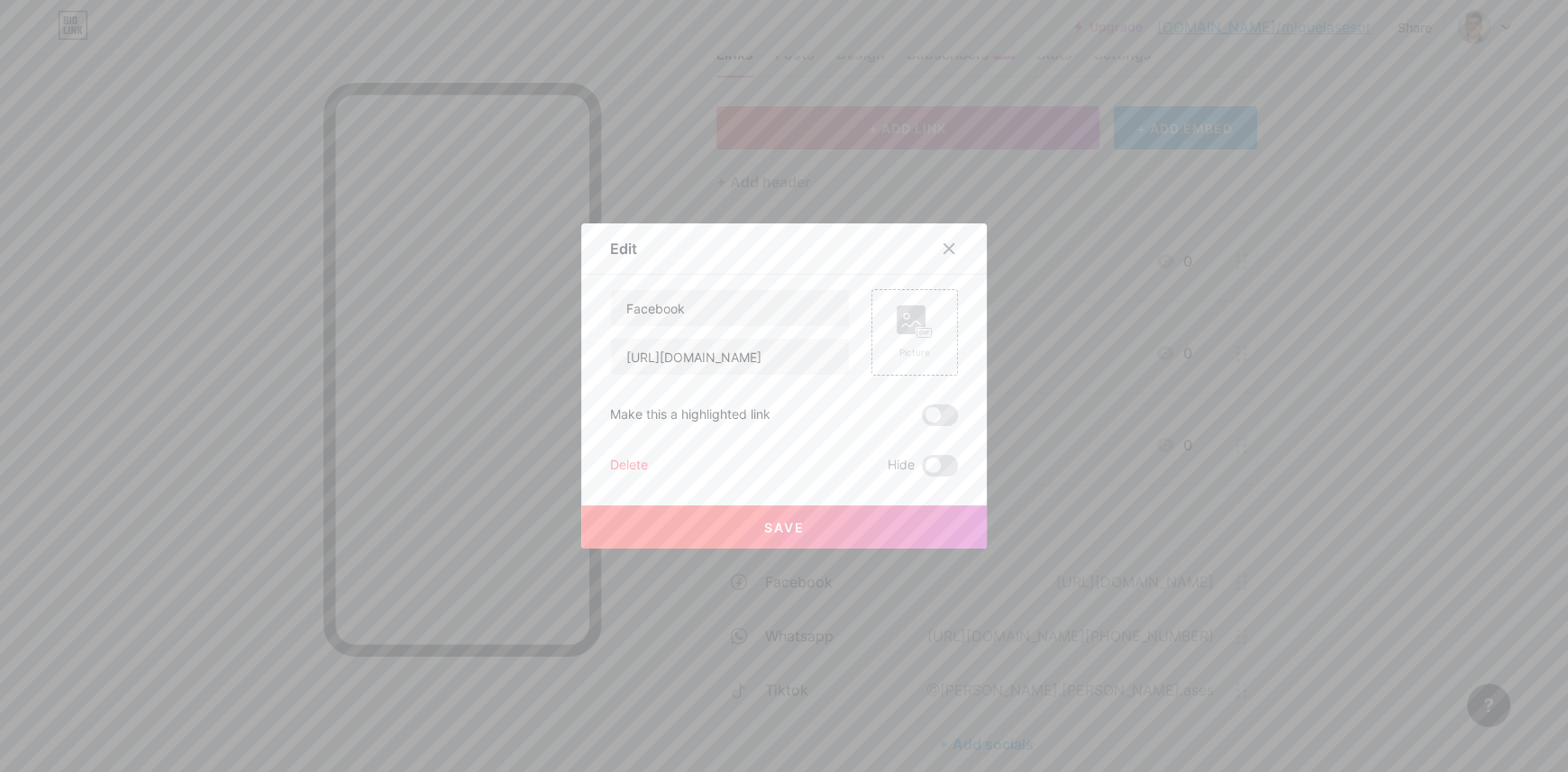
click at [631, 461] on div "Delete" at bounding box center [628, 466] width 37 height 22
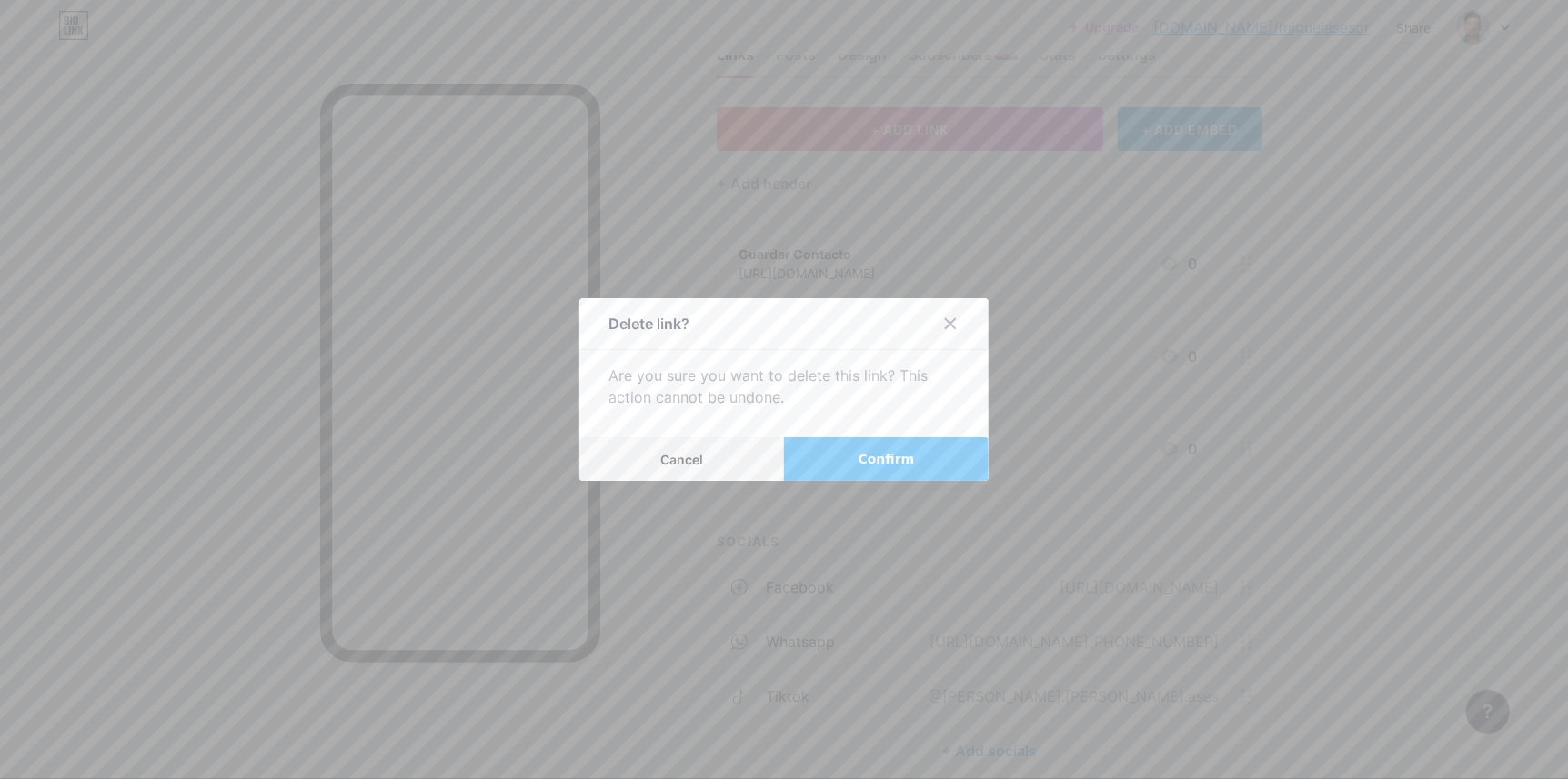
click at [864, 451] on span "Confirm" at bounding box center [887, 460] width 56 height 19
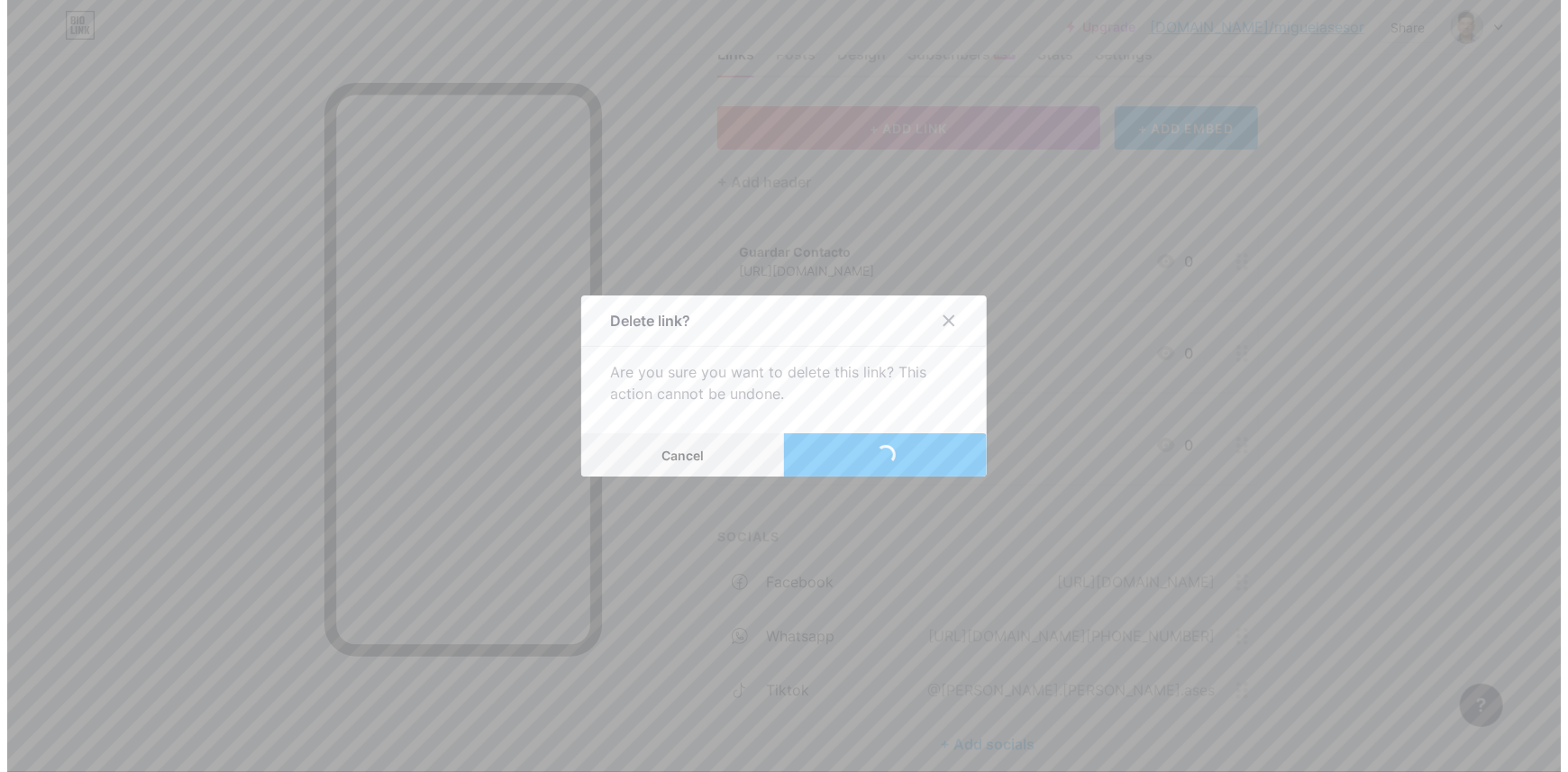
scroll to position [51, 0]
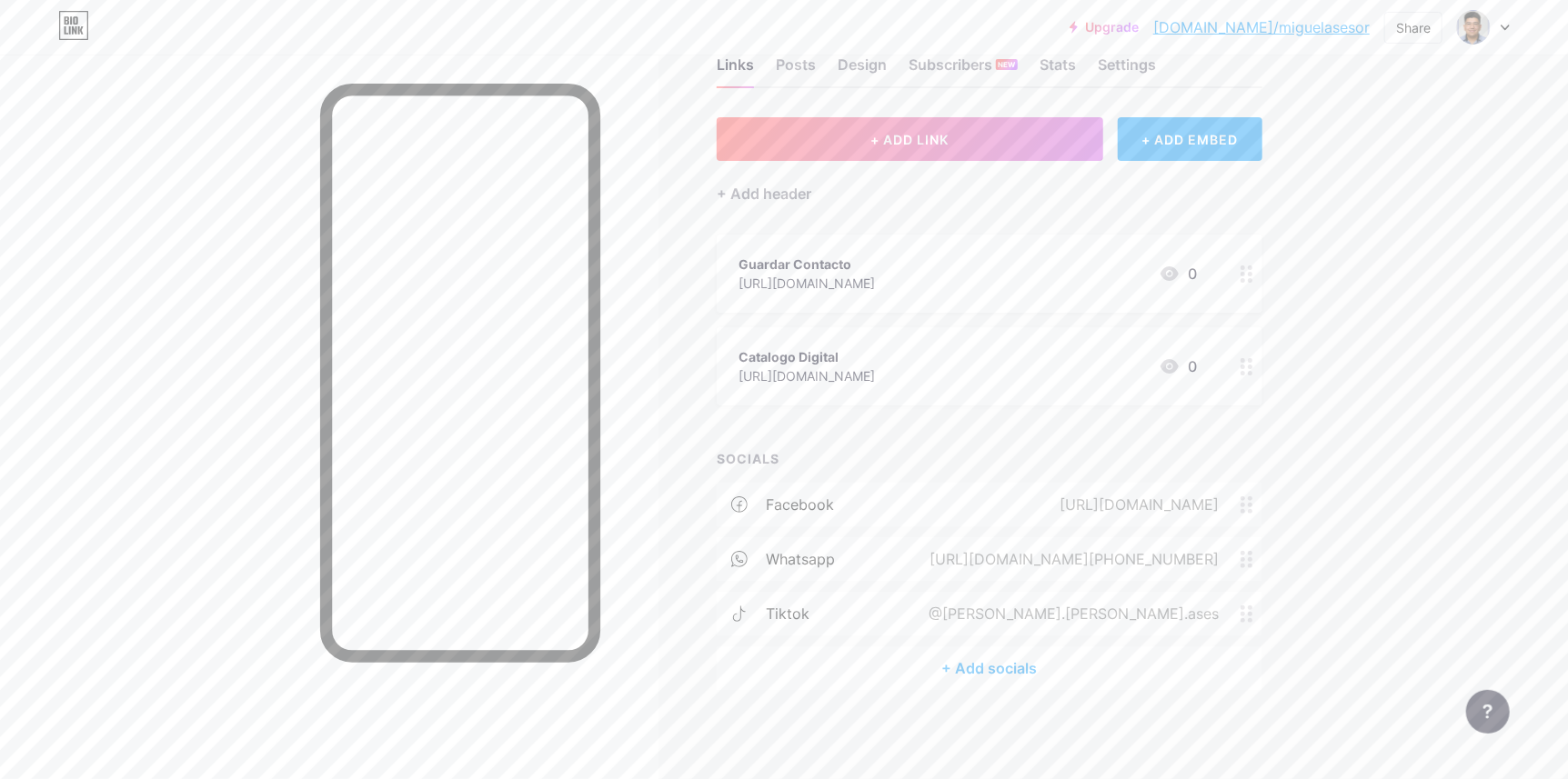
click at [992, 660] on div "+ Add socials" at bounding box center [988, 668] width 546 height 44
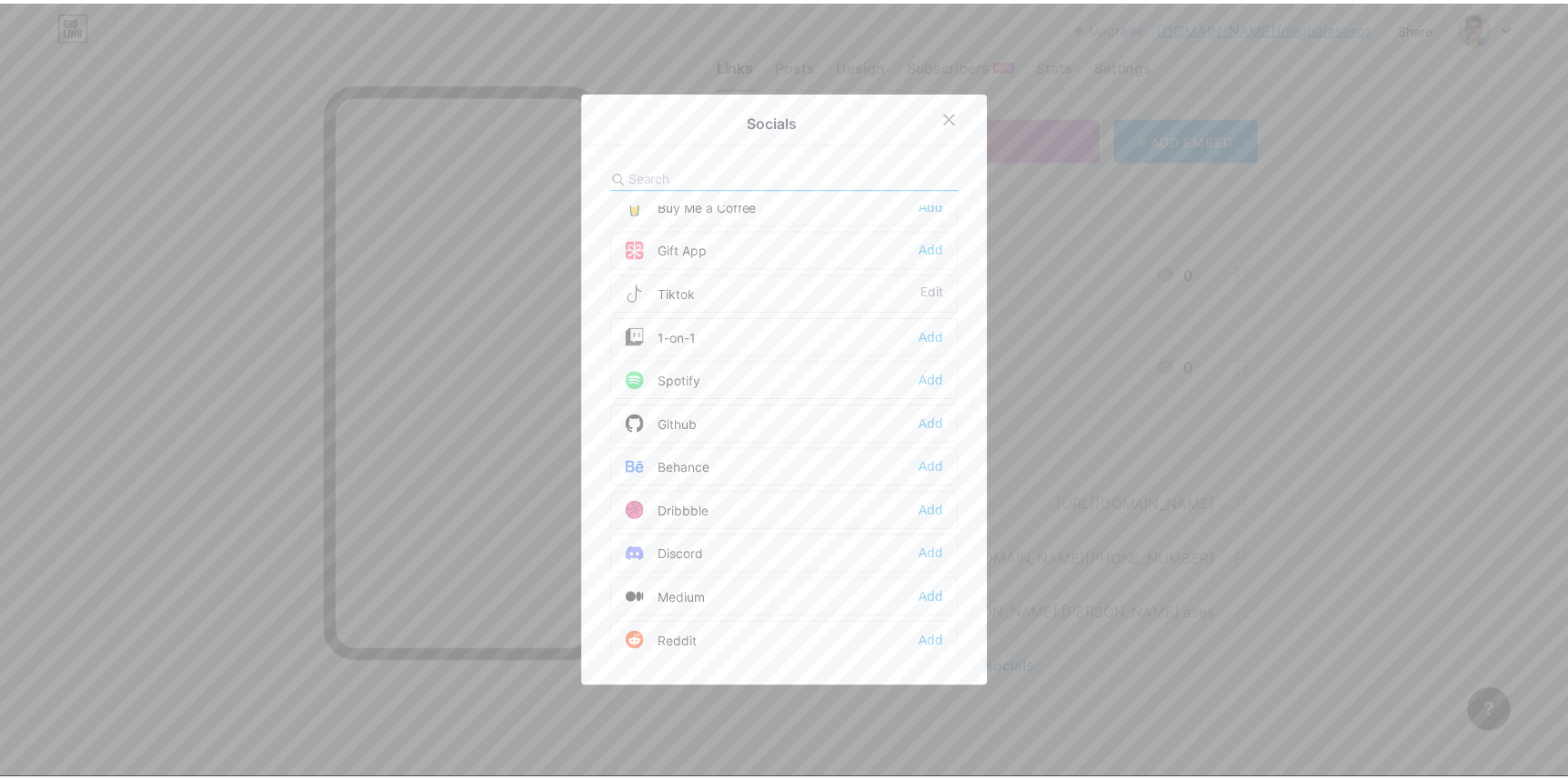
scroll to position [272, 0]
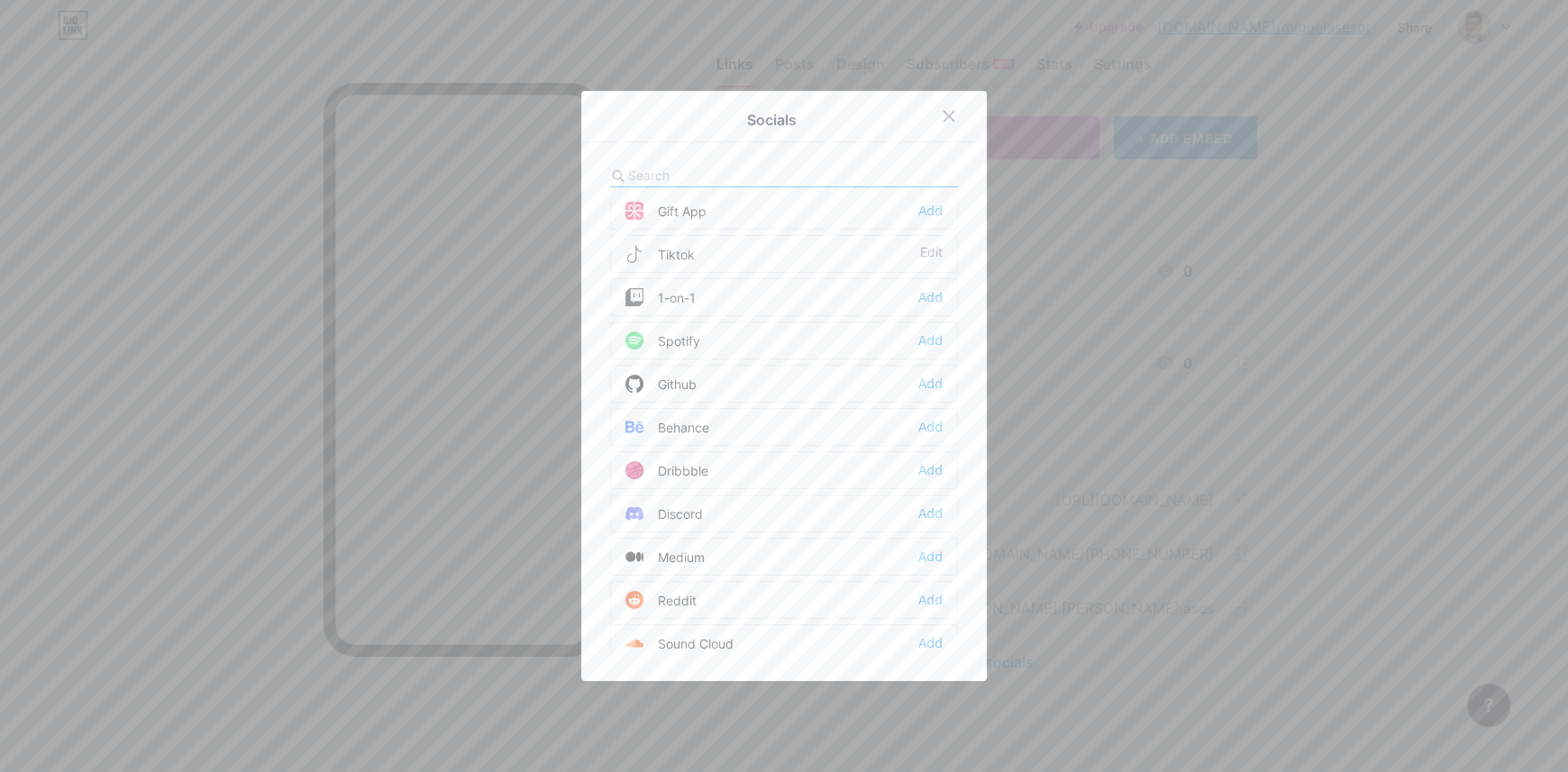
click at [1321, 478] on div at bounding box center [784, 386] width 1568 height 772
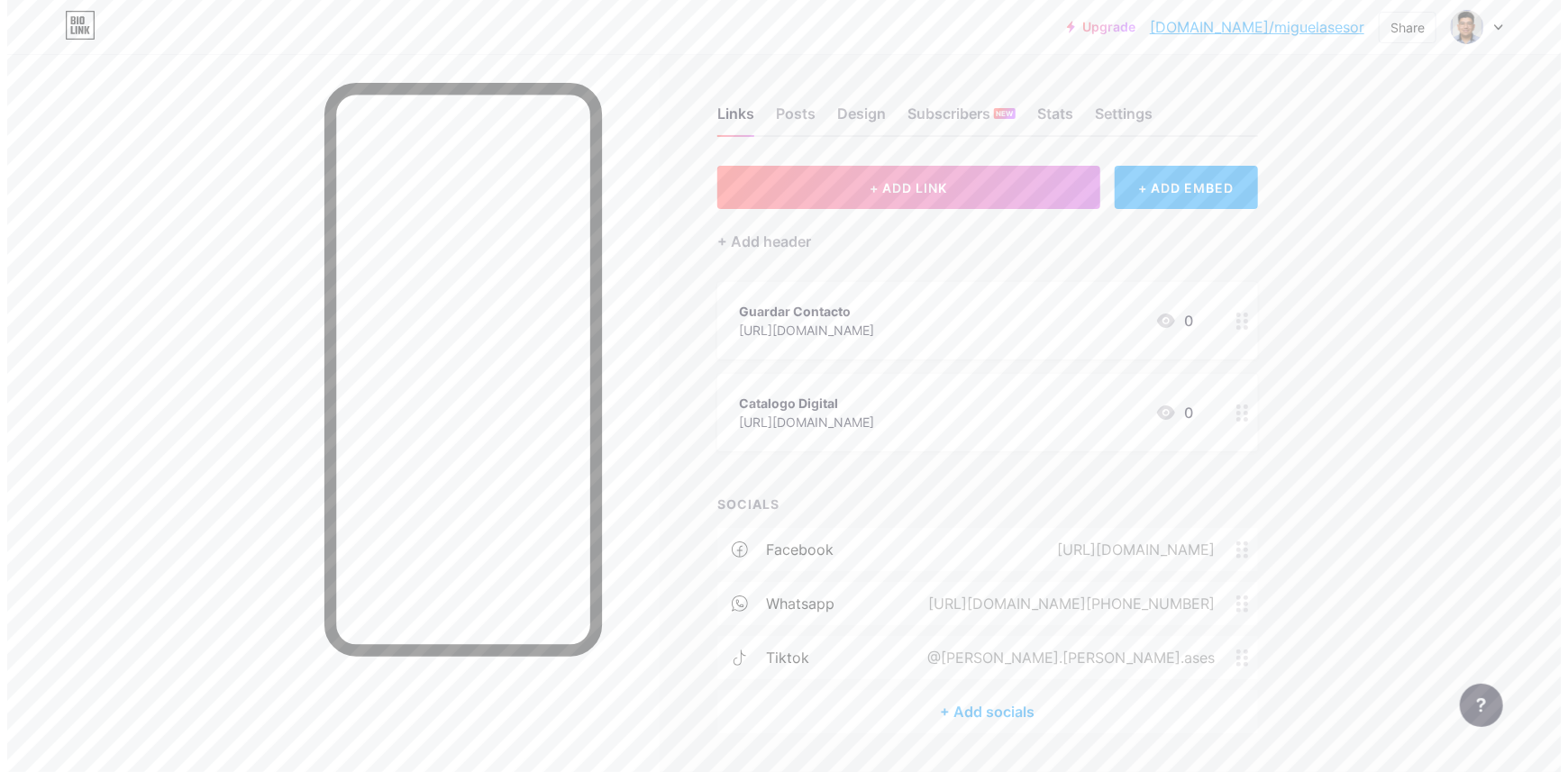
scroll to position [0, 0]
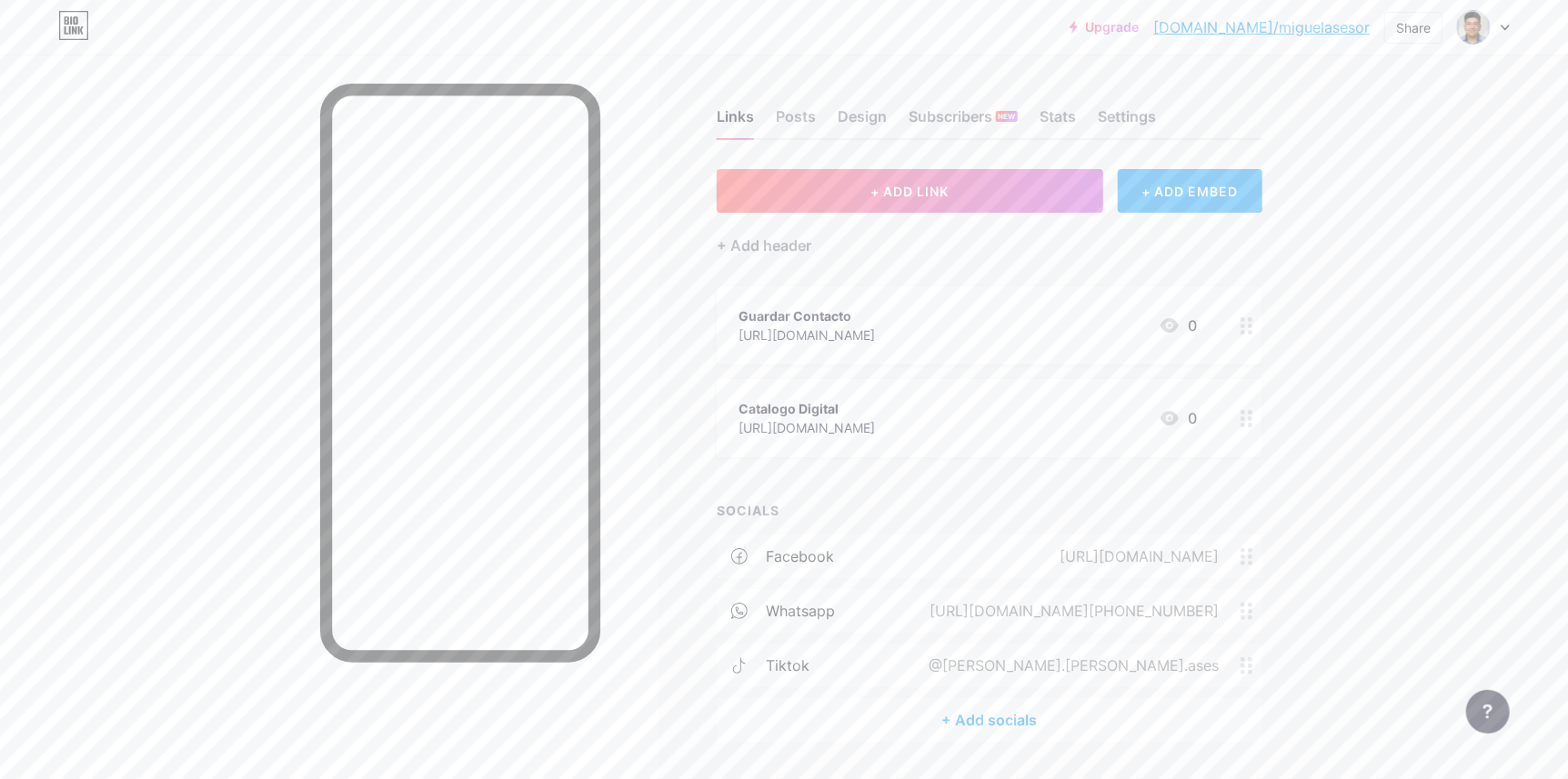
click at [1246, 186] on div "+ ADD EMBED" at bounding box center [1189, 191] width 144 height 44
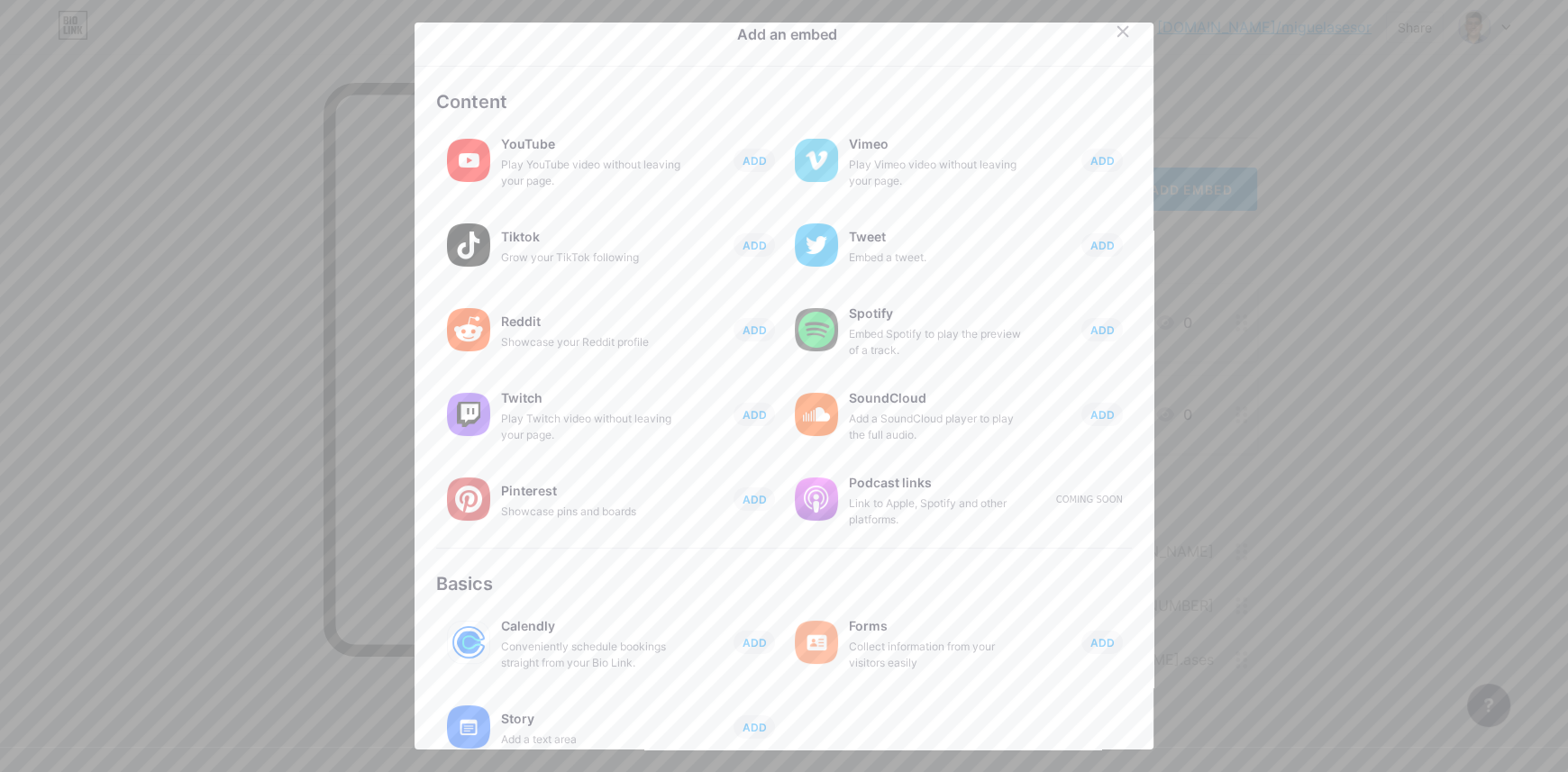
scroll to position [10, 0]
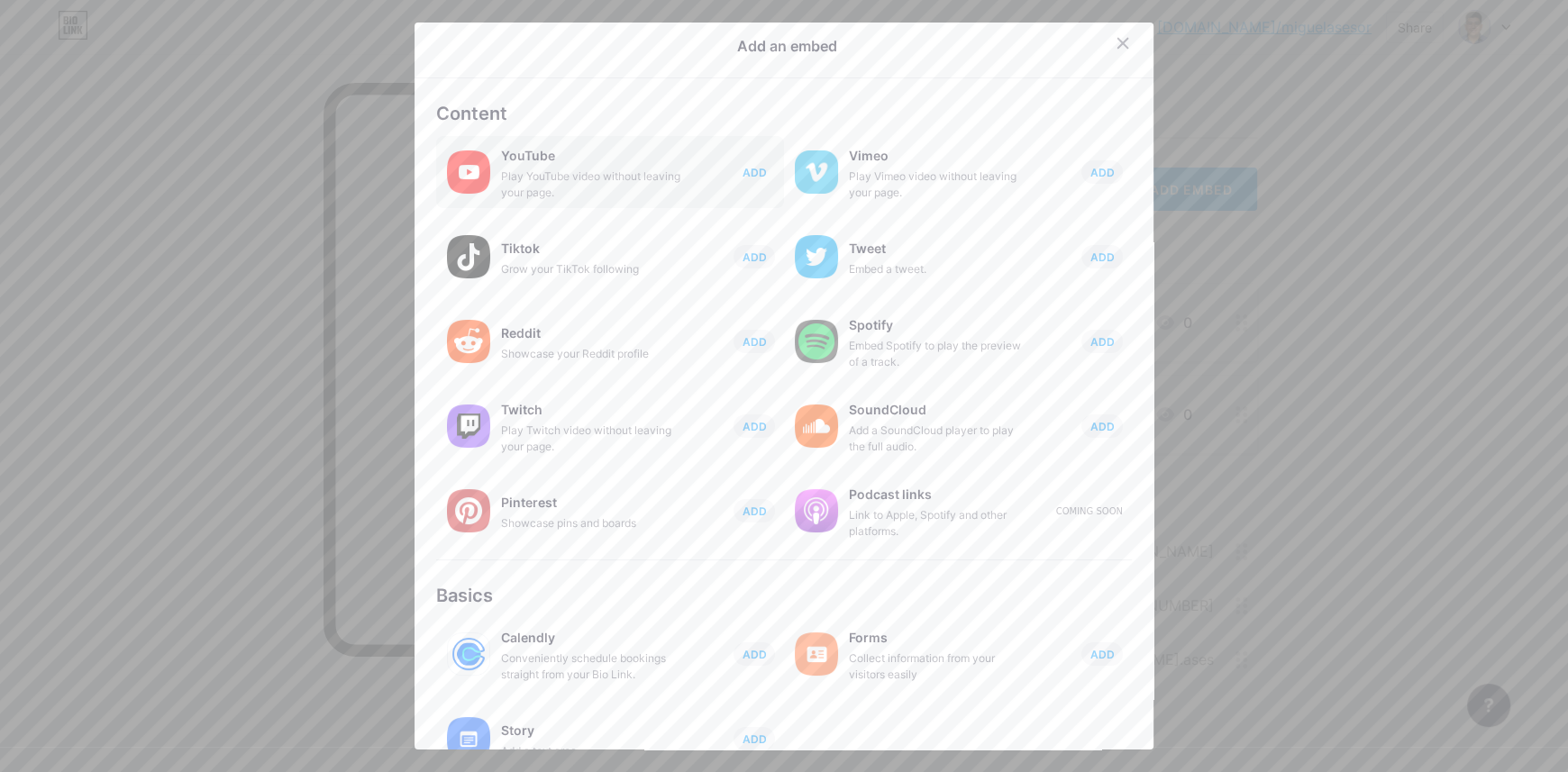
click at [754, 180] on button "ADD" at bounding box center [754, 172] width 41 height 23
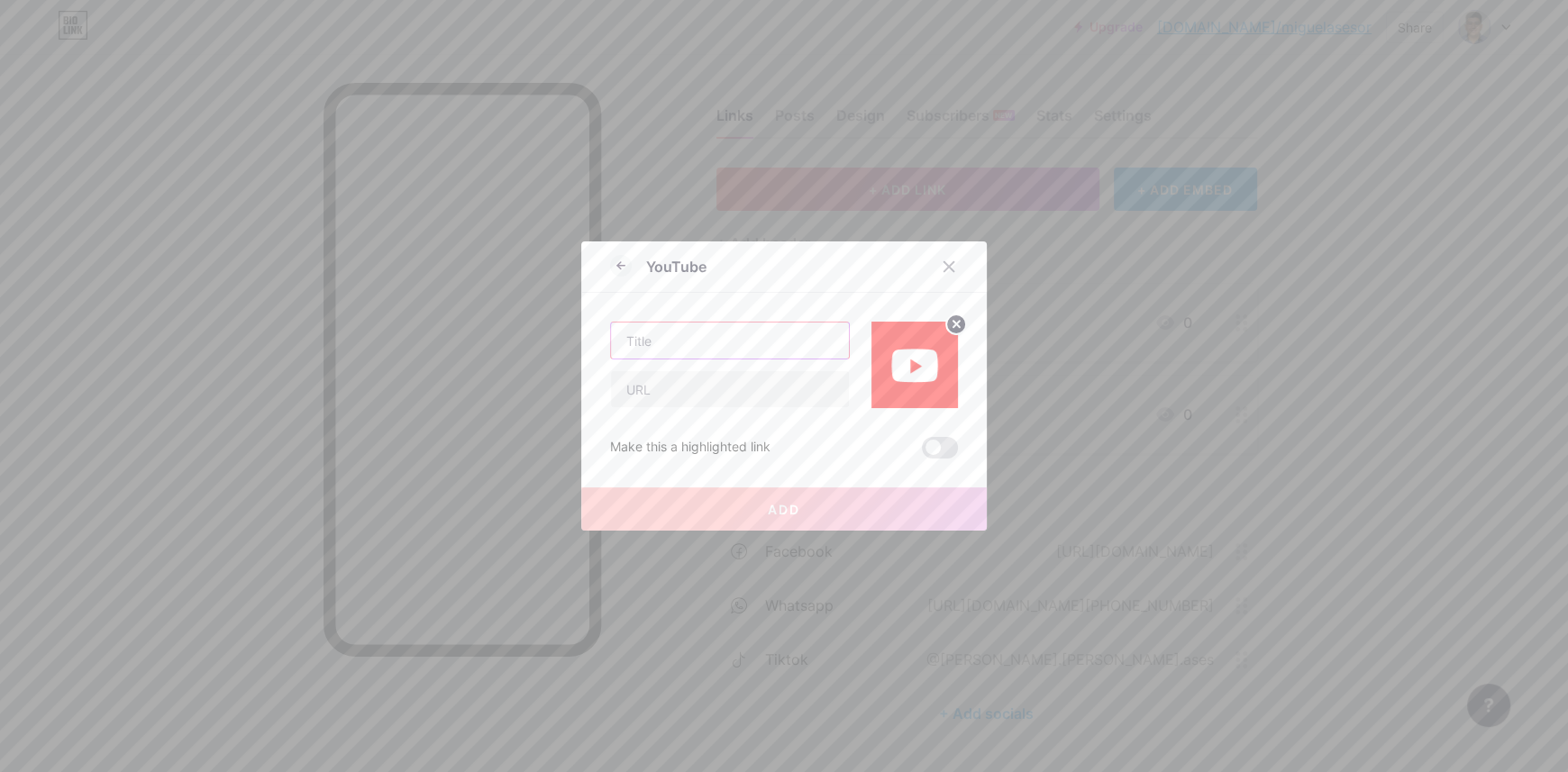
click at [663, 352] on input "text" at bounding box center [730, 341] width 238 height 36
click at [931, 452] on span at bounding box center [940, 447] width 36 height 22
click at [922, 452] on input "checkbox" at bounding box center [922, 452] width 0 height 0
click at [958, 324] on circle at bounding box center [955, 325] width 20 height 20
click at [956, 265] on div at bounding box center [949, 267] width 33 height 33
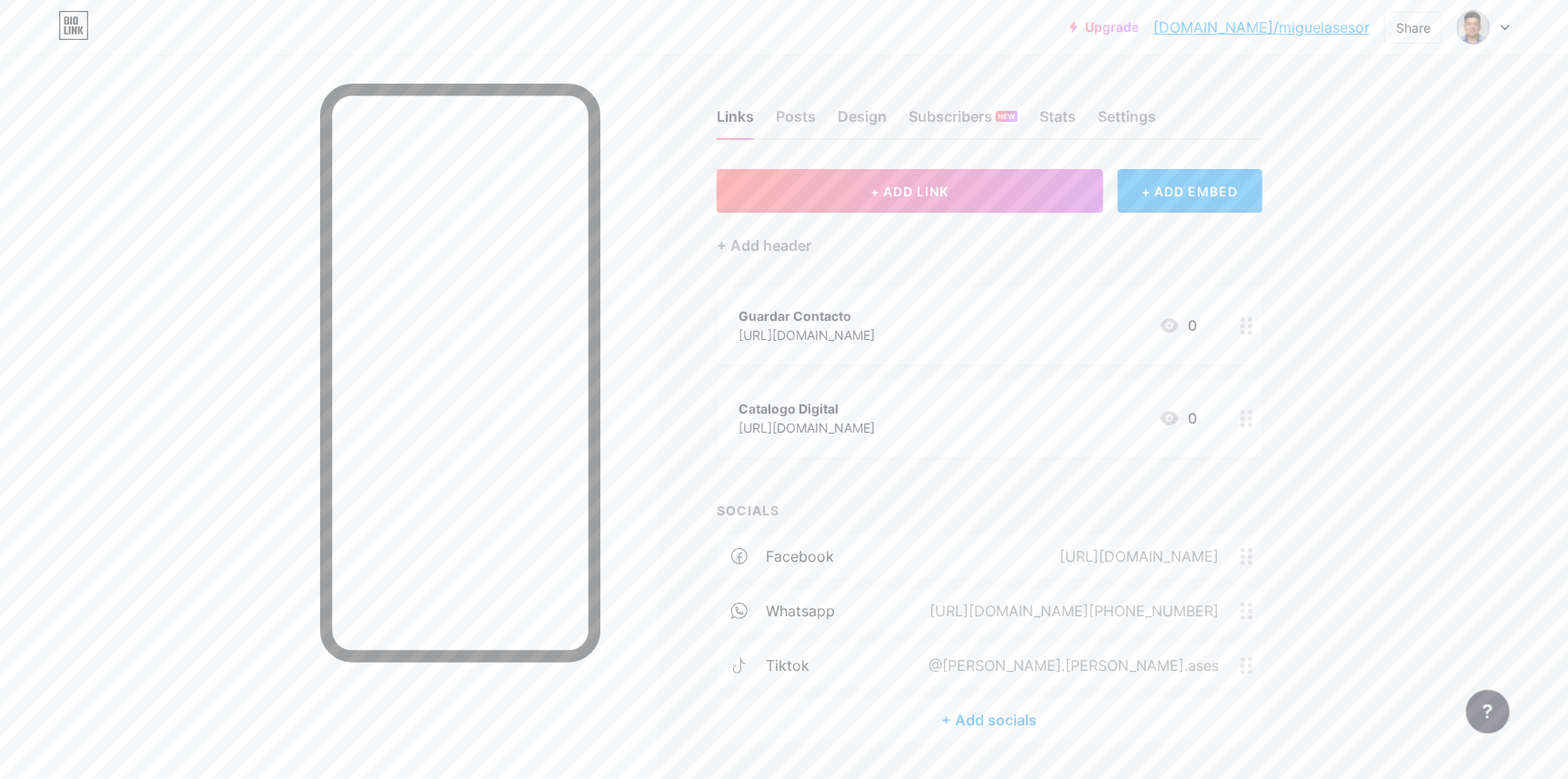
click at [738, 555] on icon at bounding box center [738, 556] width 16 height 16
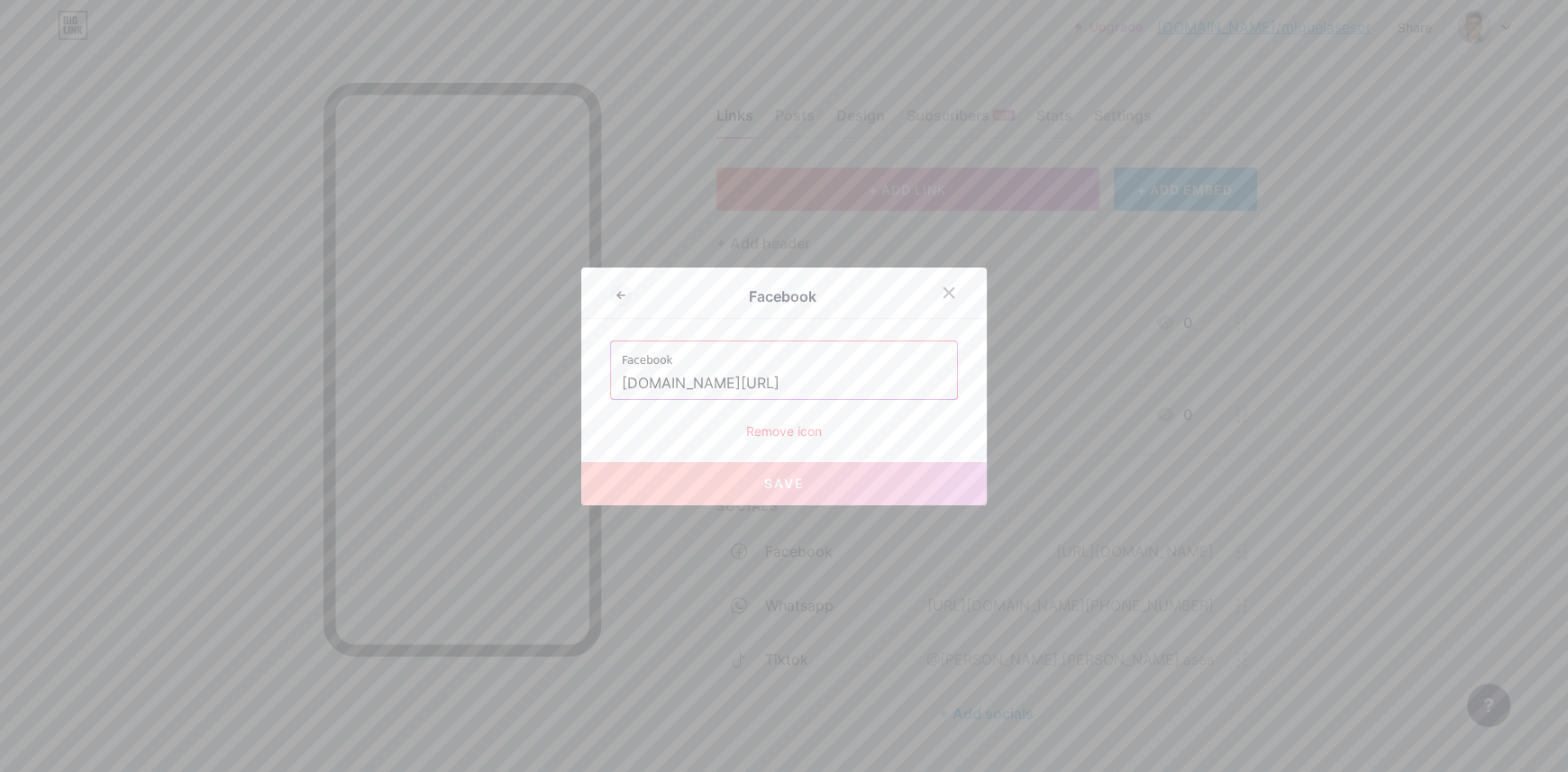
click at [790, 433] on div "Remove icon" at bounding box center [784, 431] width 348 height 19
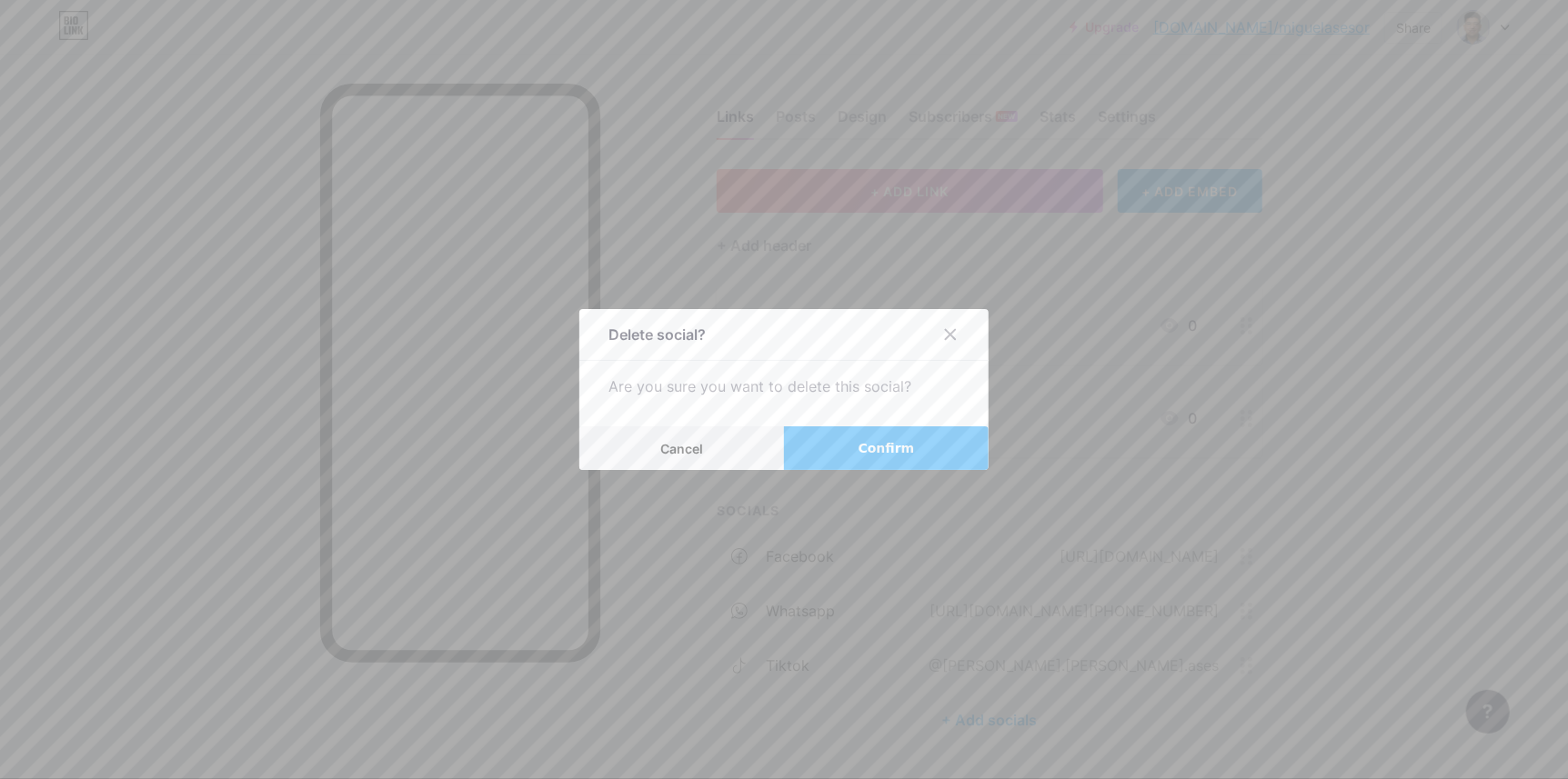
click at [884, 456] on span "Confirm" at bounding box center [887, 449] width 56 height 19
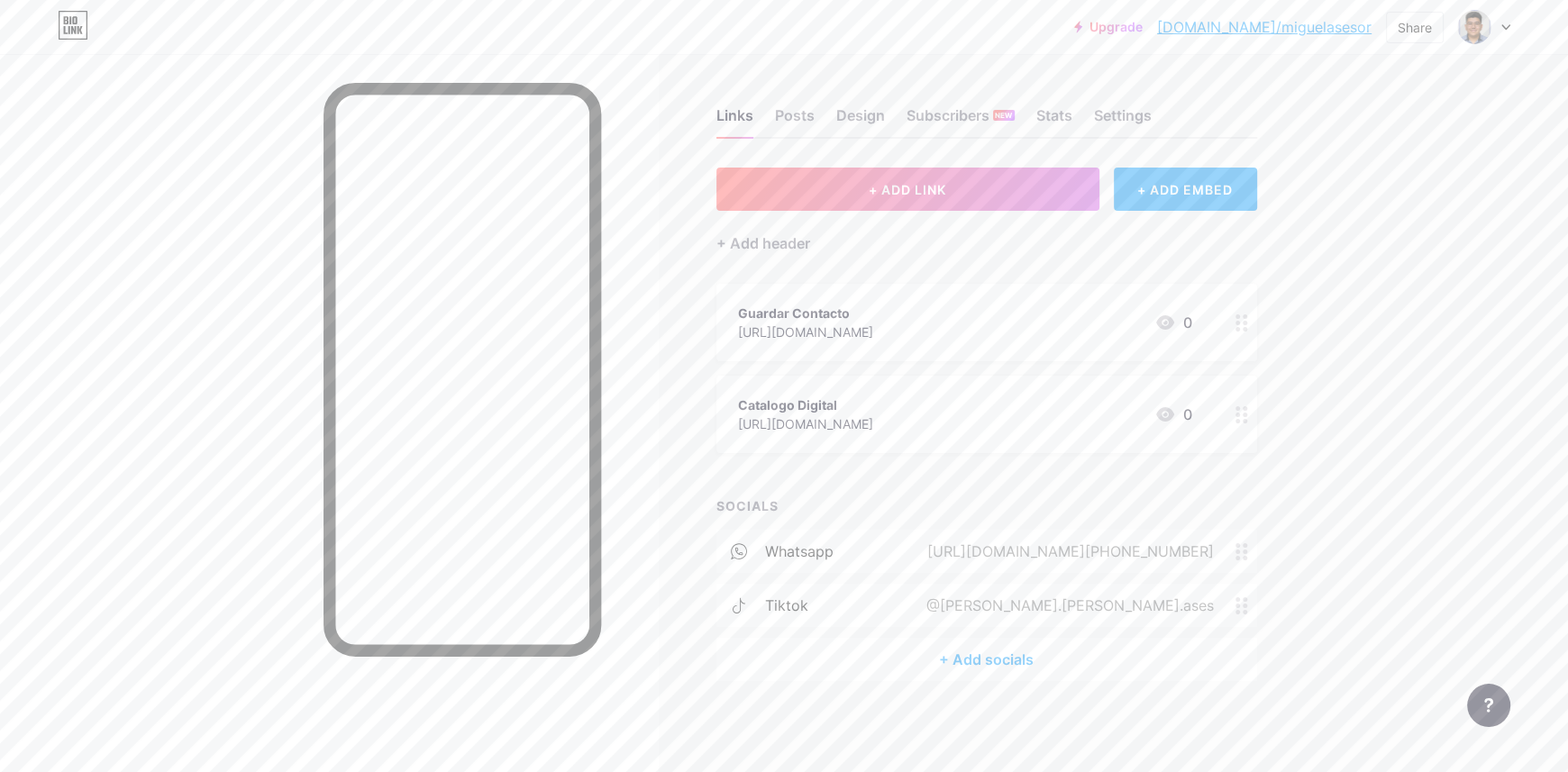
click at [971, 662] on div "+ Add socials" at bounding box center [986, 659] width 541 height 43
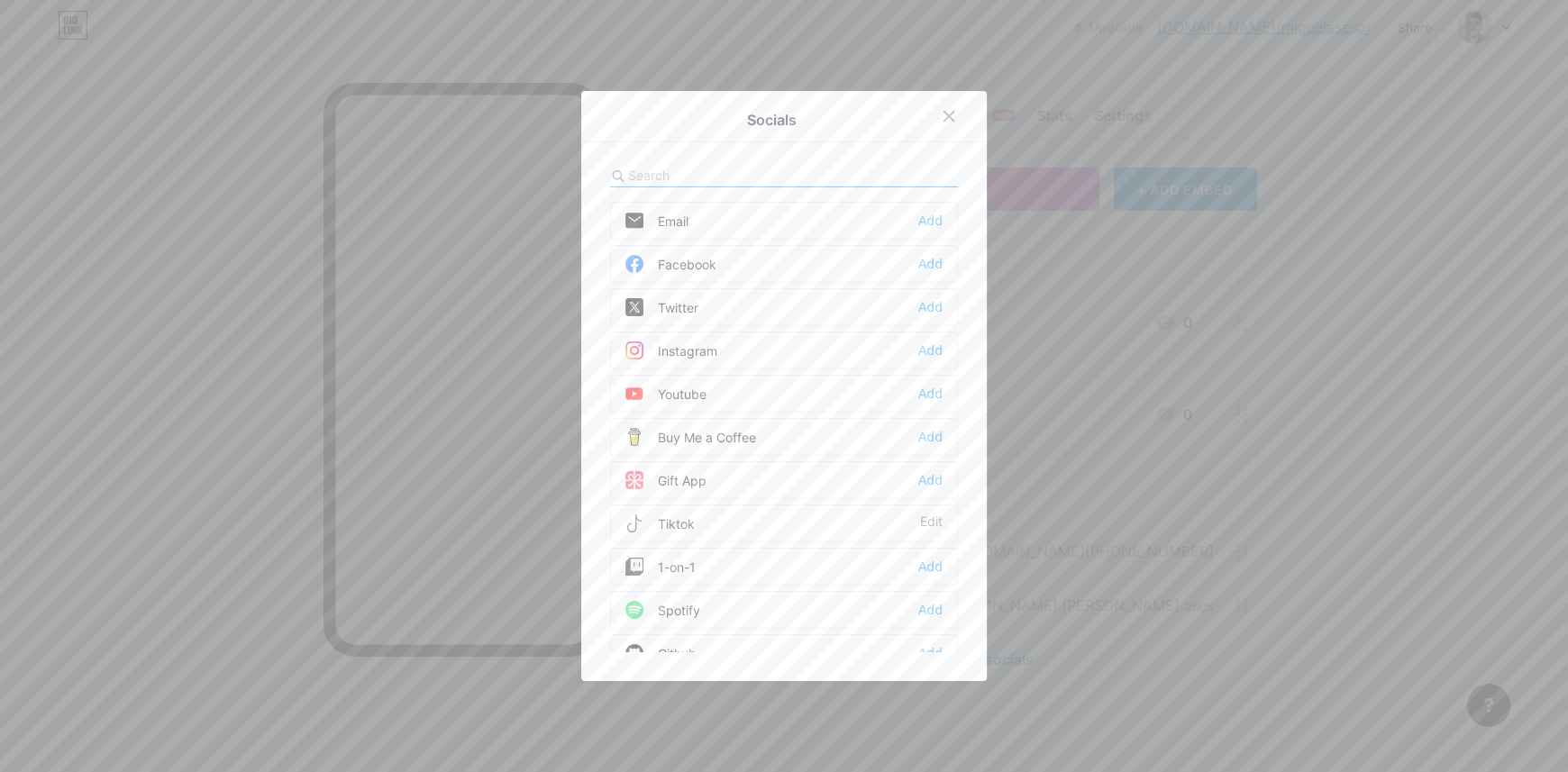
click at [936, 259] on div "Facebook Add" at bounding box center [784, 263] width 348 height 37
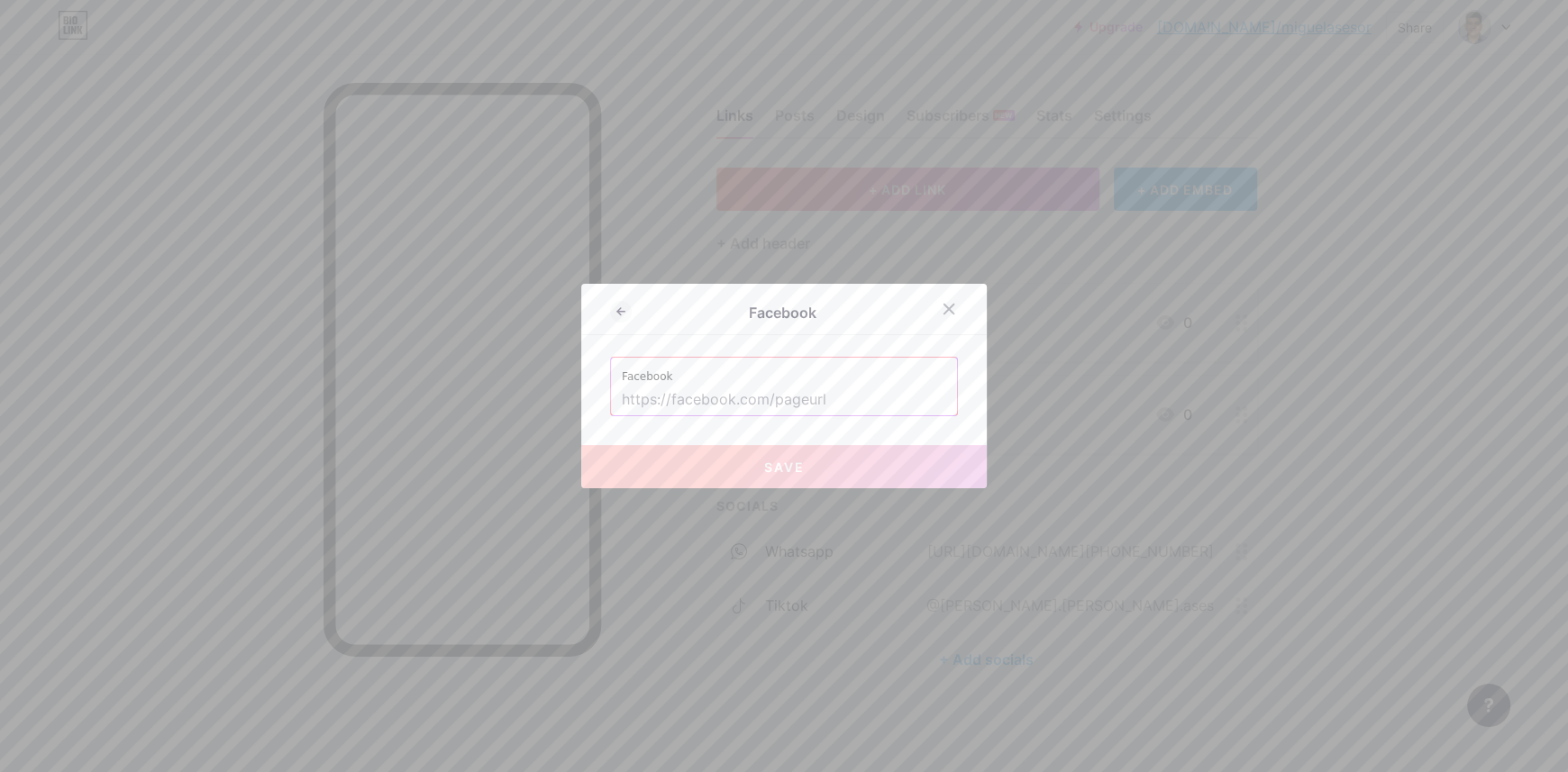
click at [821, 382] on label "Facebook" at bounding box center [784, 372] width 325 height 27
click at [821, 388] on input "text" at bounding box center [784, 400] width 325 height 31
paste input "https://www.facebook.com/profile.php?id=61577701833557"
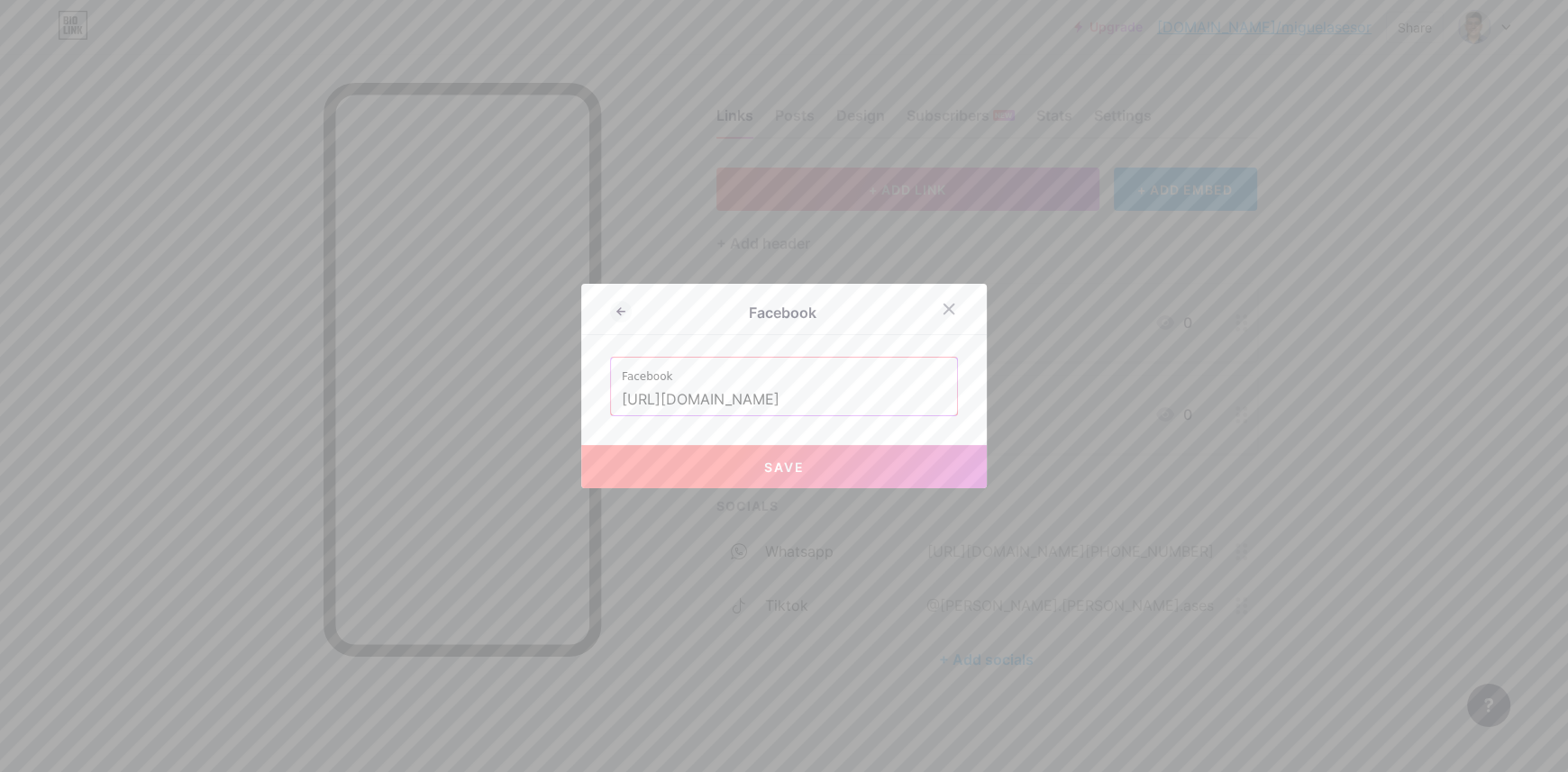
scroll to position [0, 84]
type input "https://www.facebook.com/profile.php?id=61577701833557"
click at [796, 473] on span "Save" at bounding box center [784, 468] width 40 height 15
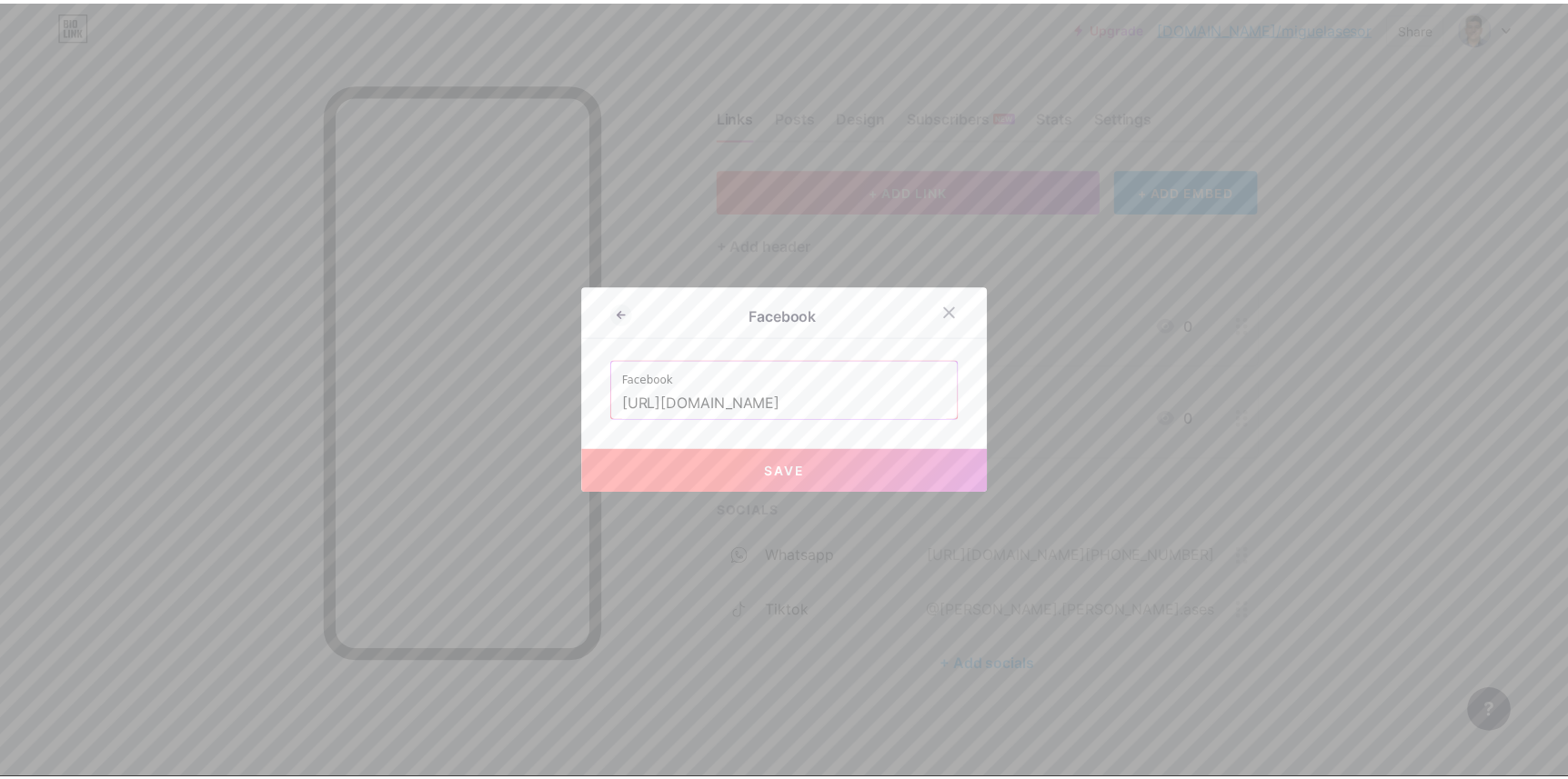
scroll to position [0, 0]
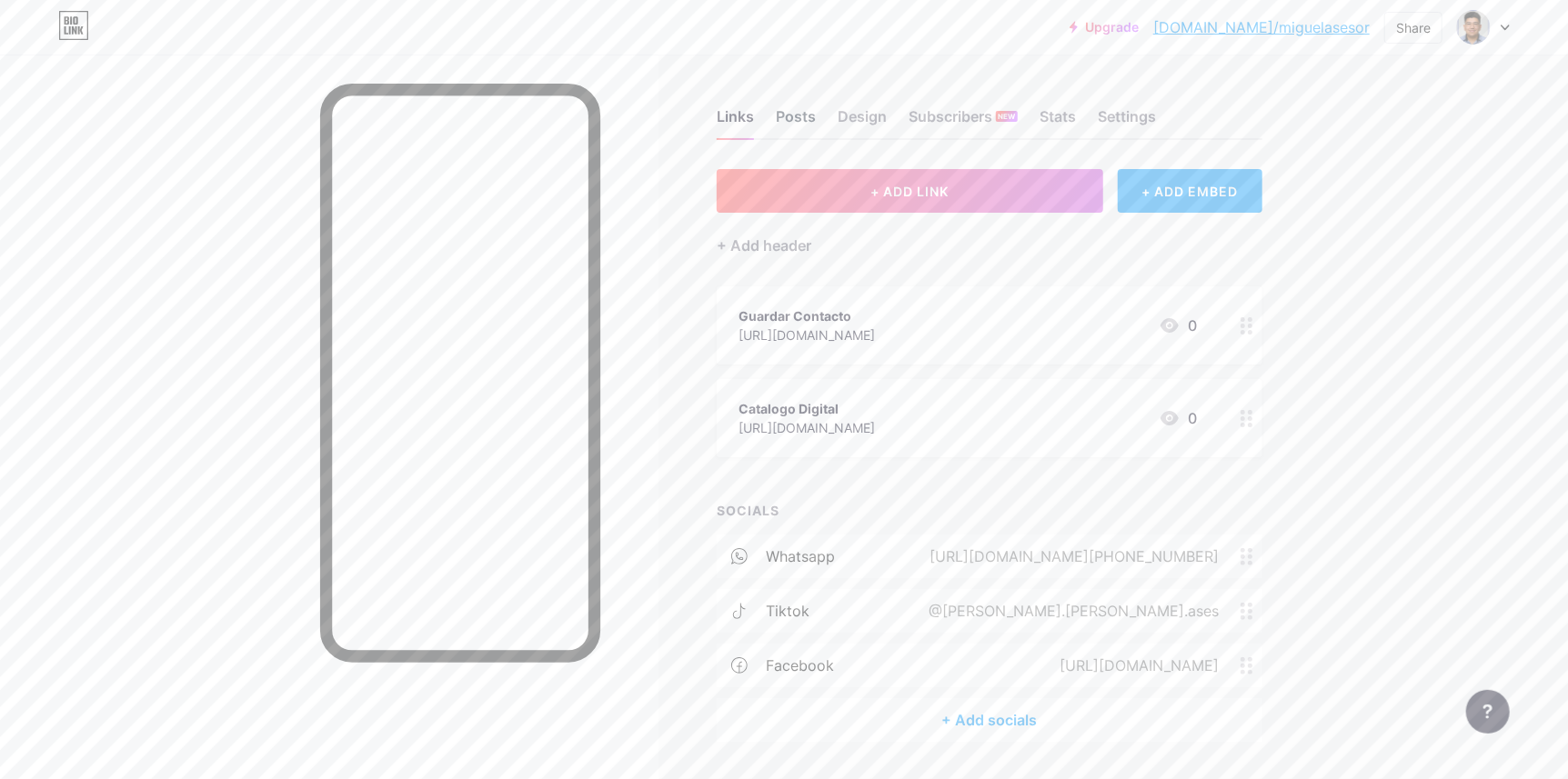
click at [804, 115] on div "Posts" at bounding box center [795, 122] width 40 height 33
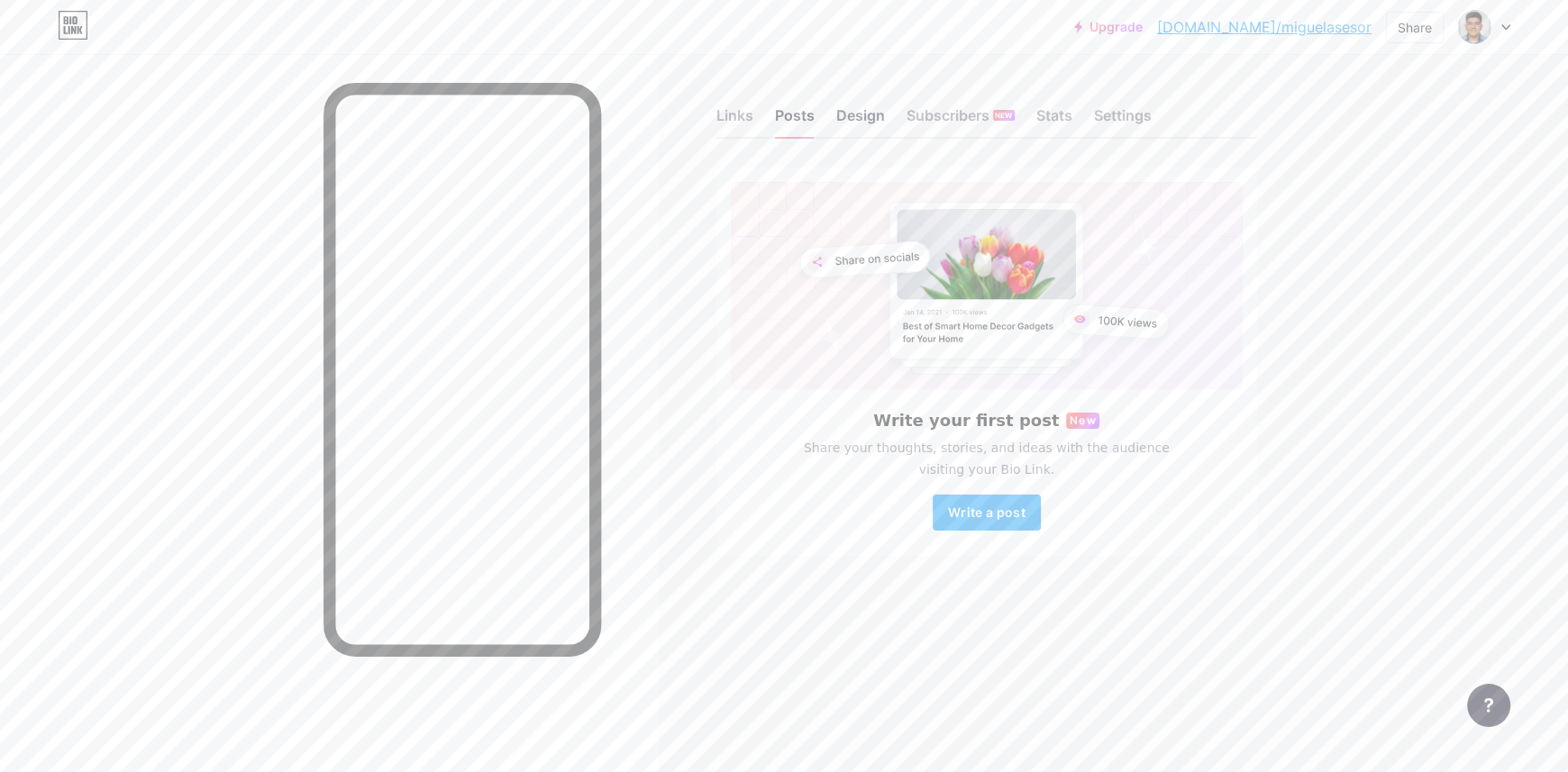
click at [851, 112] on div "Design" at bounding box center [860, 121] width 49 height 33
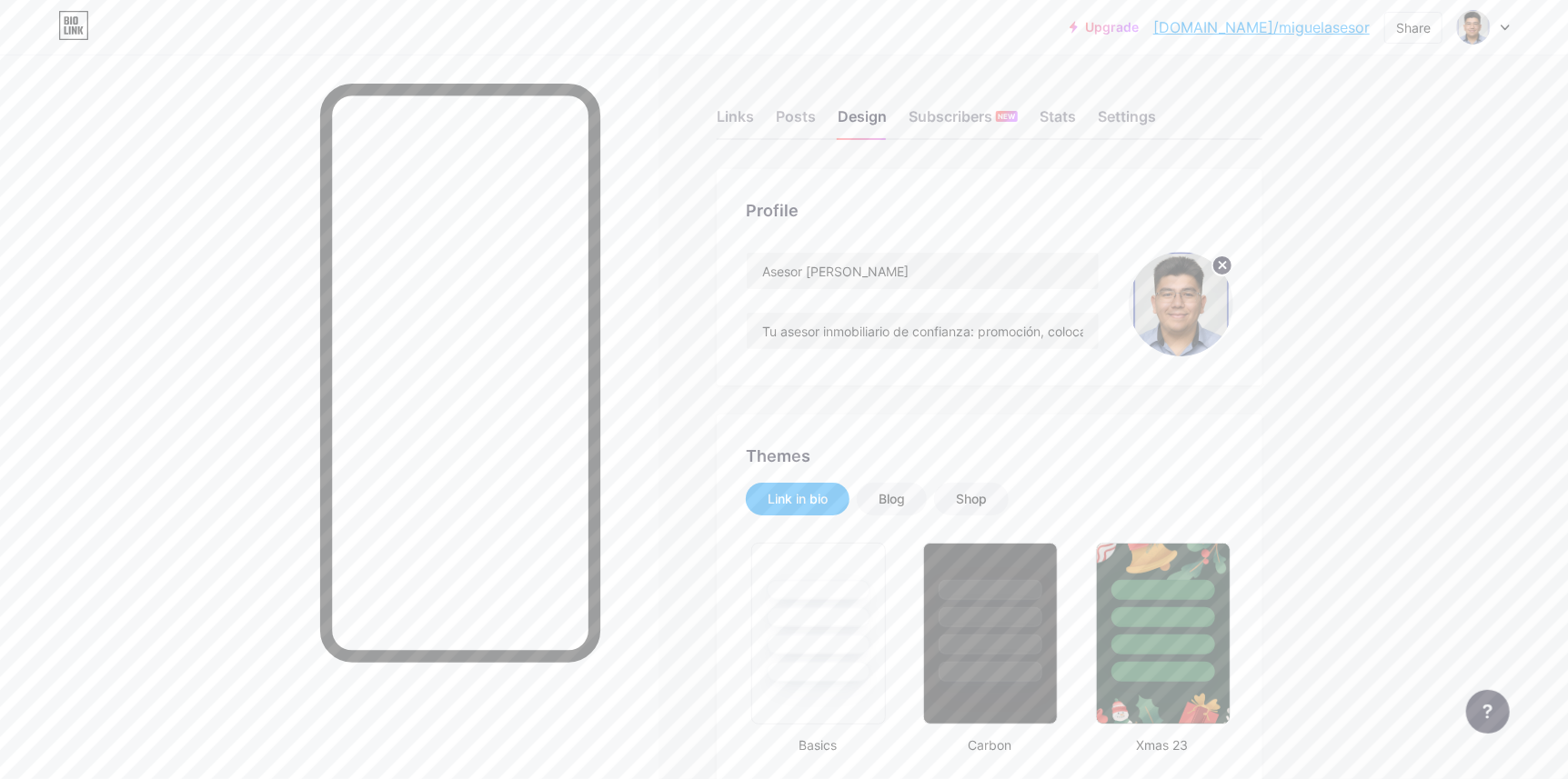
type input "#ffffff"
type input "#00ccff"
type input "#000000"
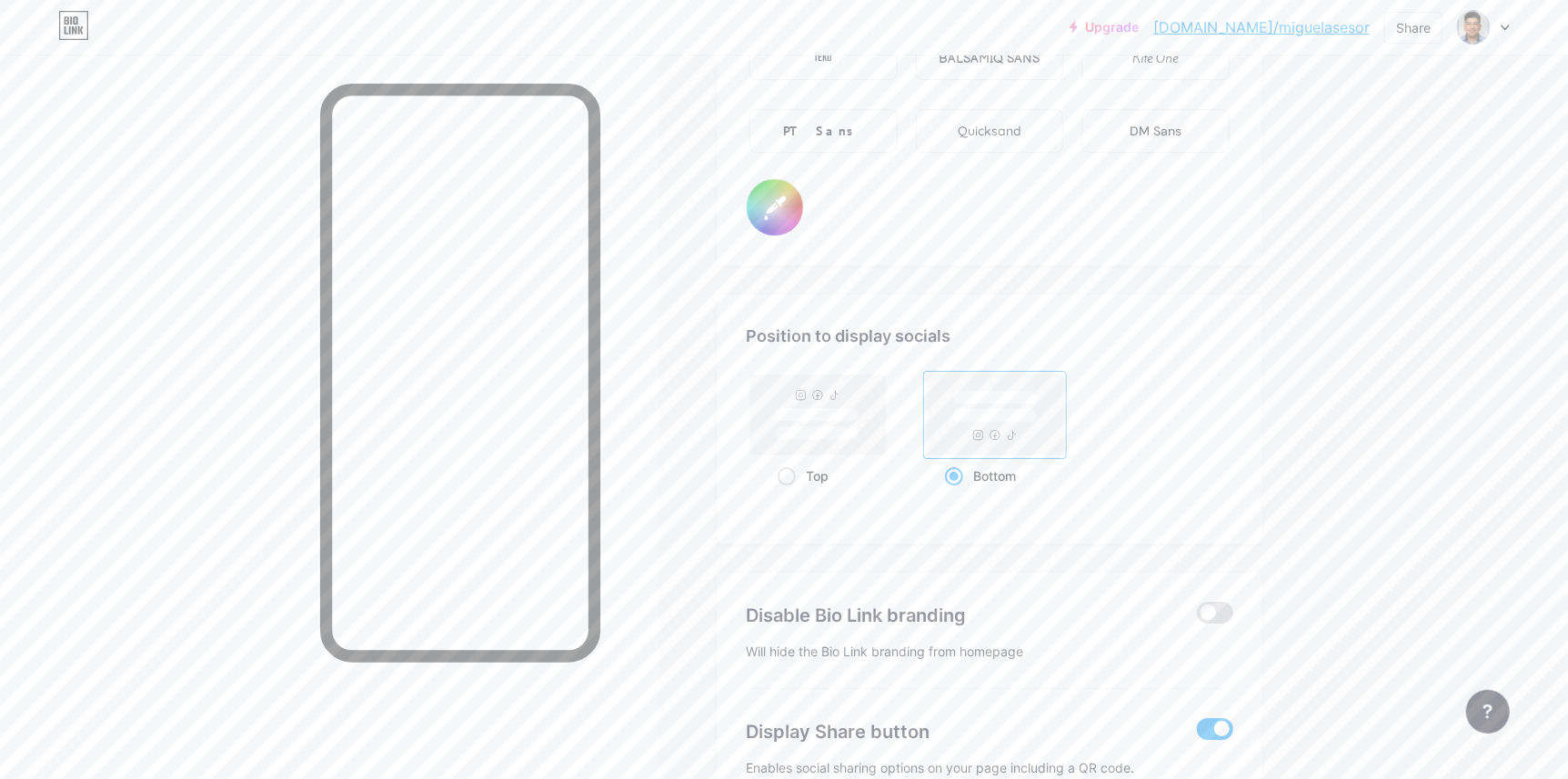
scroll to position [3363, 0]
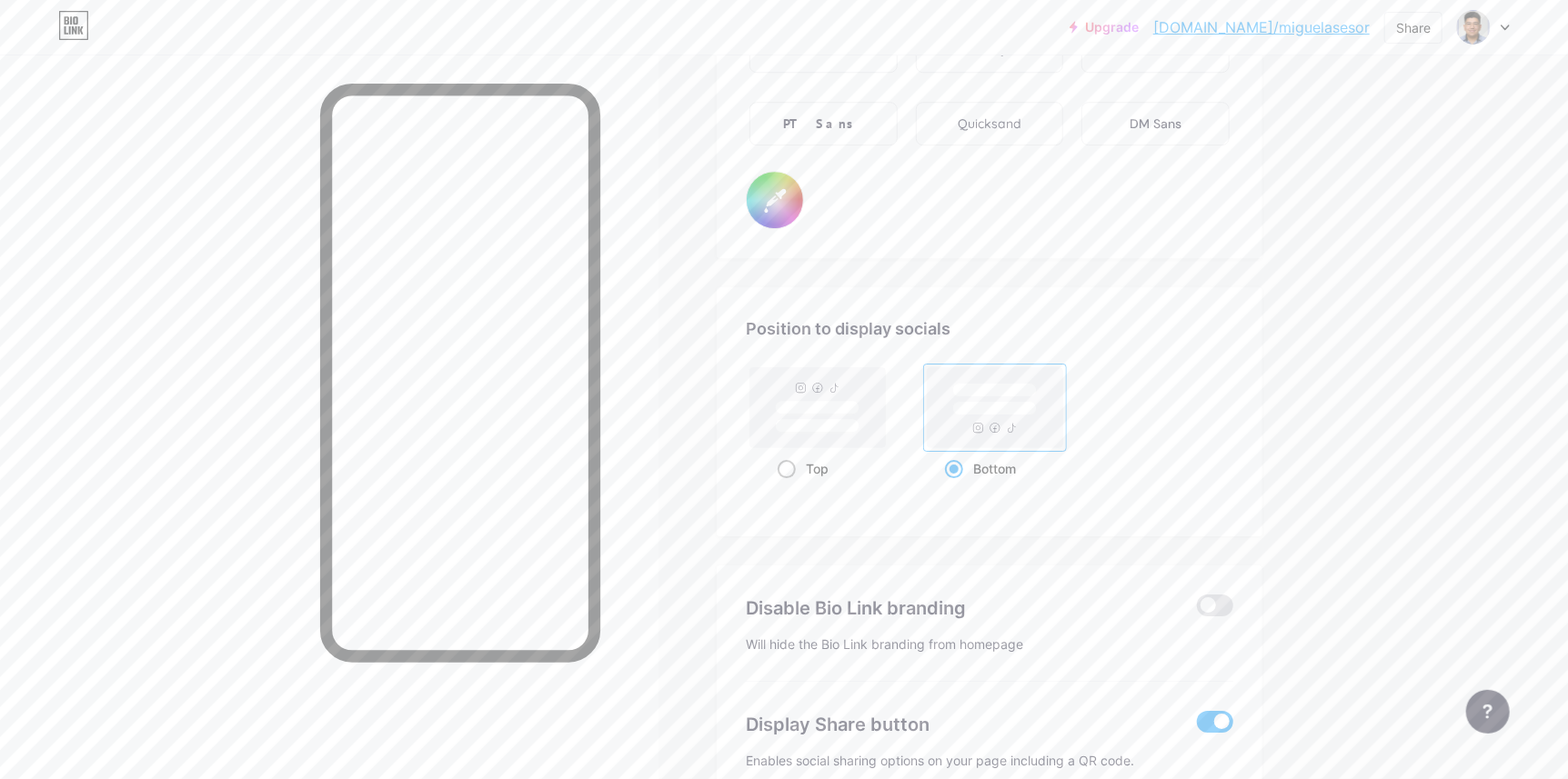
click at [813, 406] on rect at bounding box center [817, 408] width 83 height 14
click at [790, 485] on input "Top" at bounding box center [783, 491] width 12 height 12
radio input "true"
type input "#ffffff"
click at [1043, 432] on rect at bounding box center [995, 407] width 136 height 80
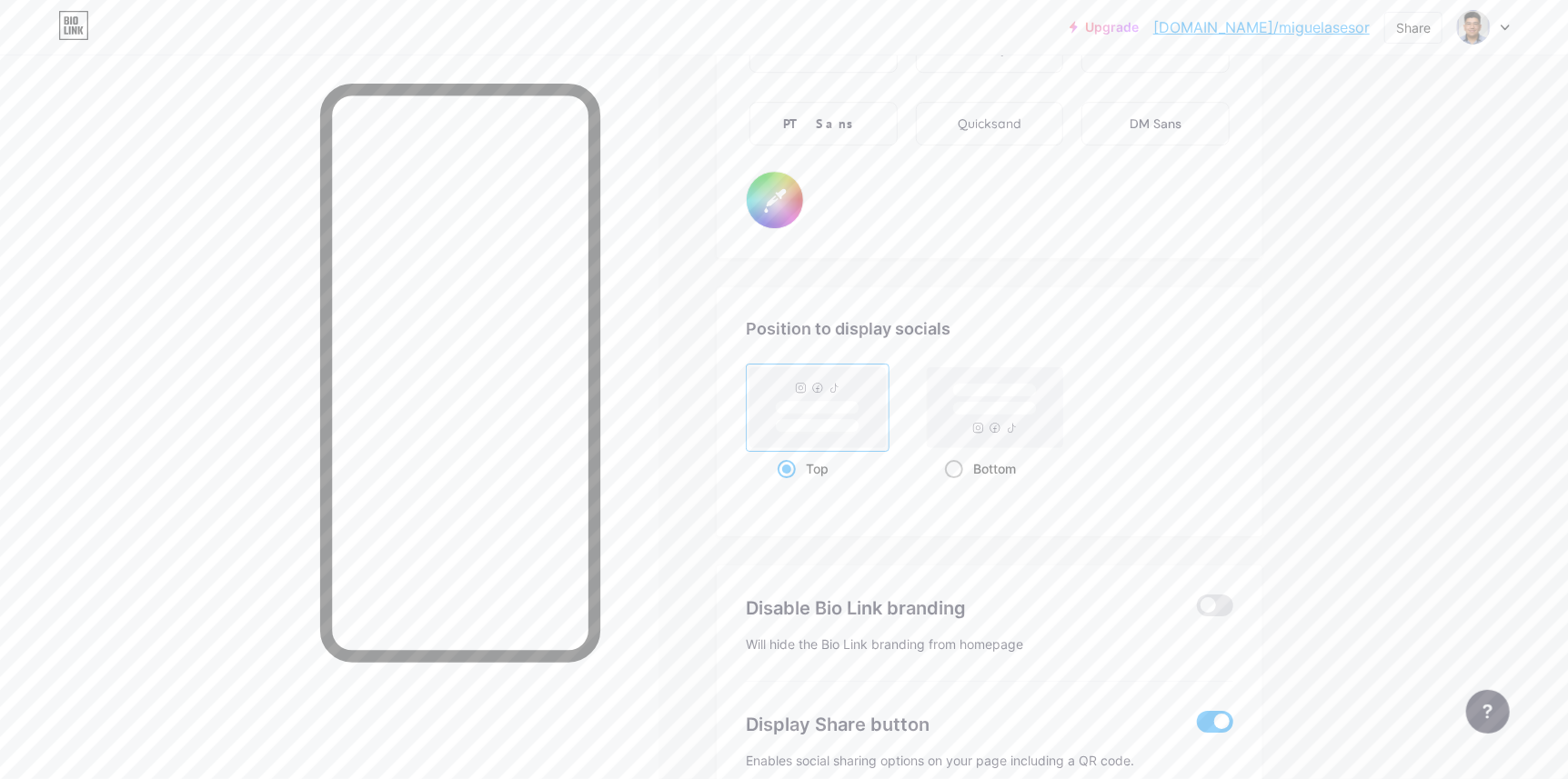
click at [956, 485] on input "Bottom" at bounding box center [951, 491] width 12 height 12
radio input "true"
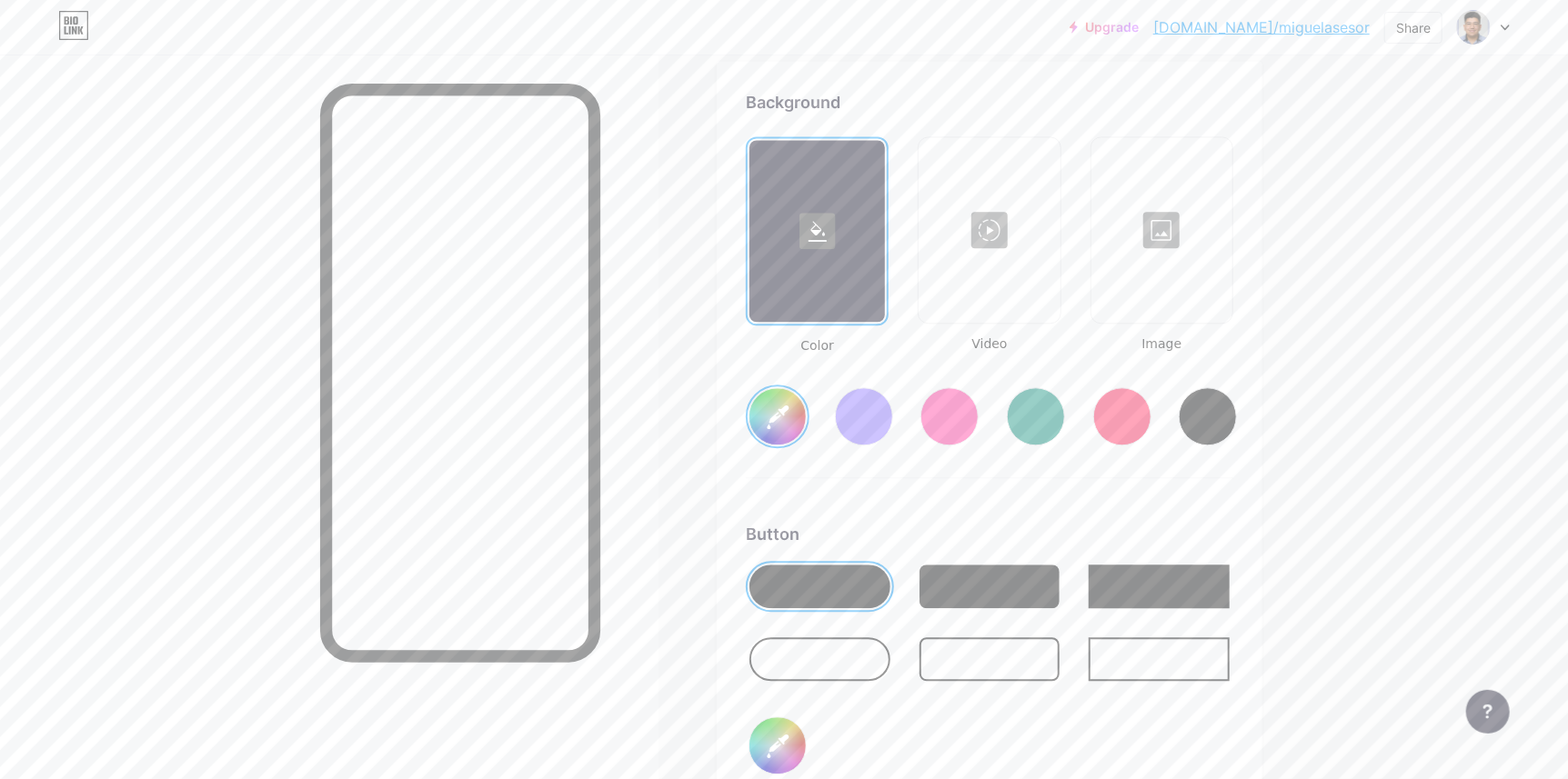
scroll to position [2409, 0]
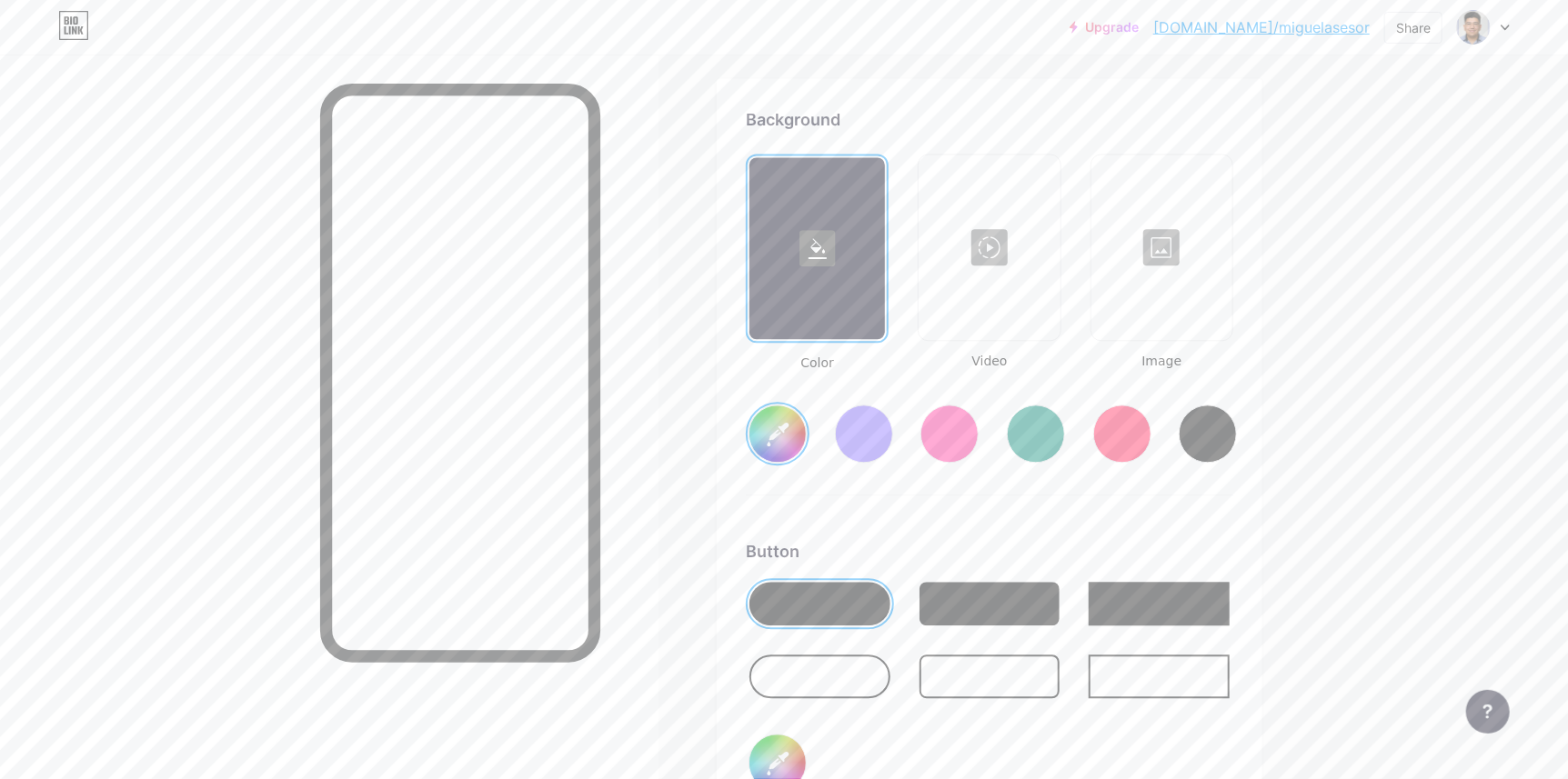
click at [882, 442] on div at bounding box center [863, 434] width 58 height 58
click at [790, 430] on input "#856bff" at bounding box center [777, 434] width 56 height 56
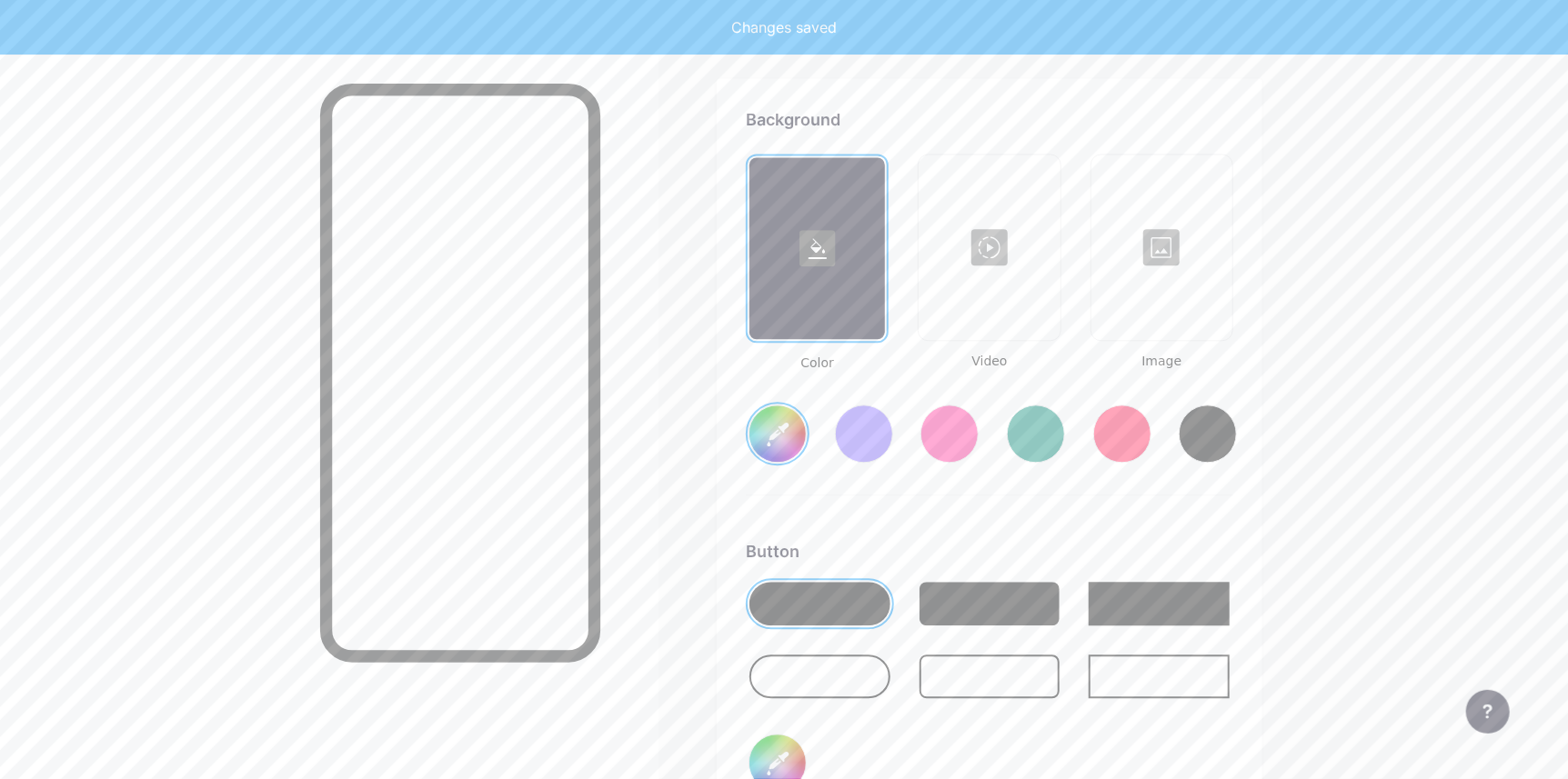
type input "#ffffff"
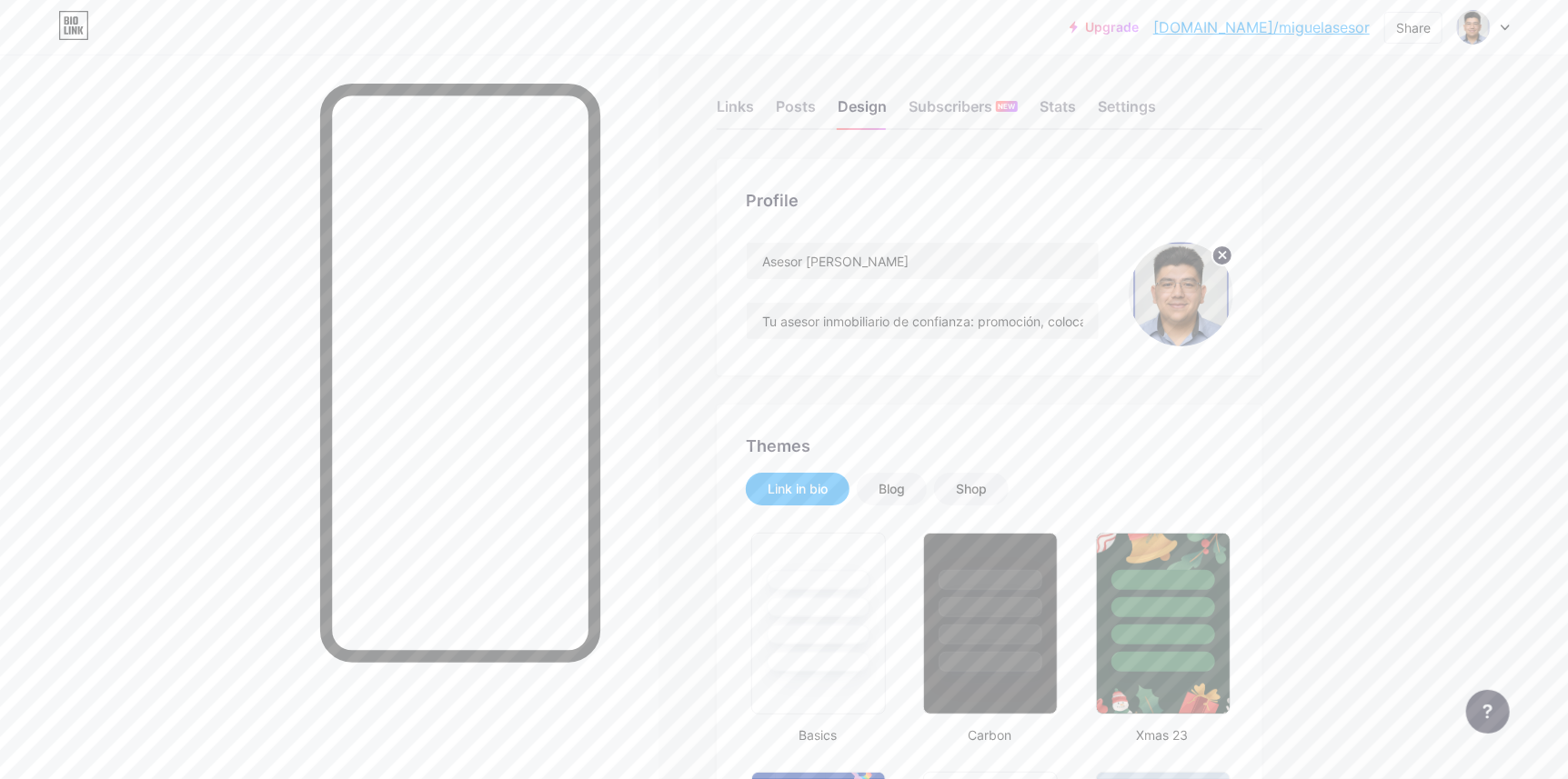
scroll to position [0, 0]
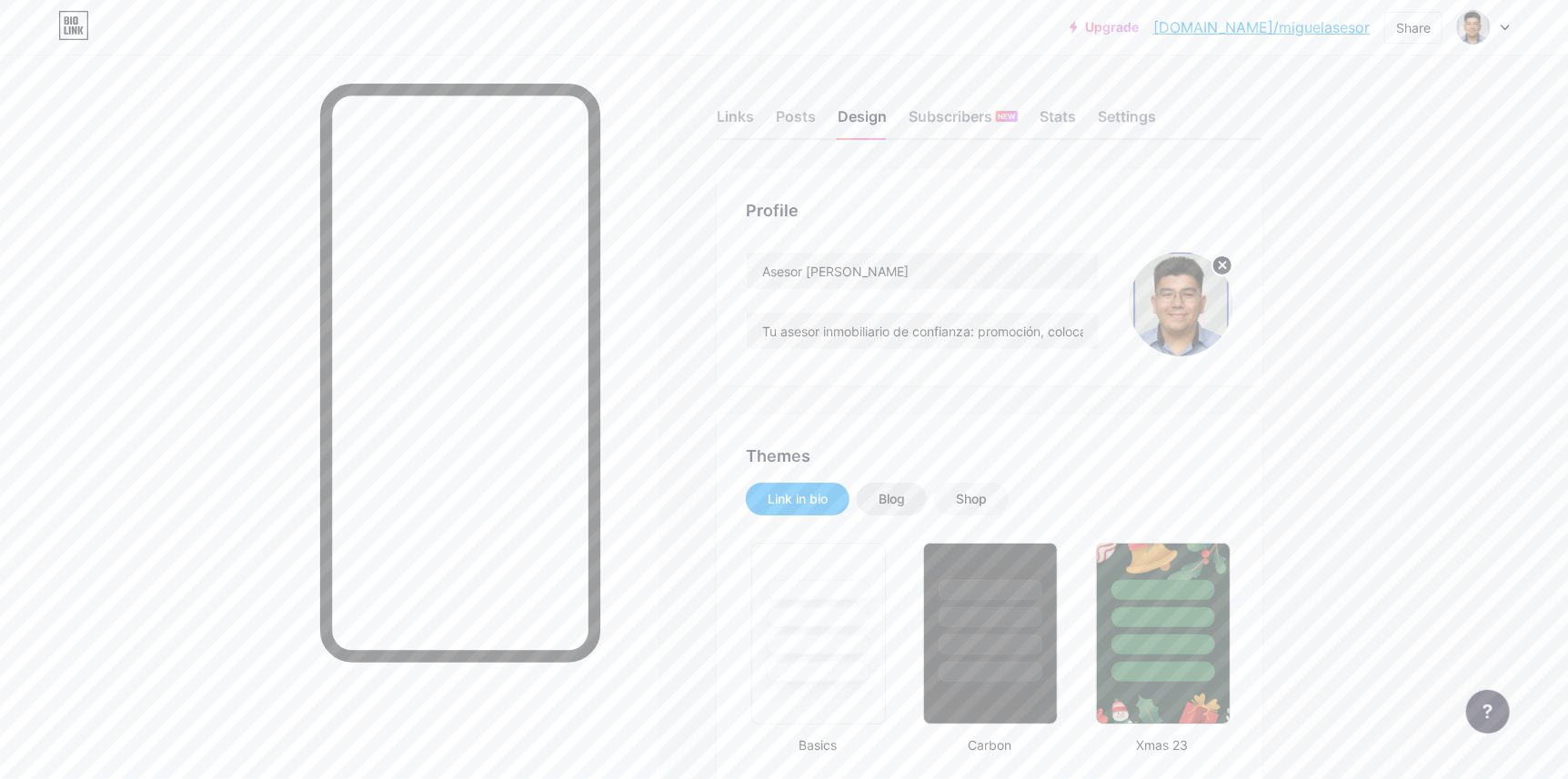
click at [905, 500] on div "Blog" at bounding box center [891, 499] width 26 height 18
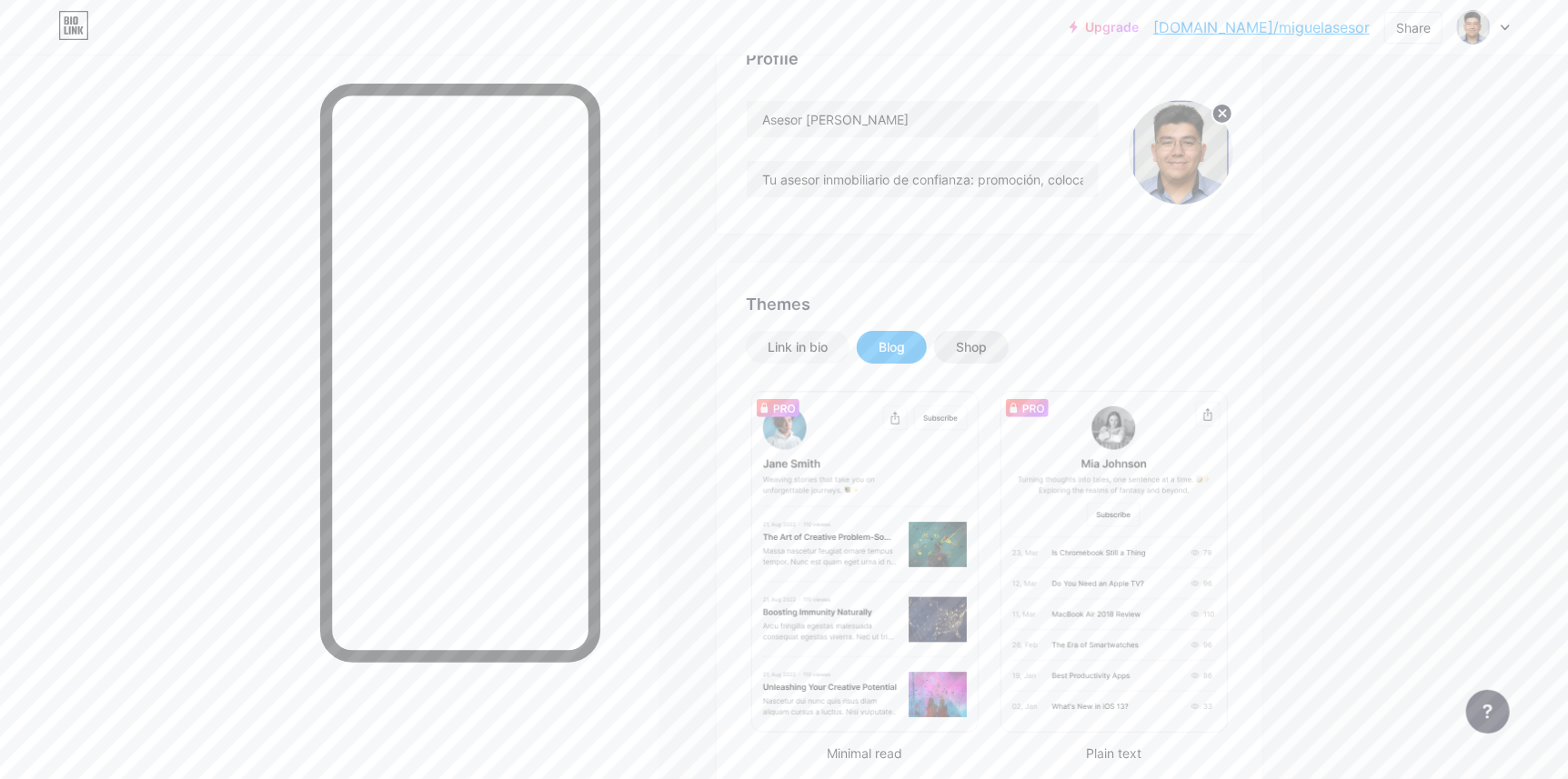
scroll to position [182, 0]
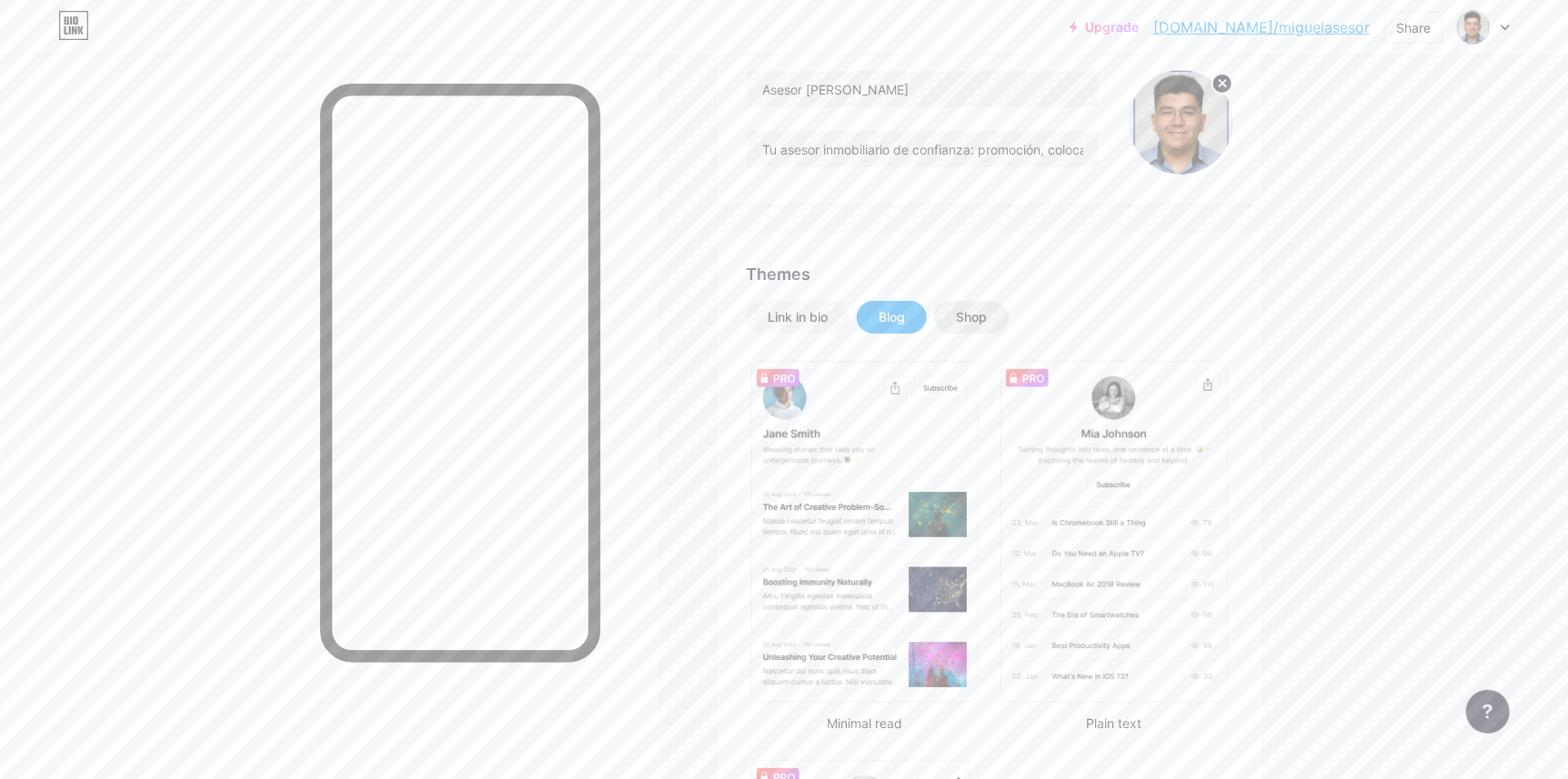
click at [987, 314] on div "Shop" at bounding box center [971, 317] width 31 height 18
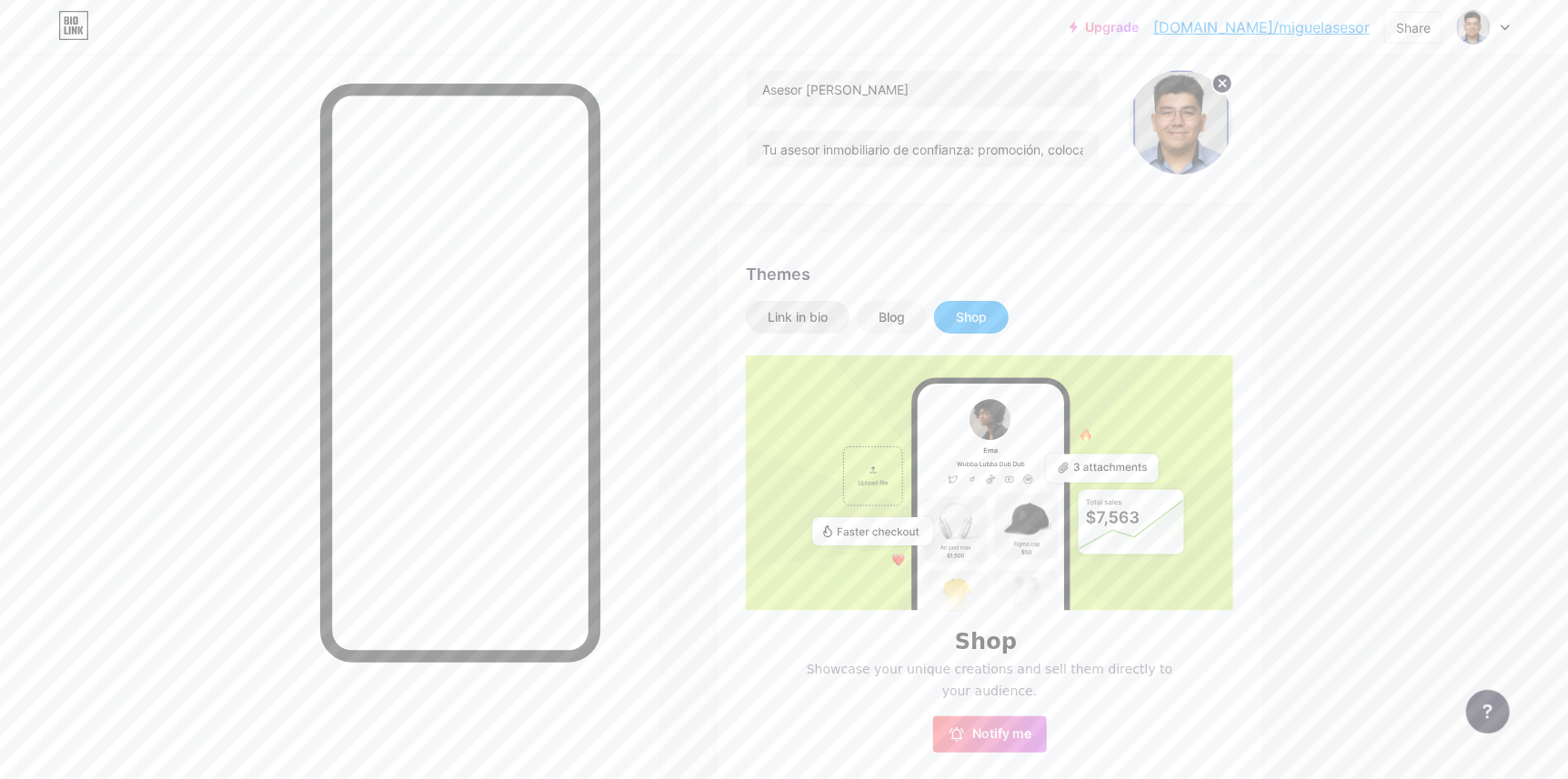
click at [803, 328] on div "Link in bio" at bounding box center [797, 318] width 104 height 33
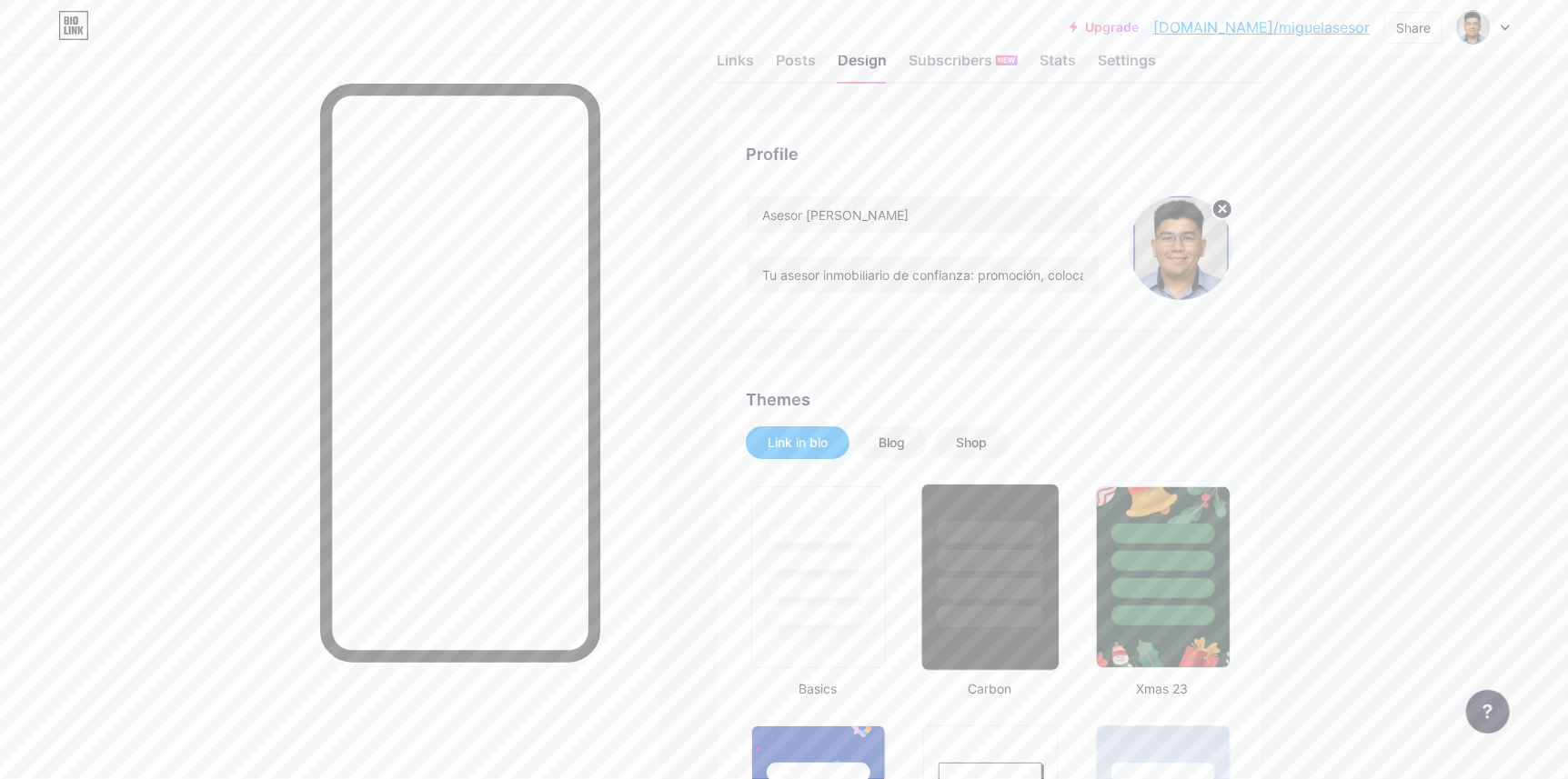
scroll to position [0, 0]
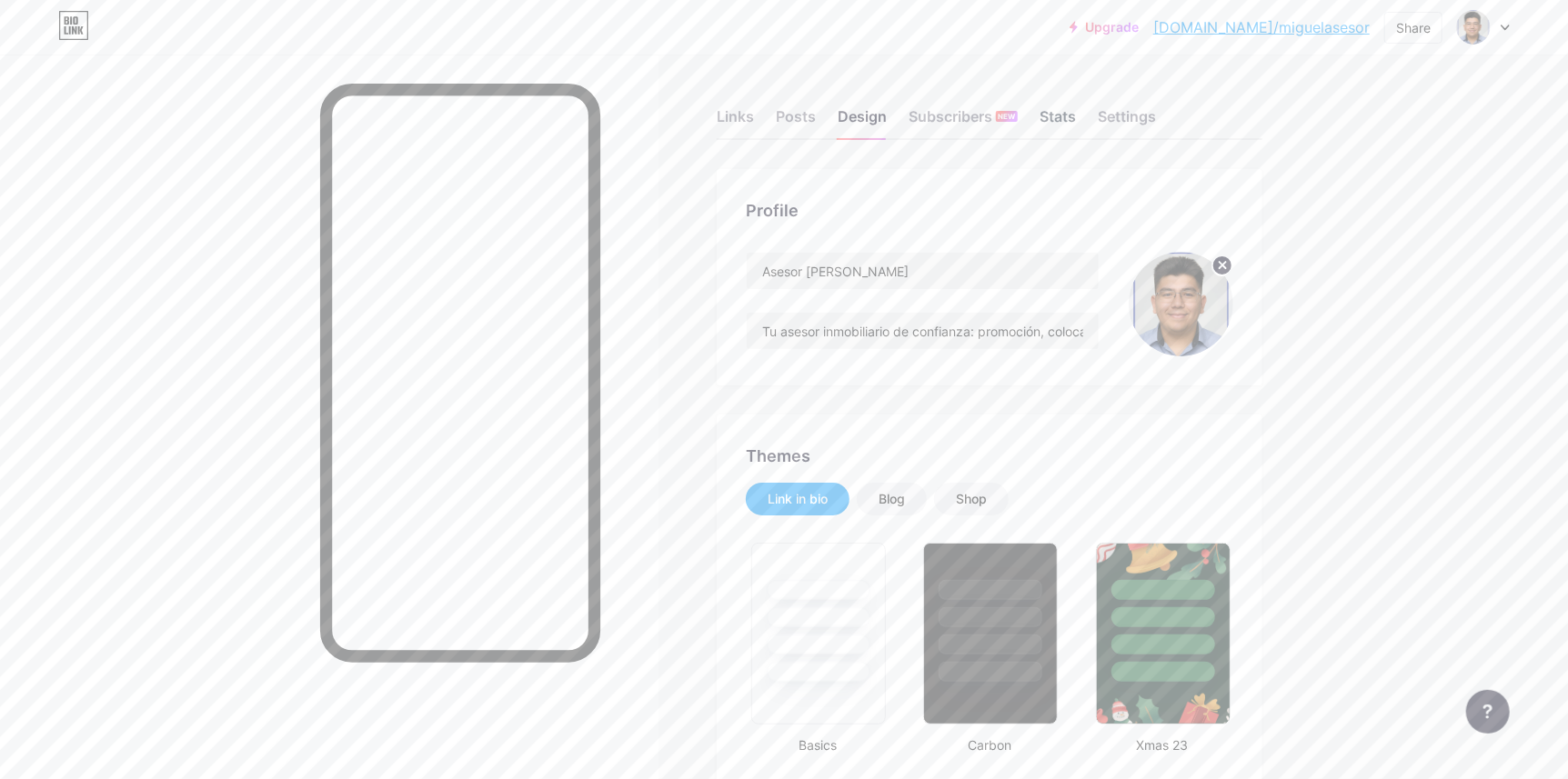
click at [1054, 124] on div "Stats" at bounding box center [1058, 122] width 37 height 33
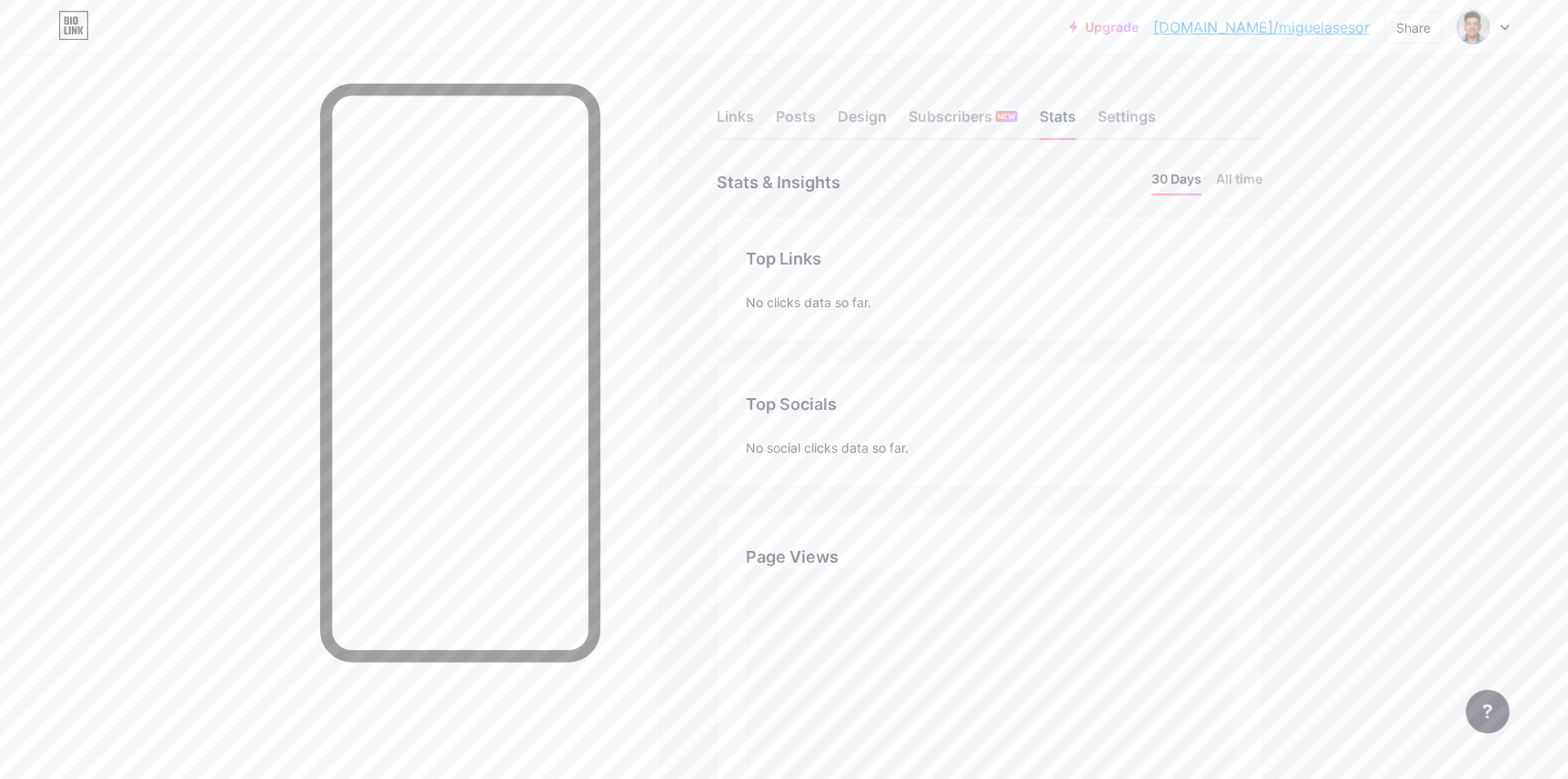
scroll to position [778, 1568]
click at [1123, 108] on div "Settings" at bounding box center [1127, 122] width 58 height 33
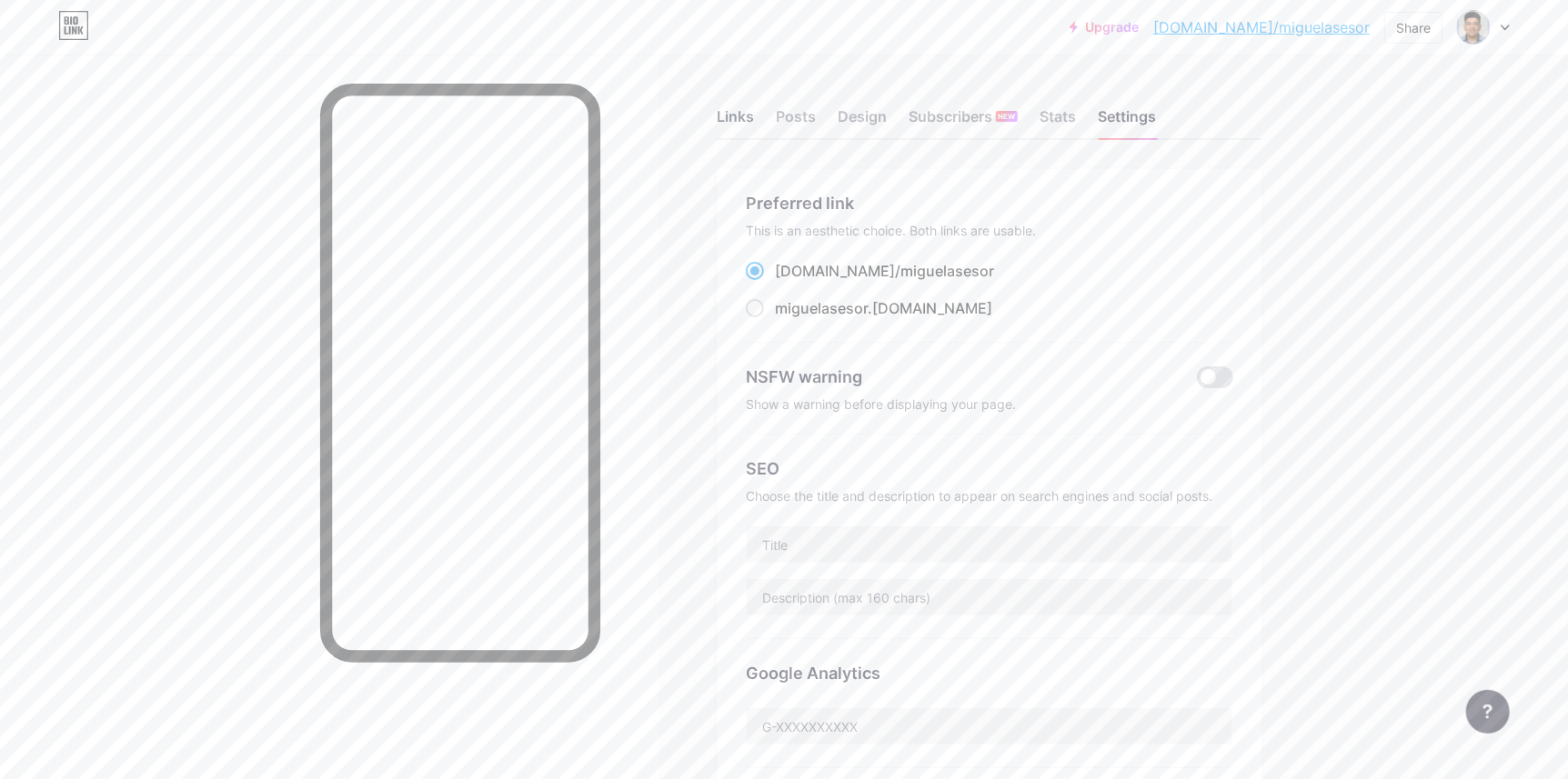
click at [739, 110] on div "Links" at bounding box center [735, 122] width 37 height 33
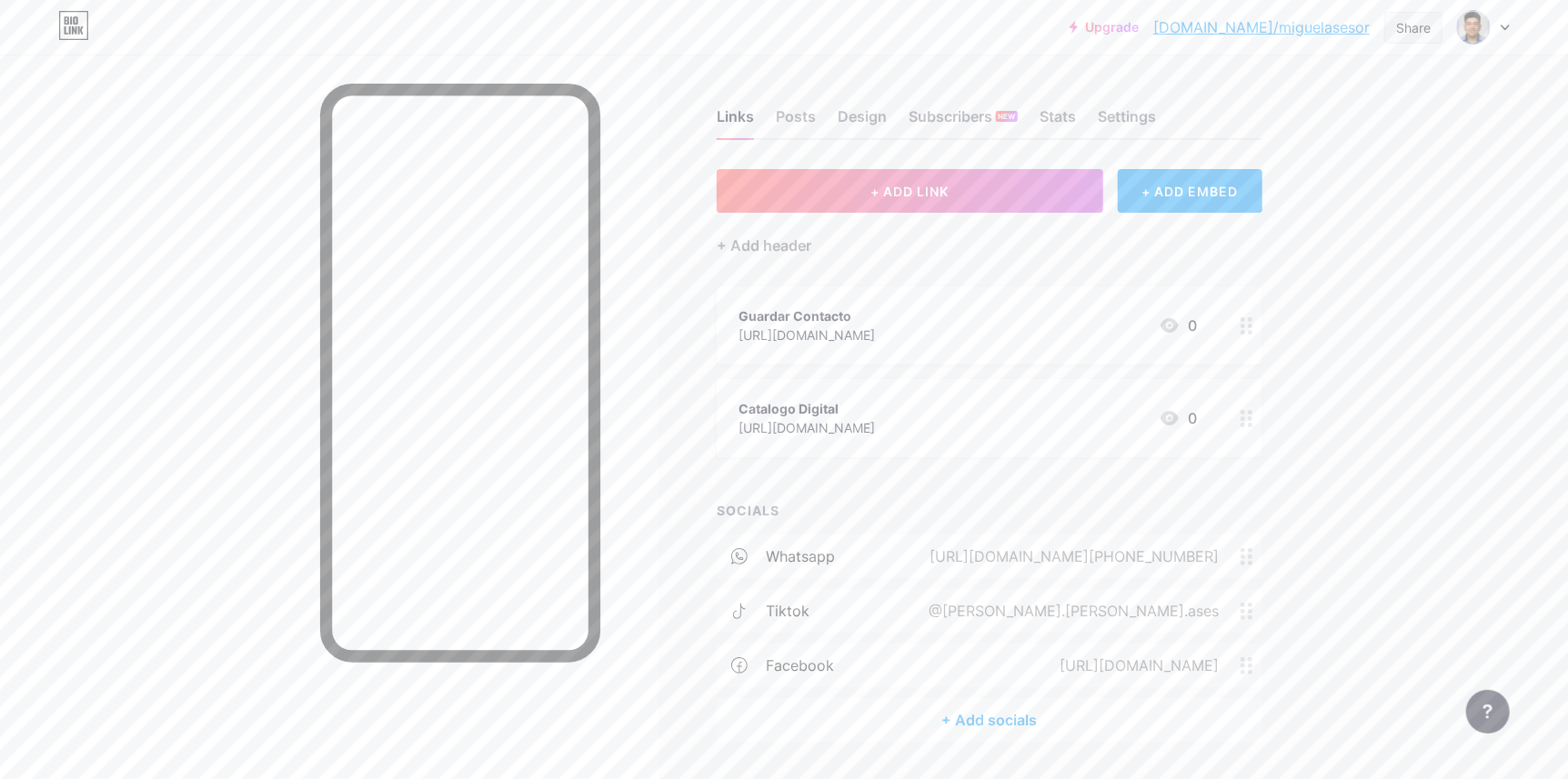
click at [1411, 26] on div "Share" at bounding box center [1413, 28] width 35 height 19
click at [1340, 103] on div "Copy link" at bounding box center [1306, 93] width 271 height 44
click at [1191, 618] on div "@miguel.silva.ases" at bounding box center [1070, 610] width 341 height 22
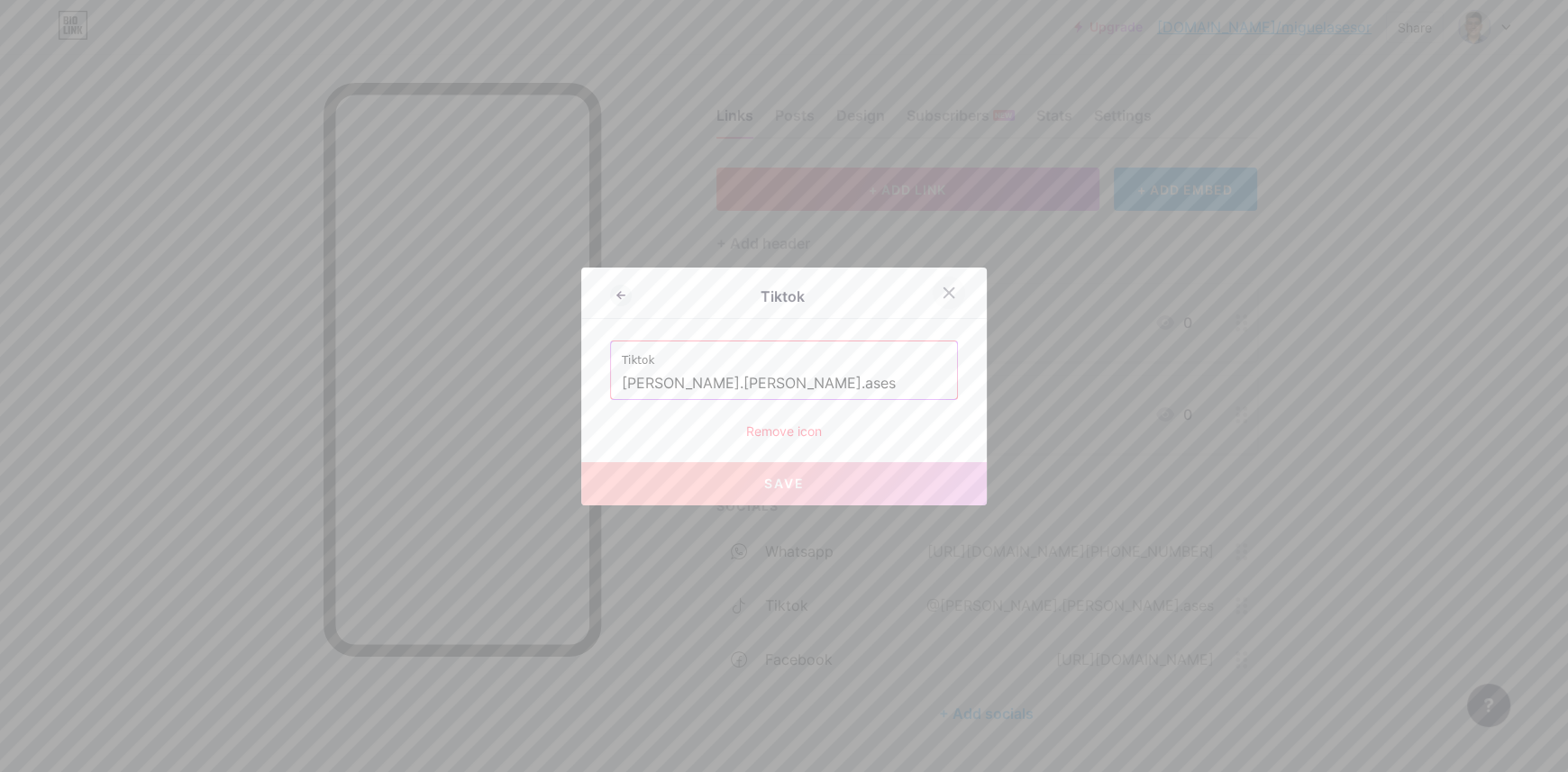
click at [942, 297] on icon at bounding box center [949, 292] width 14 height 14
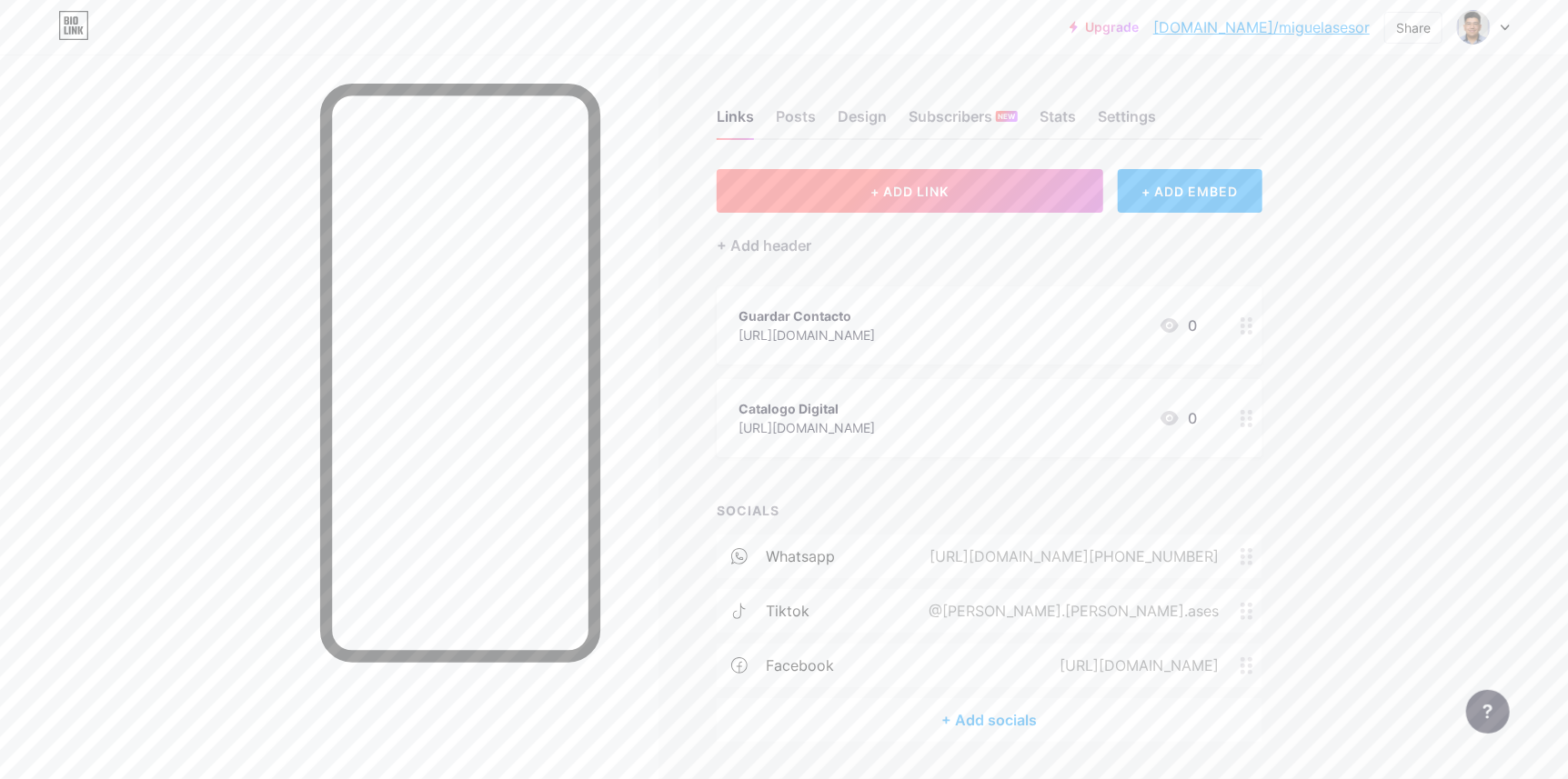
click at [1038, 202] on button "+ ADD LINK" at bounding box center [909, 191] width 387 height 44
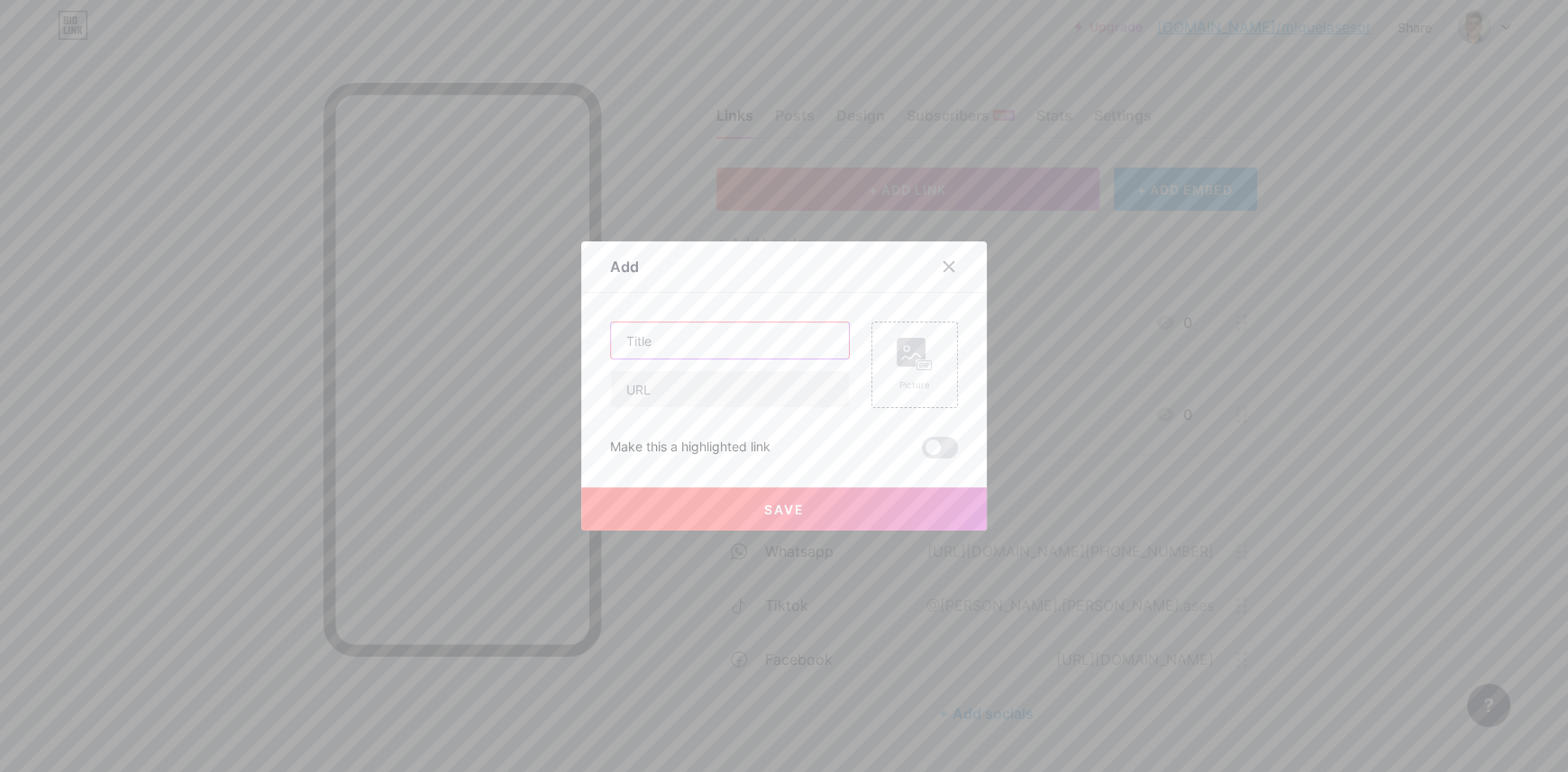
click at [697, 352] on input "text" at bounding box center [730, 341] width 238 height 36
click at [639, 337] on input "Tiktok" at bounding box center [730, 341] width 238 height 36
click at [637, 346] on input "Tiktok" at bounding box center [730, 341] width 238 height 36
type input "Tik tok"
click at [653, 392] on input "text" at bounding box center [730, 390] width 238 height 36
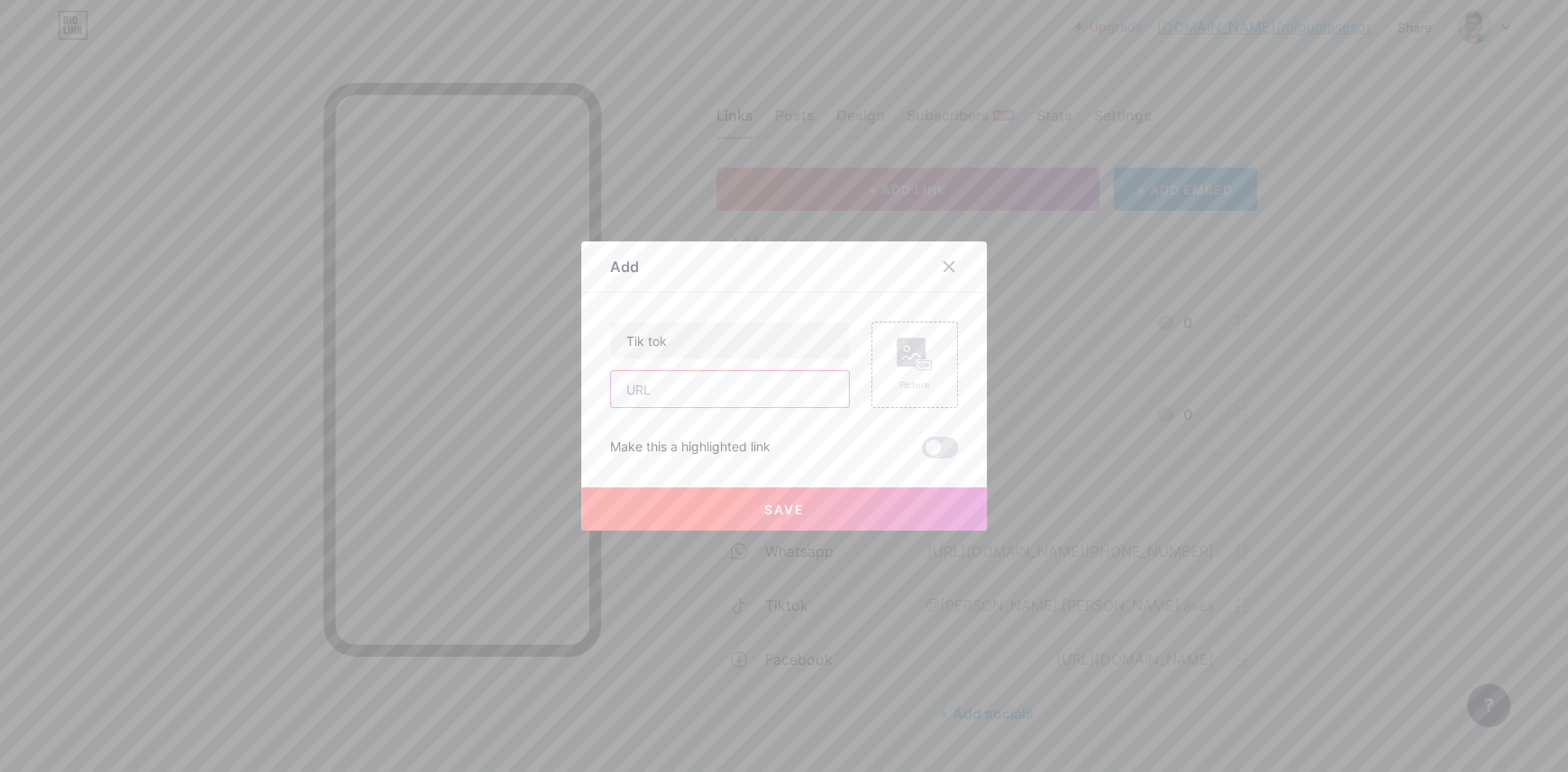
paste input "https://www.tiktok.com/@miguel.silva.ases?_t=ZS-8yyeSrN9yAZ&_r=1"
type input "https://www.tiktok.com/@miguel.silva.ases?_t=ZS-8yyeSrN9yAZ&_r=1"
click at [764, 510] on span "Save" at bounding box center [784, 510] width 40 height 15
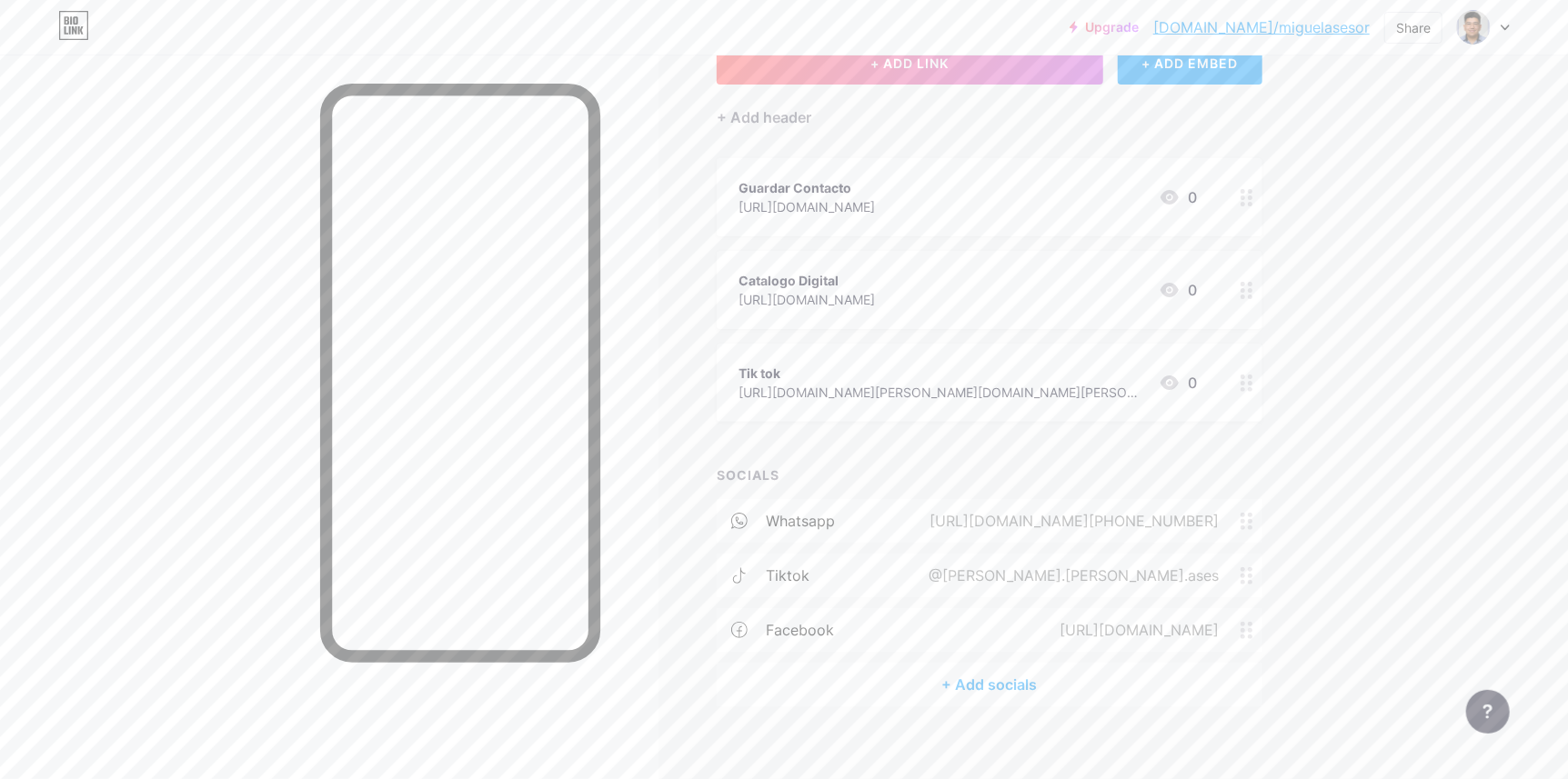
scroll to position [145, 0]
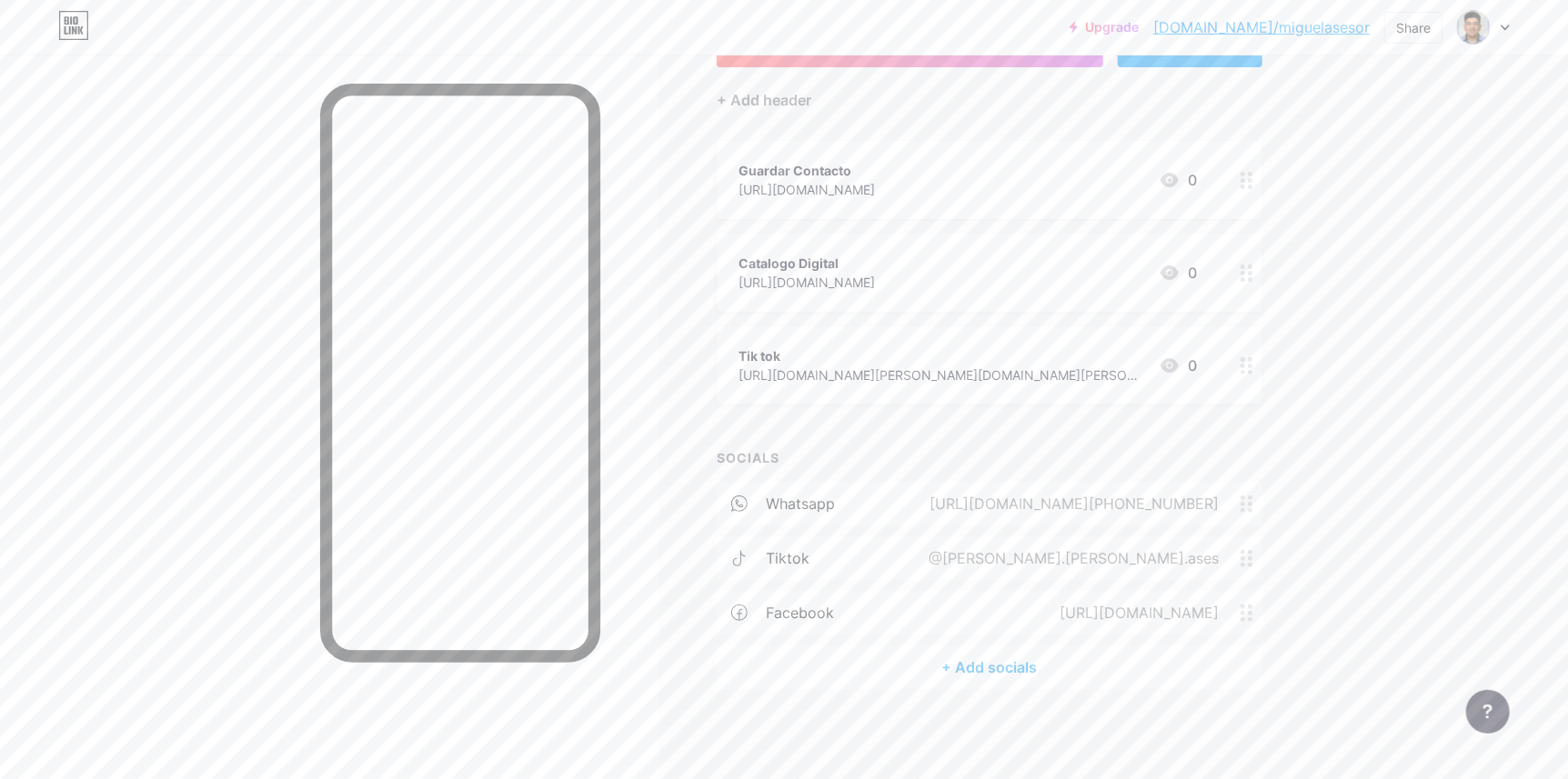
click at [1213, 564] on div "@miguel.silva.ases" at bounding box center [1070, 558] width 341 height 22
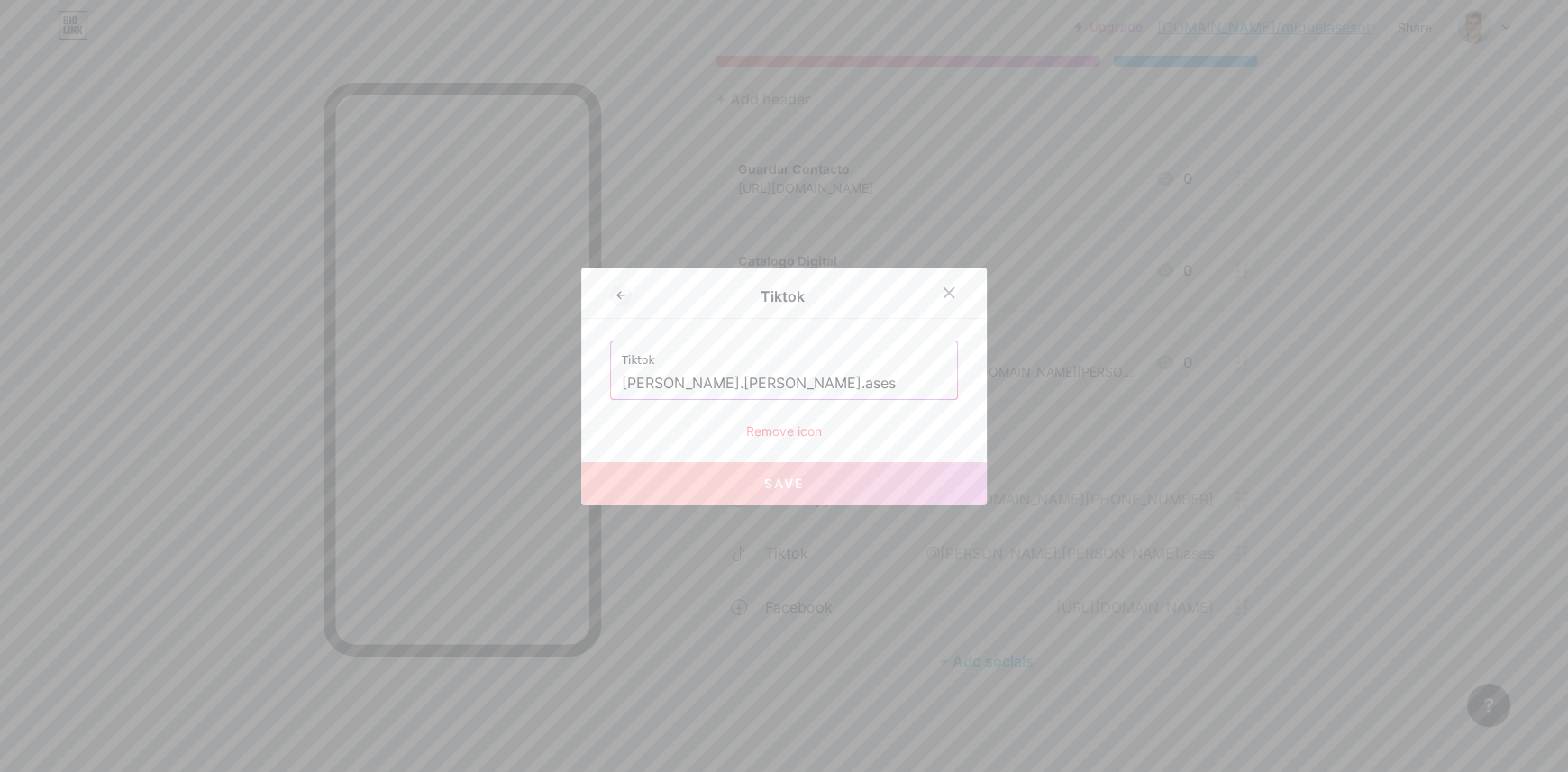
click at [872, 376] on input "miguel.silva.ases" at bounding box center [784, 384] width 325 height 31
click at [942, 292] on icon at bounding box center [949, 292] width 14 height 14
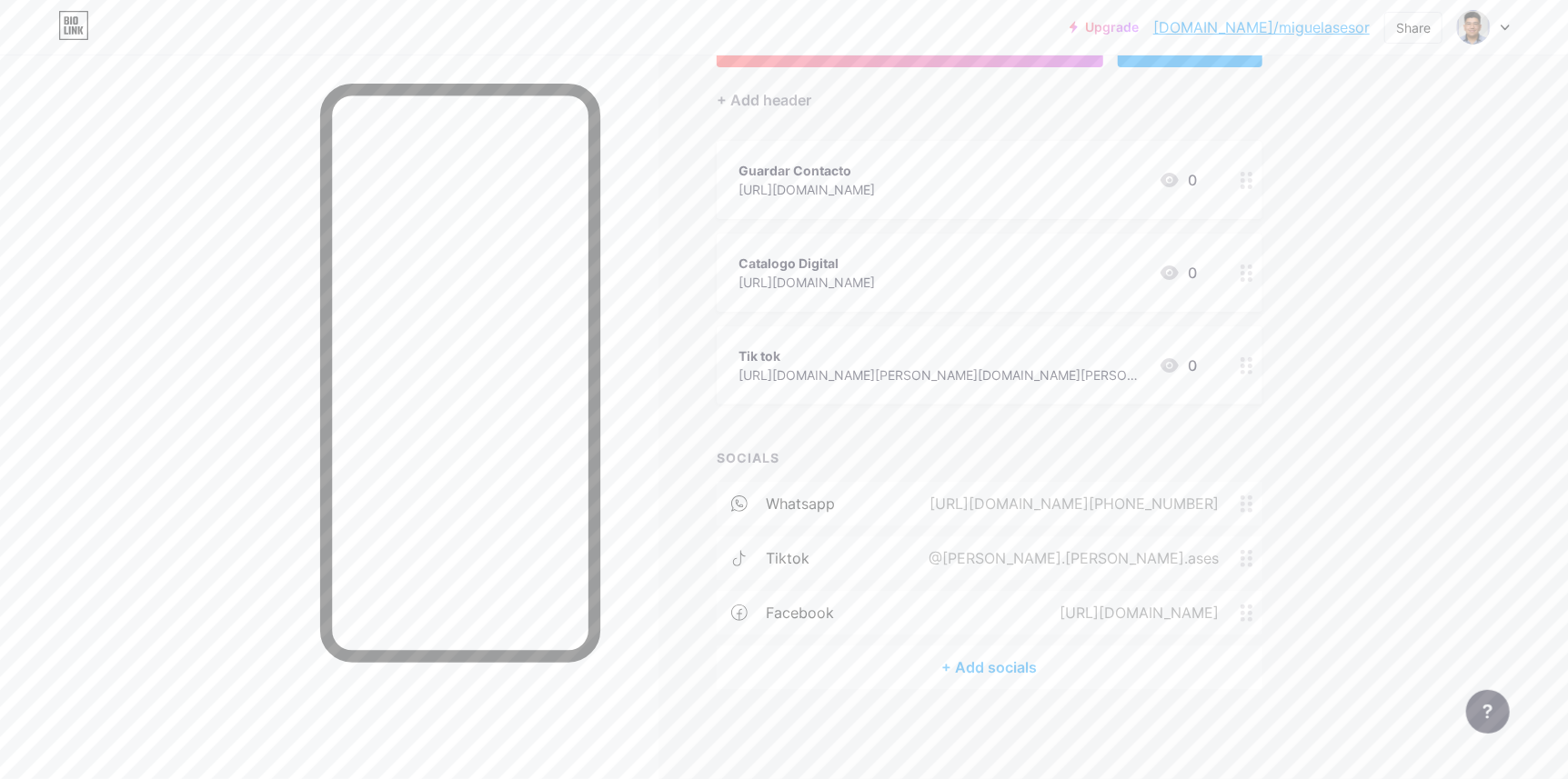
click at [1184, 558] on div "@miguel.silva.ases" at bounding box center [1070, 558] width 341 height 22
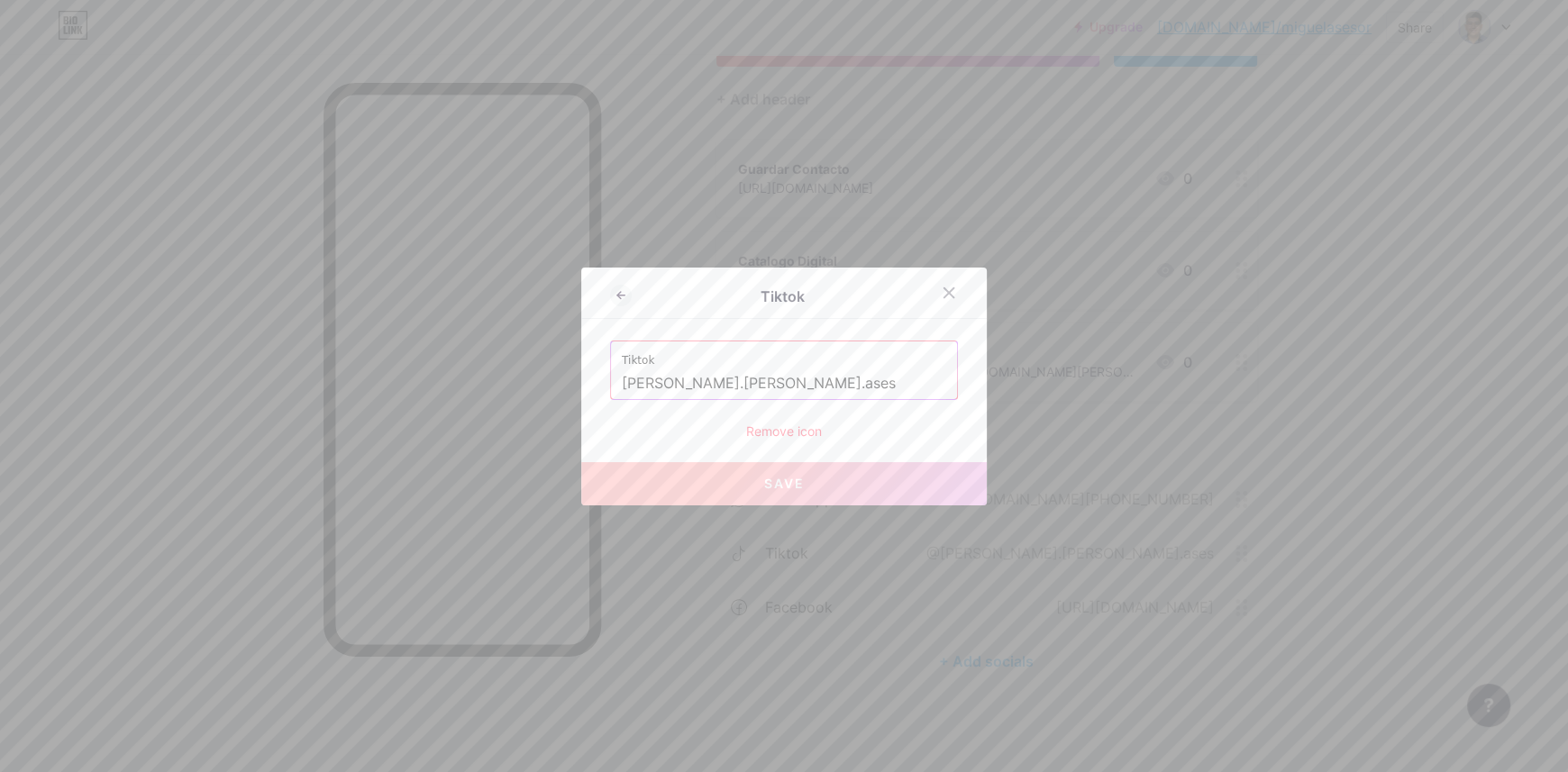
drag, startPoint x: 606, startPoint y: 384, endPoint x: 621, endPoint y: 384, distance: 15.0
click at [611, 384] on div "Tiktok miguel.silva.ases" at bounding box center [784, 371] width 346 height 58
click at [621, 384] on input "miguel.silva.ases" at bounding box center [784, 384] width 325 height 31
click at [661, 390] on input "miguel.silva.ases" at bounding box center [784, 384] width 325 height 31
click at [736, 377] on input "miguel.silva.ases" at bounding box center [784, 384] width 325 height 31
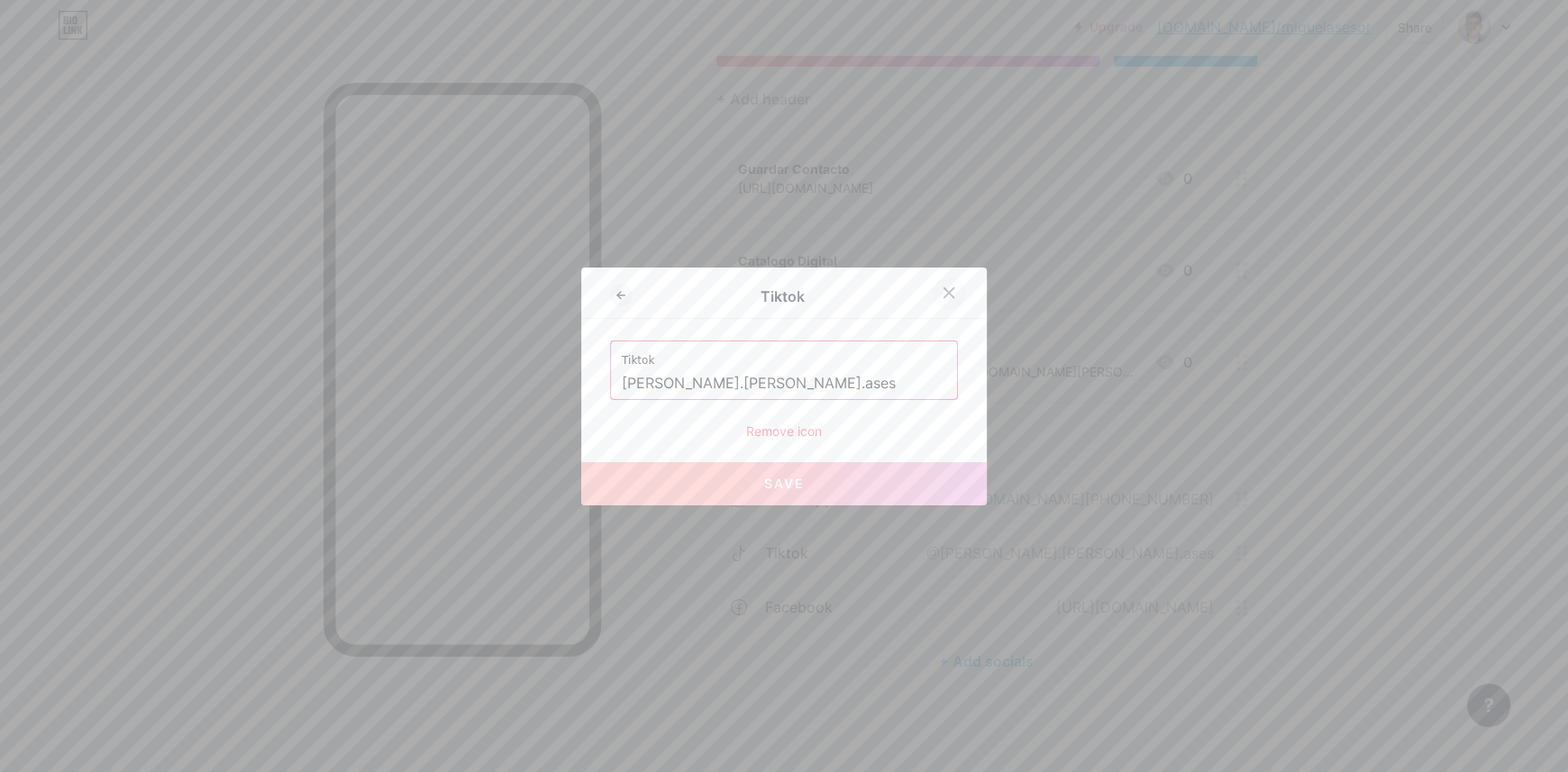
click at [944, 295] on icon at bounding box center [949, 292] width 10 height 10
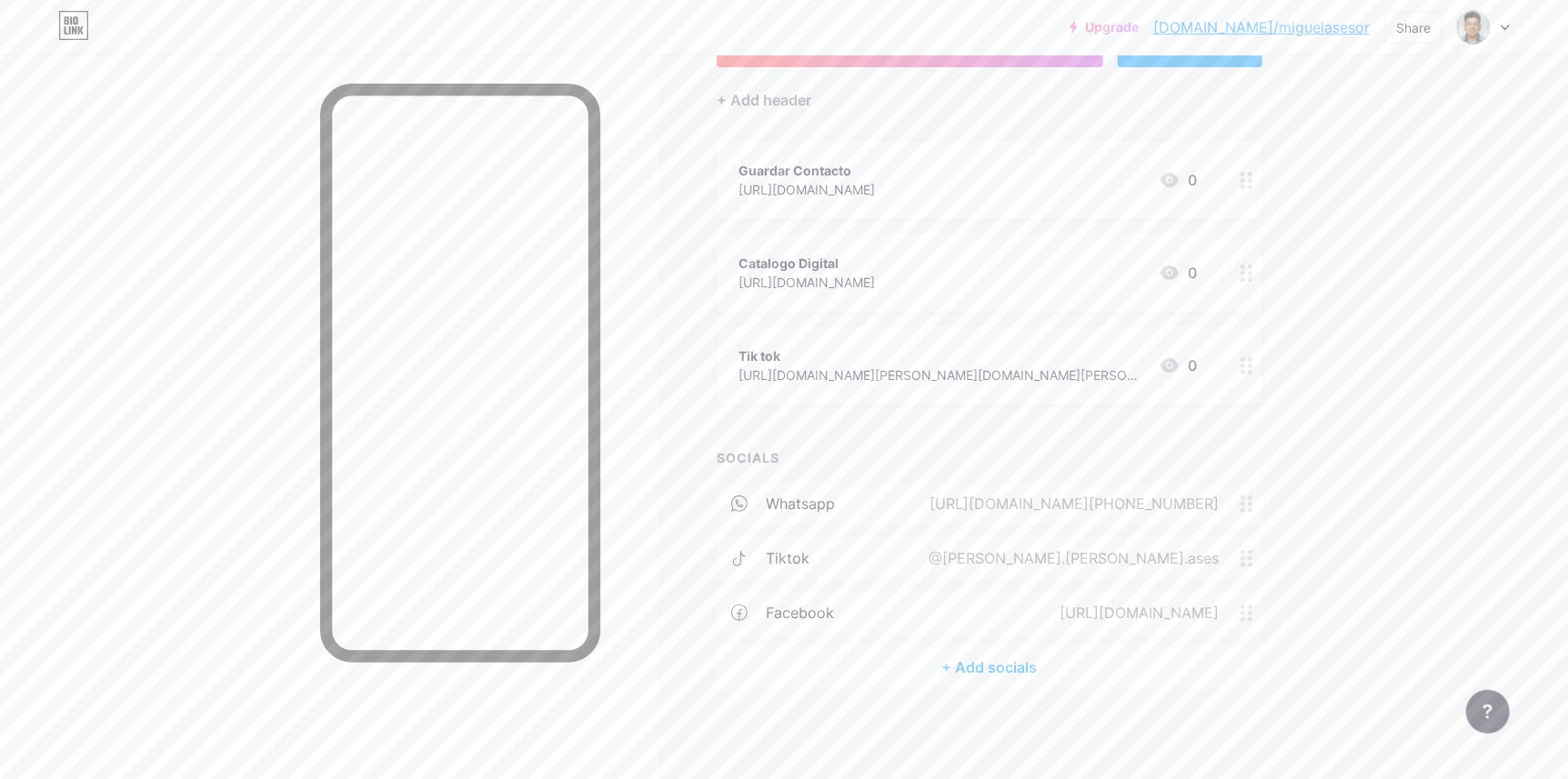
click at [1081, 561] on div "@miguel.silva.ases" at bounding box center [1070, 558] width 341 height 22
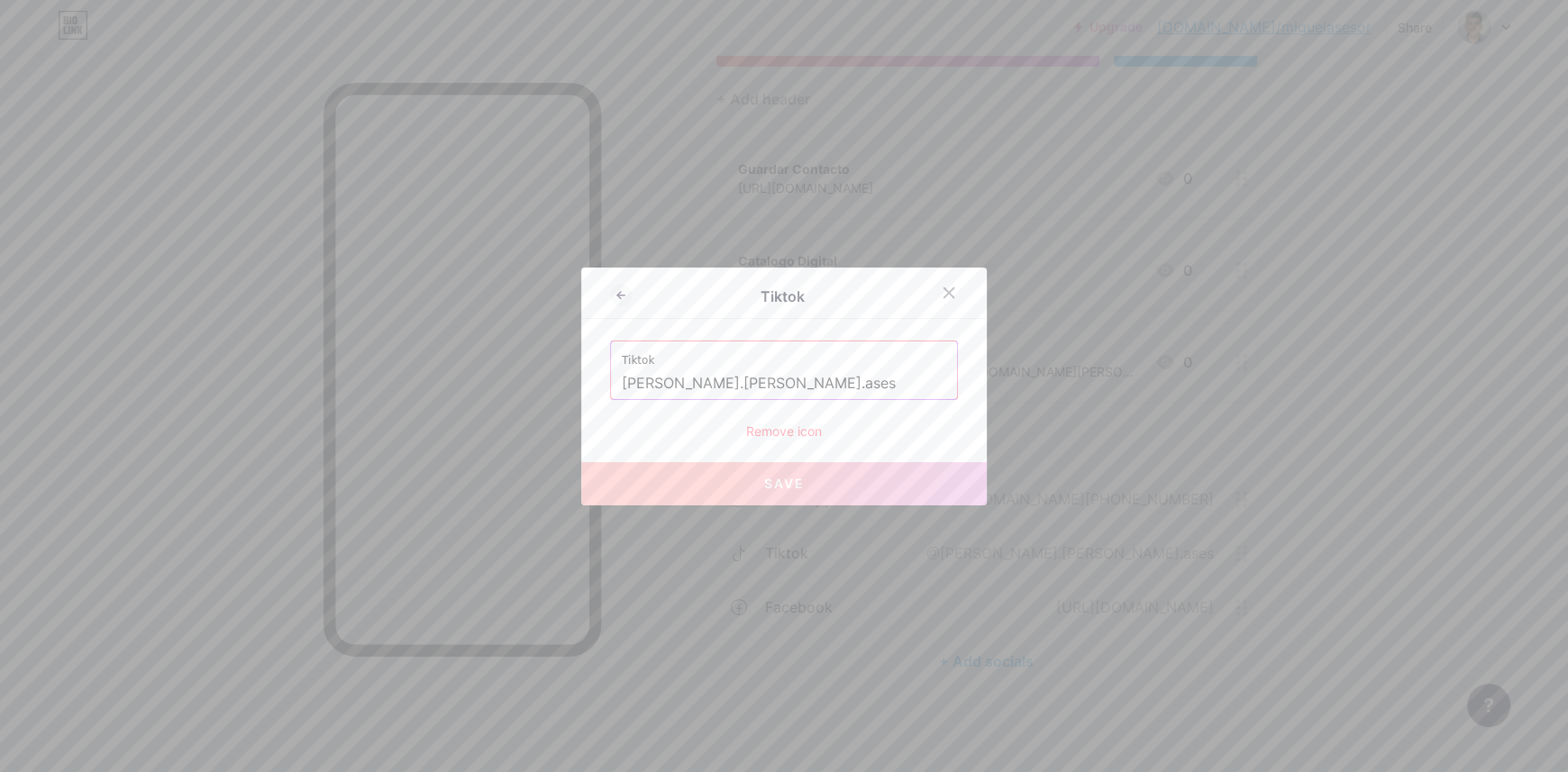
drag, startPoint x: 877, startPoint y: 388, endPoint x: 571, endPoint y: 395, distance: 306.1
click at [571, 395] on div "Tiktok Tiktok miguel.silva.ases Remove icon Save" at bounding box center [784, 386] width 1568 height 772
paste input "Miguel silva Asesor"
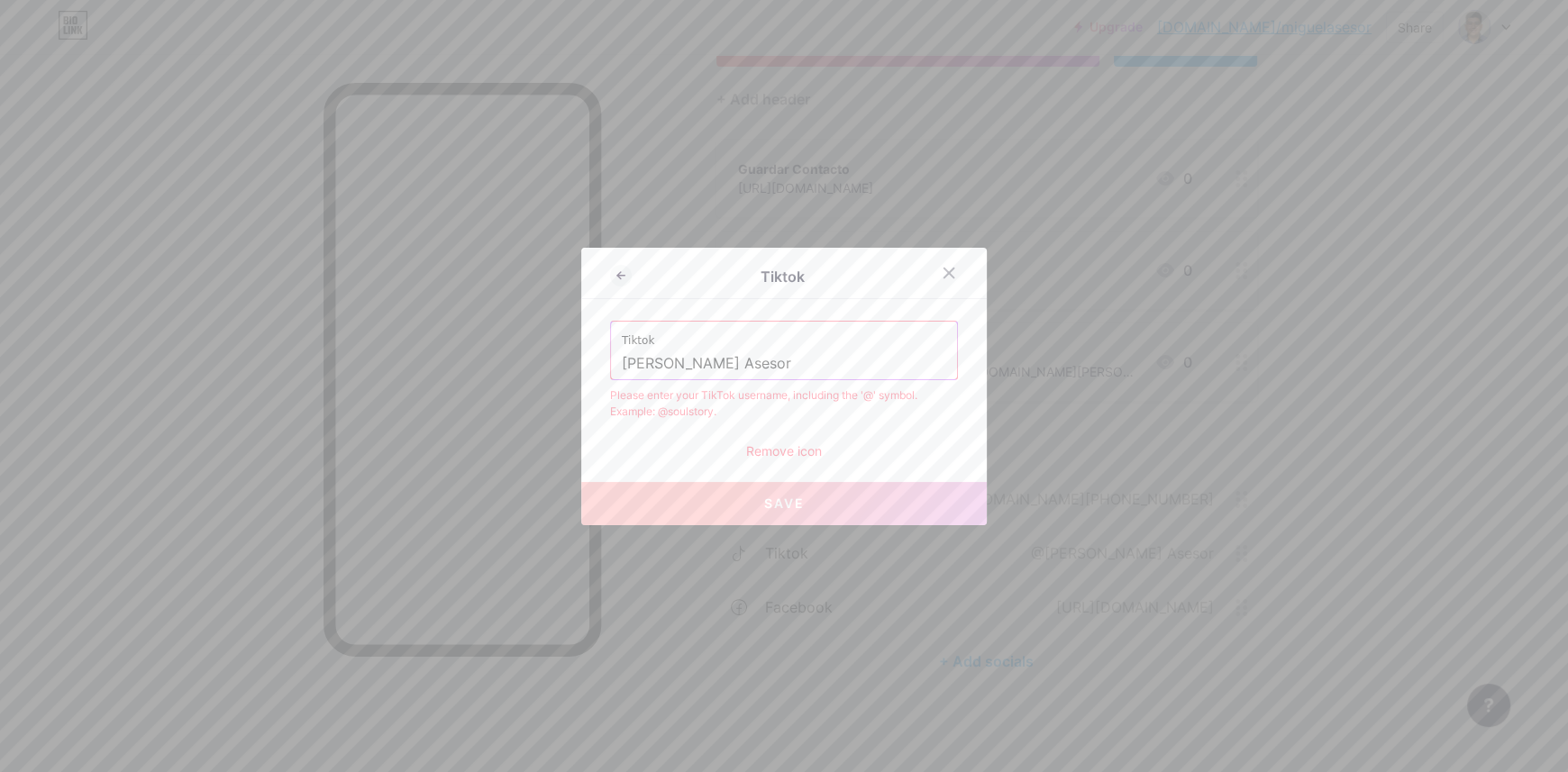
type input "miguel.silva.ases"
click at [795, 454] on div "Remove icon" at bounding box center [784, 451] width 348 height 19
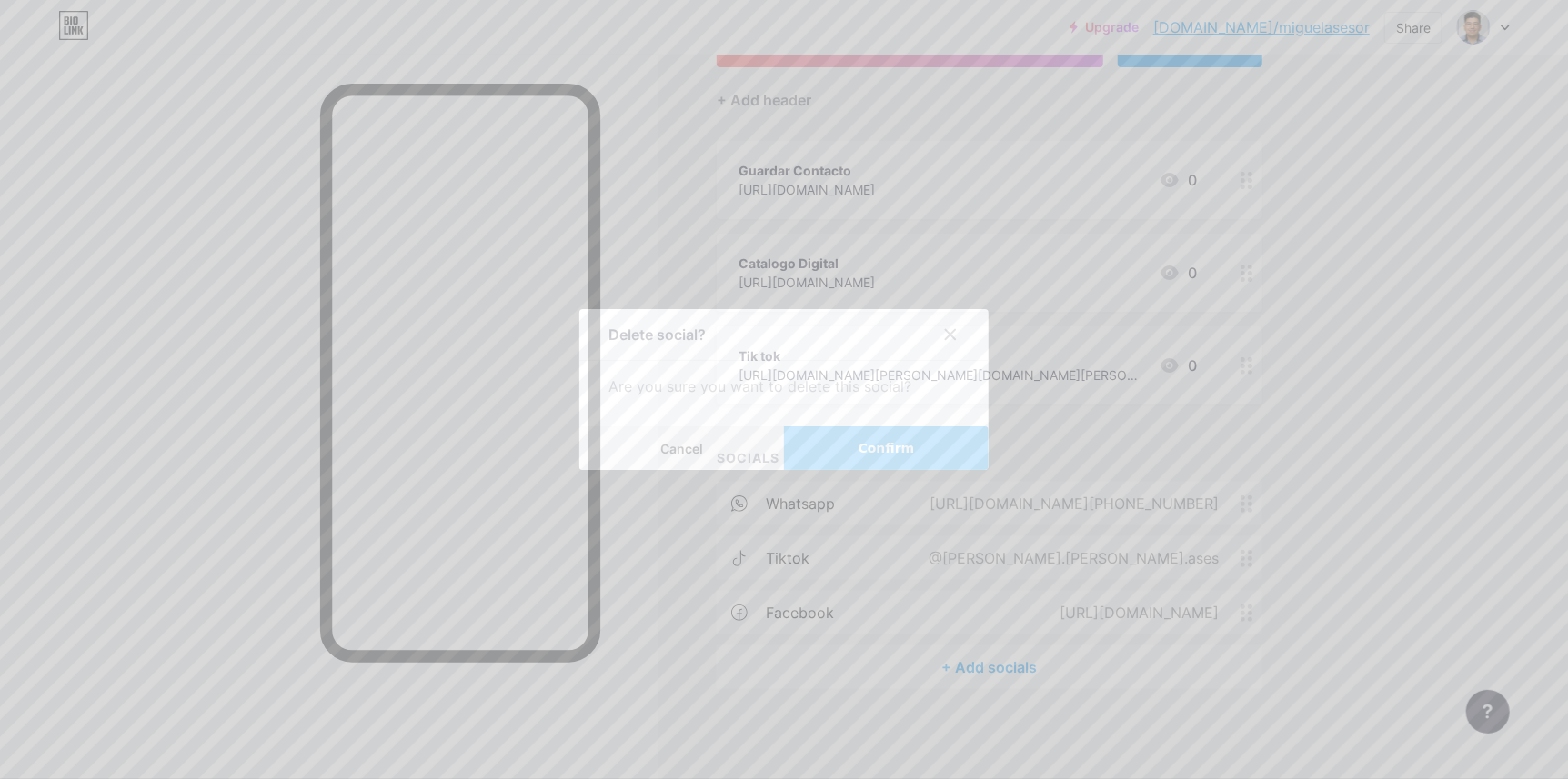
click at [881, 440] on span "Confirm" at bounding box center [887, 449] width 56 height 19
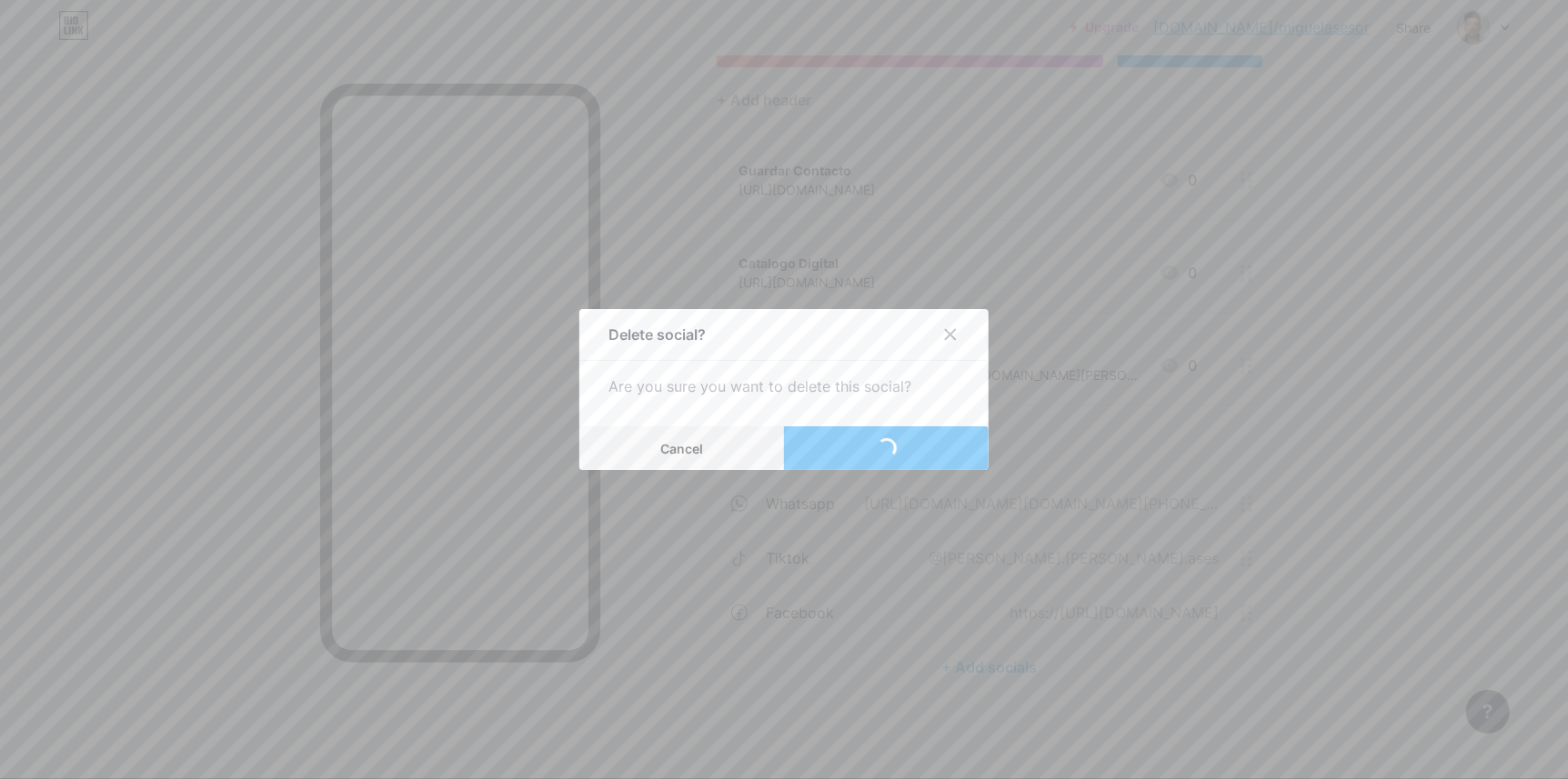
scroll to position [90, 0]
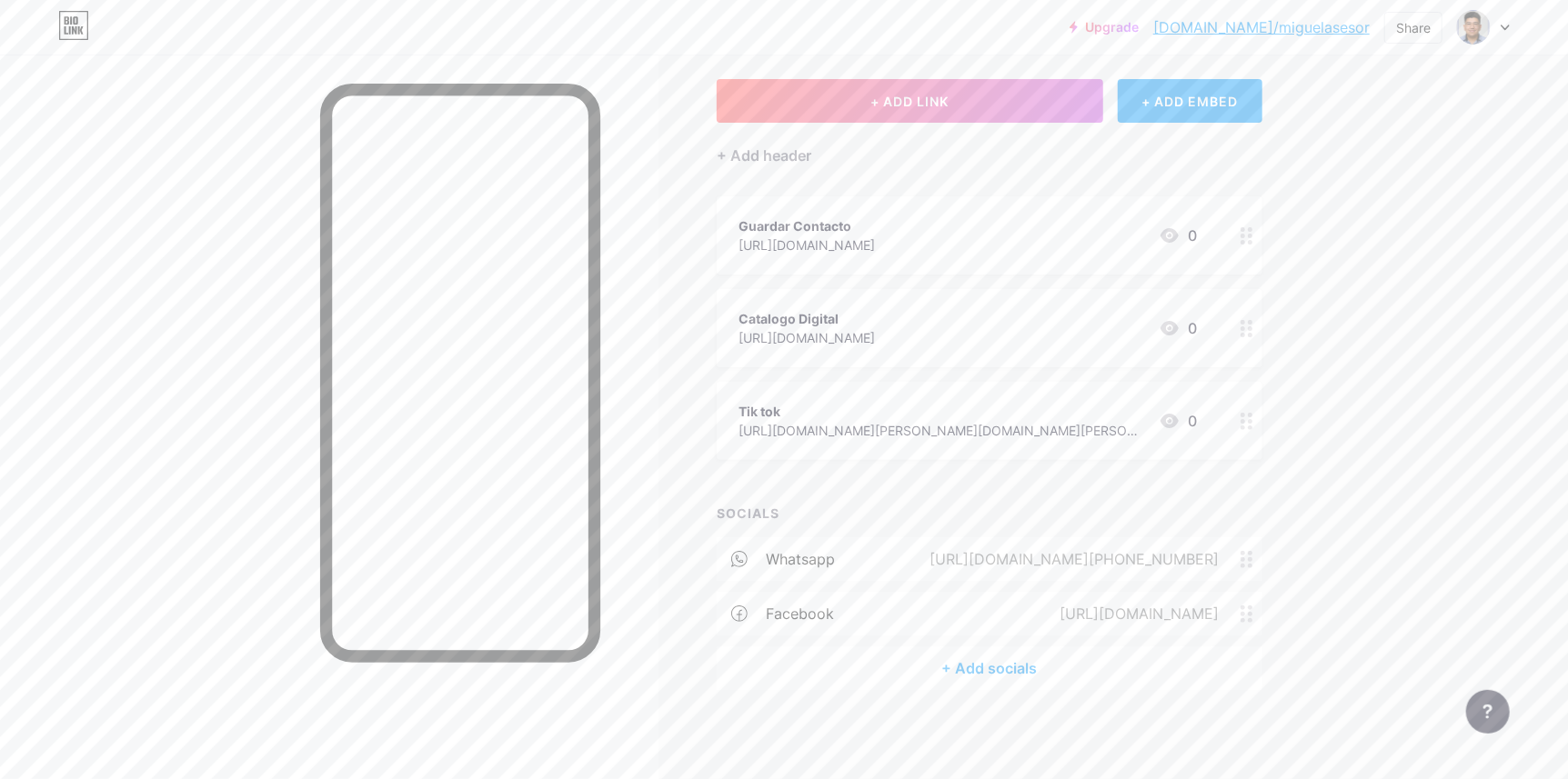
click at [1321, 421] on div "Links Posts Design Subscribers NEW Stats Settings + ADD LINK + ADD EMBED + Add …" at bounding box center [669, 372] width 1338 height 817
